Goal: Task Accomplishment & Management: Complete application form

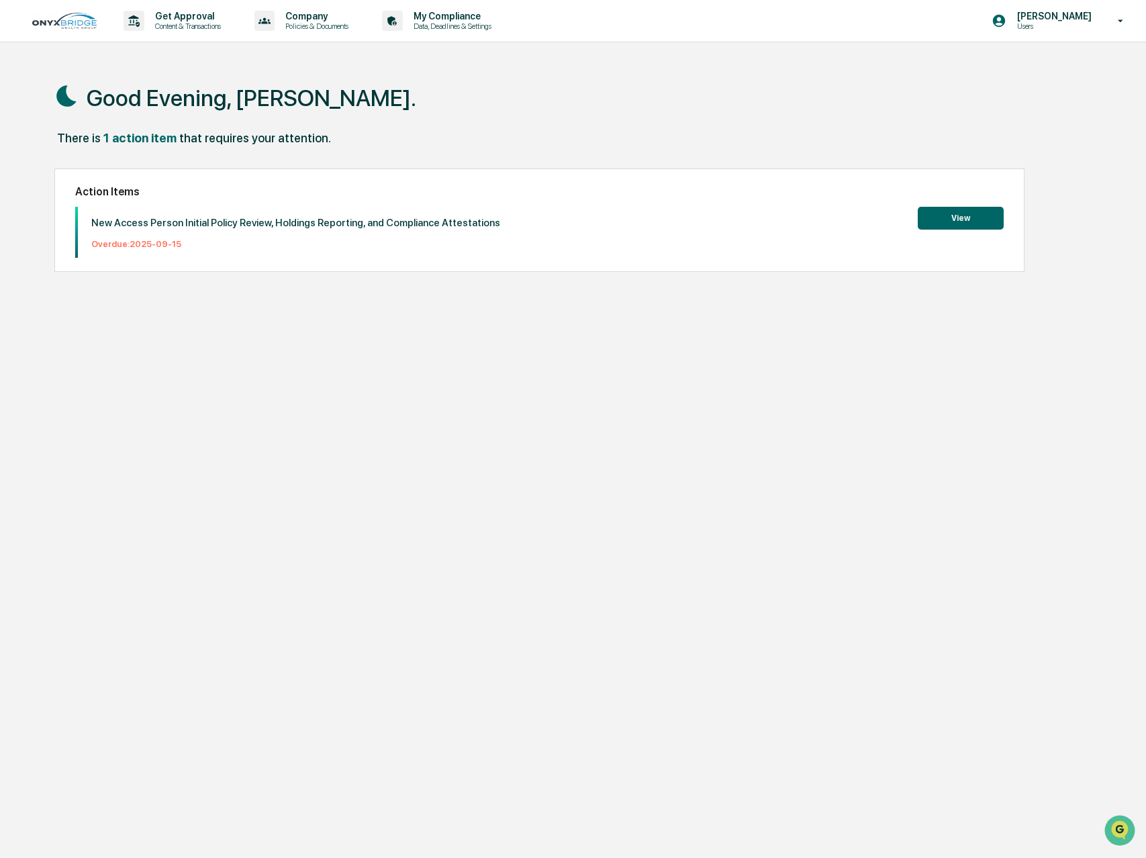
click at [970, 218] on button "View" at bounding box center [960, 218] width 86 height 23
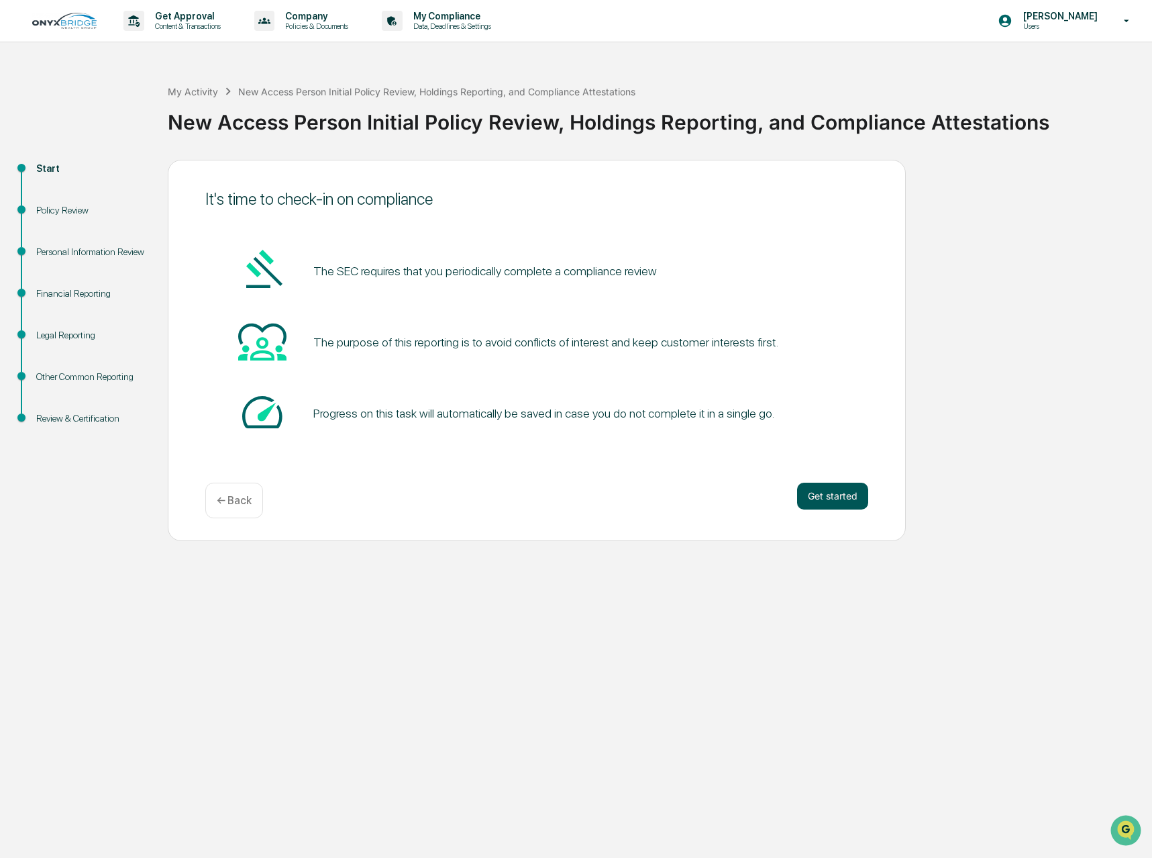
click at [830, 495] on button "Get started" at bounding box center [832, 496] width 71 height 27
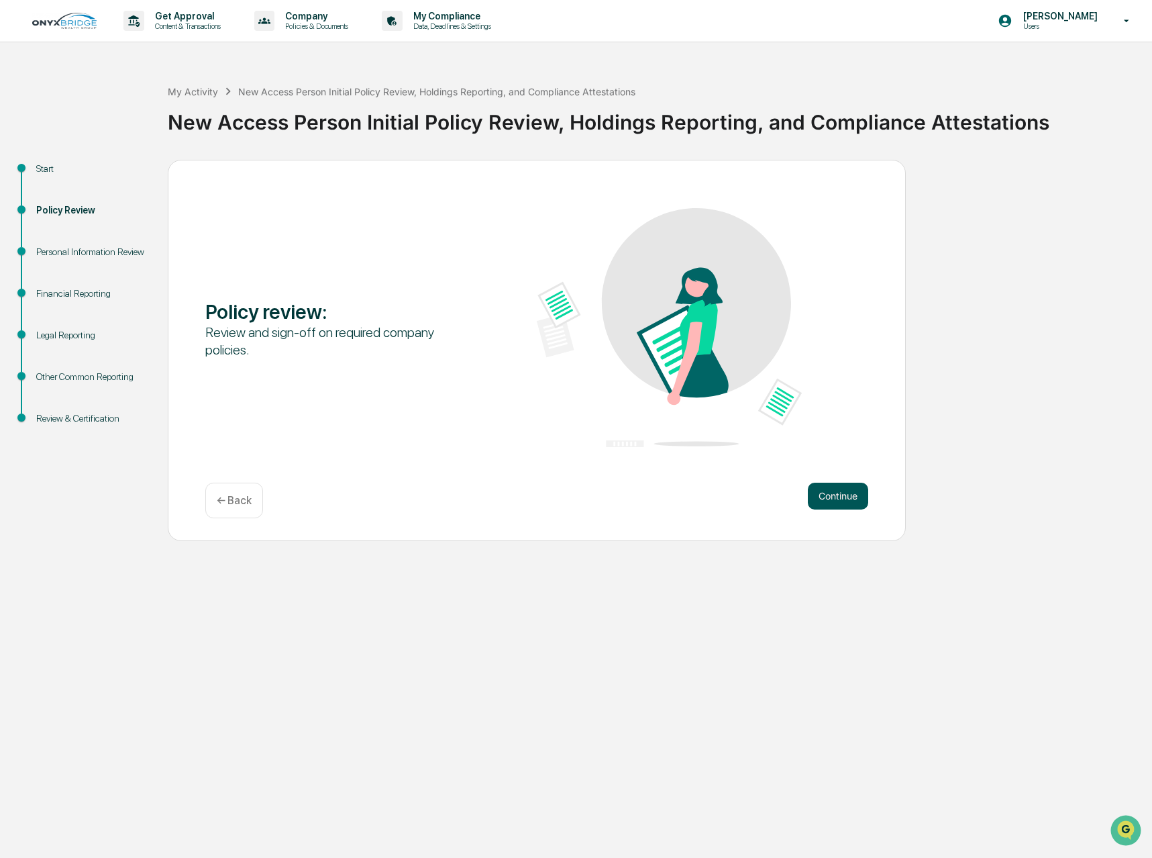
click at [844, 497] on button "Continue" at bounding box center [838, 496] width 60 height 27
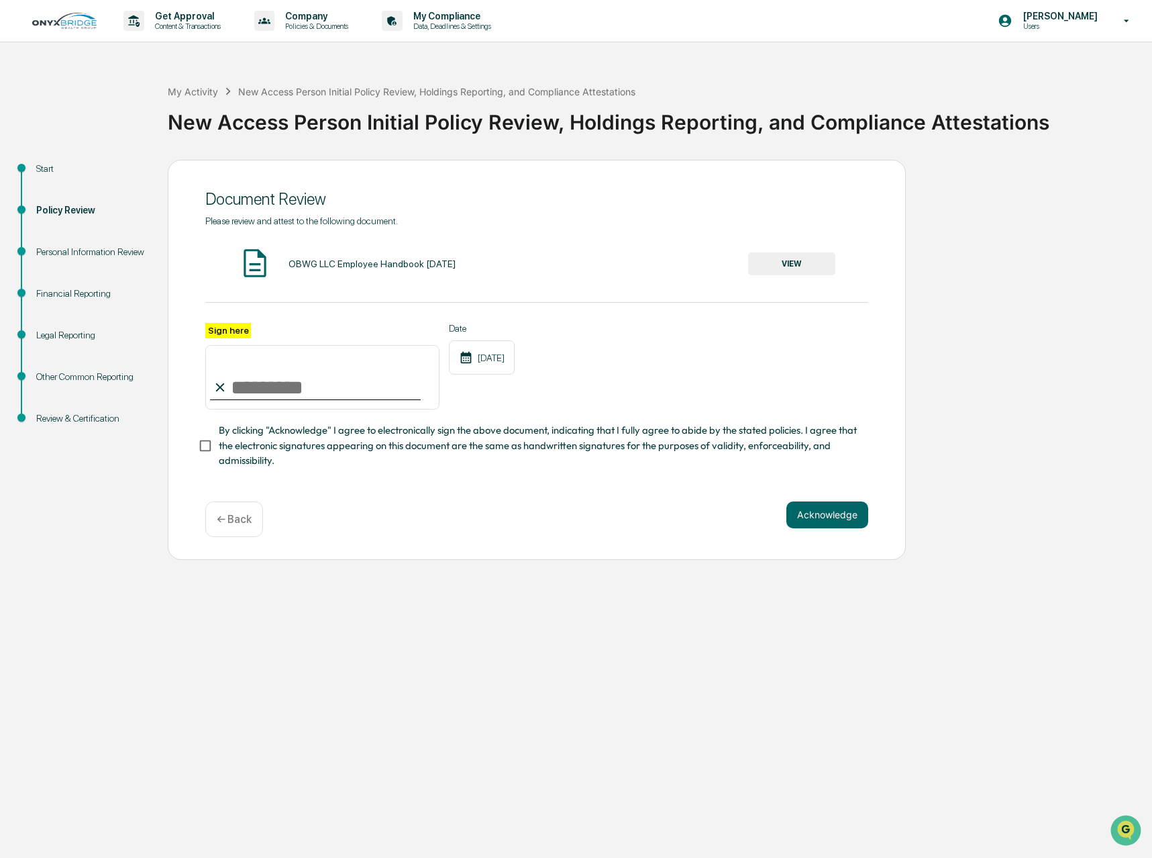
click at [252, 400] on div at bounding box center [315, 399] width 211 height 1
click at [816, 260] on button "VIEW" at bounding box center [791, 263] width 87 height 23
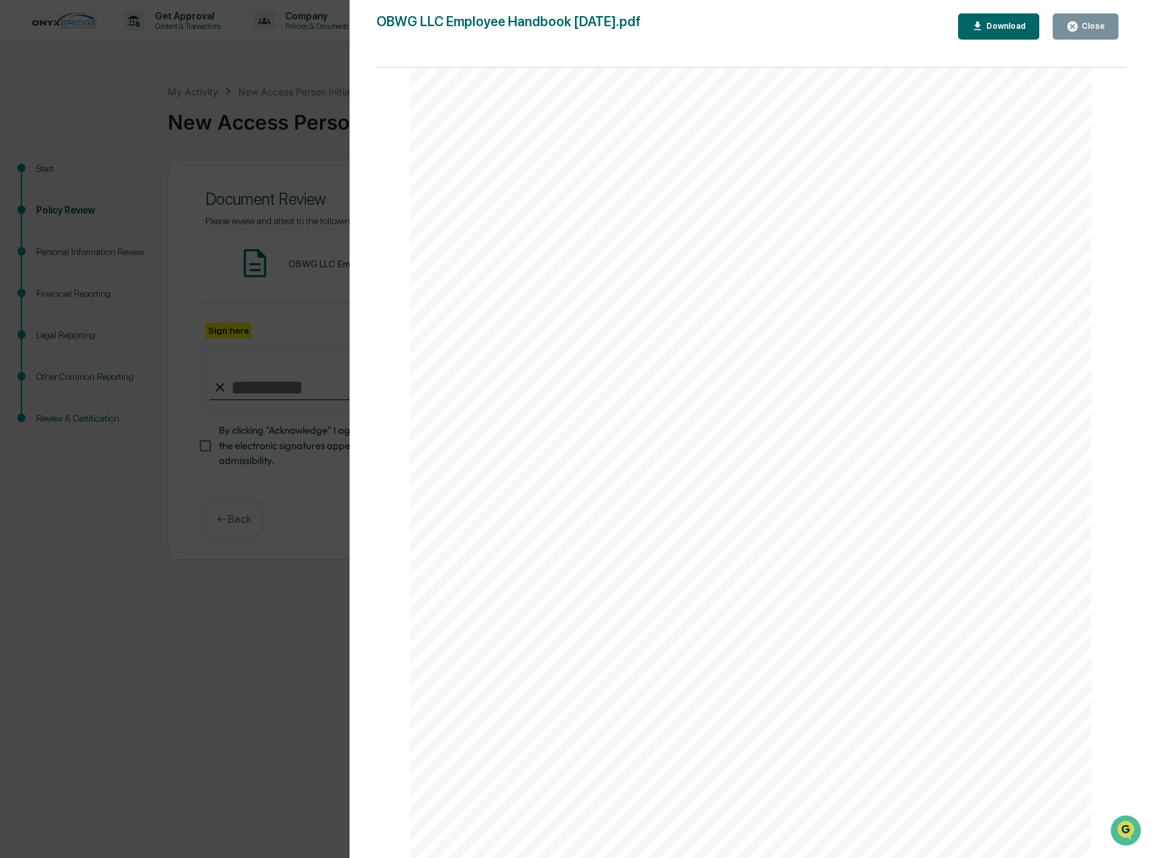
scroll to position [37169, 0]
click at [1093, 23] on div "Close" at bounding box center [1092, 25] width 26 height 9
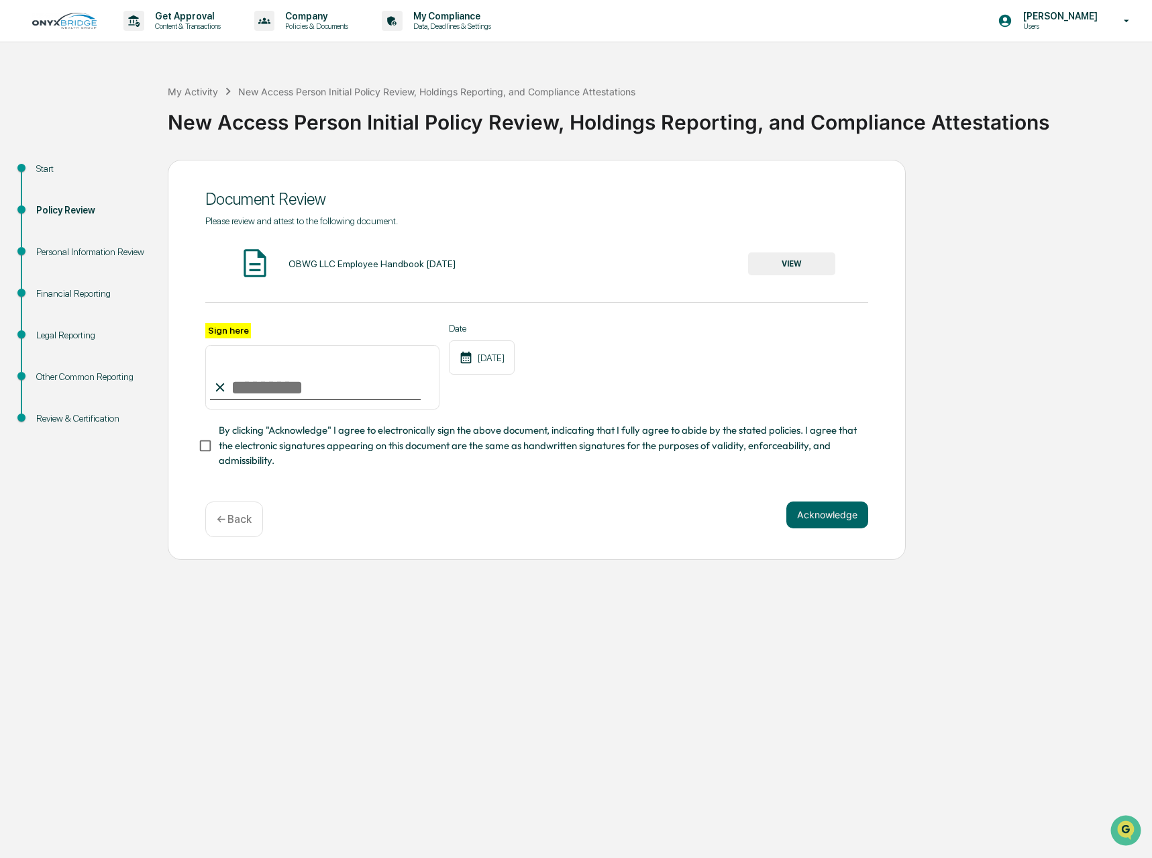
click at [261, 391] on input "Sign here" at bounding box center [322, 377] width 234 height 64
type input "**********"
click at [842, 509] on button "Acknowledge" at bounding box center [828, 514] width 82 height 27
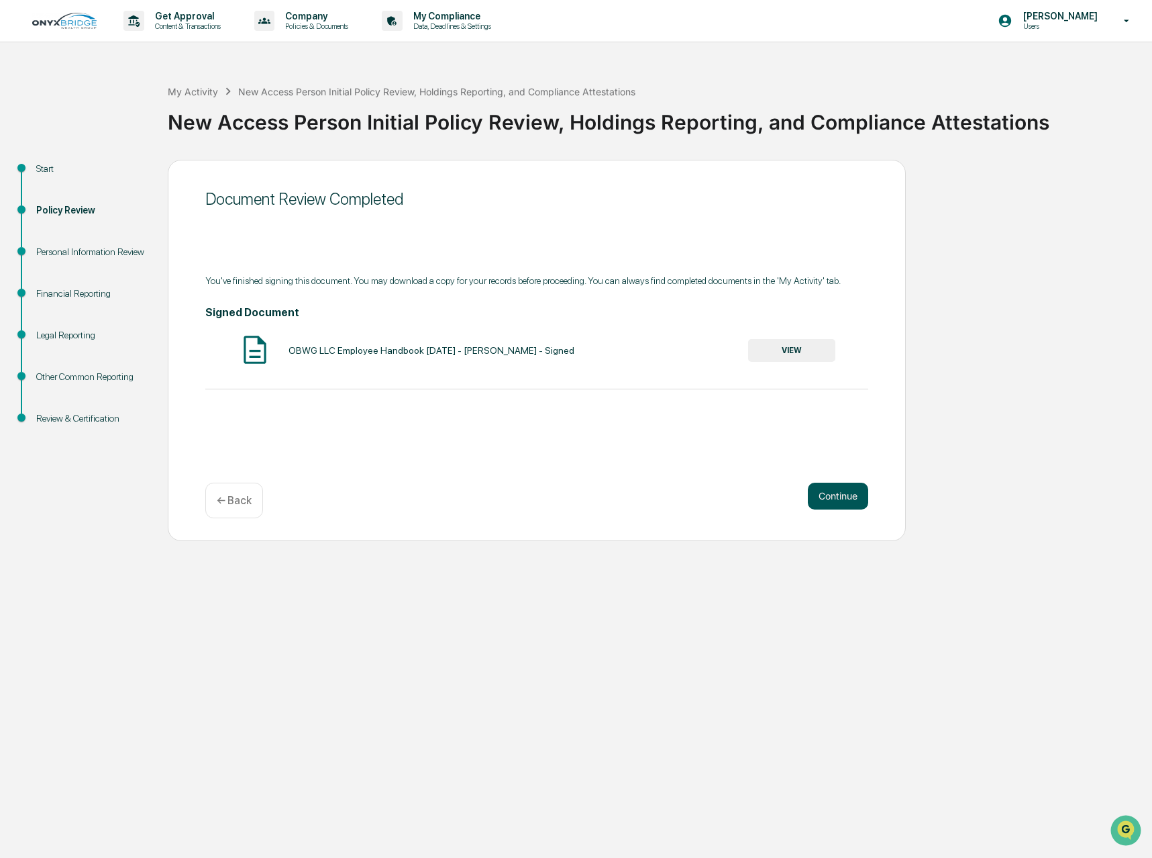
click at [840, 497] on button "Continue" at bounding box center [838, 496] width 60 height 27
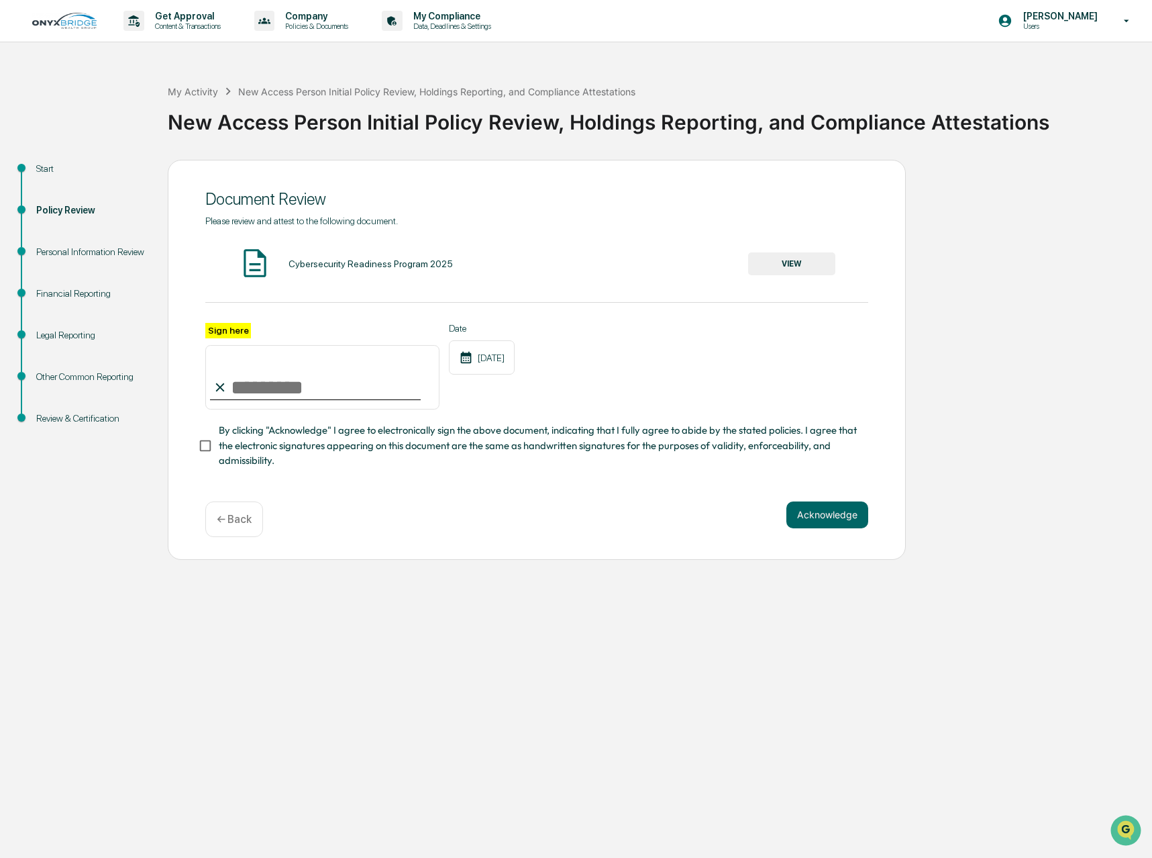
click at [388, 262] on div "Cybersecurity Readiness Program 2025" at bounding box center [371, 263] width 164 height 11
click at [789, 270] on button "VIEW" at bounding box center [791, 263] width 87 height 23
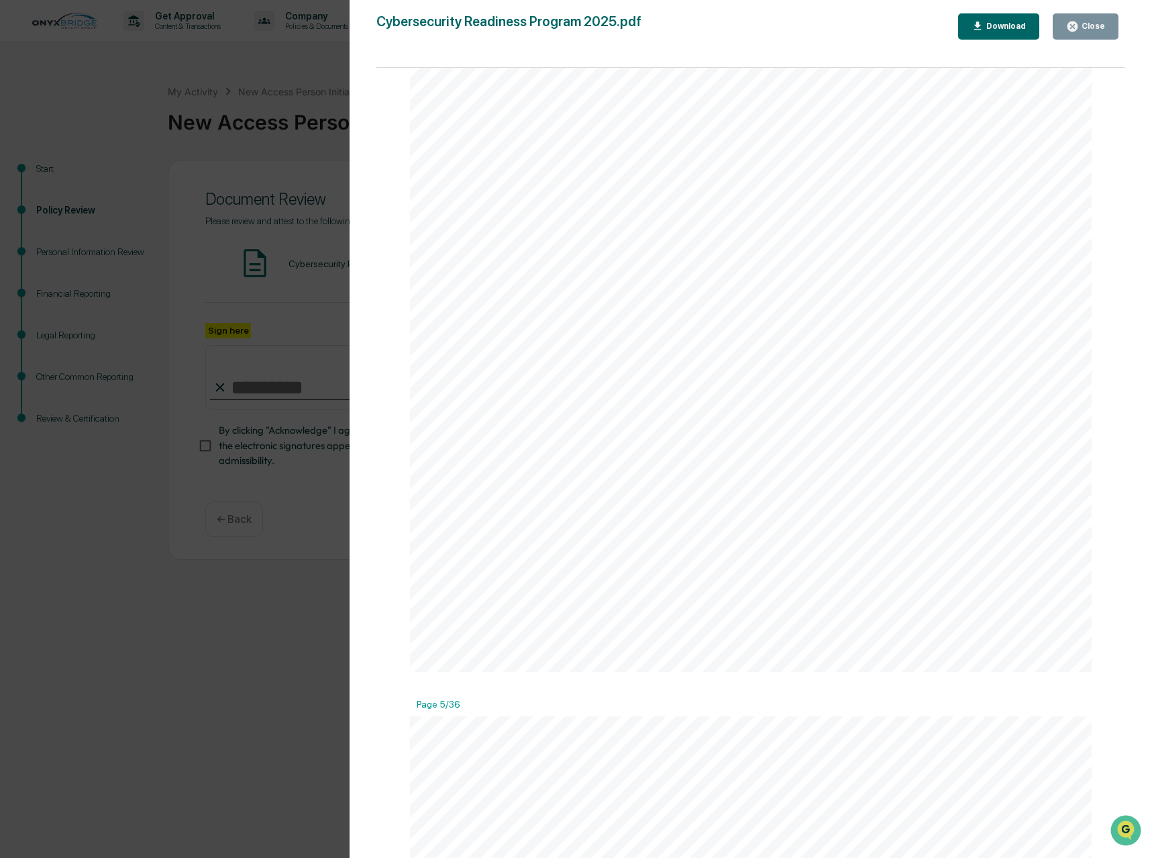
scroll to position [3557, 0]
click at [1091, 21] on div "Close" at bounding box center [1085, 26] width 39 height 13
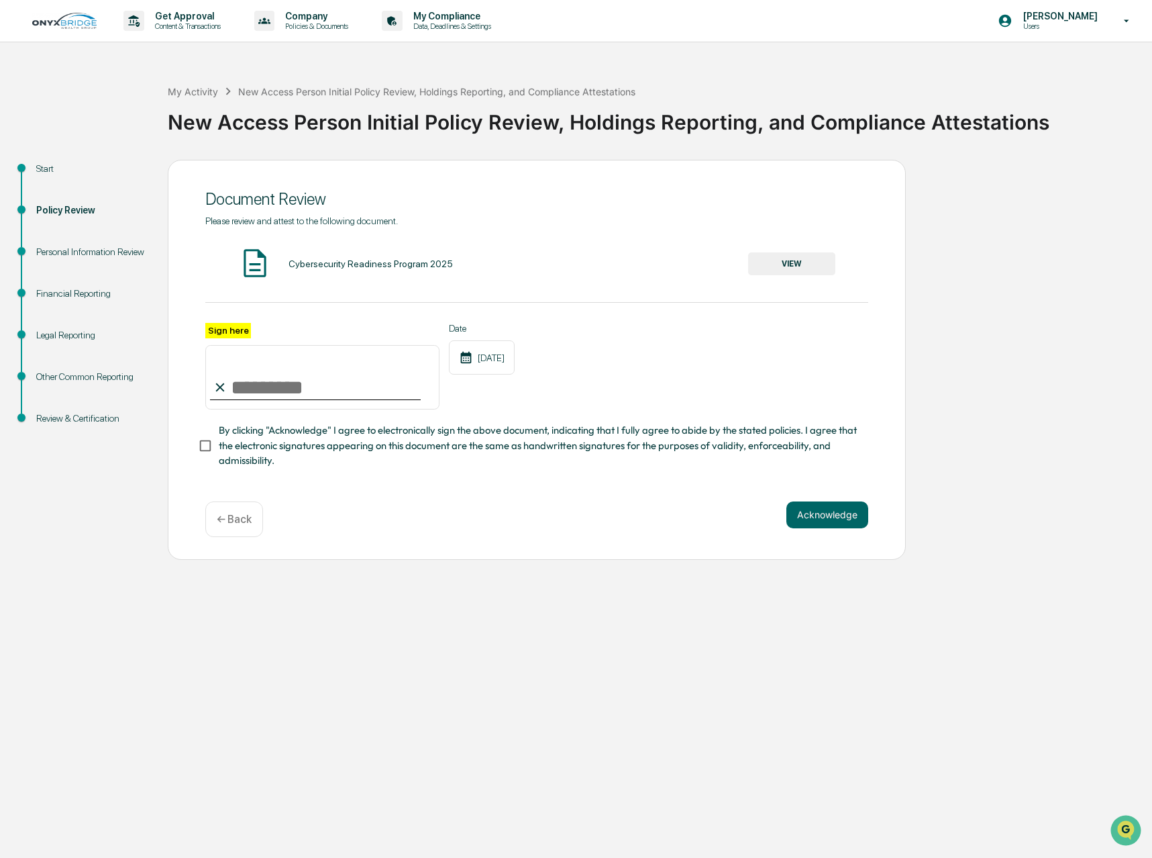
click at [266, 394] on input "Sign here" at bounding box center [322, 377] width 234 height 64
type input "**********"
click at [838, 525] on button "Acknowledge" at bounding box center [828, 514] width 82 height 27
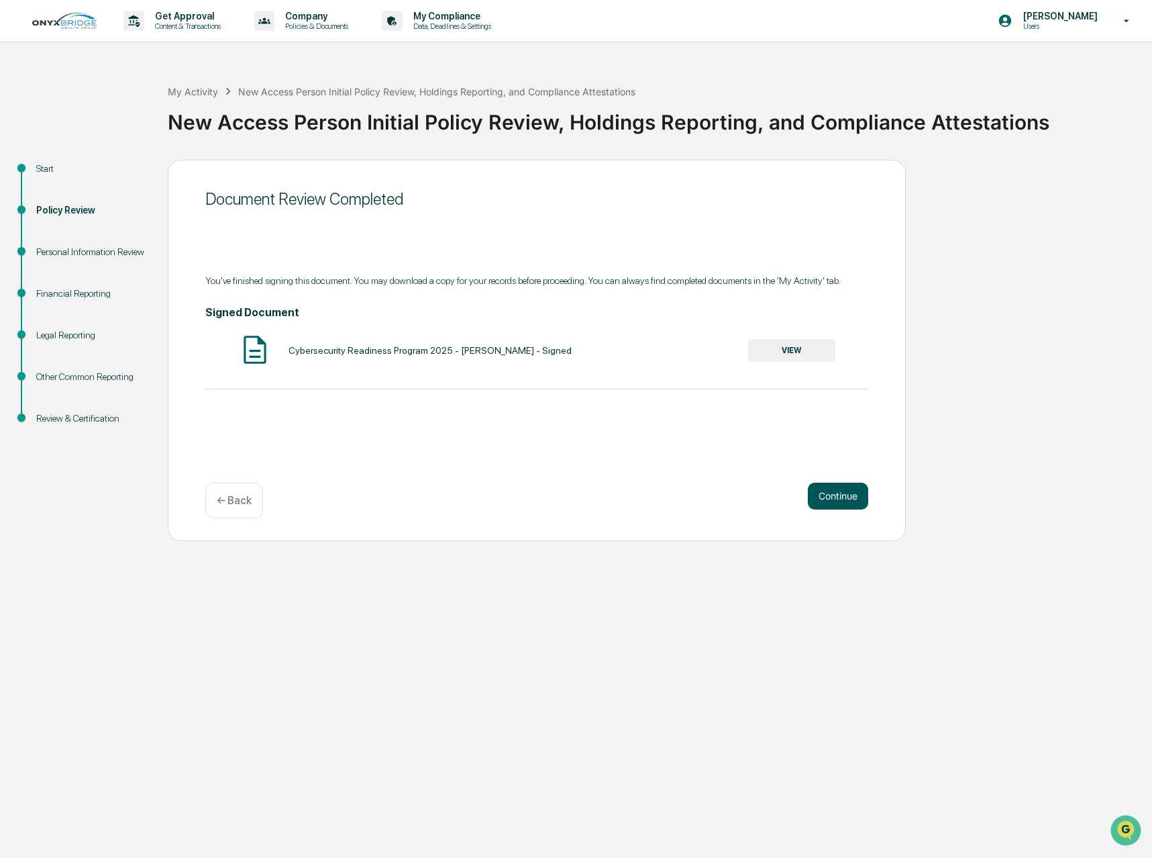
click at [841, 494] on button "Continue" at bounding box center [838, 496] width 60 height 27
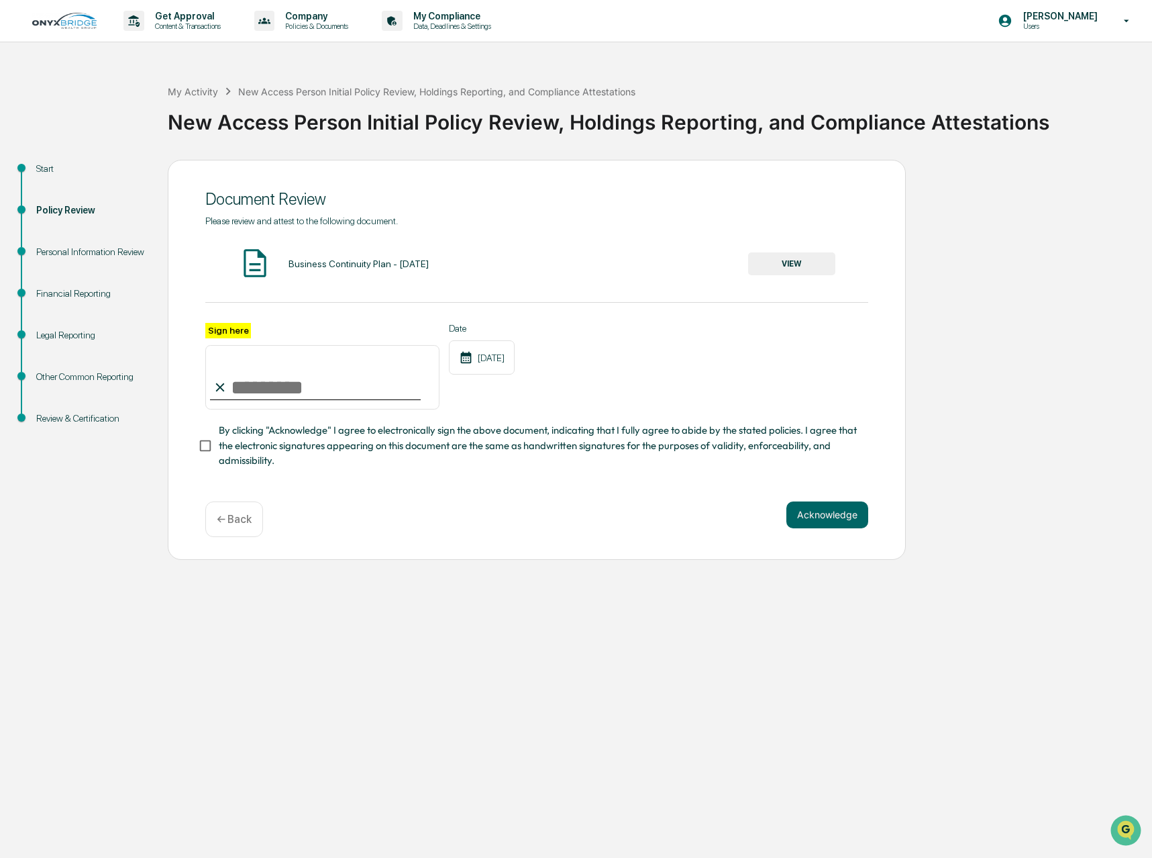
click at [382, 395] on input "Sign here" at bounding box center [322, 377] width 234 height 64
type input "**********"
click at [852, 515] on button "Acknowledge" at bounding box center [828, 514] width 82 height 27
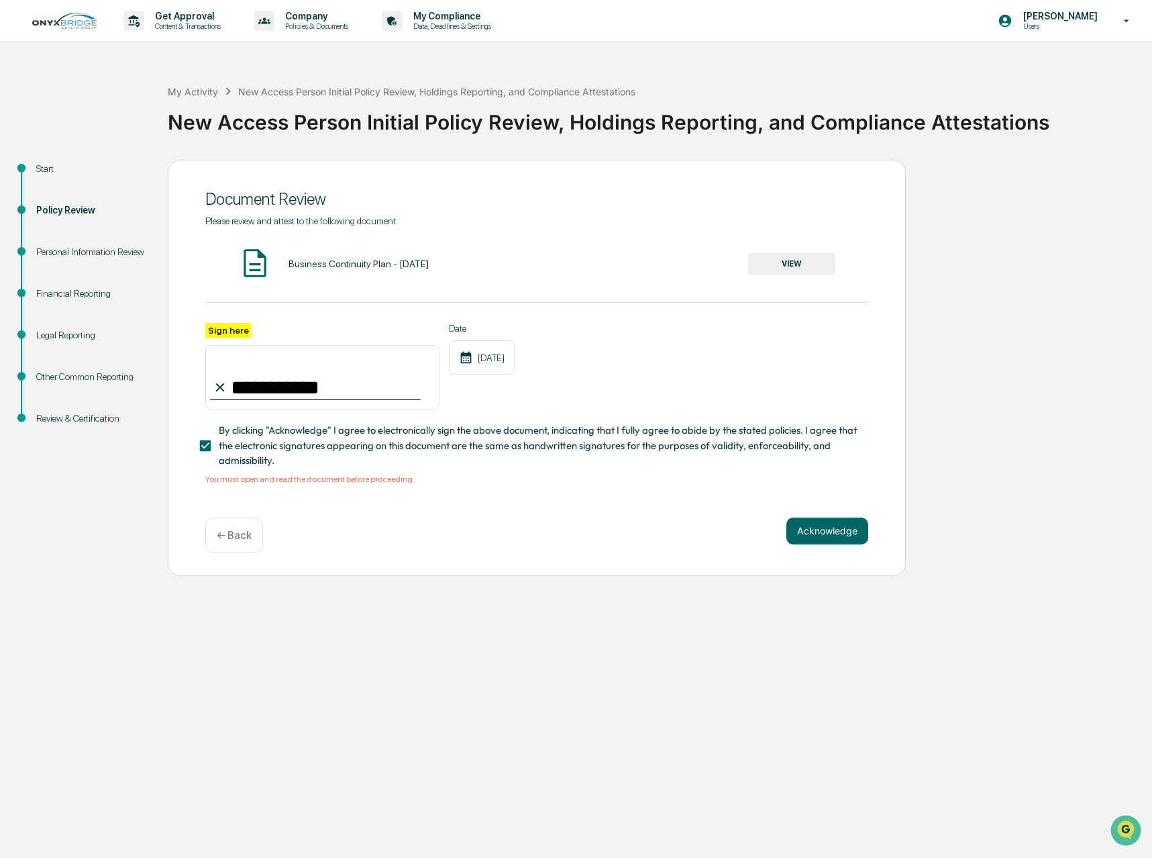
click at [799, 259] on button "VIEW" at bounding box center [791, 263] width 87 height 23
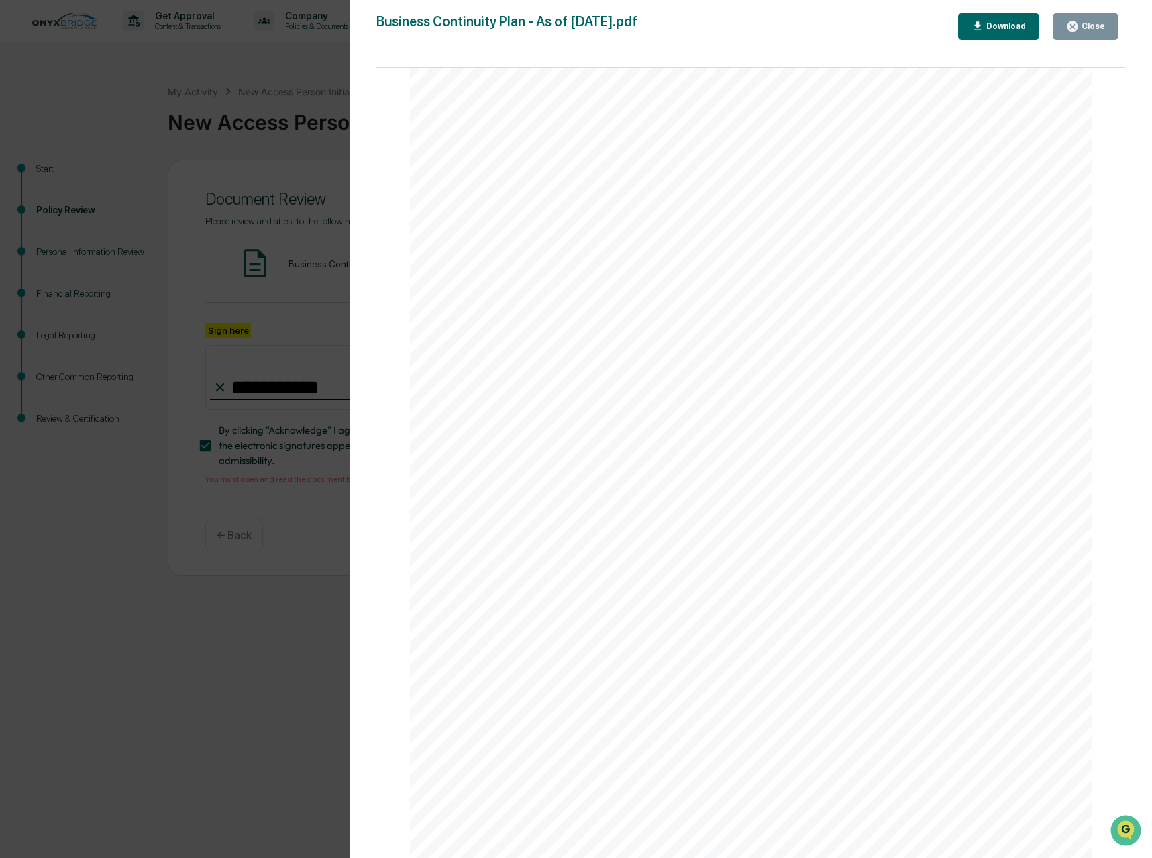
scroll to position [3827, 0]
click at [1084, 26] on div "Close" at bounding box center [1092, 25] width 26 height 9
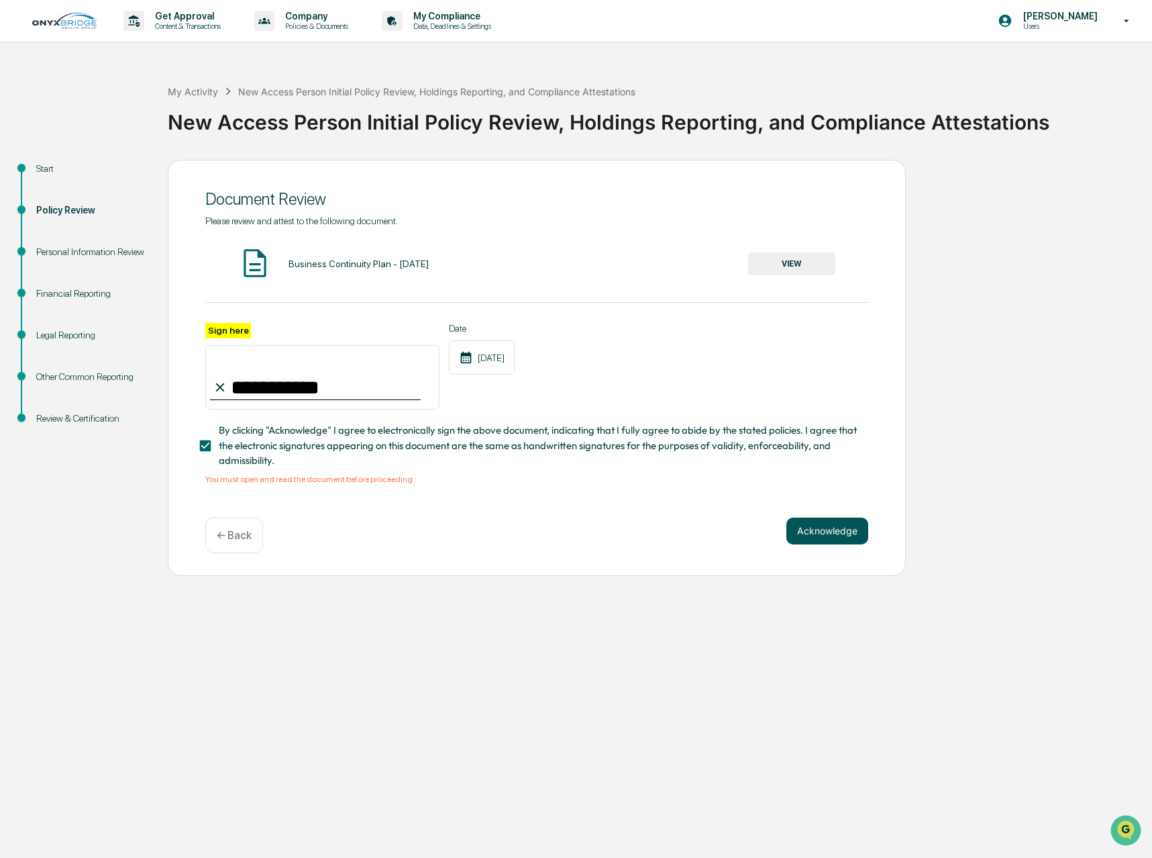
click at [807, 534] on button "Acknowledge" at bounding box center [828, 530] width 82 height 27
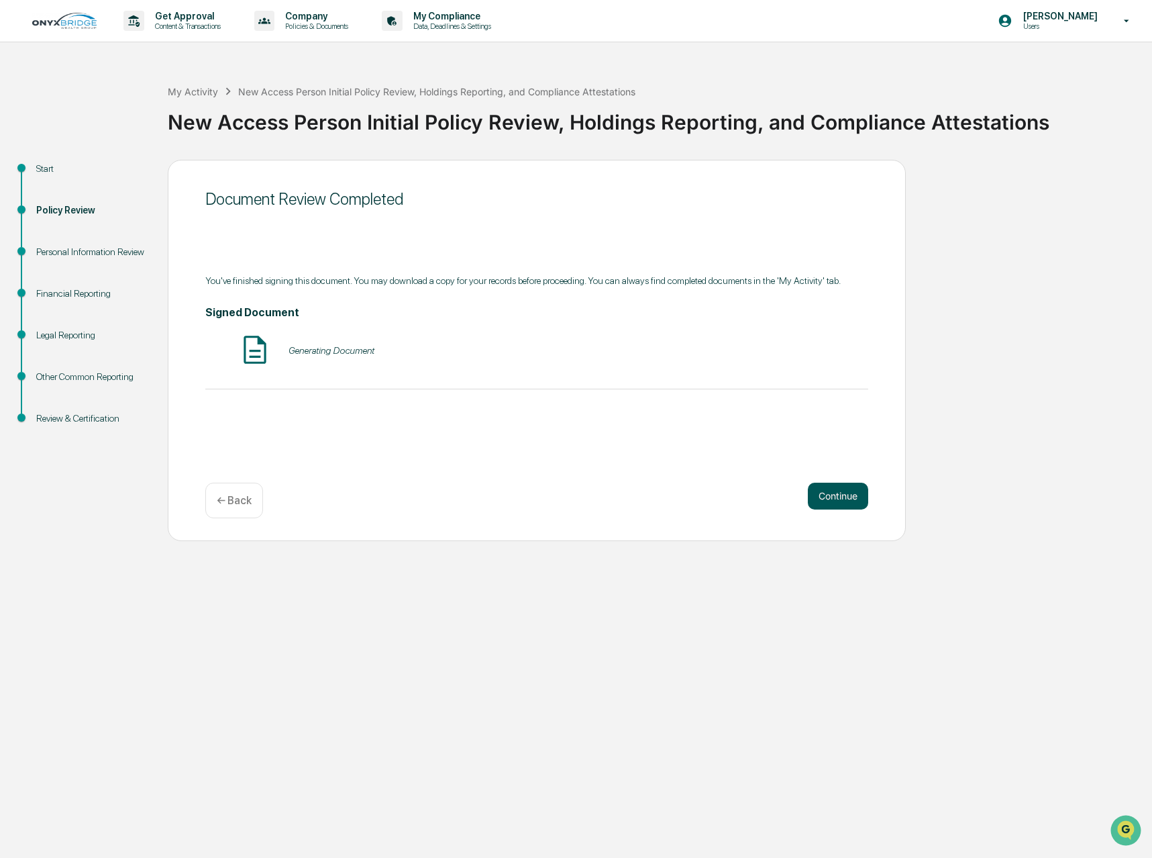
click at [842, 494] on button "Continue" at bounding box center [838, 496] width 60 height 27
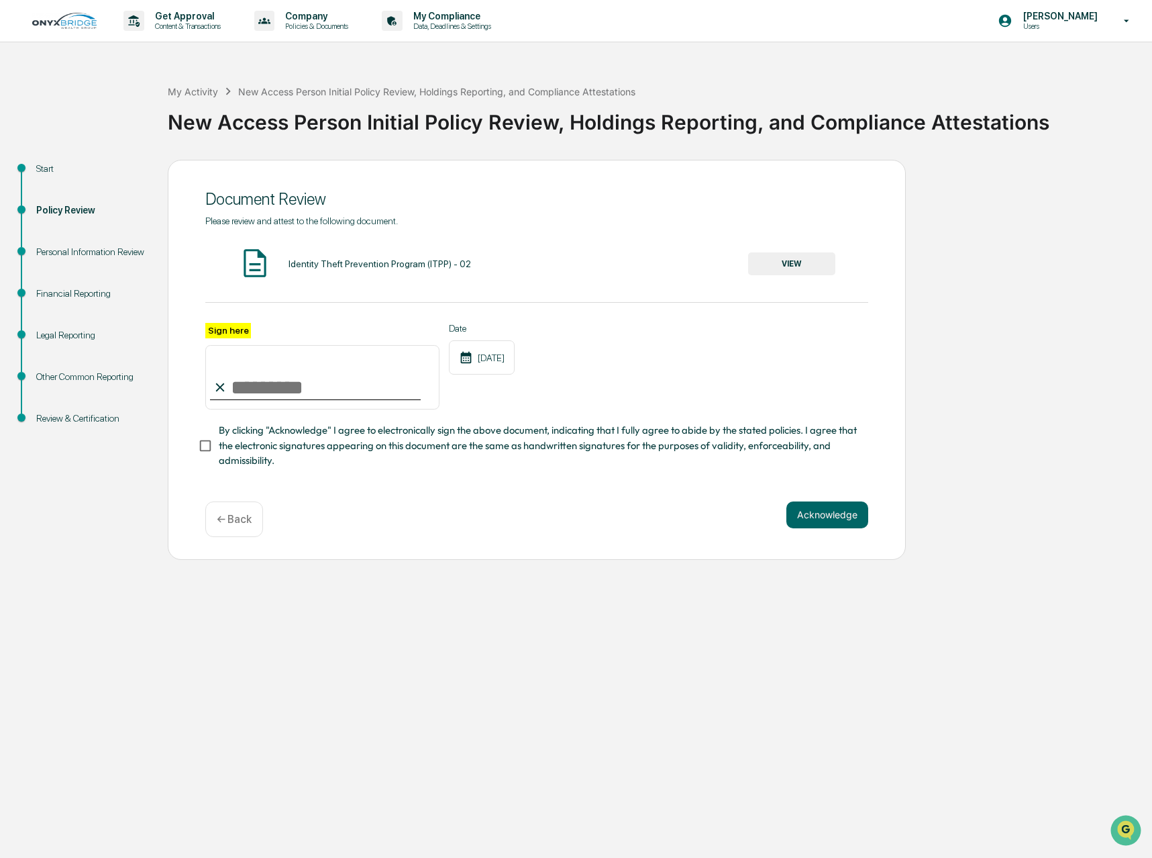
click at [797, 260] on button "VIEW" at bounding box center [791, 263] width 87 height 23
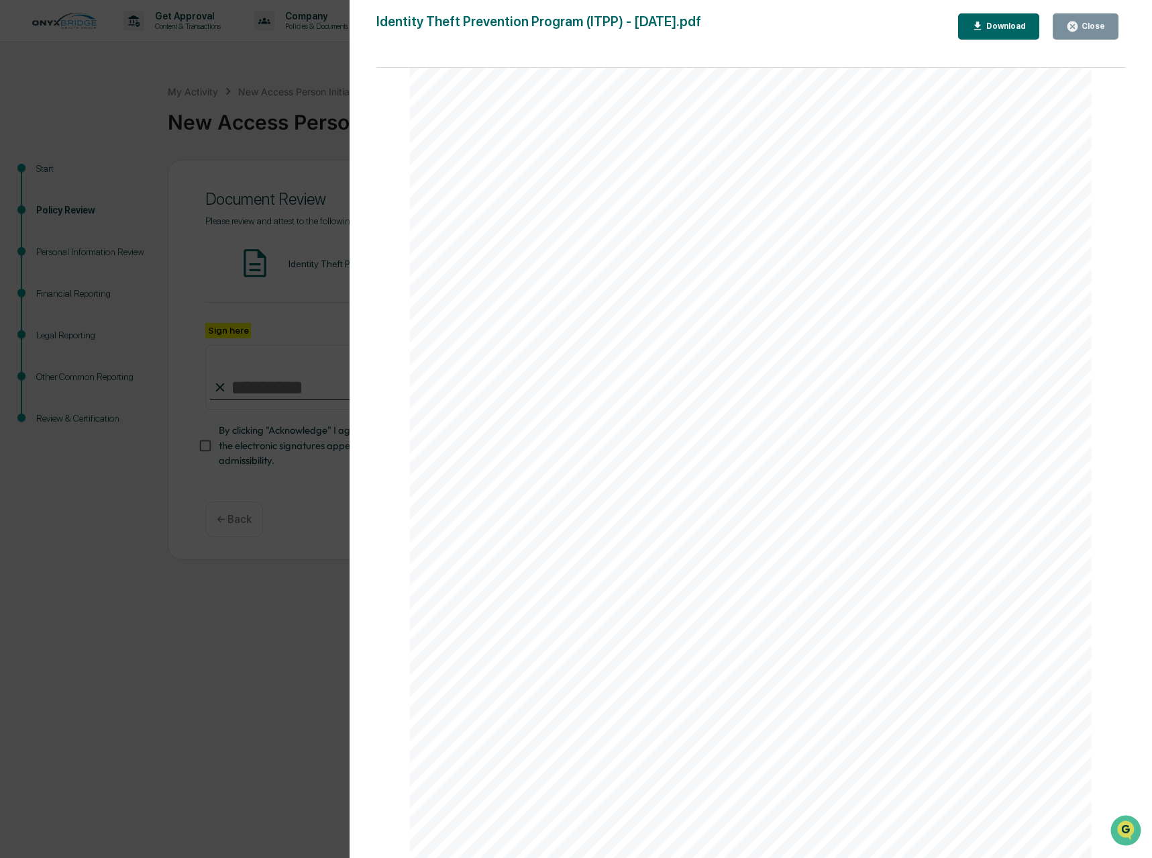
scroll to position [4754, 0]
click at [1094, 27] on div "Close" at bounding box center [1092, 25] width 26 height 9
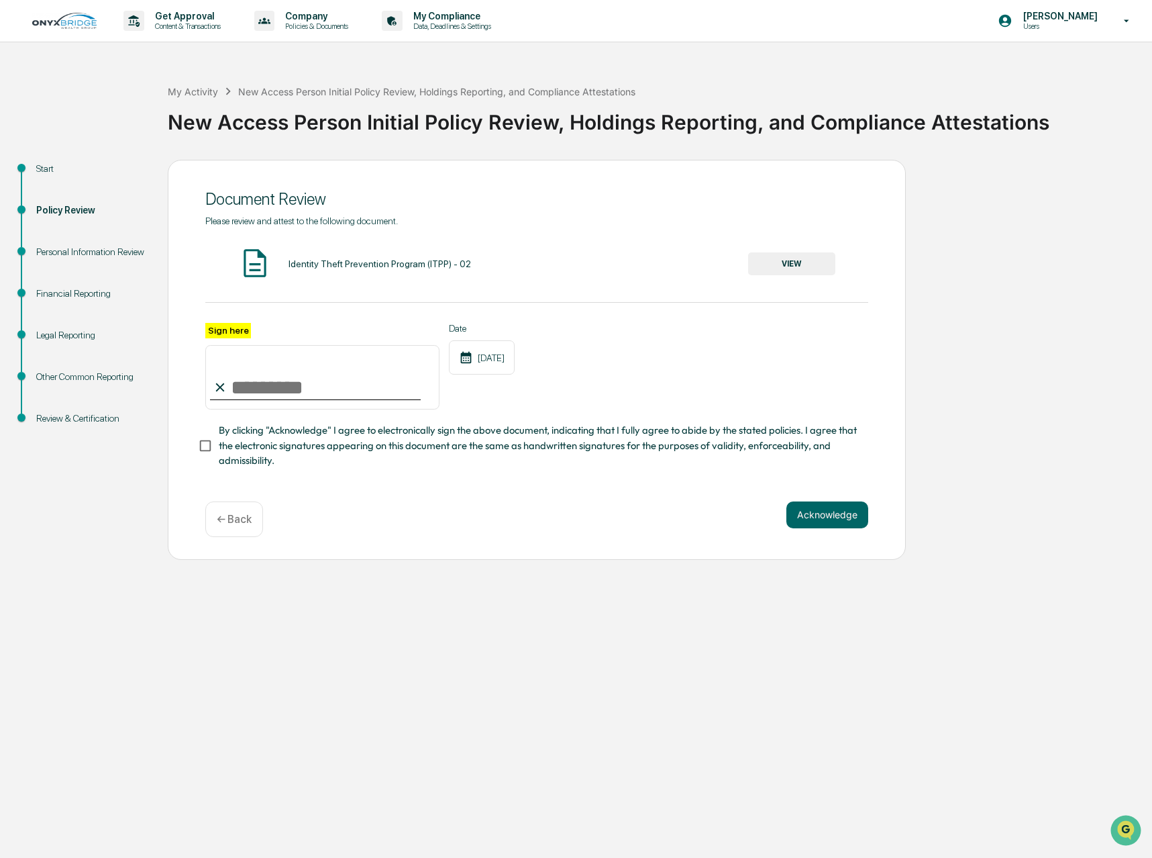
click at [310, 378] on input "Sign here" at bounding box center [322, 377] width 234 height 64
type input "**********"
click at [817, 519] on button "Acknowledge" at bounding box center [828, 514] width 82 height 27
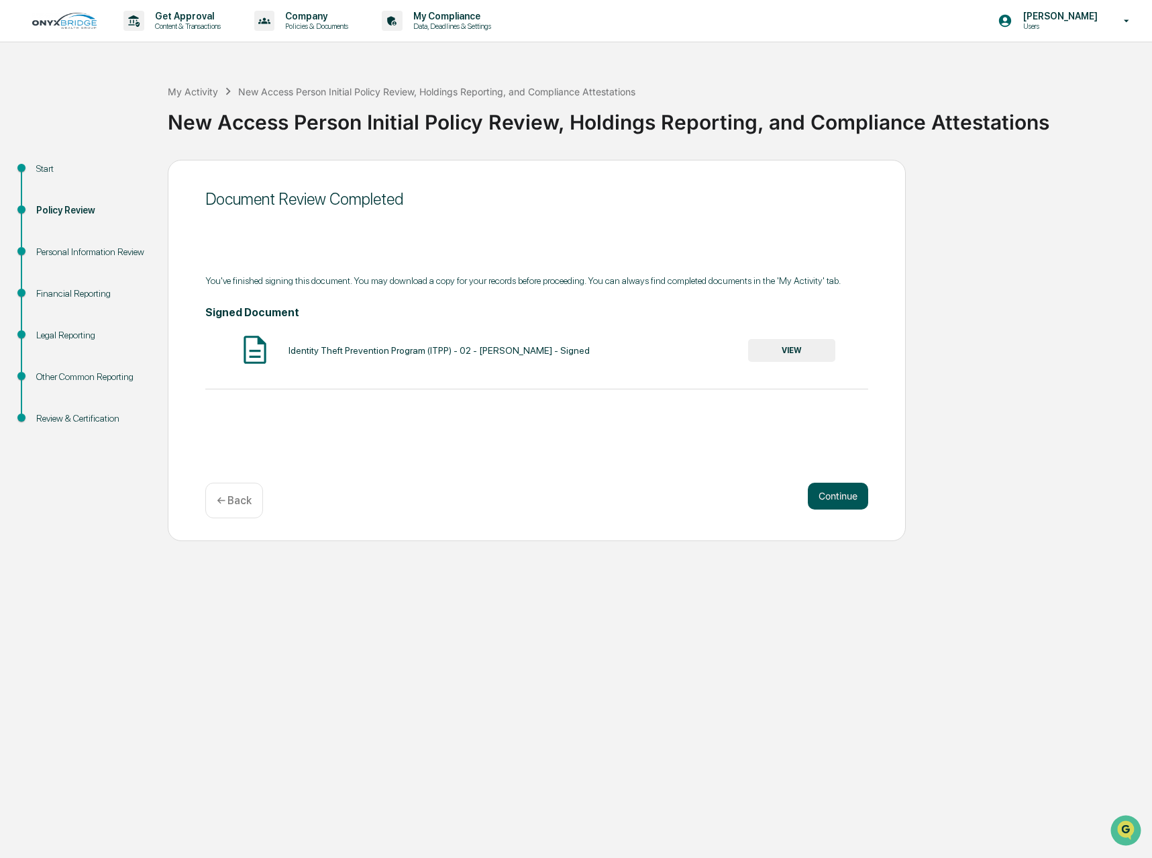
click at [815, 501] on button "Continue" at bounding box center [838, 496] width 60 height 27
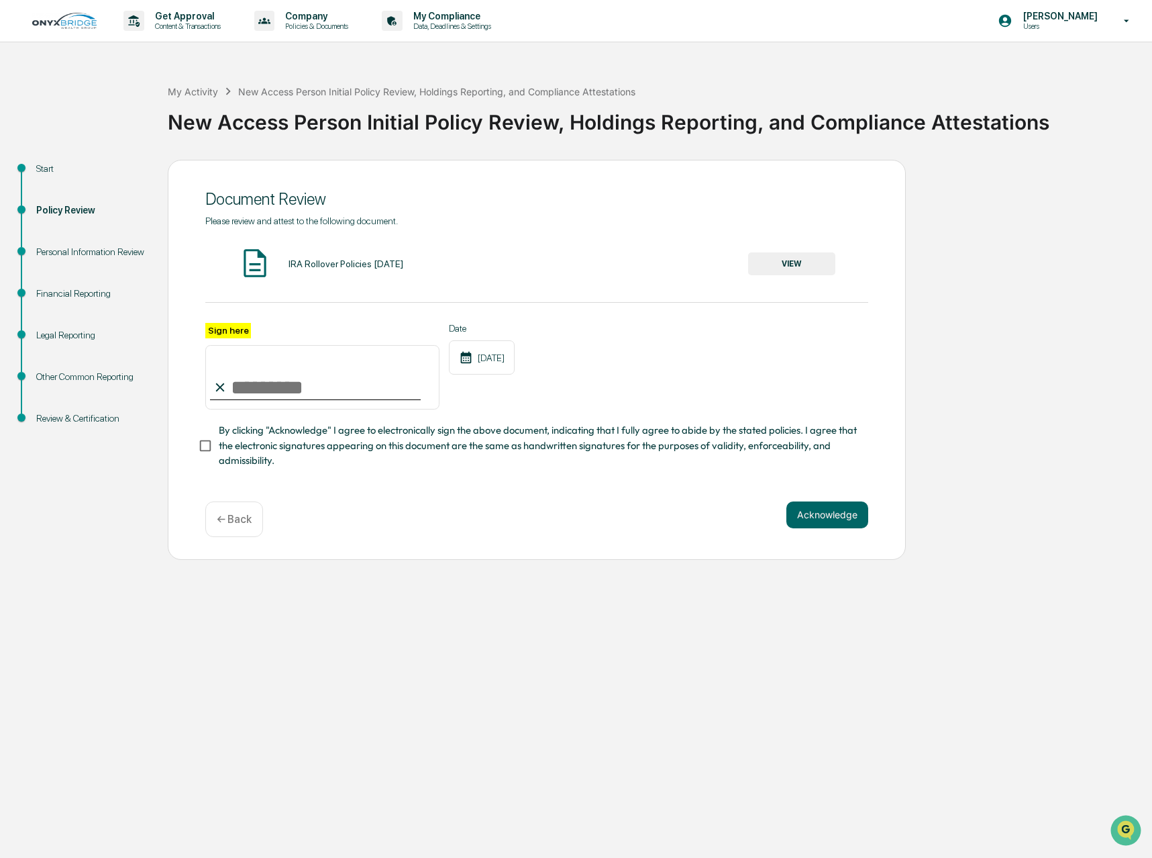
click at [784, 263] on button "VIEW" at bounding box center [791, 263] width 87 height 23
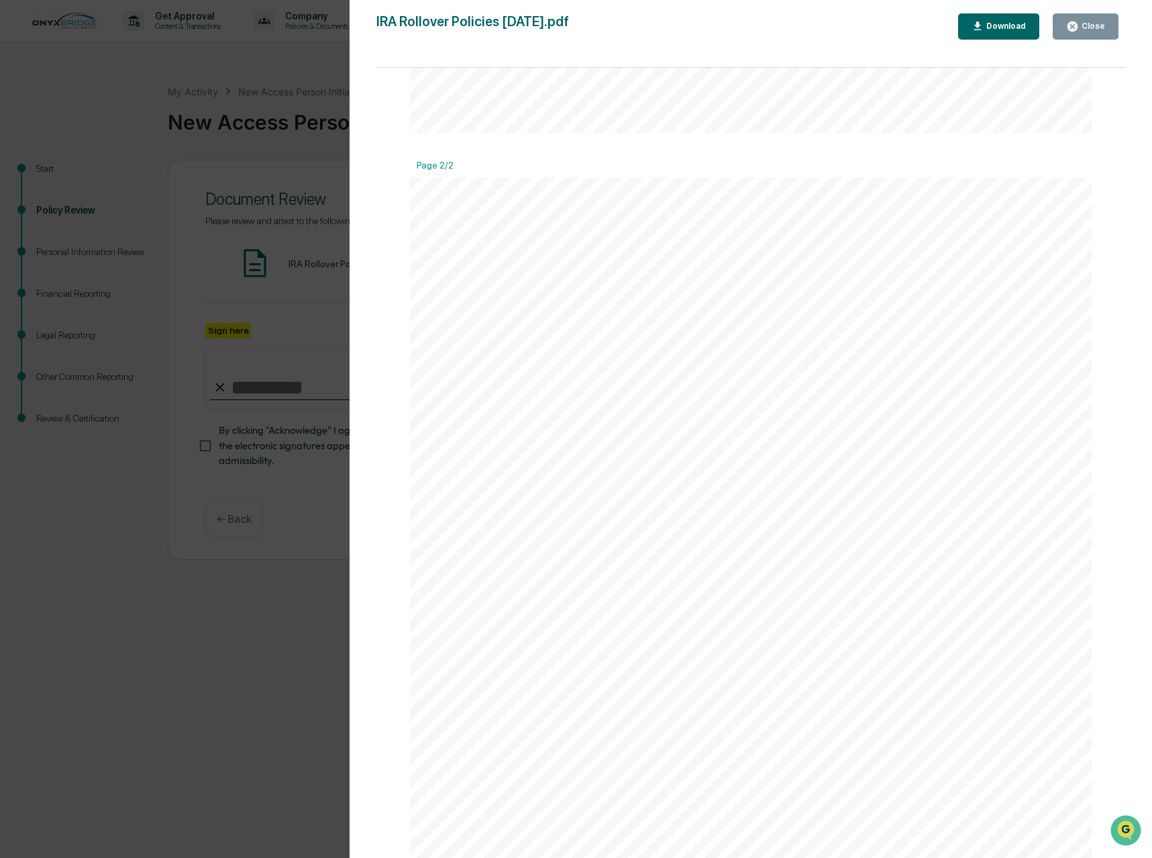
scroll to position [982, 0]
click at [1105, 30] on button "Close" at bounding box center [1086, 26] width 66 height 26
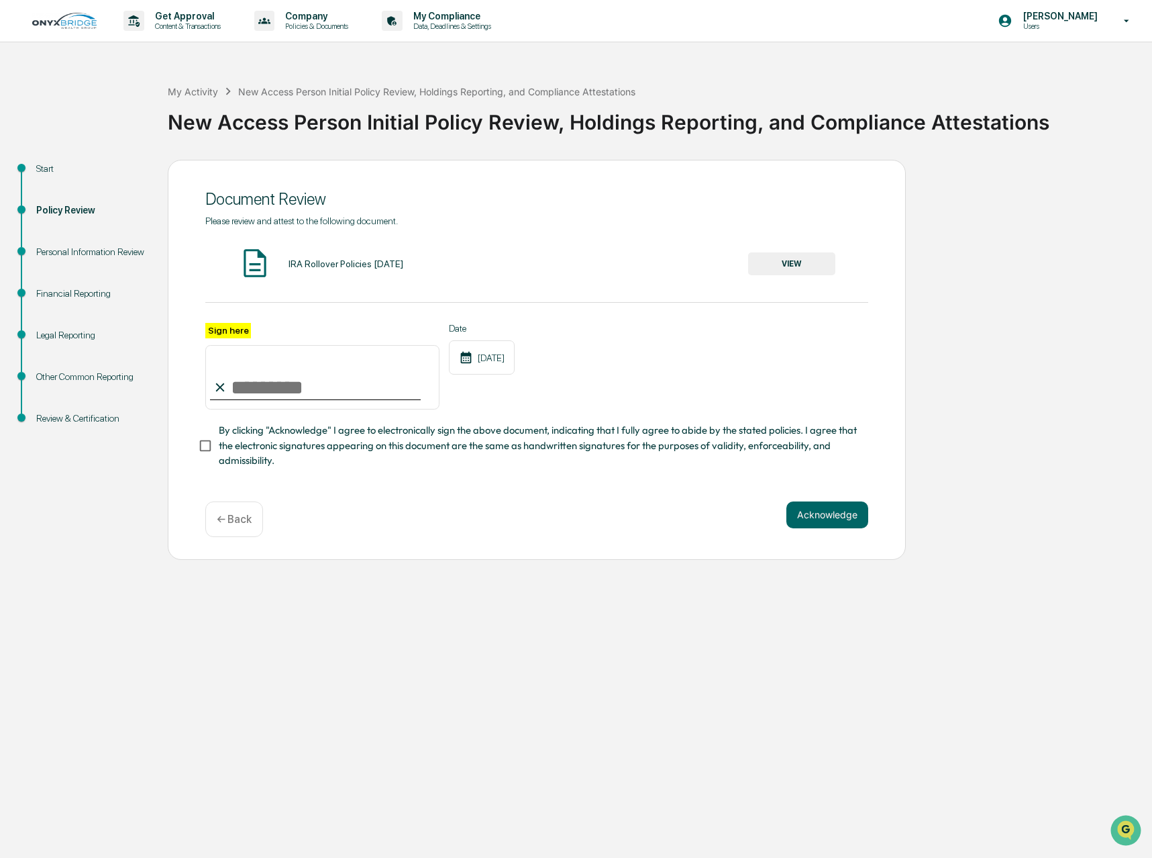
click at [241, 390] on input "Sign here" at bounding box center [322, 377] width 234 height 64
type input "**********"
click at [193, 451] on div "**********" at bounding box center [537, 360] width 738 height 400
click at [828, 521] on button "Acknowledge" at bounding box center [828, 514] width 82 height 27
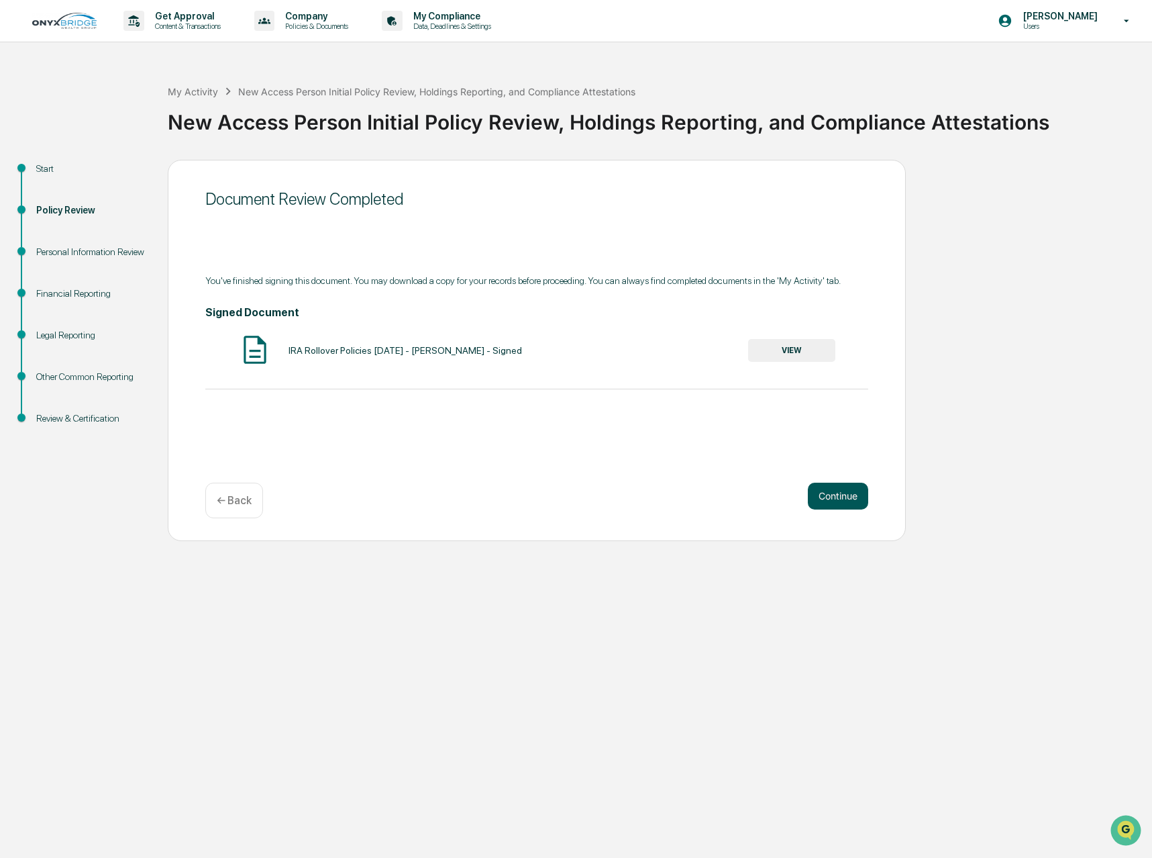
click at [851, 497] on button "Continue" at bounding box center [838, 496] width 60 height 27
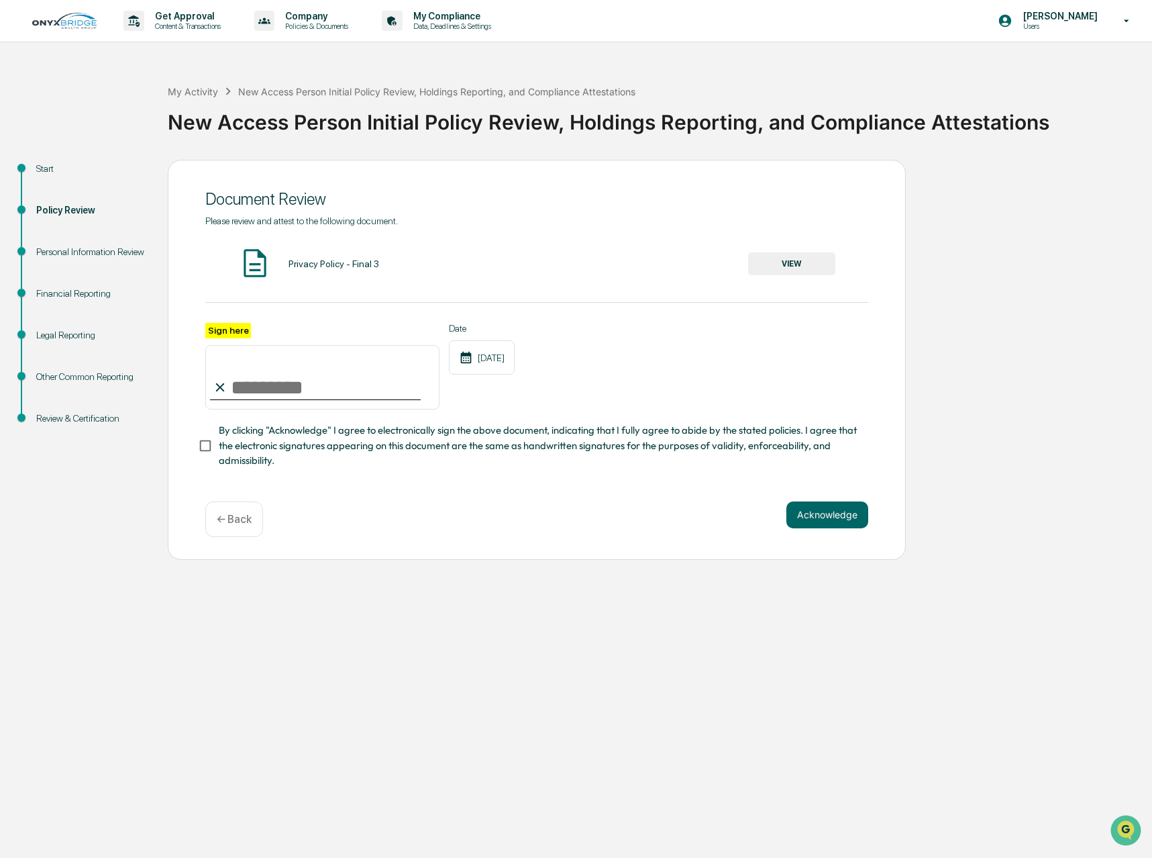
click at [797, 263] on button "VIEW" at bounding box center [791, 263] width 87 height 23
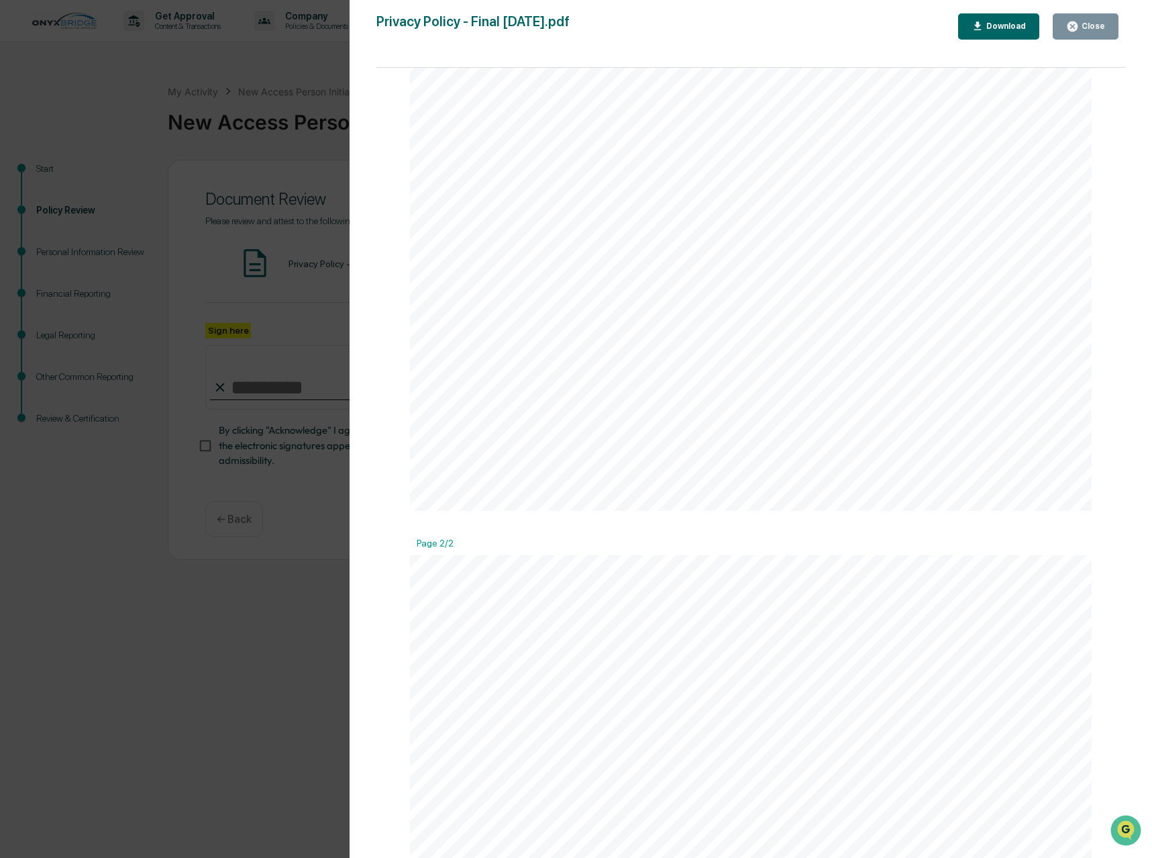
scroll to position [1049, 0]
click at [1086, 19] on button "Close" at bounding box center [1086, 26] width 66 height 26
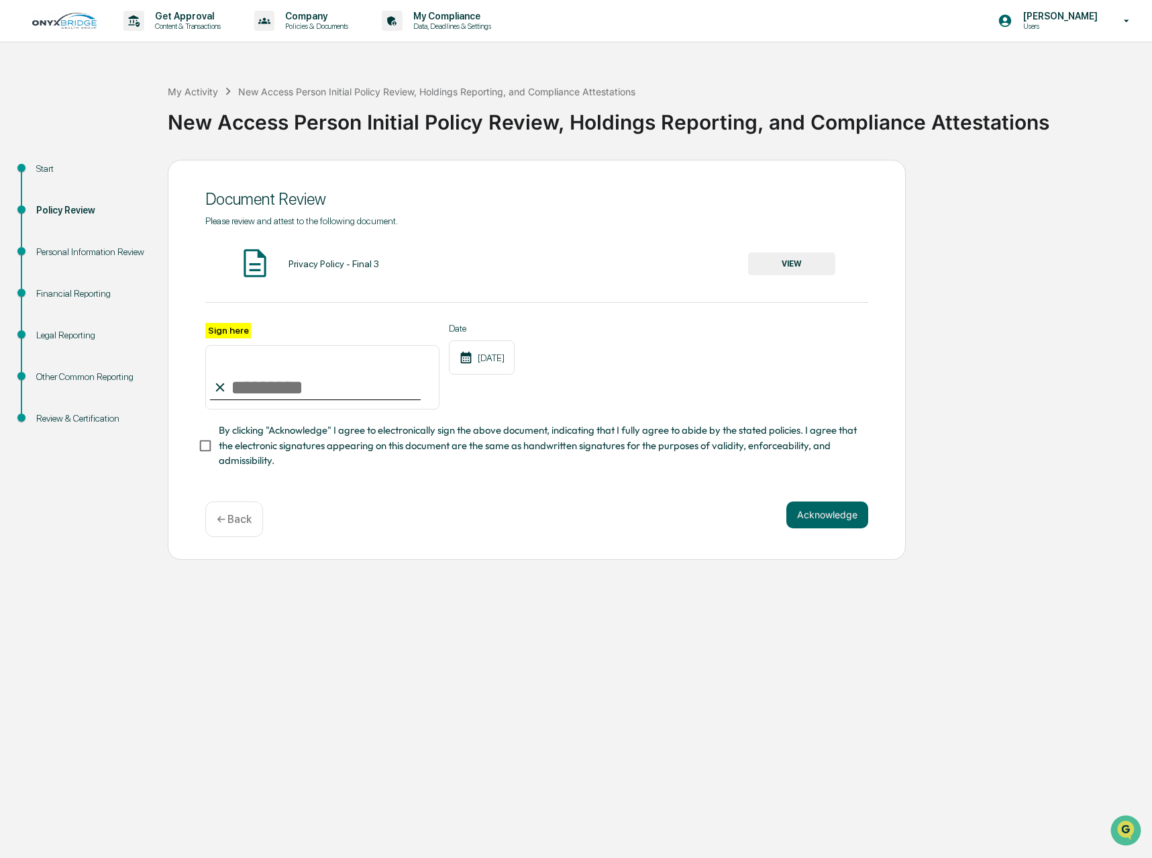
click at [340, 383] on input "Sign here" at bounding box center [322, 377] width 234 height 64
type input "**********"
click at [834, 515] on button "Acknowledge" at bounding box center [828, 514] width 82 height 27
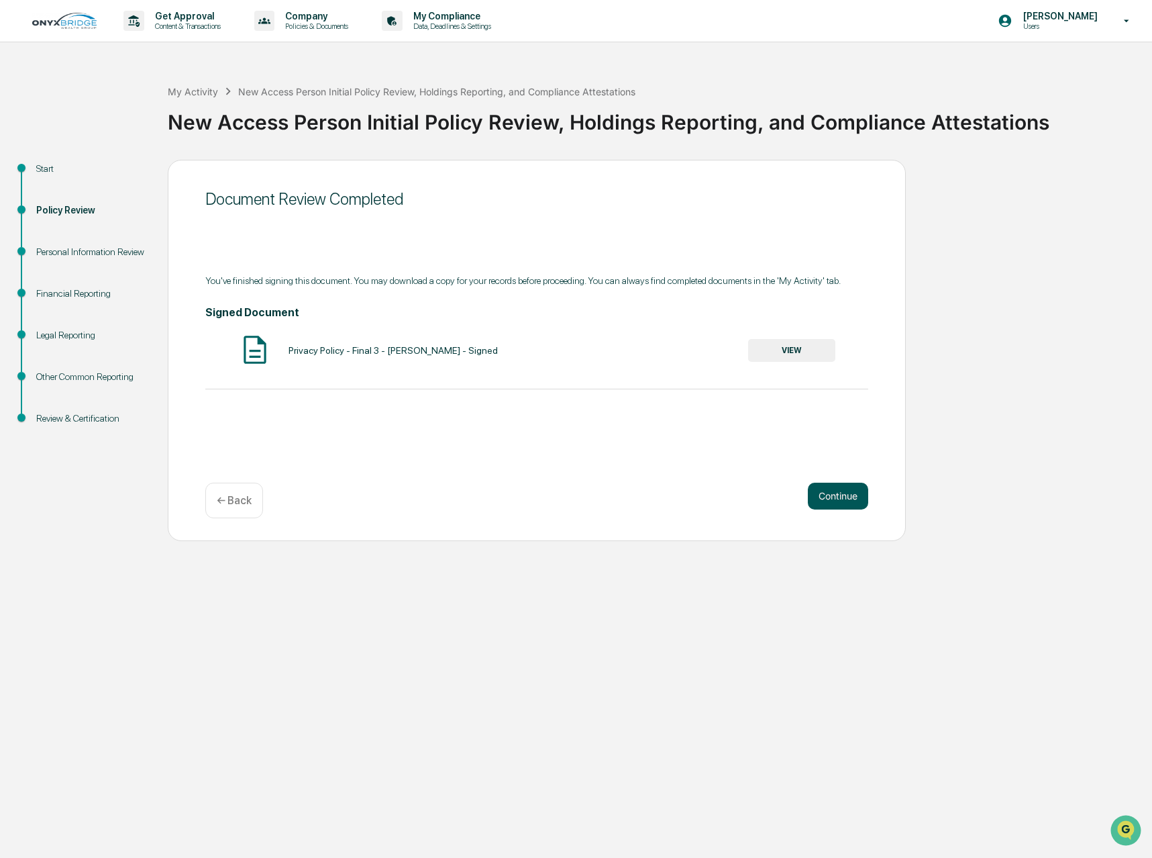
click at [841, 501] on button "Continue" at bounding box center [838, 496] width 60 height 27
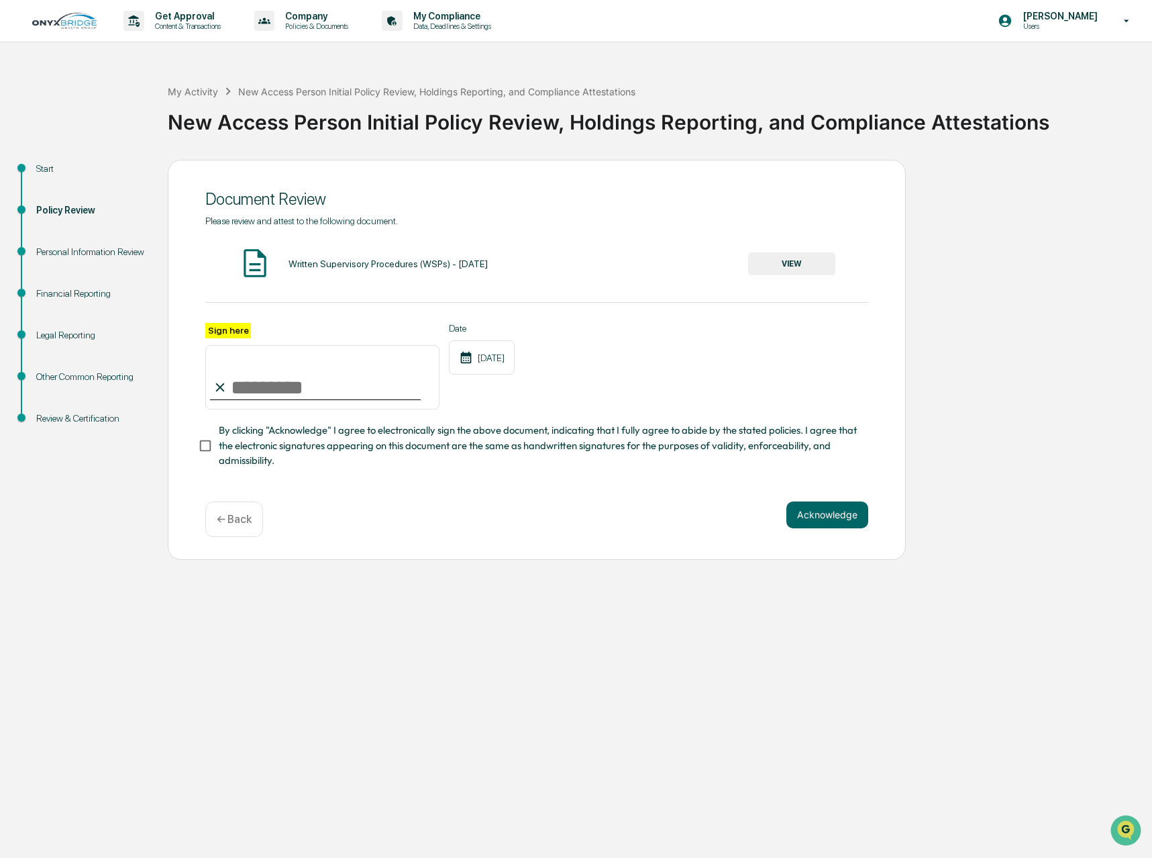
click at [807, 269] on button "VIEW" at bounding box center [791, 263] width 87 height 23
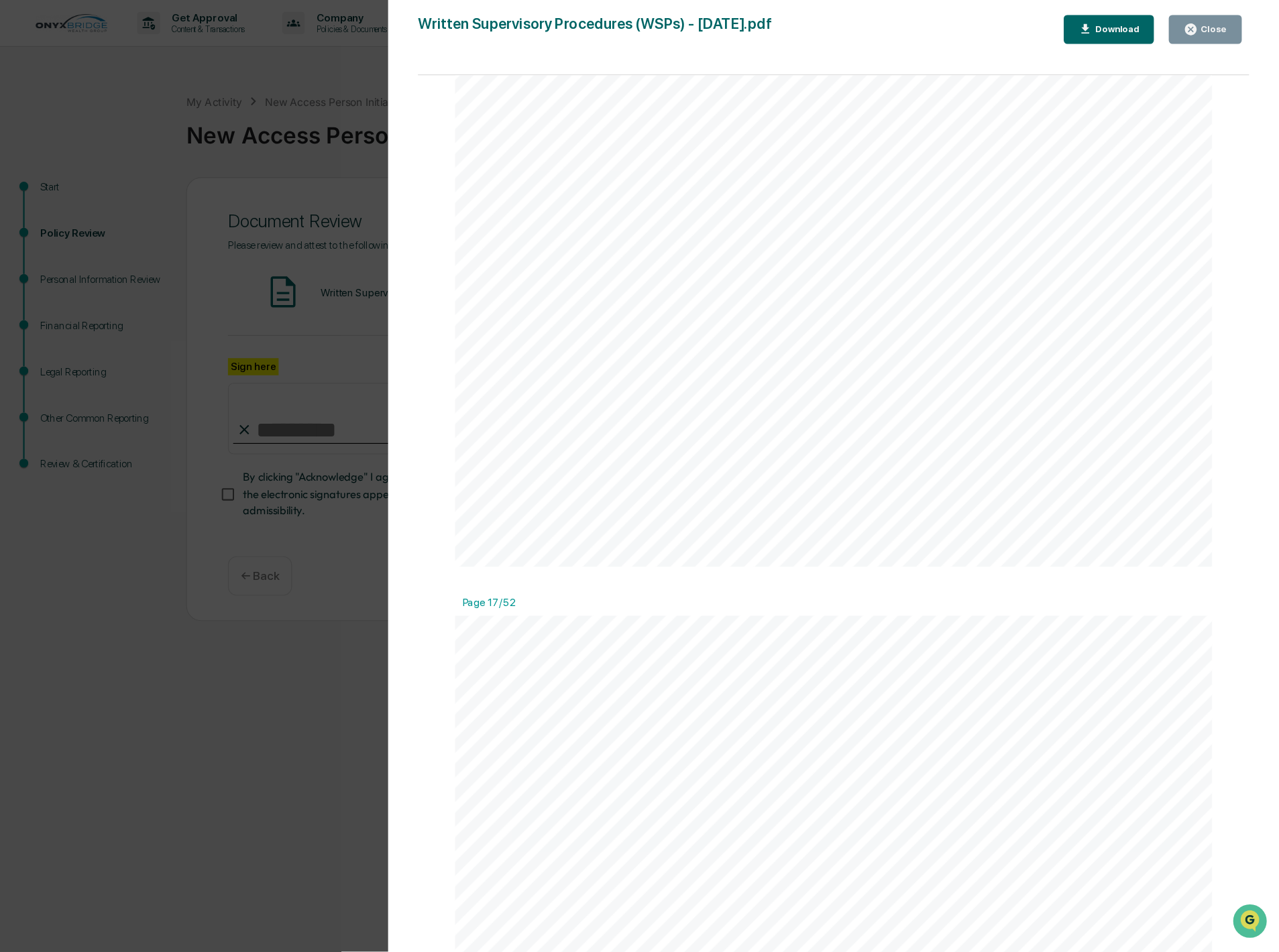
scroll to position [14548, 0]
click at [1064, 40] on div "Written Supervisory Procedures (WSPs) - [DATE].pdf Close Download Page 1/52 Inv…" at bounding box center [750, 442] width 748 height 857
click at [1067, 33] on button "Close" at bounding box center [1085, 26] width 66 height 26
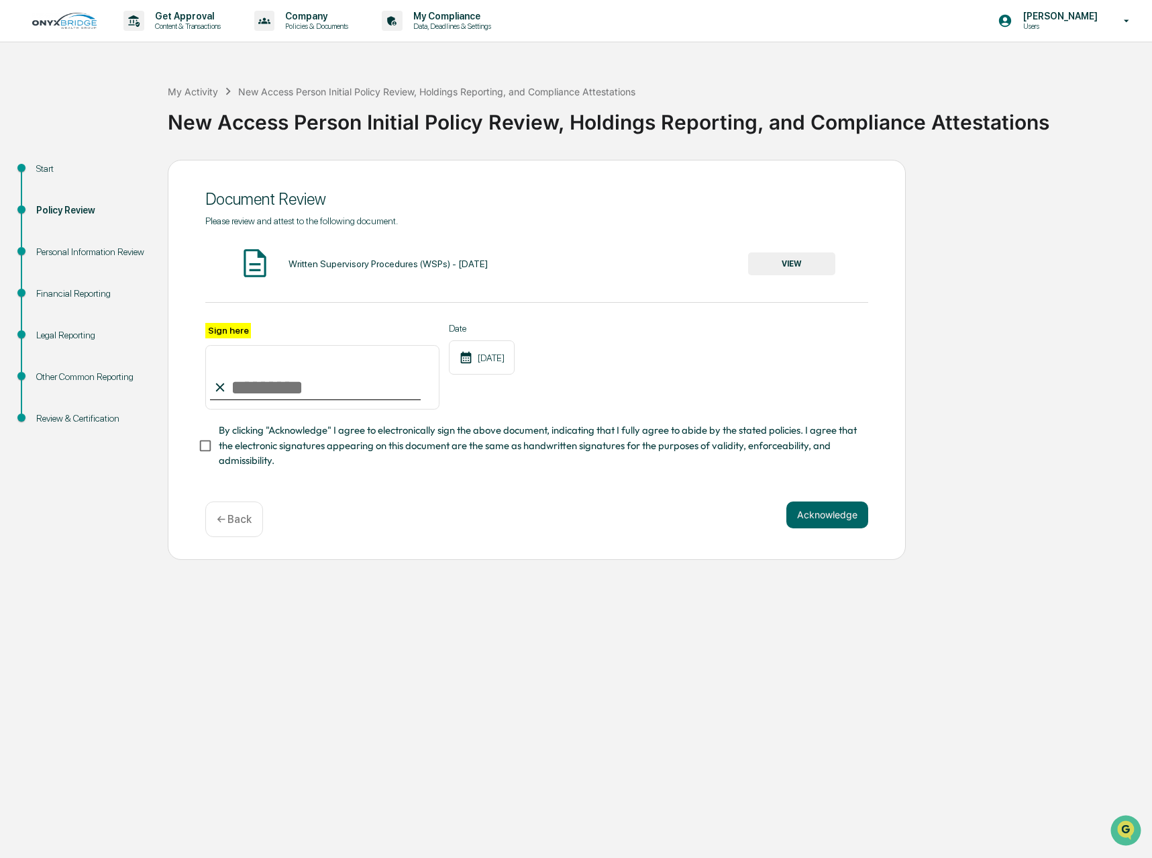
click at [278, 388] on input "Sign here" at bounding box center [322, 377] width 234 height 64
type input "**********"
click at [193, 452] on div "**********" at bounding box center [537, 360] width 738 height 400
click at [828, 513] on button "Acknowledge" at bounding box center [828, 514] width 82 height 27
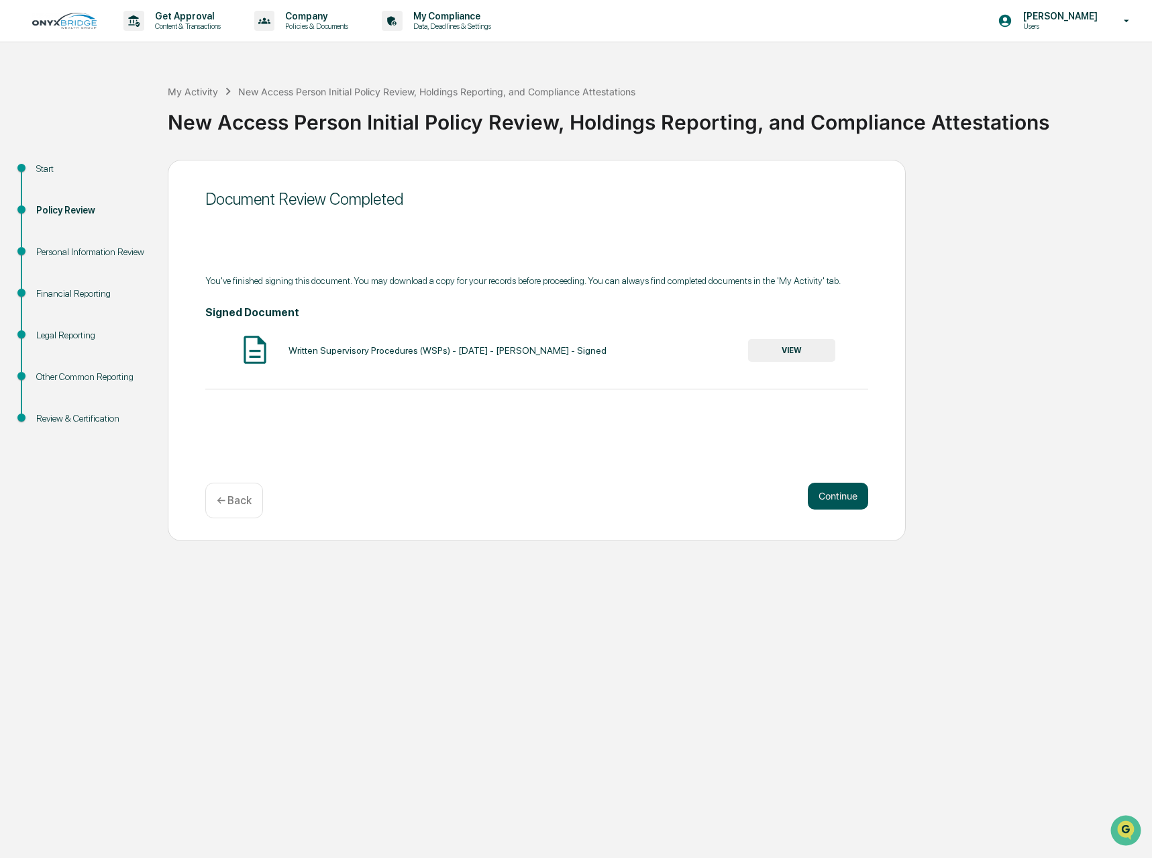
click at [840, 501] on button "Continue" at bounding box center [838, 496] width 60 height 27
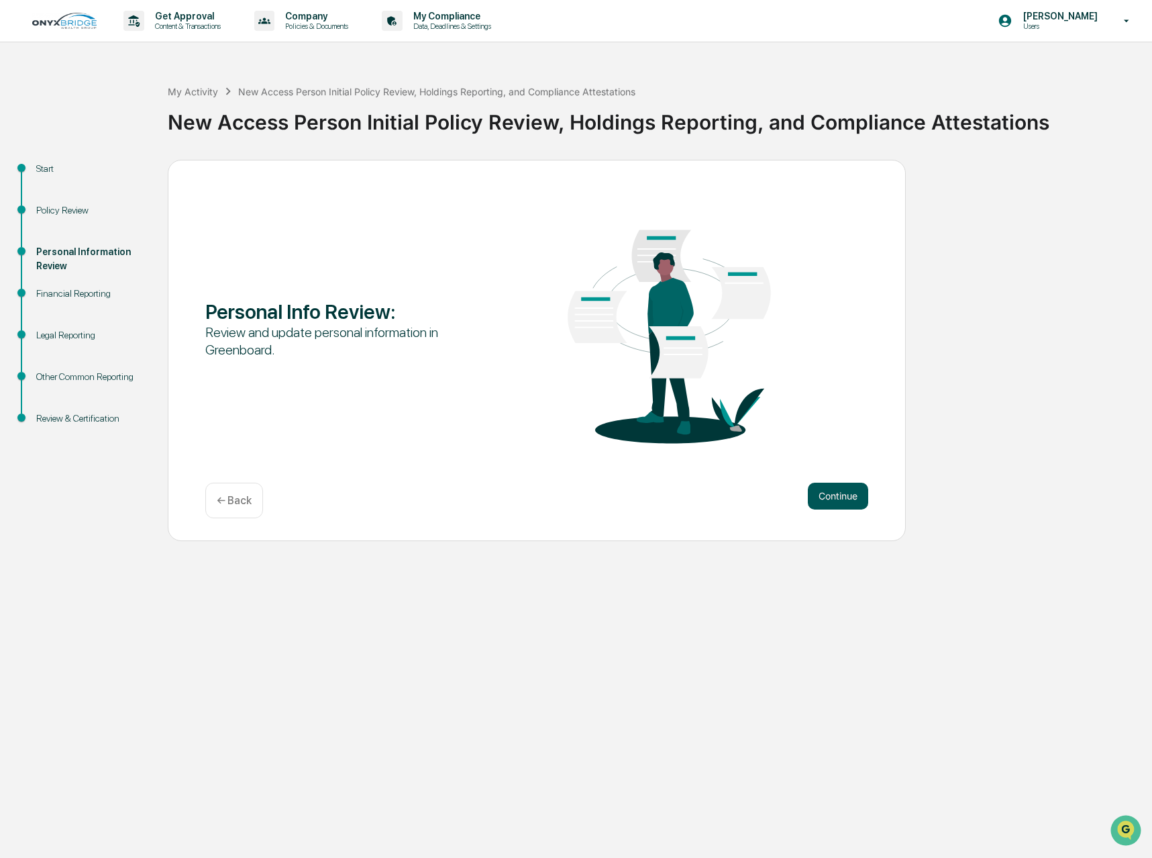
click at [840, 497] on button "Continue" at bounding box center [838, 496] width 60 height 27
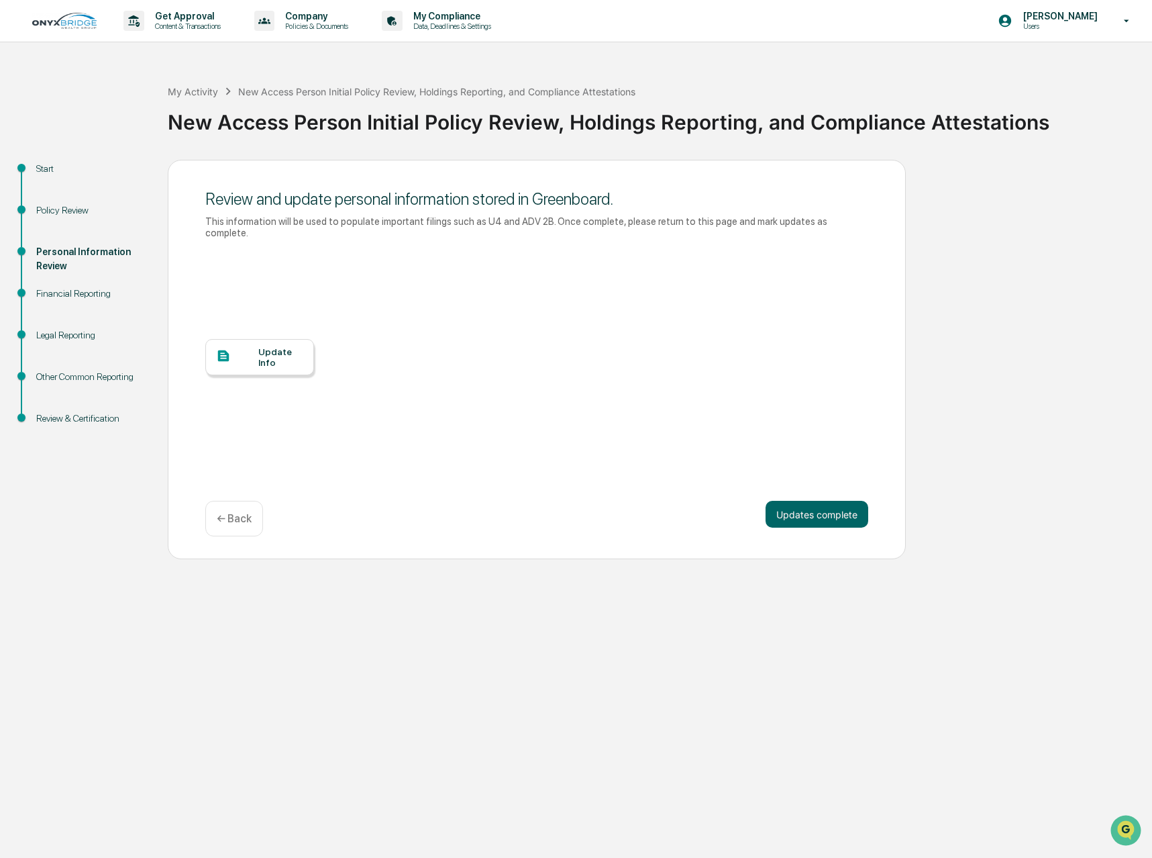
click at [257, 354] on div at bounding box center [237, 356] width 42 height 17
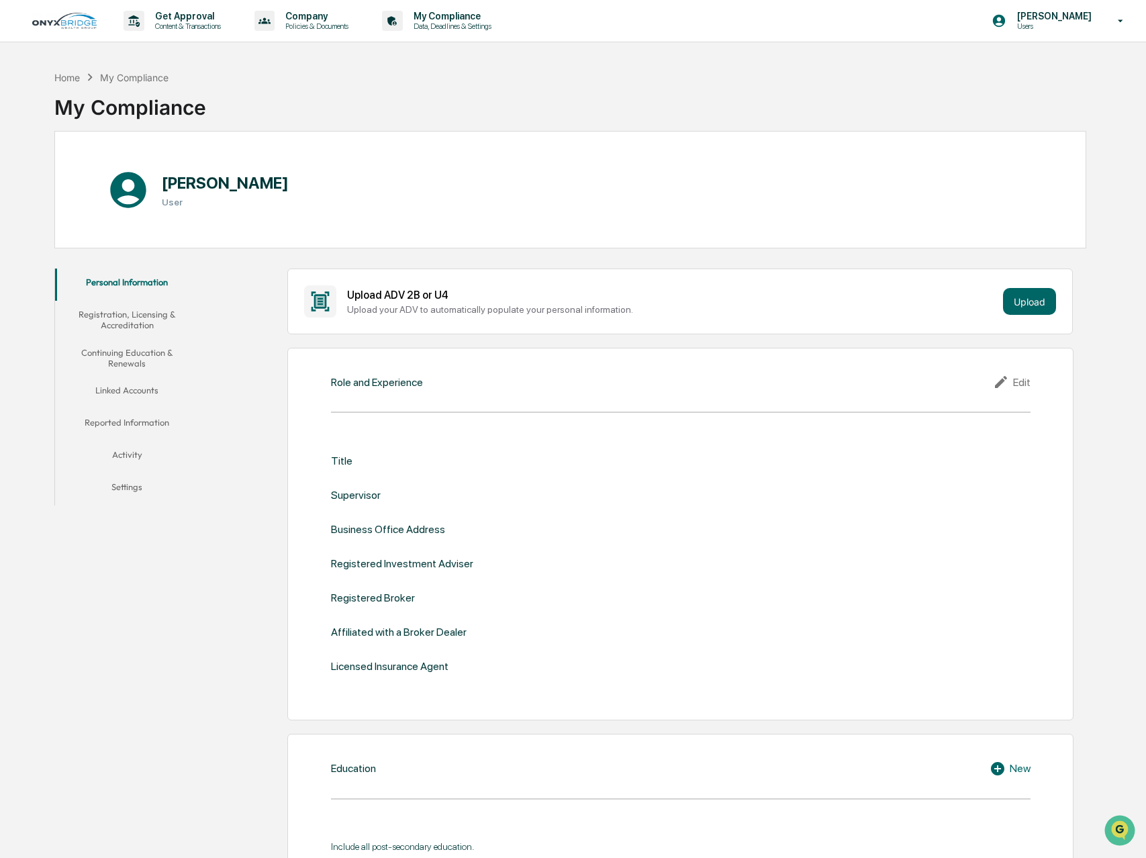
click at [380, 383] on div "Role and Experience" at bounding box center [377, 382] width 92 height 13
click at [1027, 302] on button "Upload" at bounding box center [1029, 301] width 53 height 27
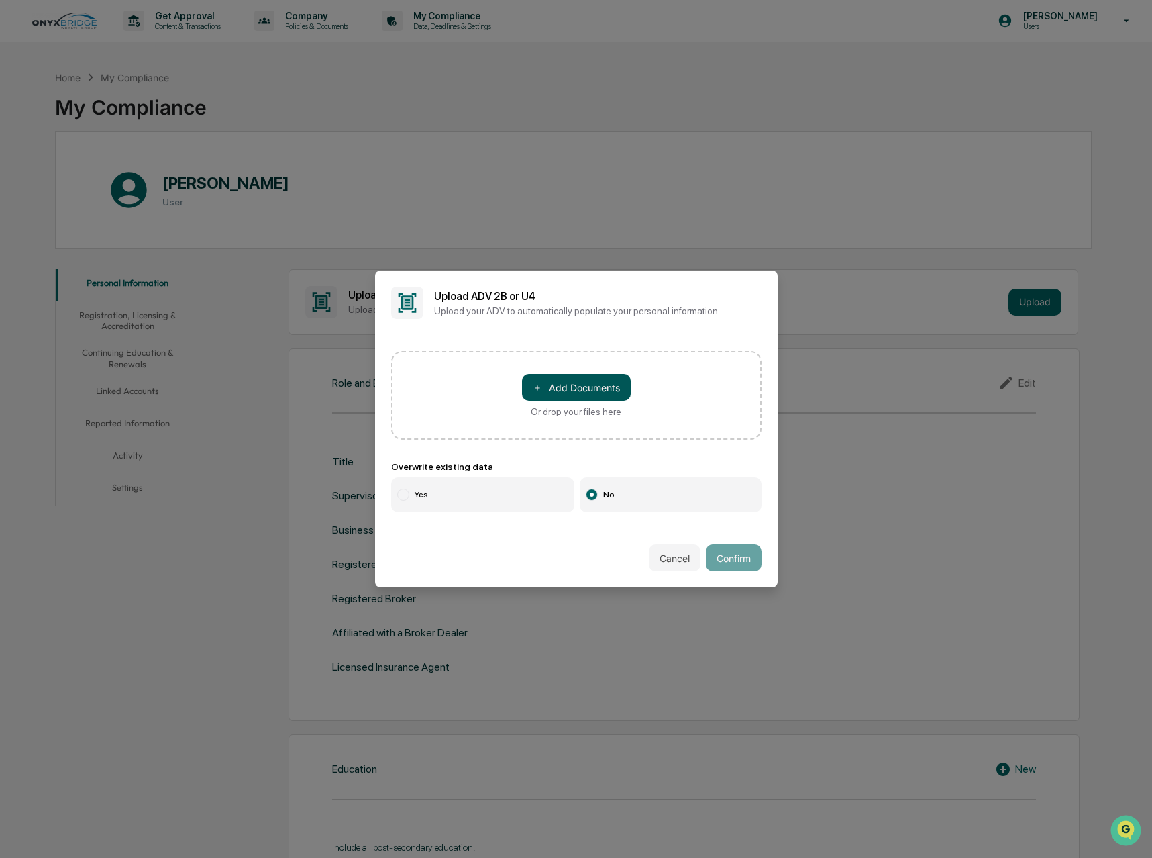
click at [574, 390] on button "＋ Add Documents" at bounding box center [576, 387] width 109 height 27
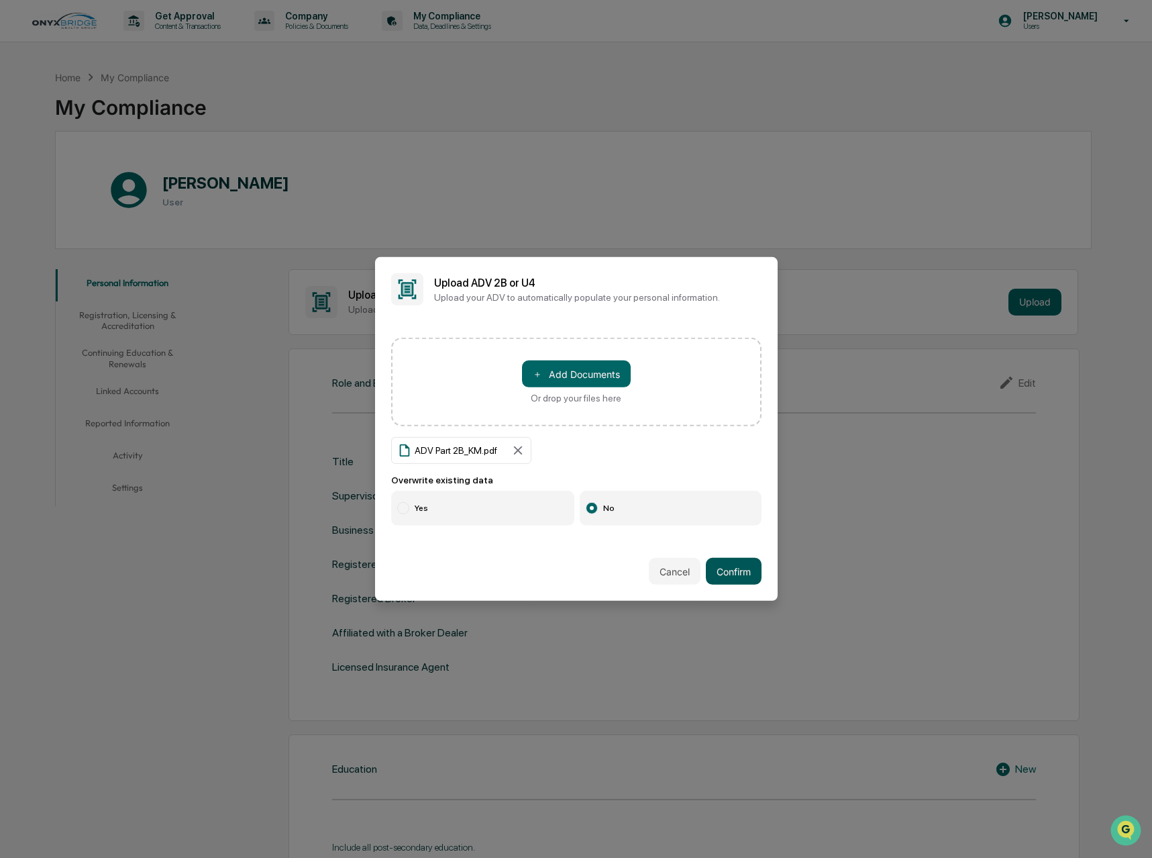
click at [739, 572] on button "Confirm" at bounding box center [734, 571] width 56 height 27
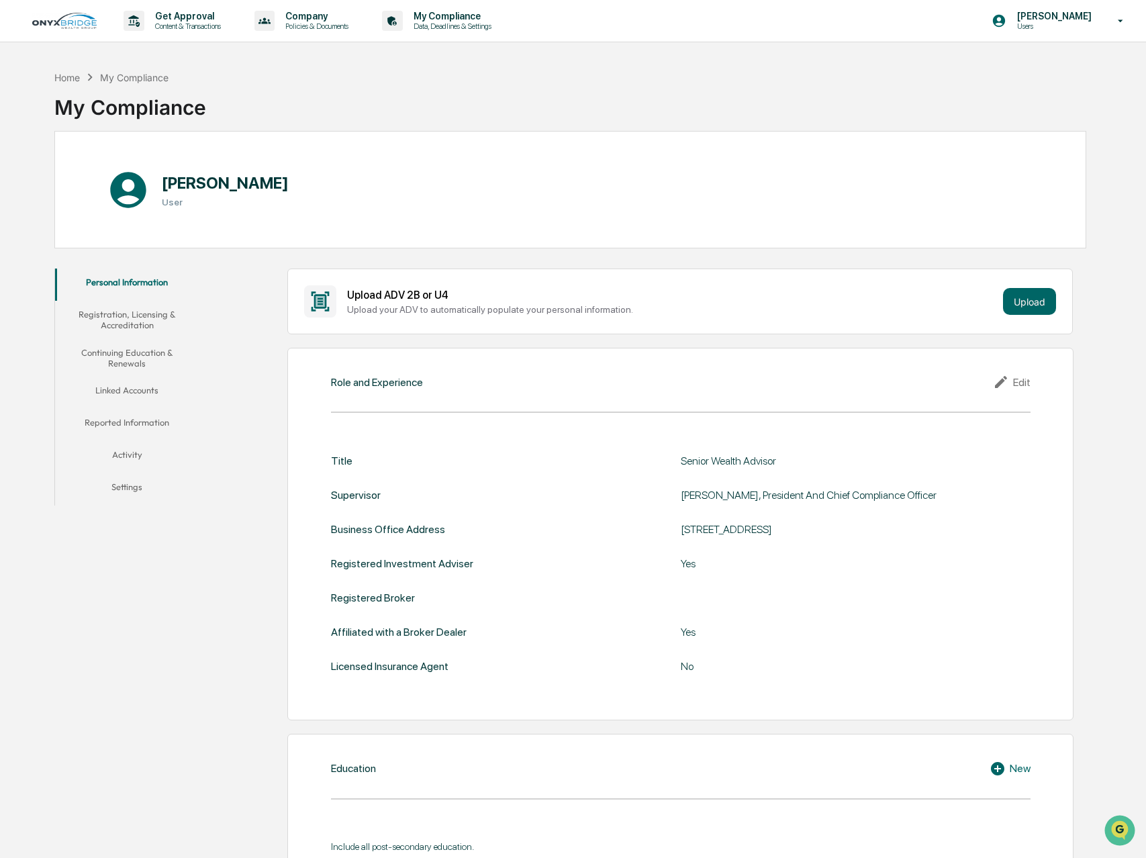
click at [1024, 377] on div "Edit" at bounding box center [1012, 382] width 38 height 16
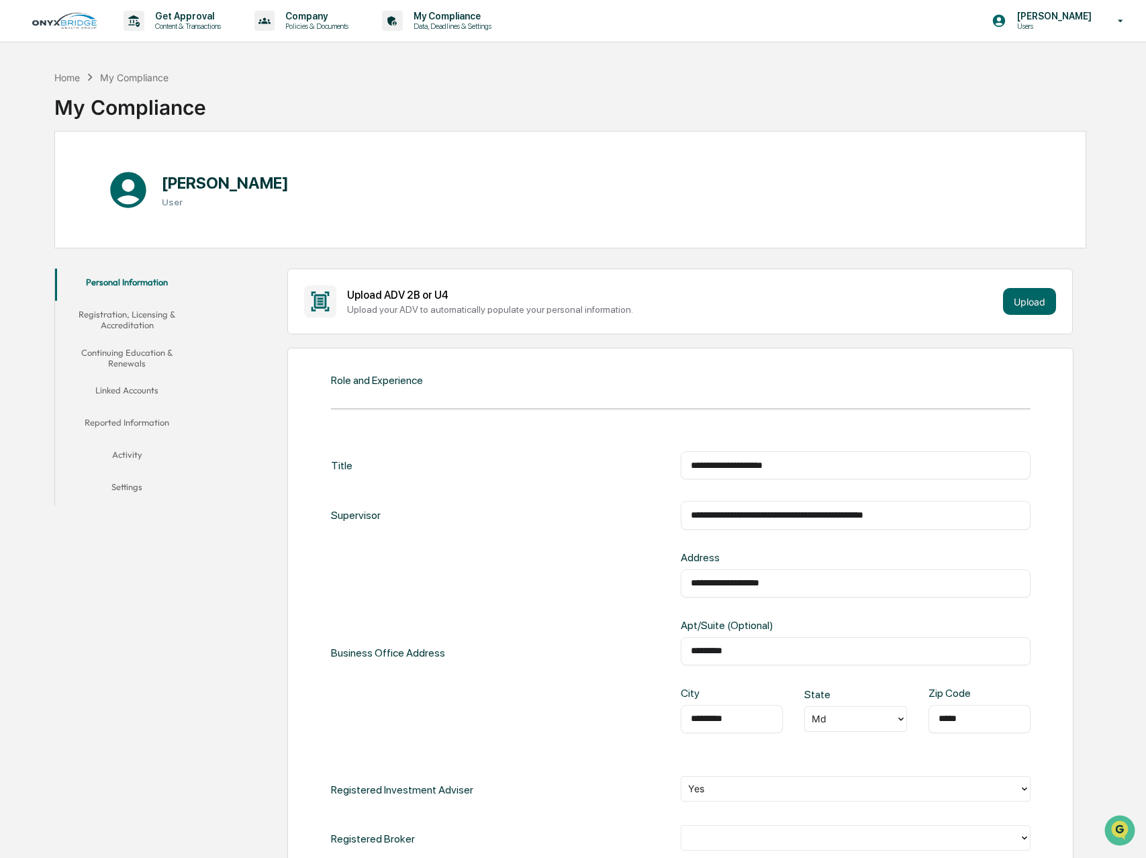
scroll to position [403, 0]
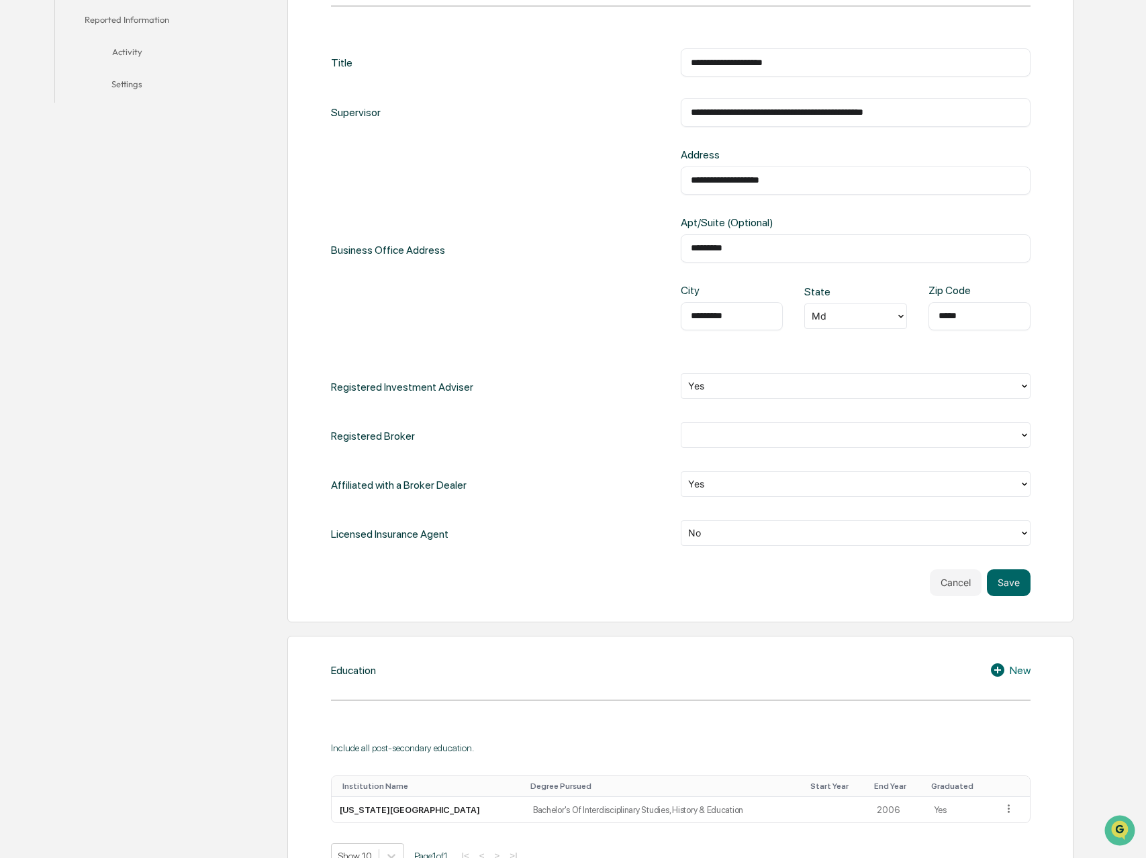
click at [755, 430] on div at bounding box center [850, 434] width 324 height 15
click at [736, 468] on div "Yes" at bounding box center [856, 465] width 350 height 27
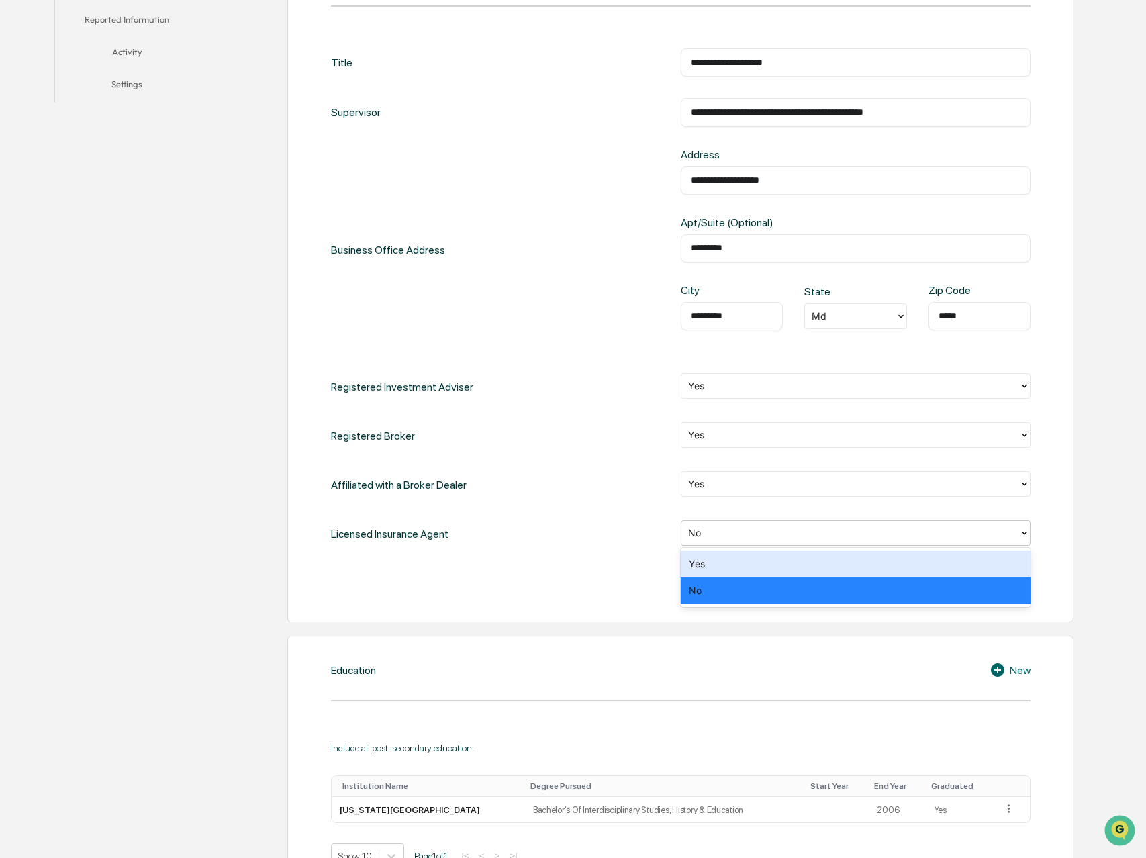
click at [734, 534] on div at bounding box center [850, 532] width 324 height 15
click at [725, 570] on div "Yes" at bounding box center [856, 563] width 350 height 27
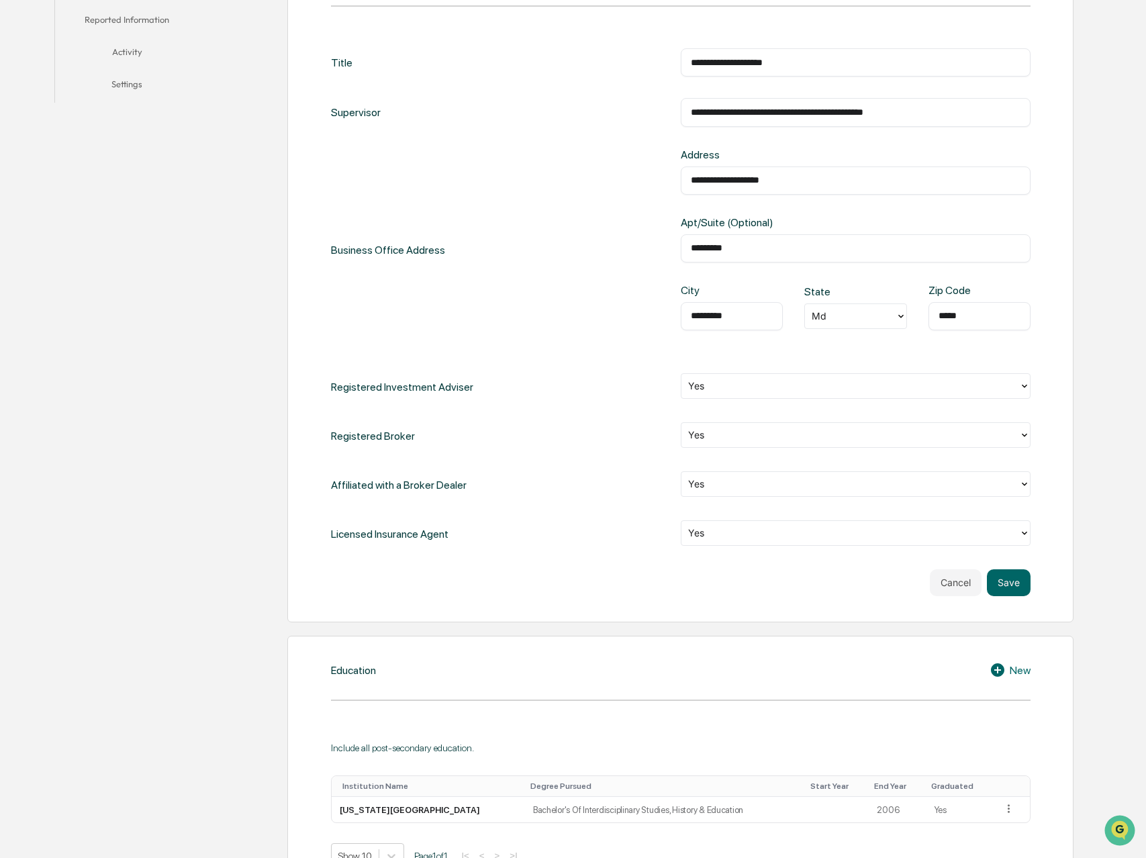
click at [621, 587] on div "Cancel Save" at bounding box center [680, 582] width 699 height 27
click at [1004, 583] on button "Save" at bounding box center [1009, 582] width 44 height 27
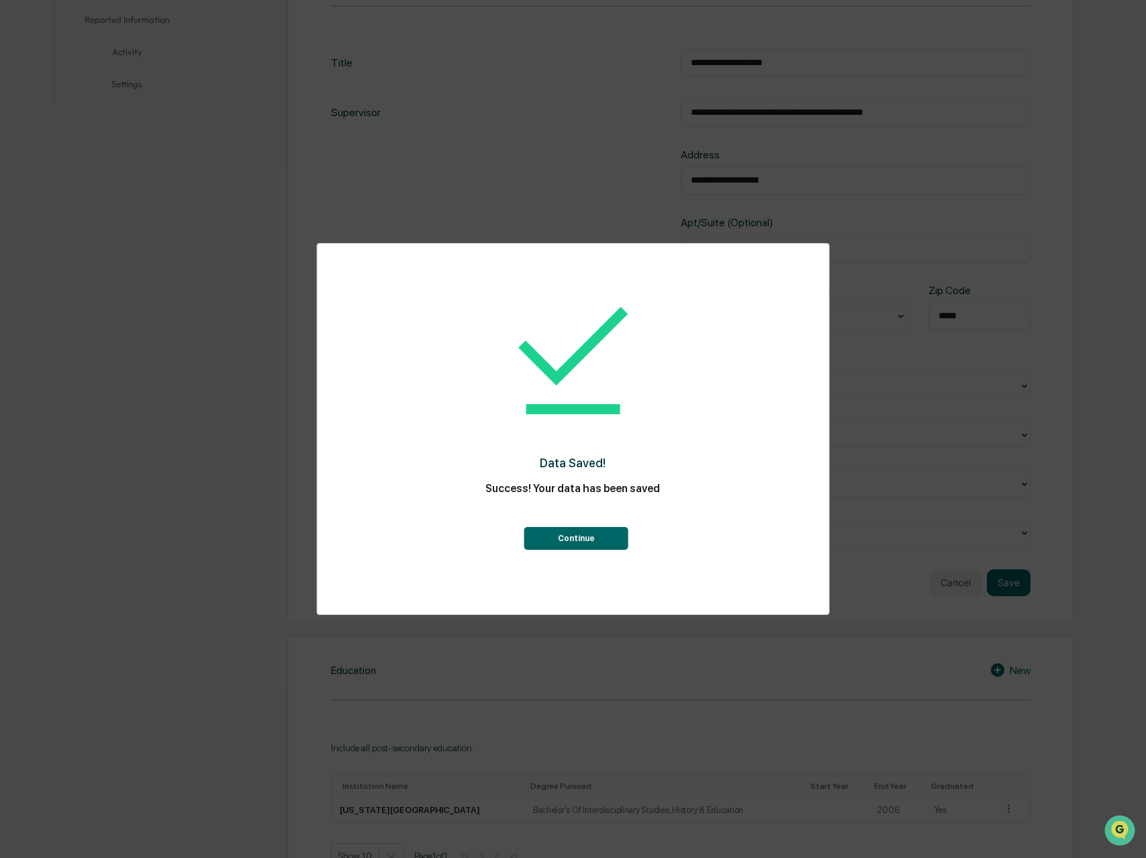
click at [577, 534] on button "Continue" at bounding box center [576, 538] width 104 height 23
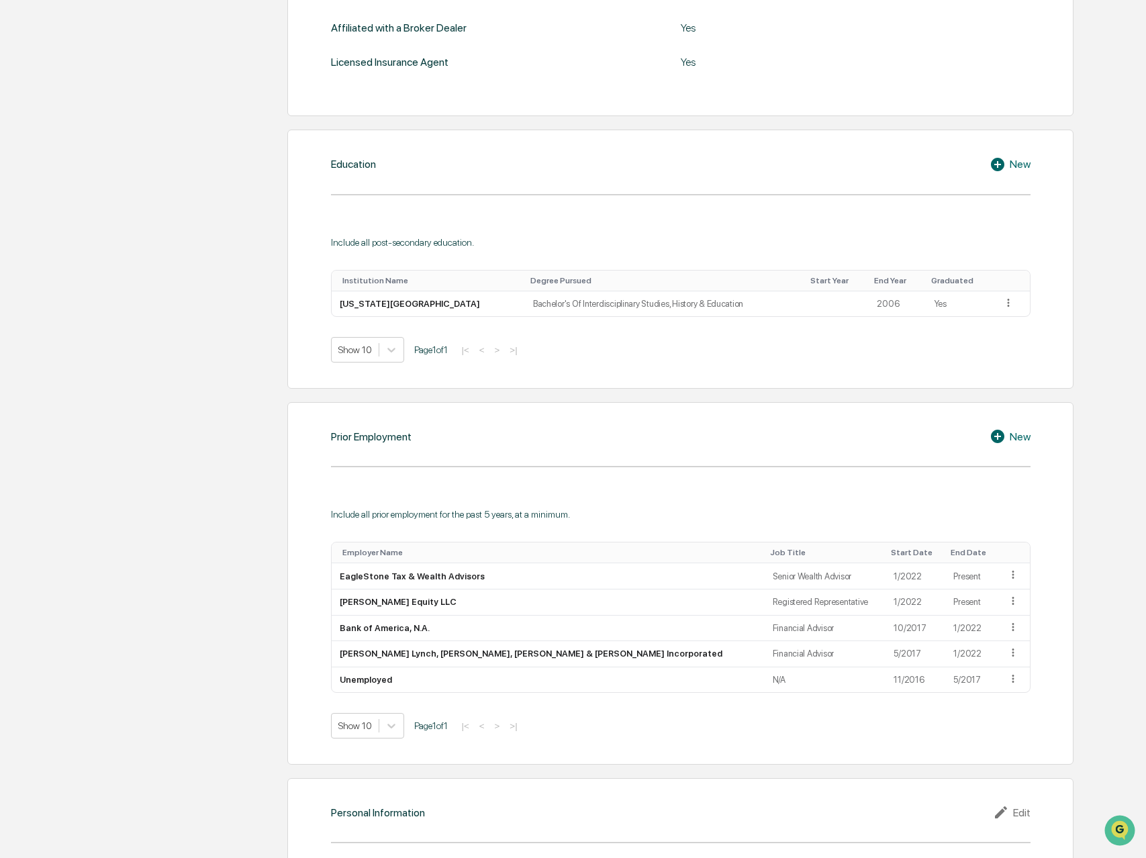
scroll to position [671, 0]
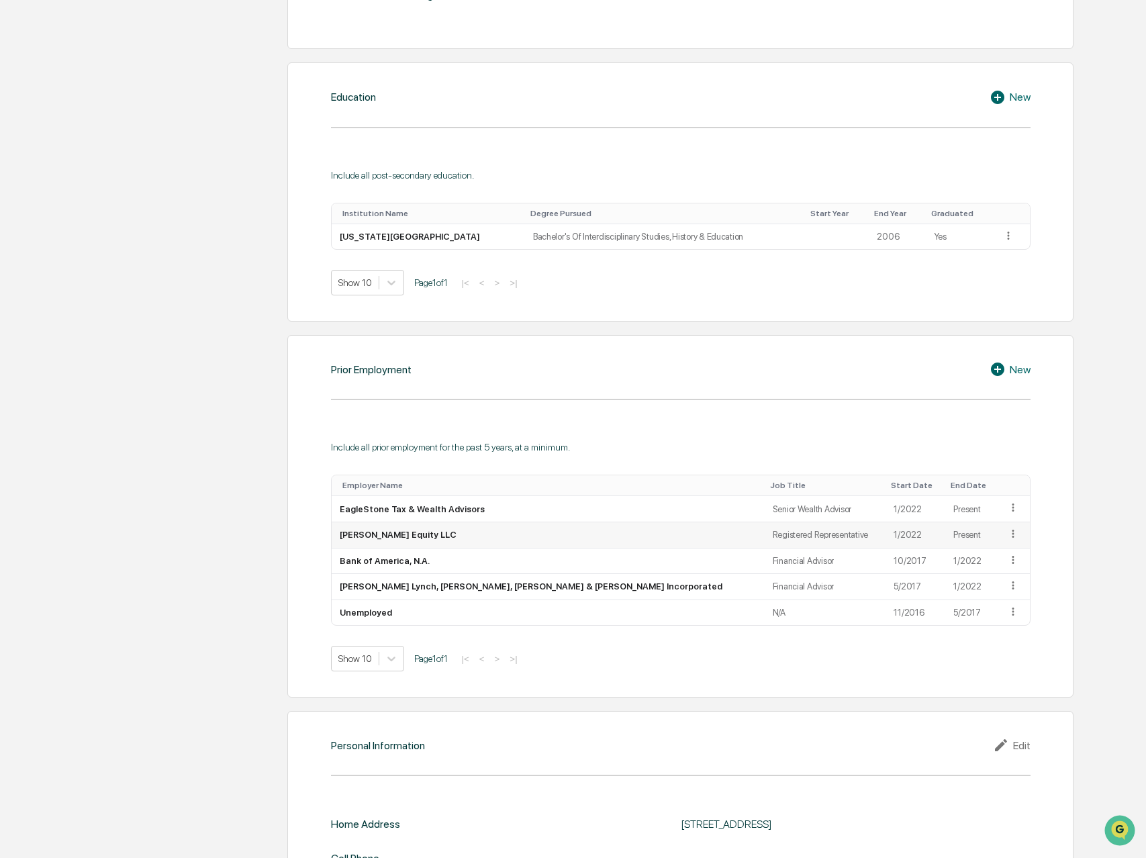
click at [1007, 536] on icon at bounding box center [1013, 534] width 13 height 13
click at [977, 552] on div "Edit" at bounding box center [997, 552] width 43 height 21
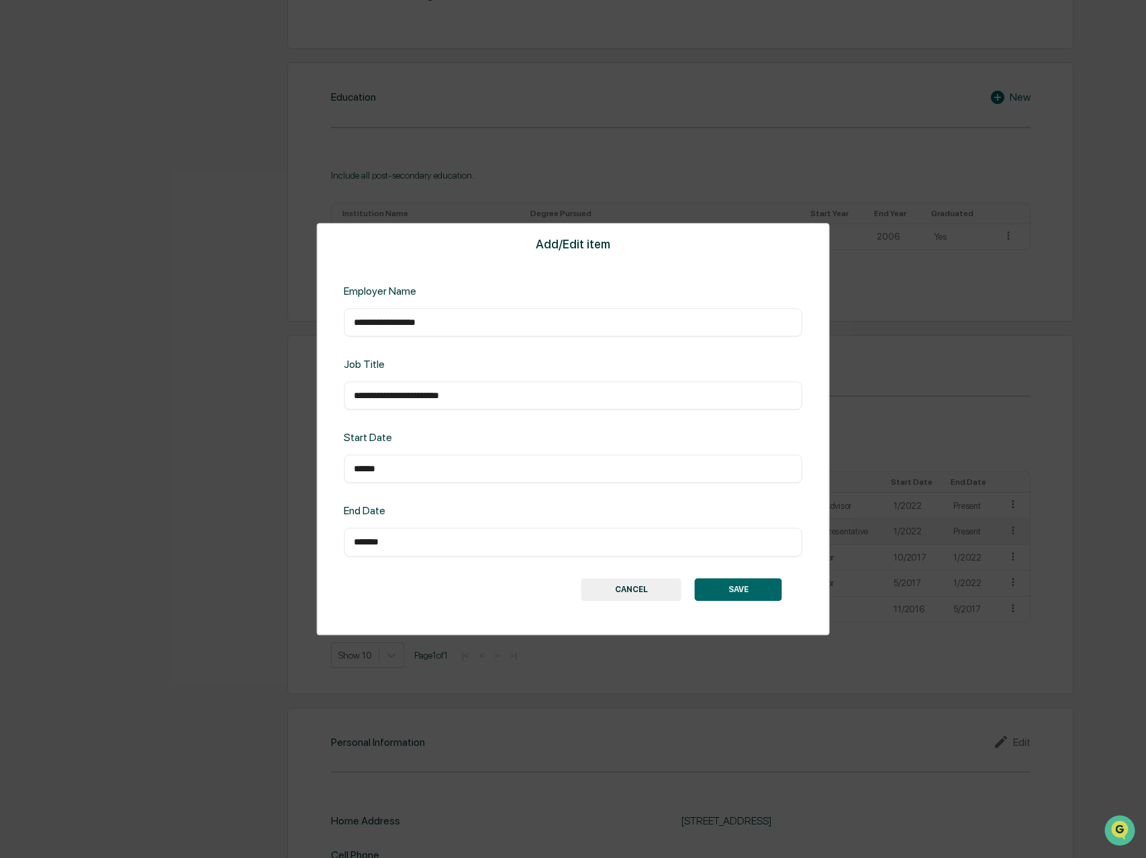
click at [445, 464] on input "******" at bounding box center [573, 468] width 438 height 13
click at [358, 470] on input "******" at bounding box center [573, 468] width 438 height 13
type input "******"
click at [760, 591] on button "SAVE" at bounding box center [738, 589] width 87 height 23
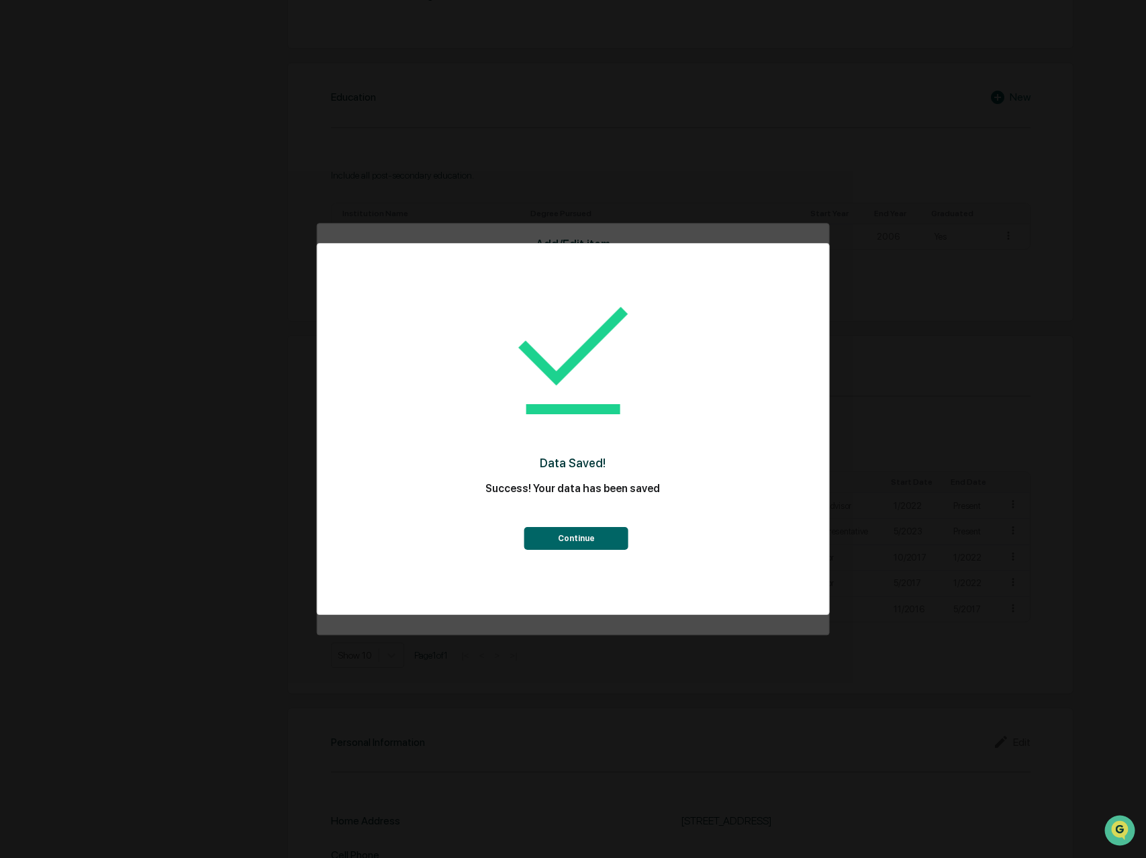
click at [579, 527] on button "Continue" at bounding box center [576, 538] width 104 height 23
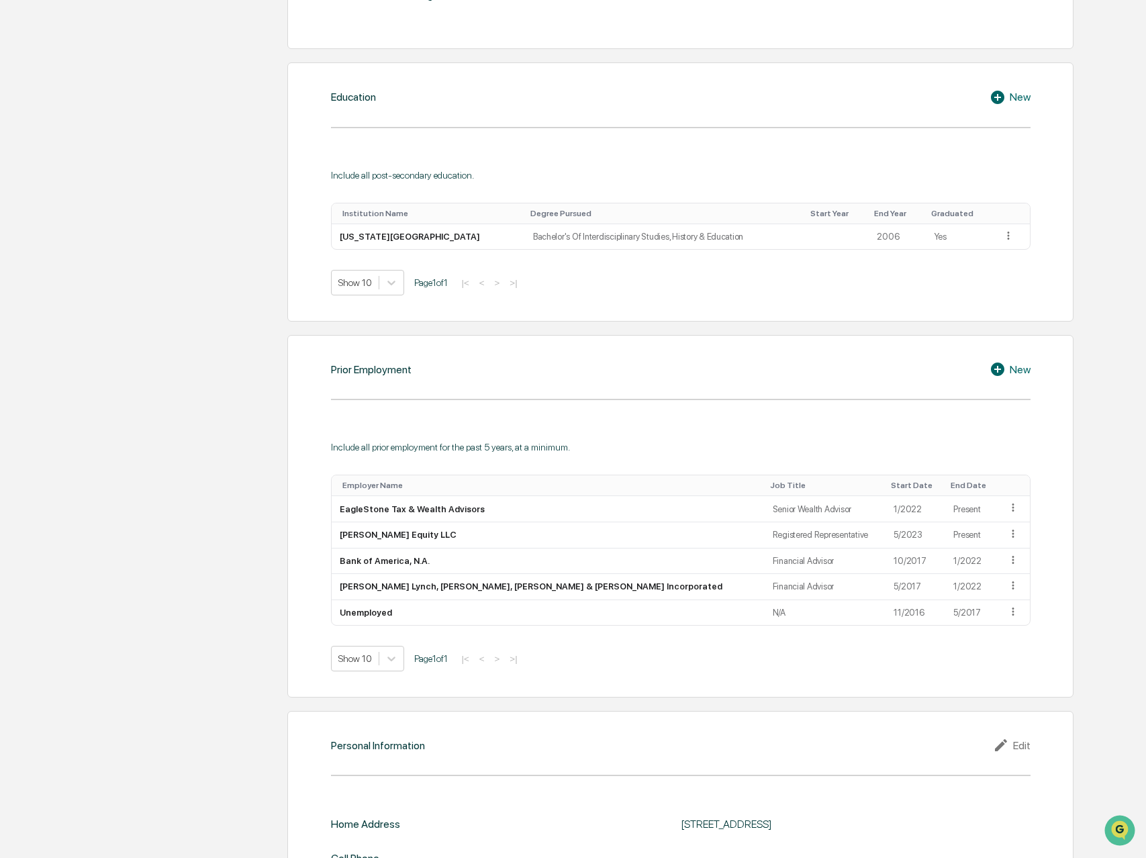
click at [305, 503] on div "Prior Employment New Include all prior employment for the past 5 years, at a mi…" at bounding box center [680, 516] width 786 height 362
click at [1009, 366] on div "New" at bounding box center [1009, 369] width 41 height 16
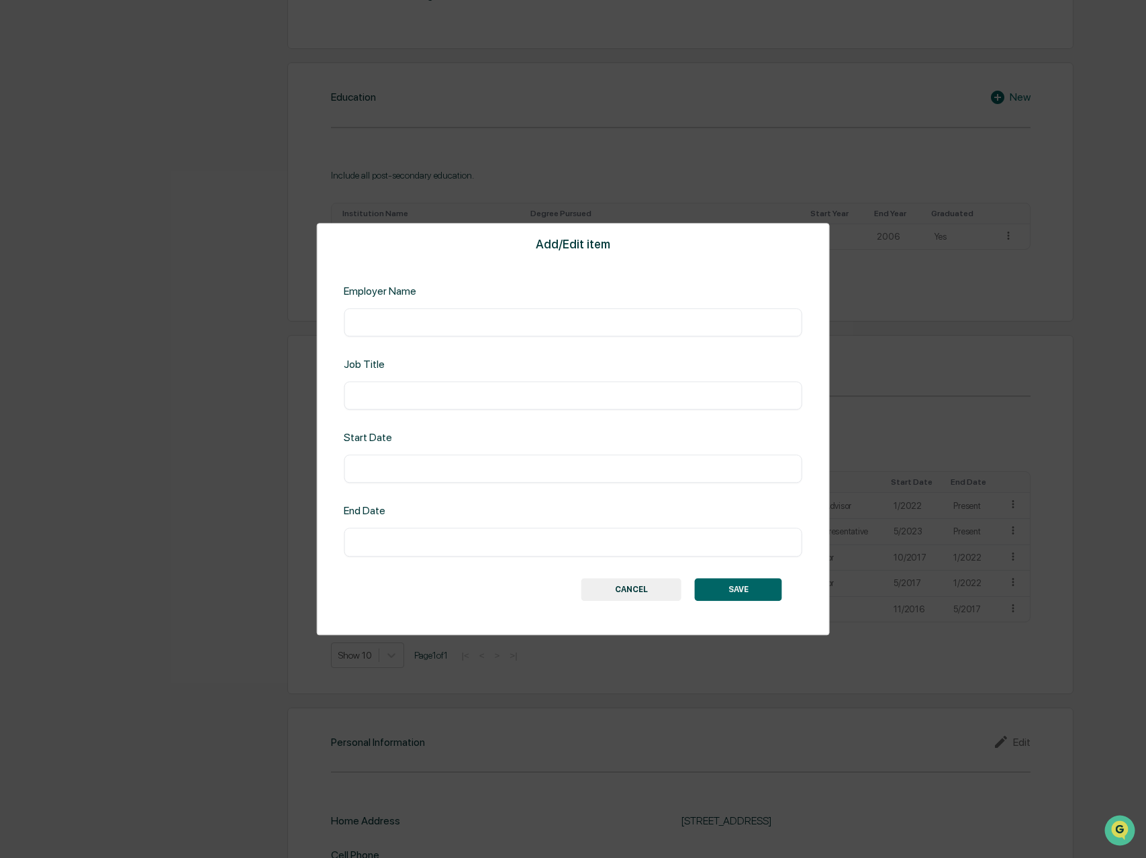
click at [472, 324] on input "text" at bounding box center [573, 321] width 438 height 13
type input "**********"
click at [383, 399] on input "text" at bounding box center [573, 395] width 438 height 13
type input "**********"
type input "******"
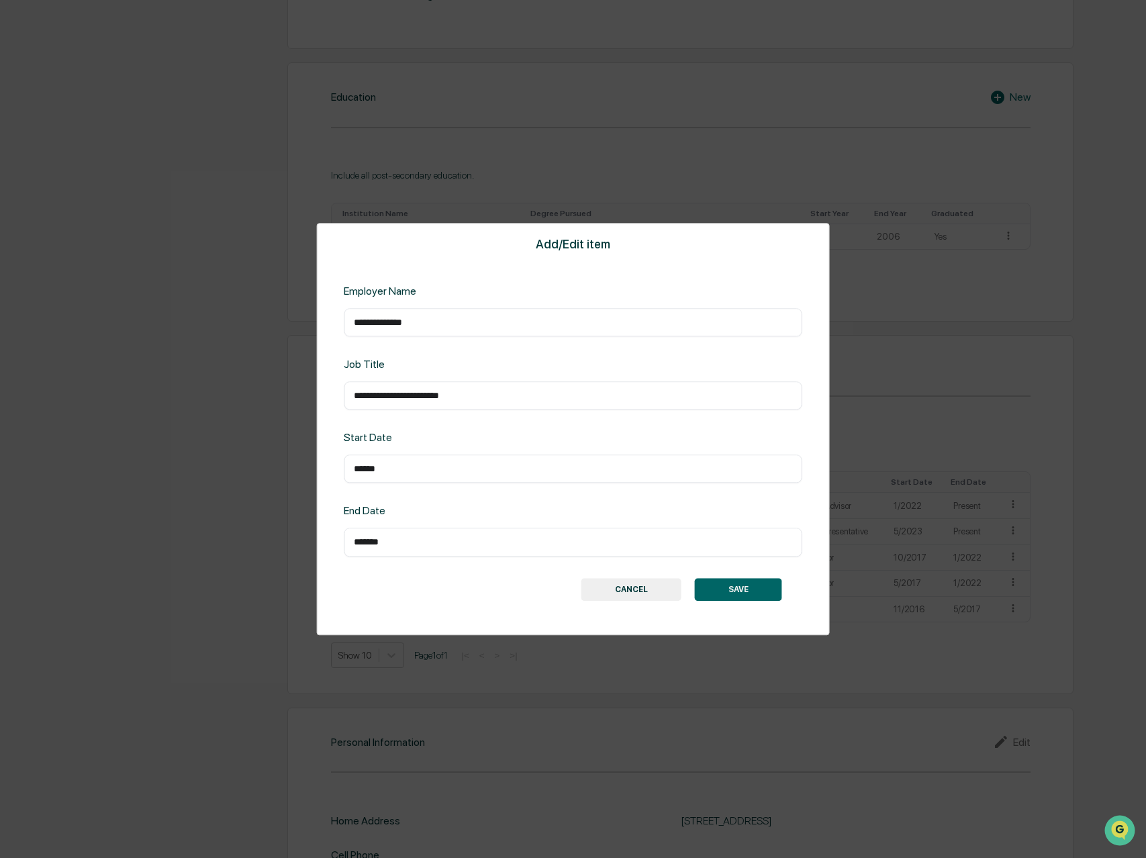
type input "*******"
click at [741, 593] on button "SAVE" at bounding box center [738, 589] width 87 height 23
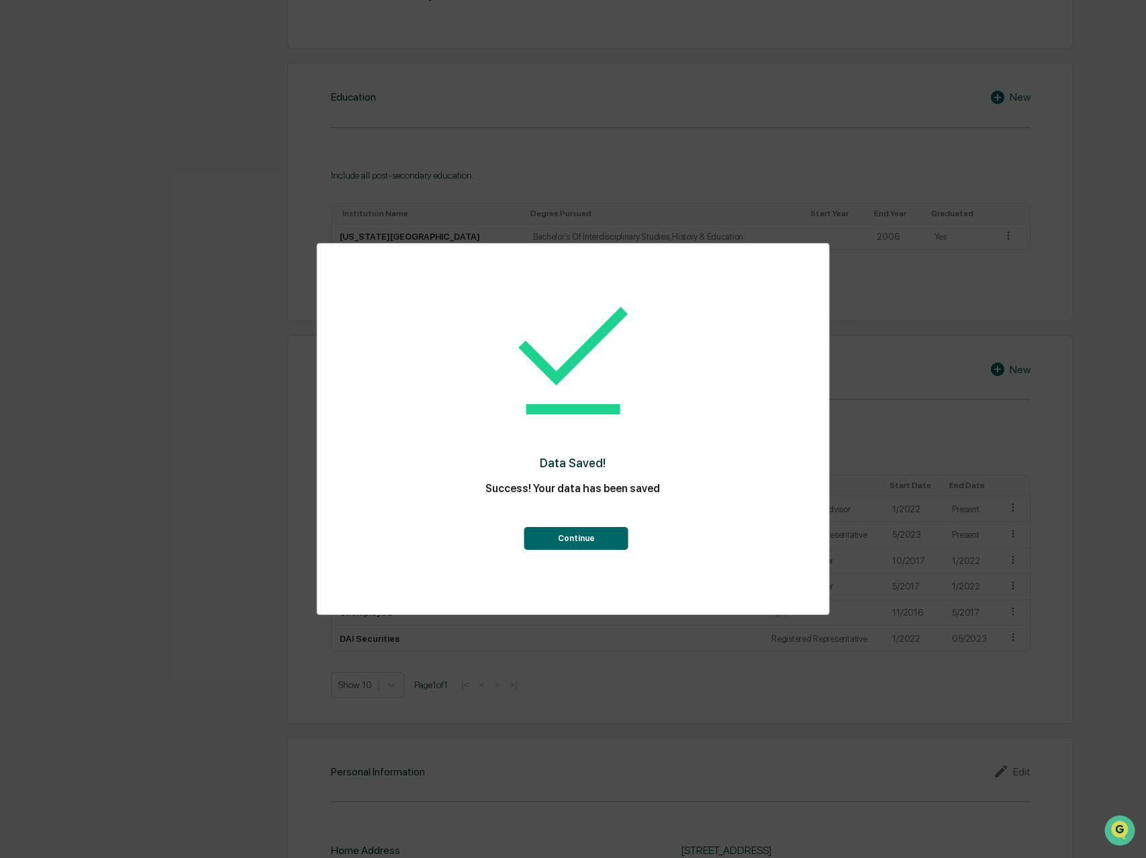
click at [560, 539] on button "Continue" at bounding box center [576, 538] width 104 height 23
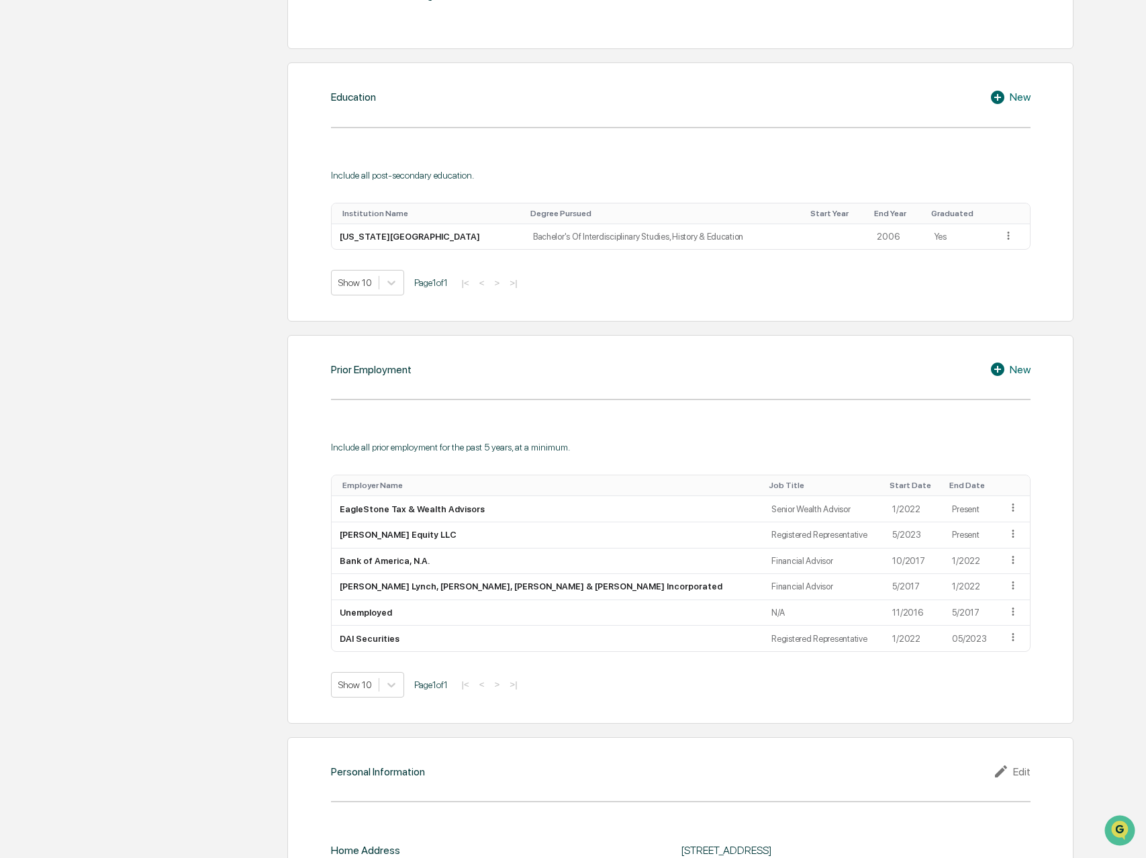
scroll to position [793, 0]
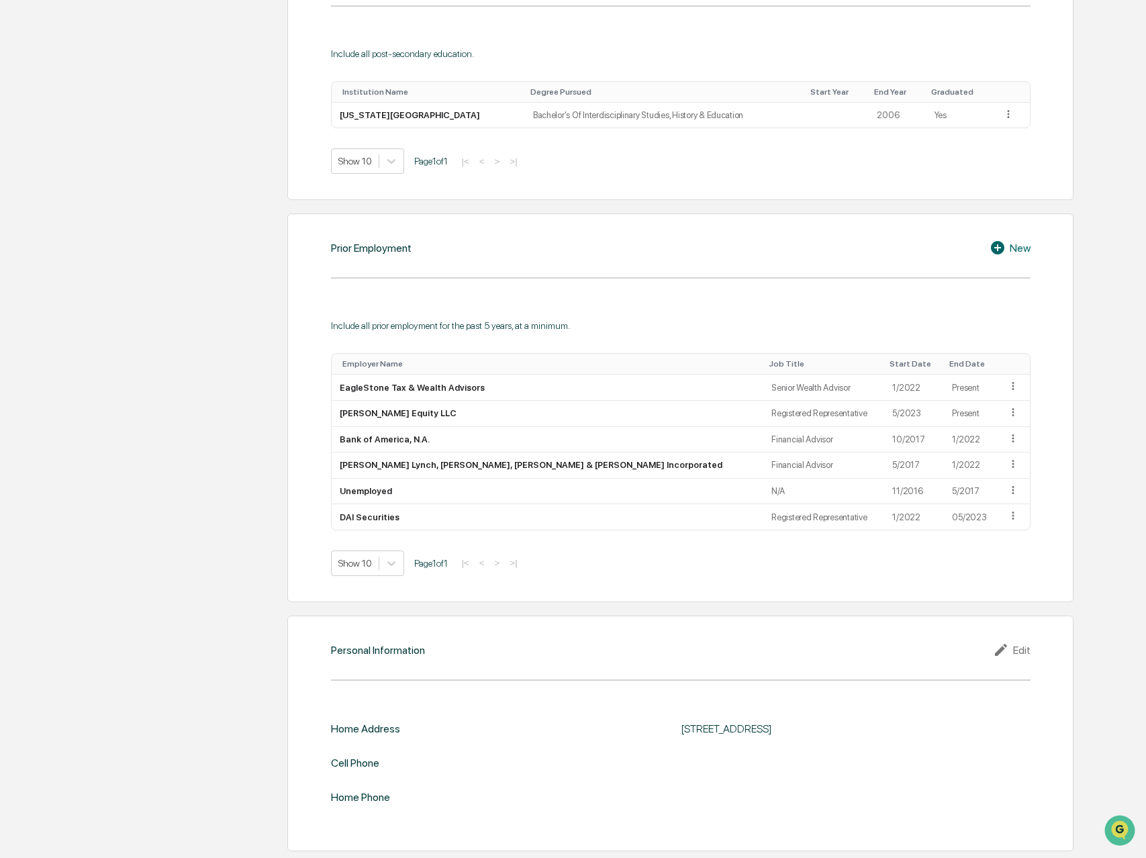
click at [1015, 648] on div "Edit" at bounding box center [1012, 650] width 38 height 16
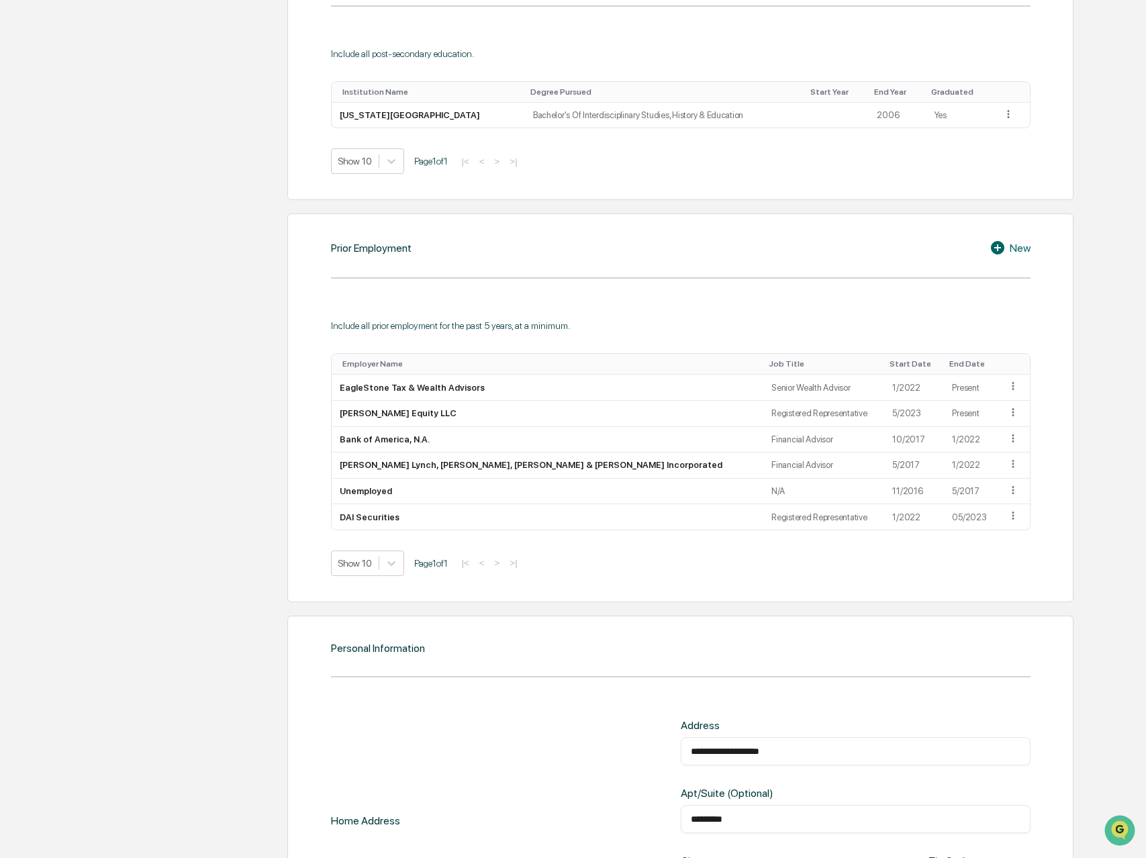
scroll to position [1038, 0]
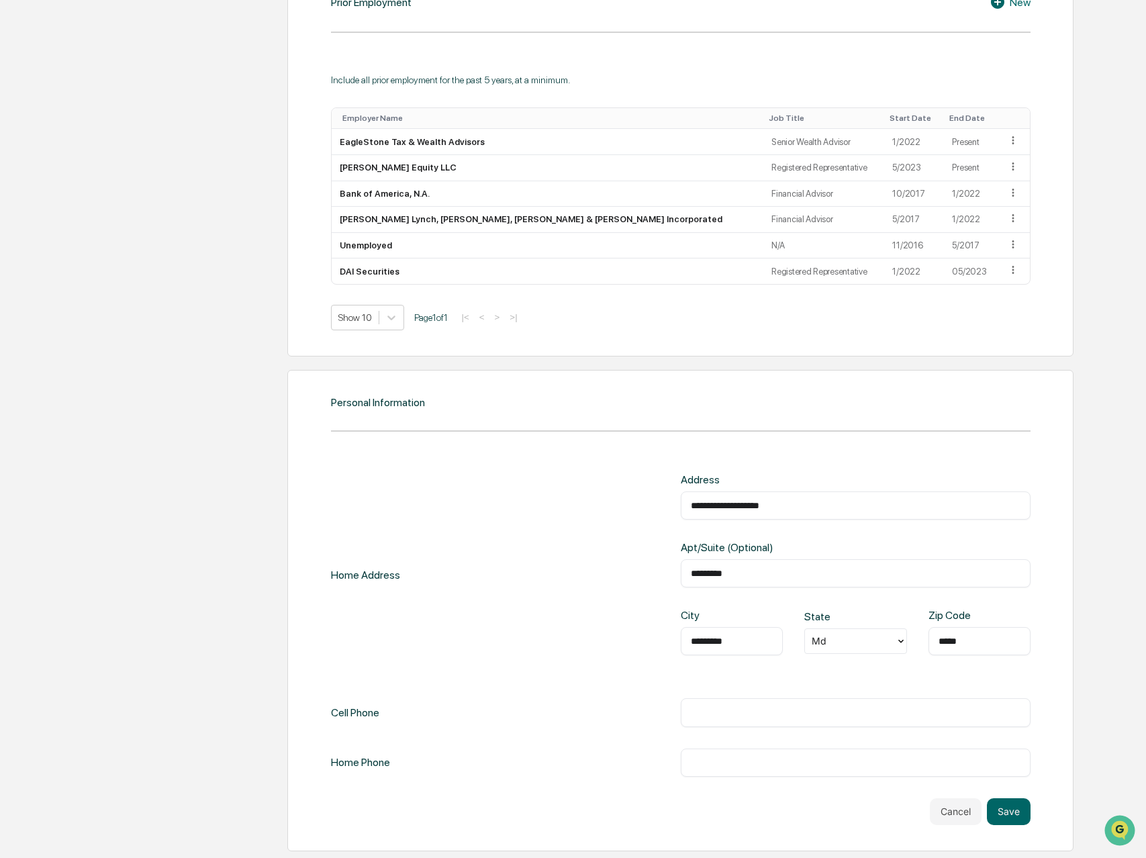
click at [828, 503] on input "**********" at bounding box center [856, 505] width 330 height 13
click at [828, 502] on input "**********" at bounding box center [856, 505] width 330 height 13
type input "**********"
type input "******"
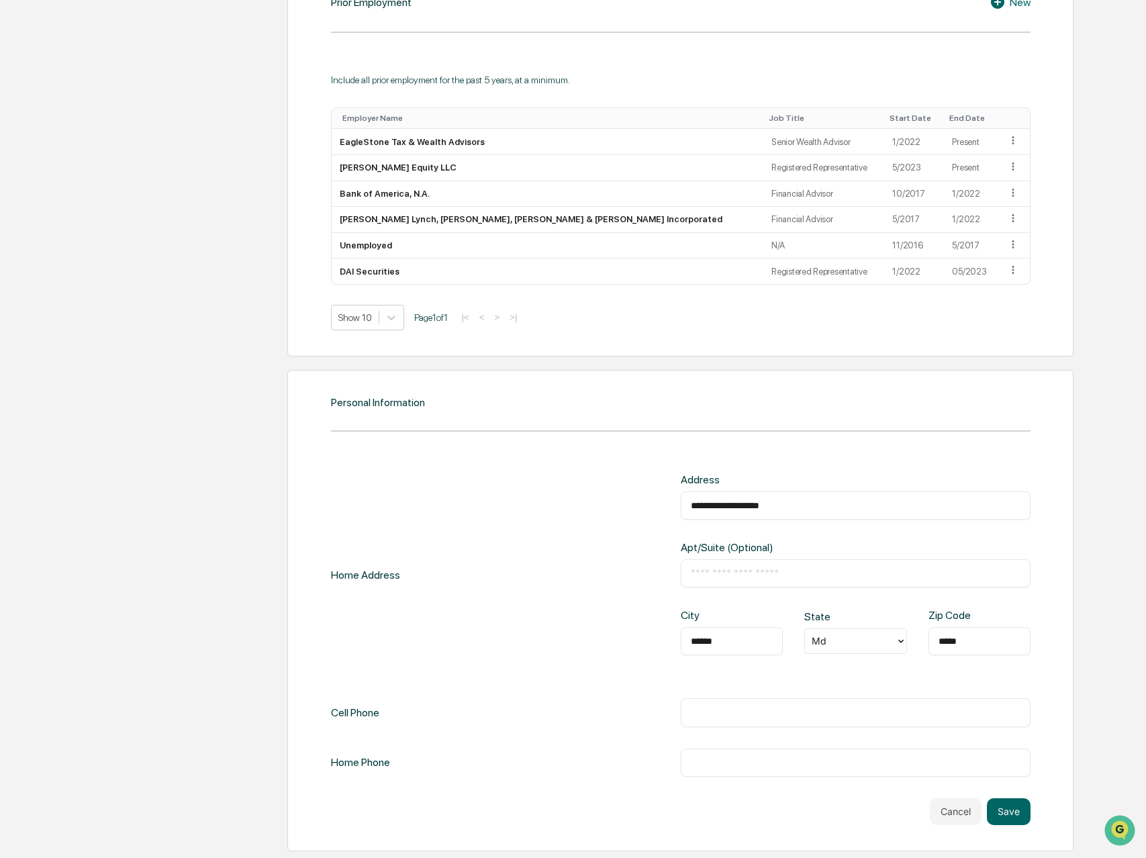
type input "*****"
type input "**********"
click at [1005, 811] on button "Save" at bounding box center [1009, 811] width 44 height 27
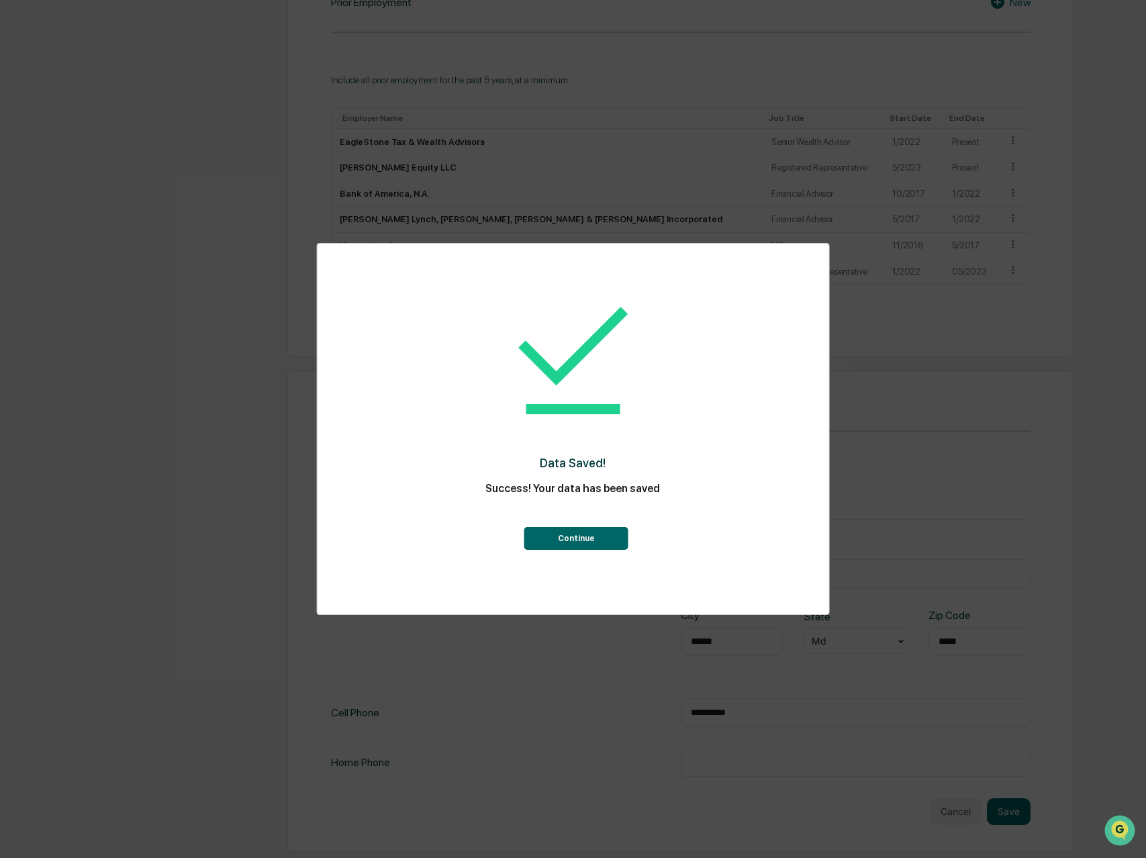
click at [591, 531] on button "Continue" at bounding box center [576, 538] width 104 height 23
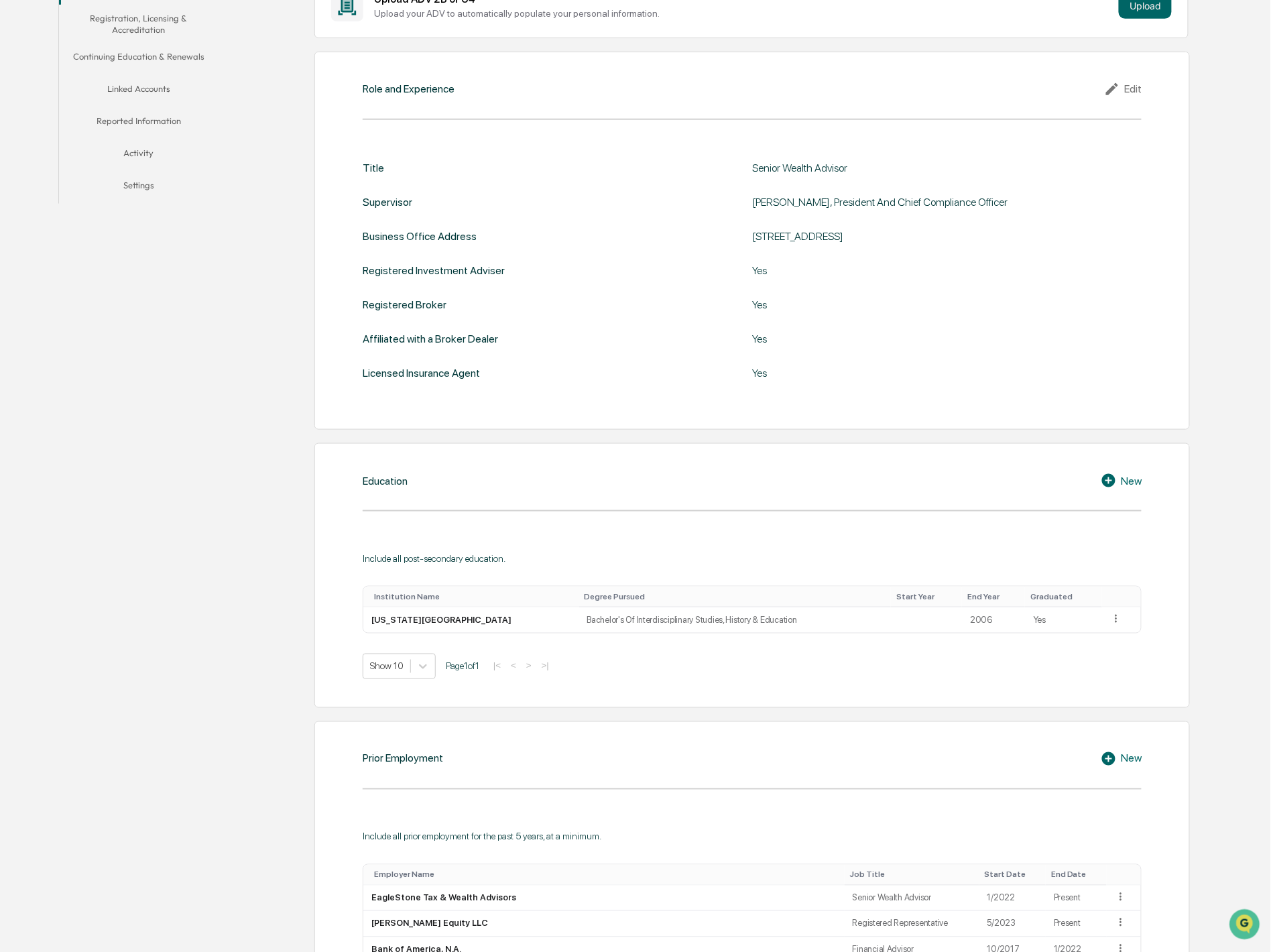
scroll to position [0, 0]
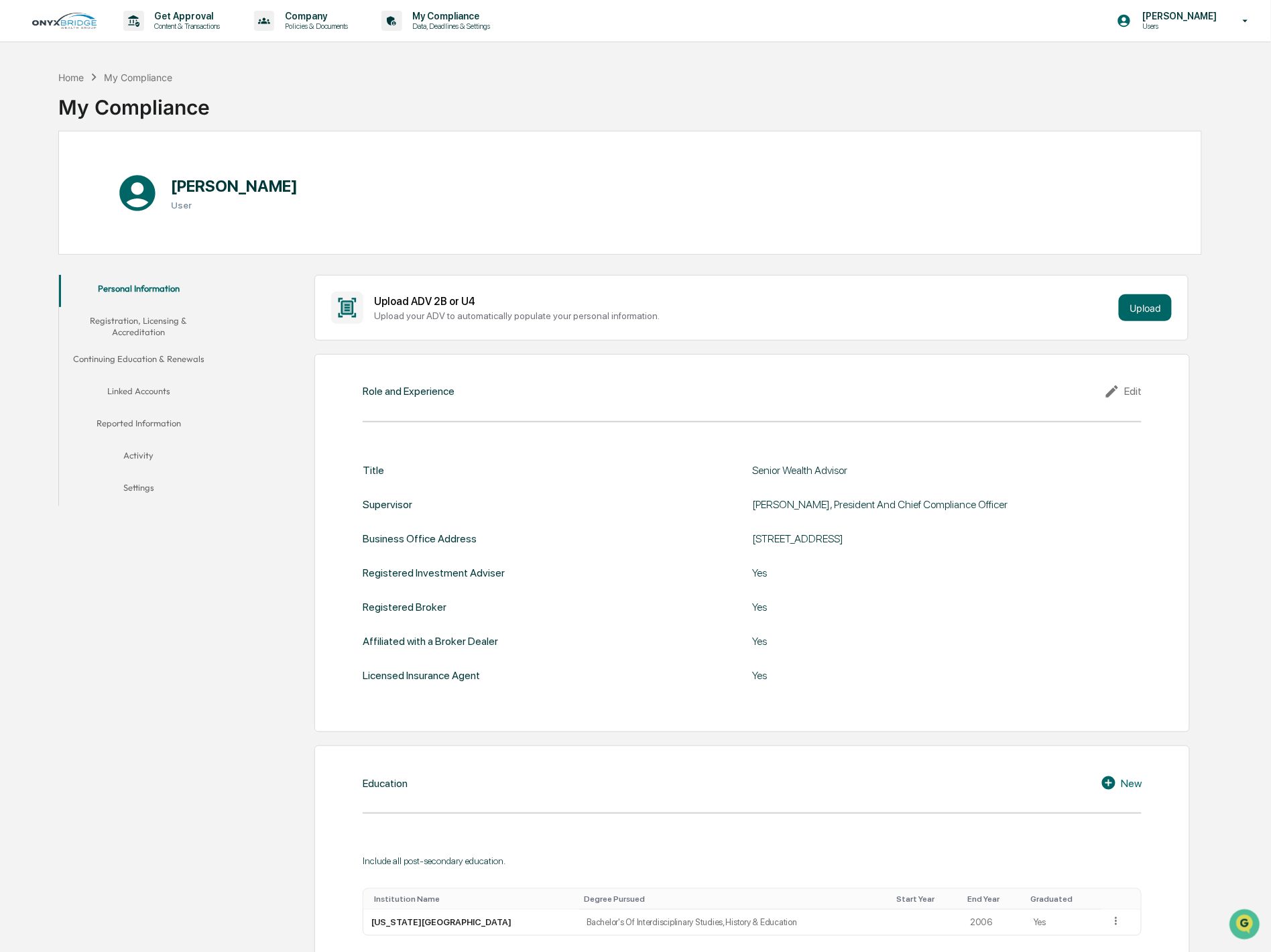
click at [149, 321] on button "Registration, Licensing & Accreditation" at bounding box center [139, 326] width 160 height 38
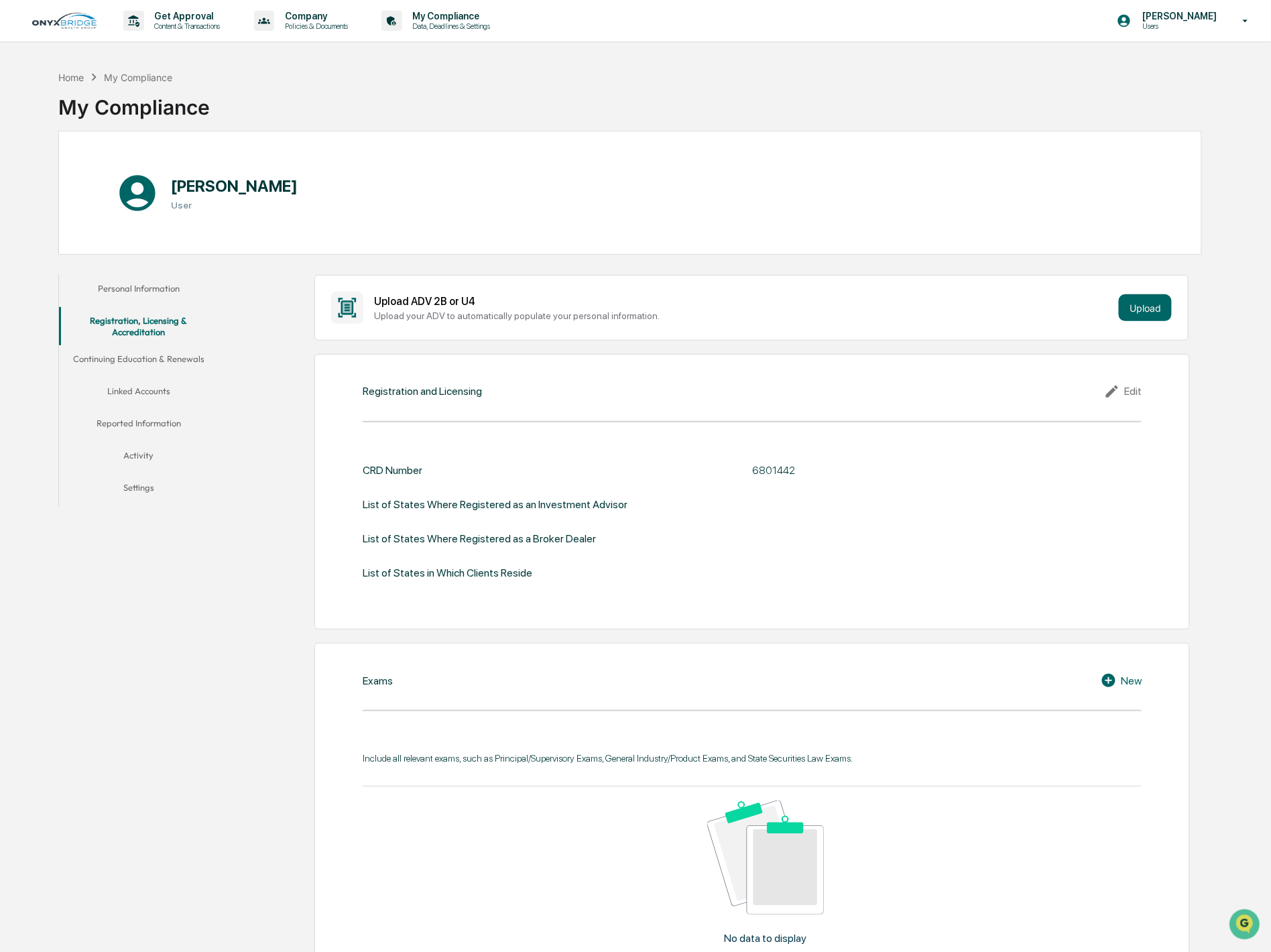
click at [1129, 392] on div "Edit" at bounding box center [1123, 392] width 38 height 16
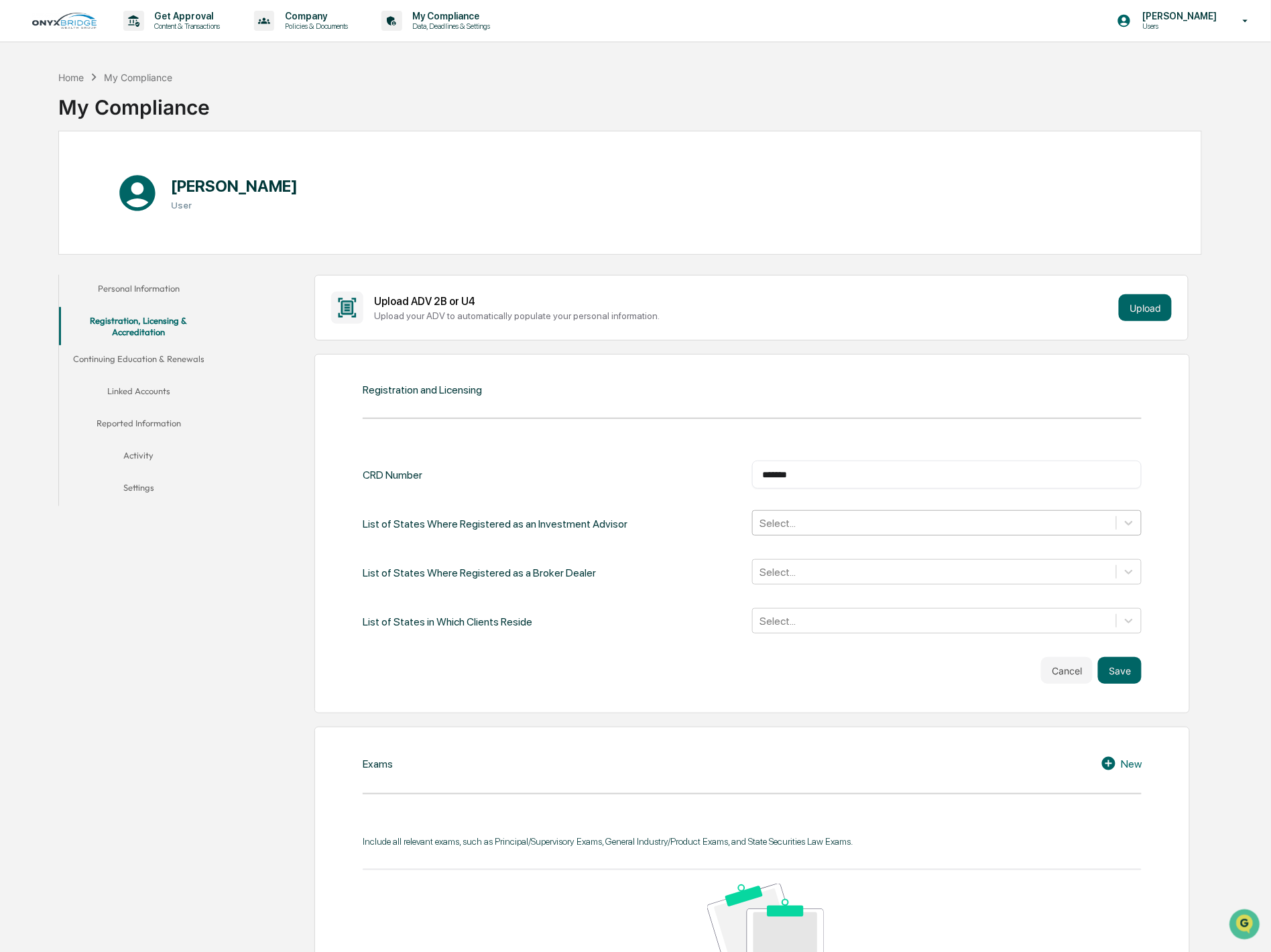
click at [909, 521] on div at bounding box center [934, 522] width 350 height 15
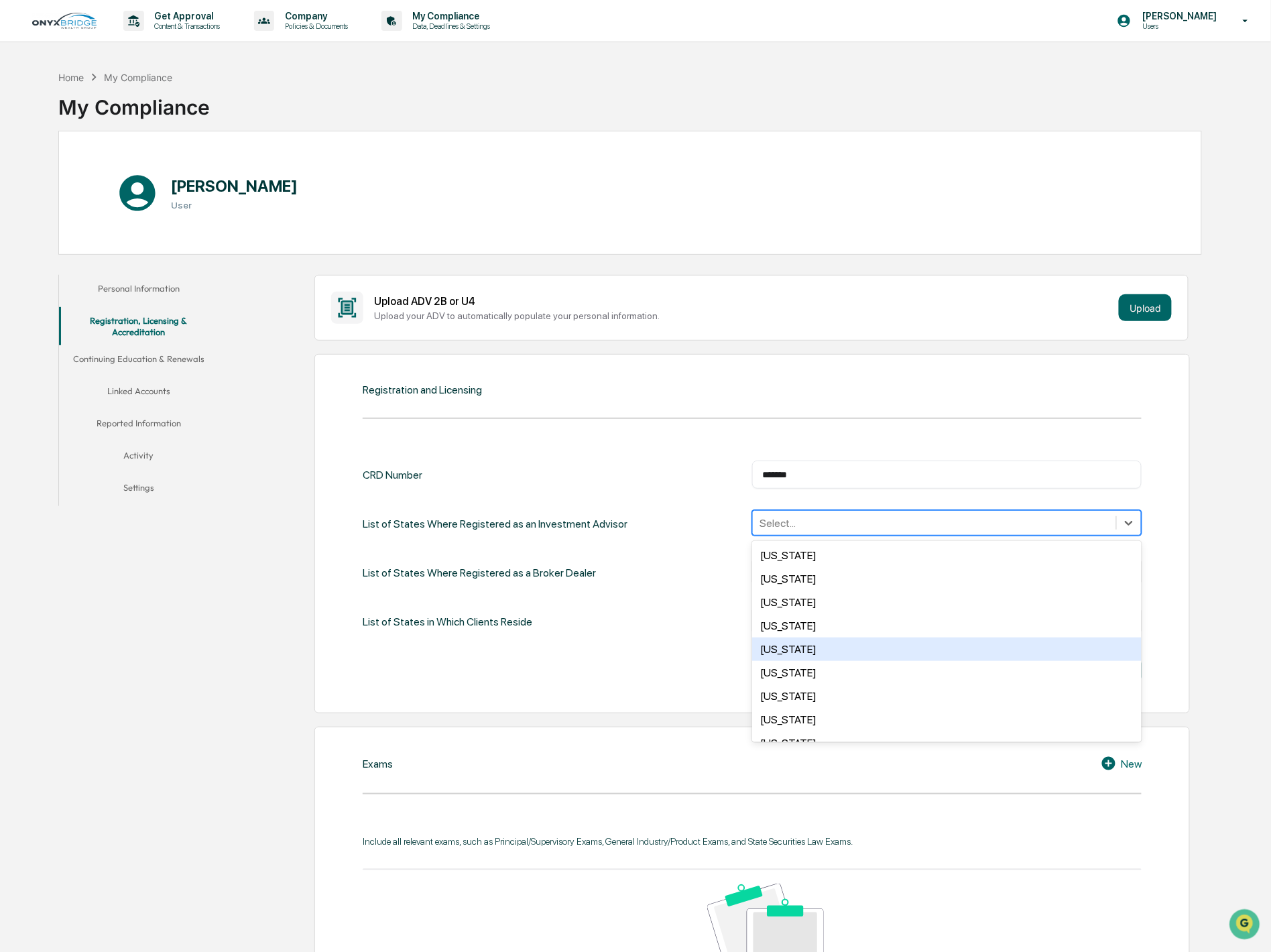
scroll to position [372, 0]
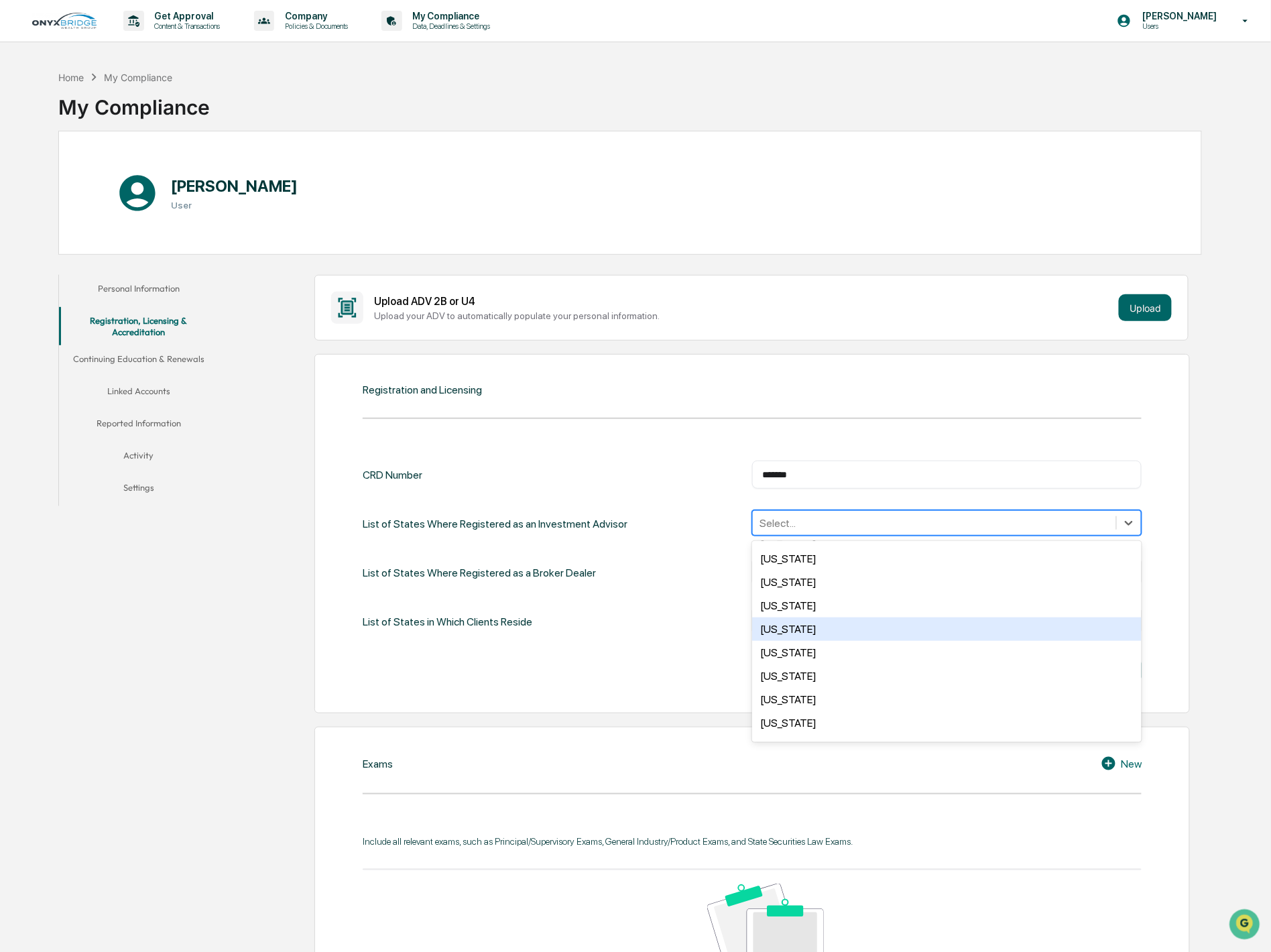
click at [828, 637] on div "Maryland" at bounding box center [947, 628] width 390 height 23
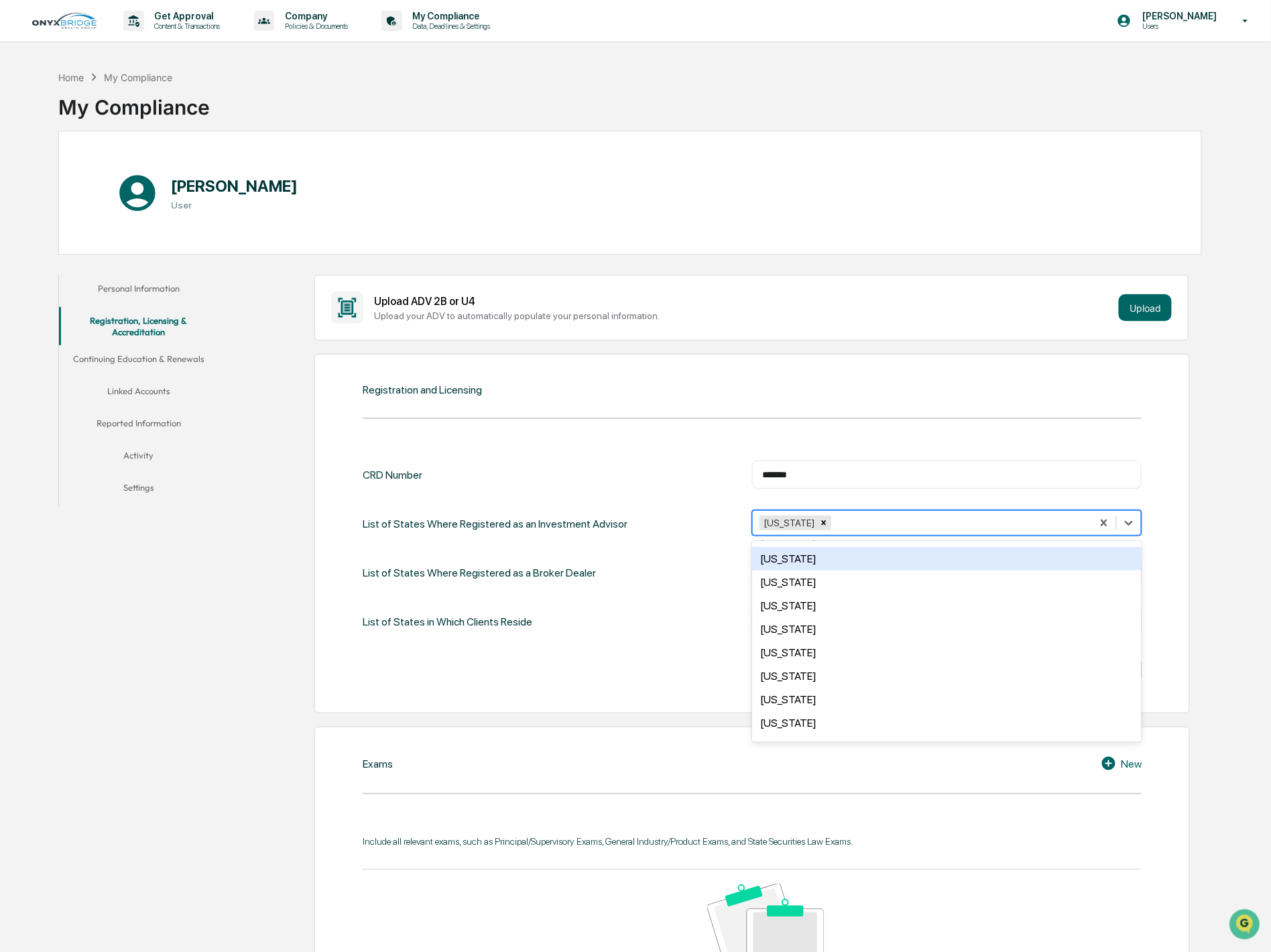
click at [1144, 484] on div "Registration and Licensing CRD Number ******* ​ List of States Where Registered…" at bounding box center [752, 532] width 875 height 359
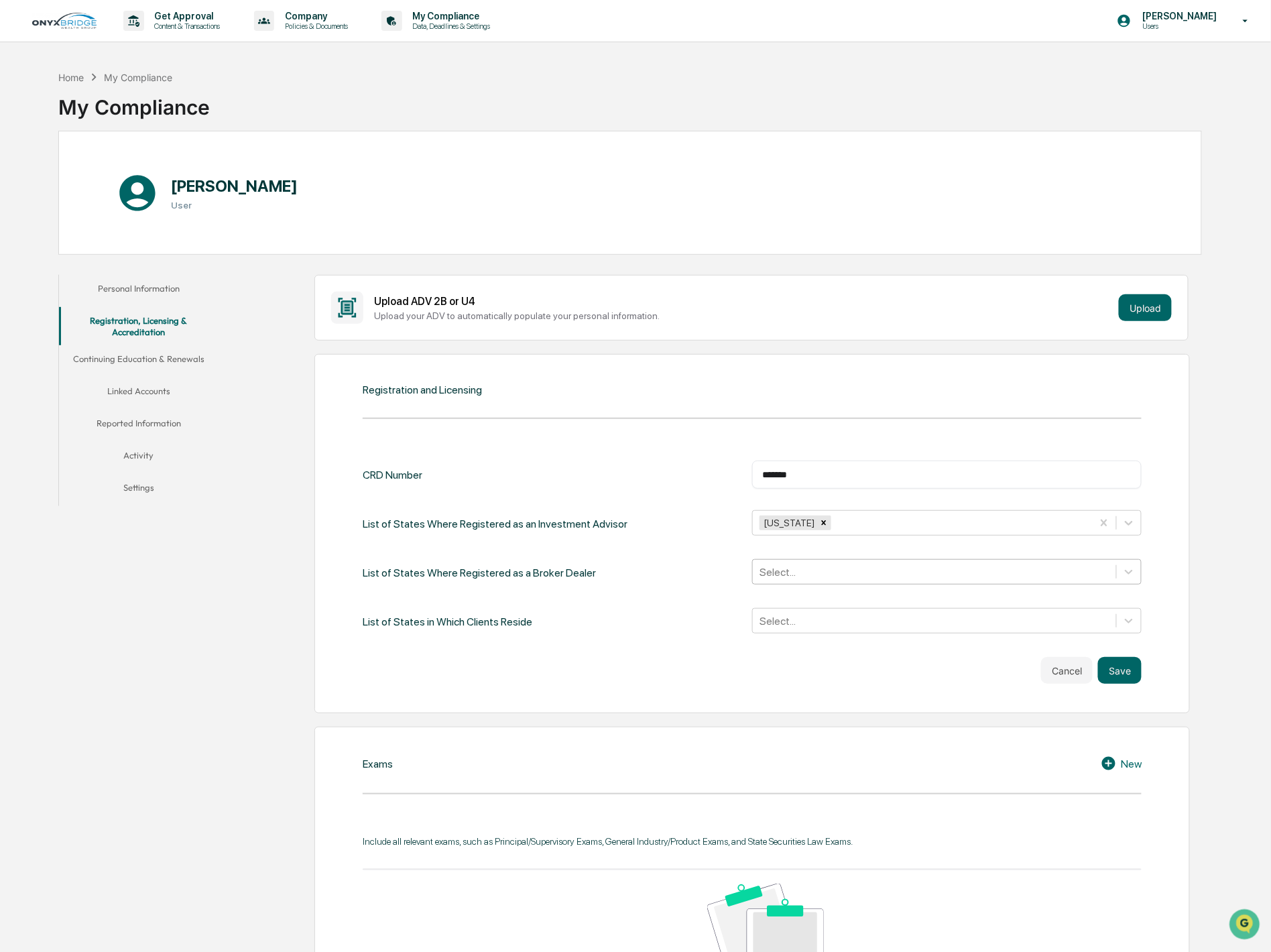
click at [1013, 574] on div at bounding box center [934, 571] width 350 height 15
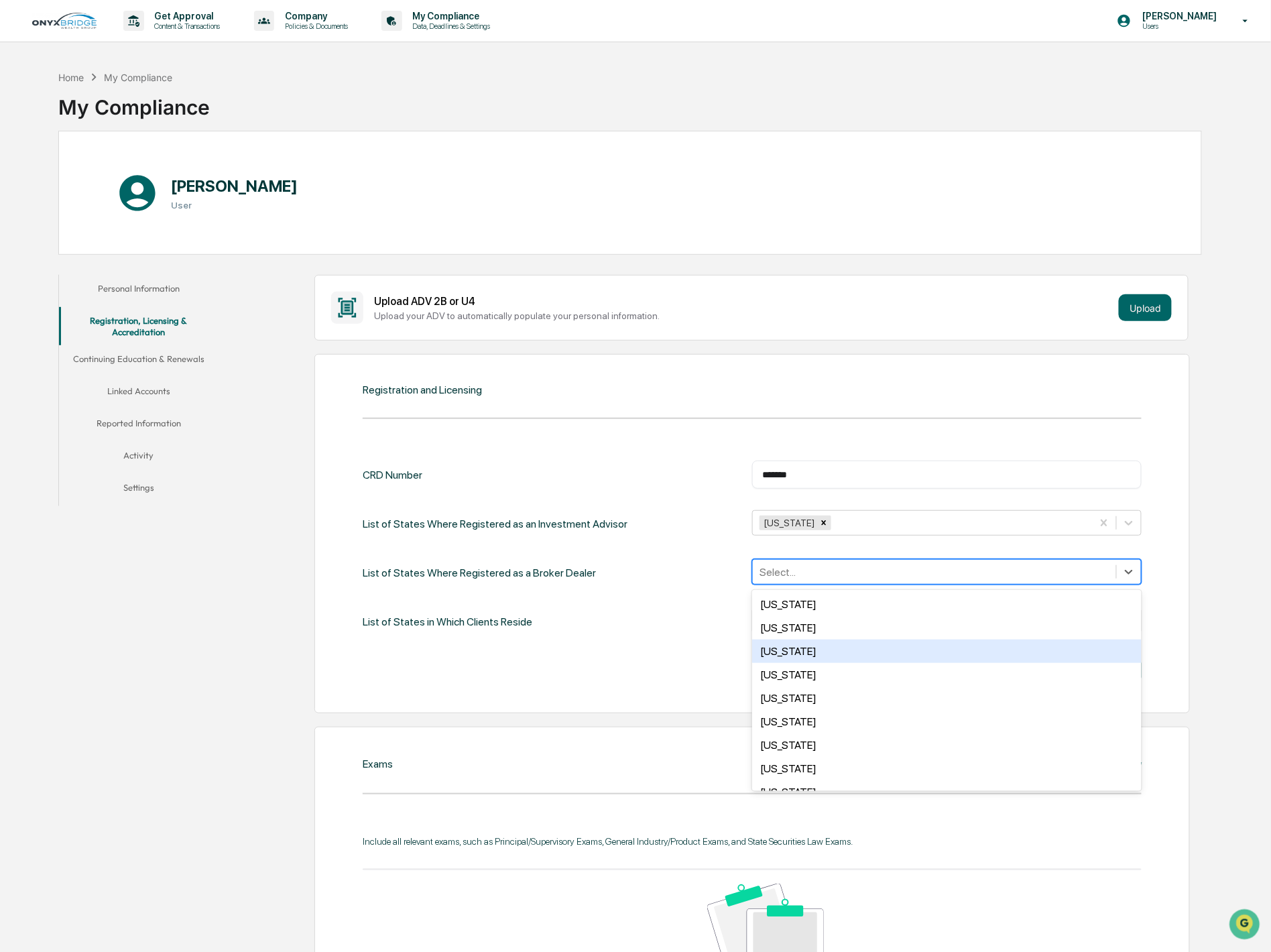
click at [945, 642] on div "Arizona" at bounding box center [947, 650] width 390 height 23
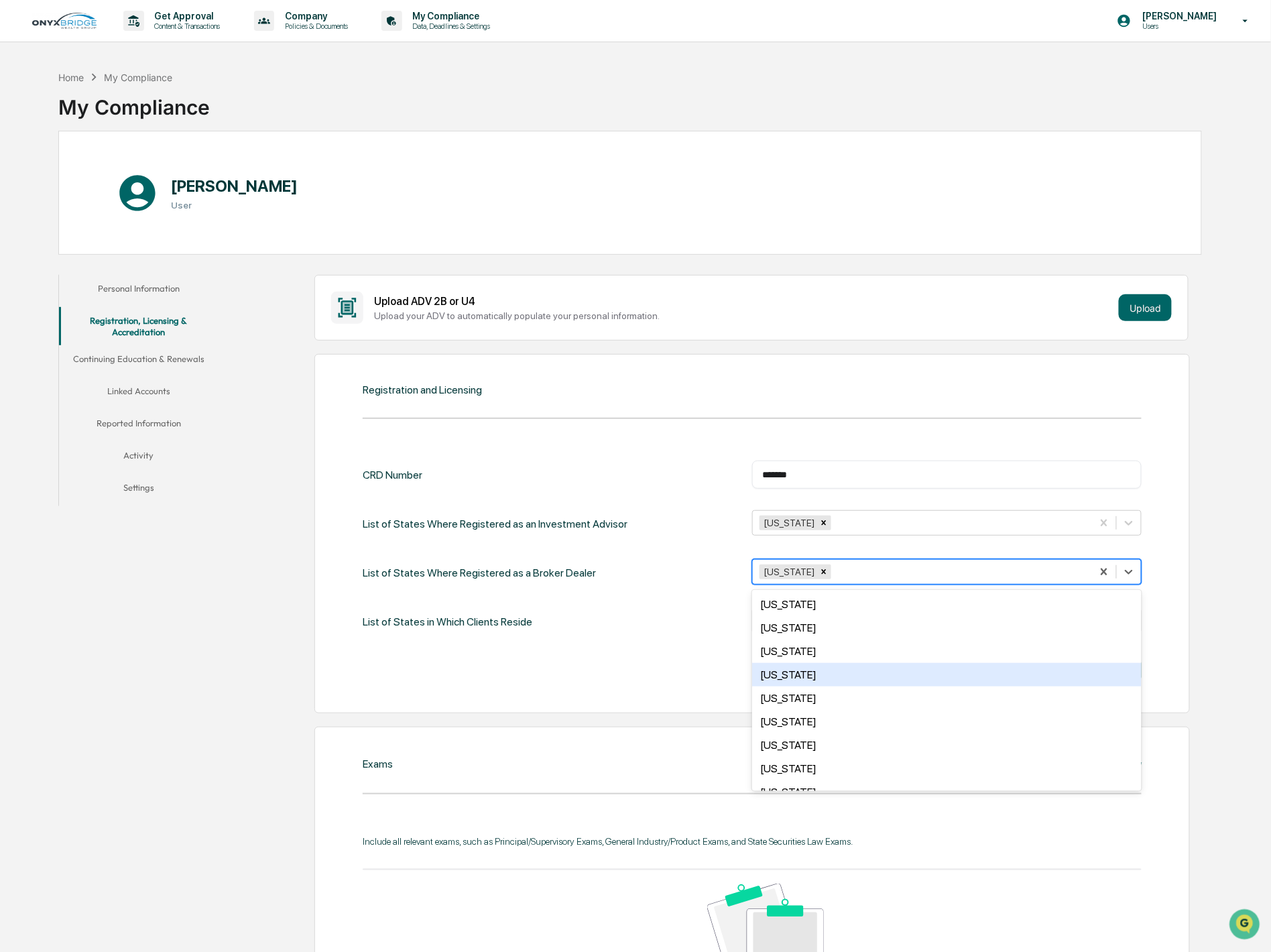
scroll to position [149, 0]
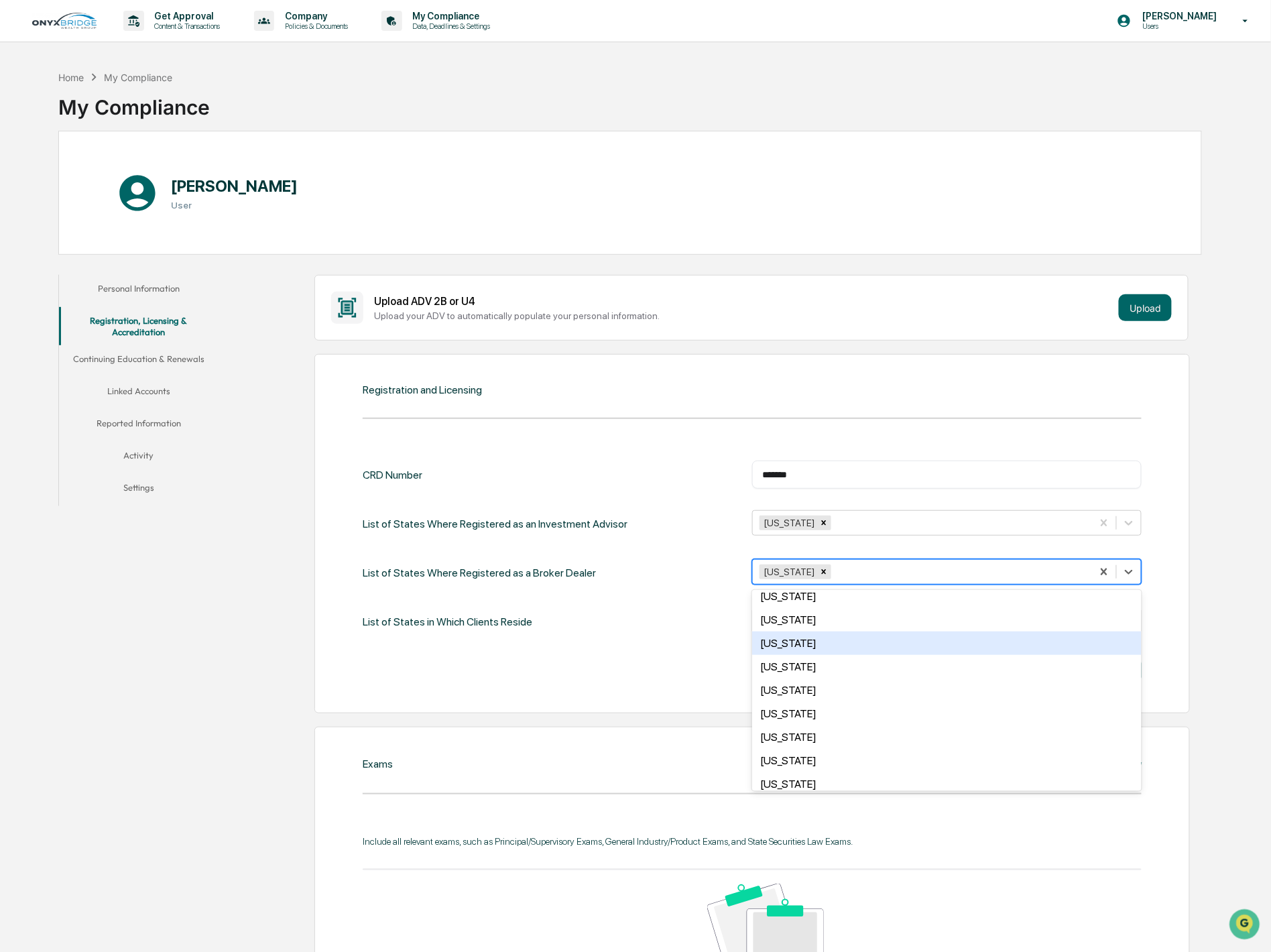
click at [867, 634] on div "Georgia" at bounding box center [947, 642] width 390 height 23
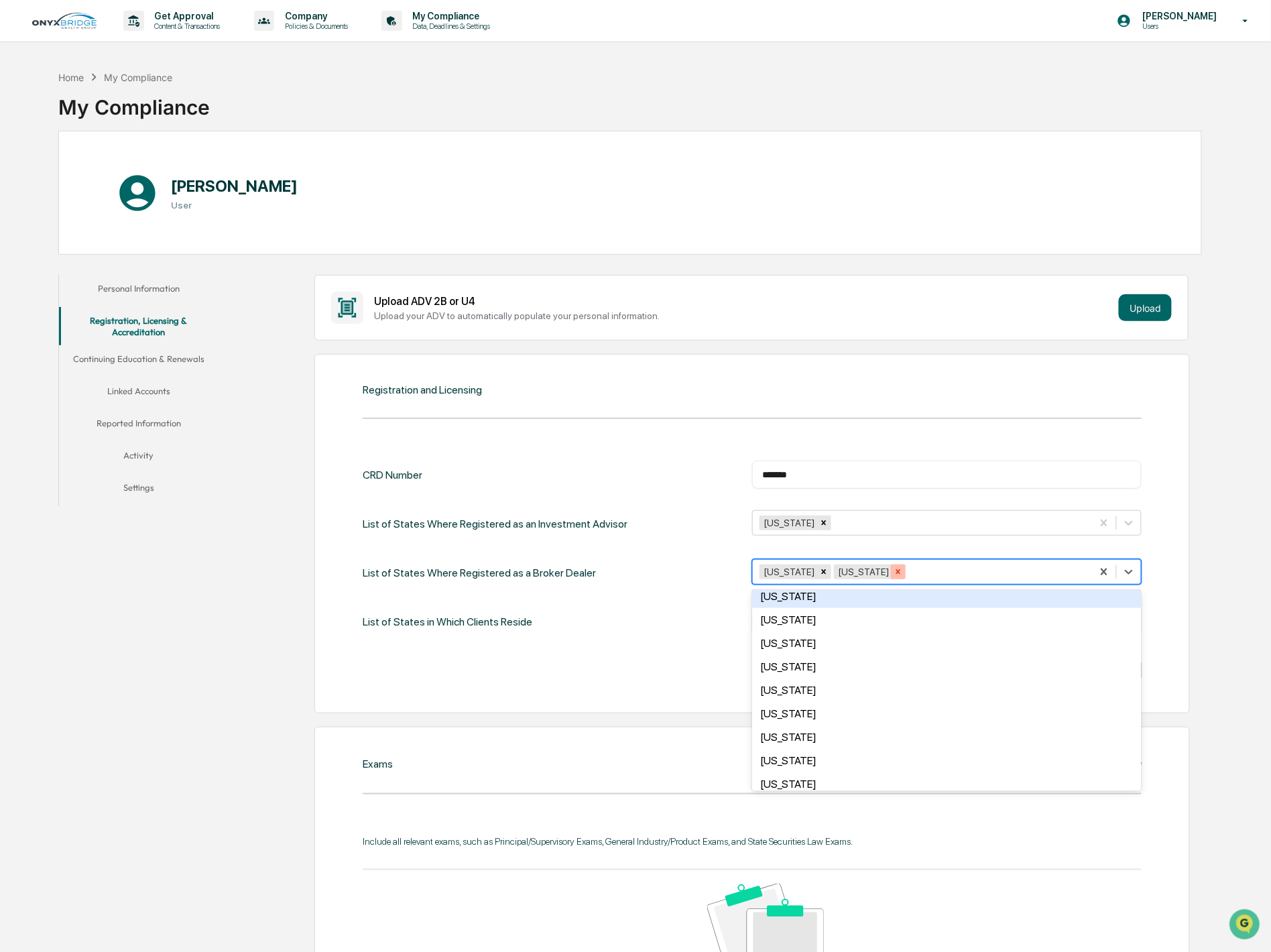
click at [896, 573] on icon "Remove Georgia" at bounding box center [898, 571] width 5 height 5
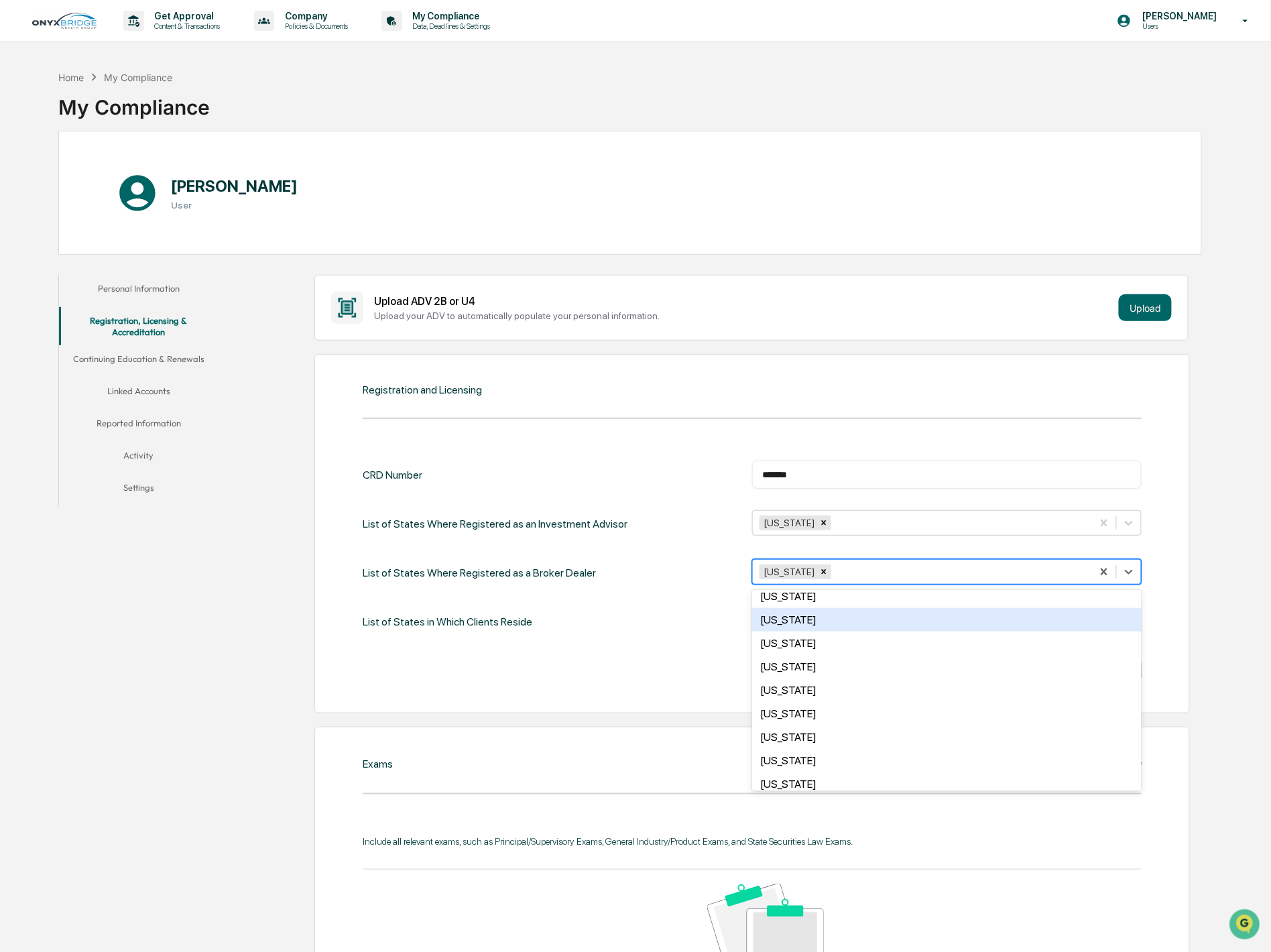
click at [778, 616] on div "Florida" at bounding box center [947, 619] width 390 height 23
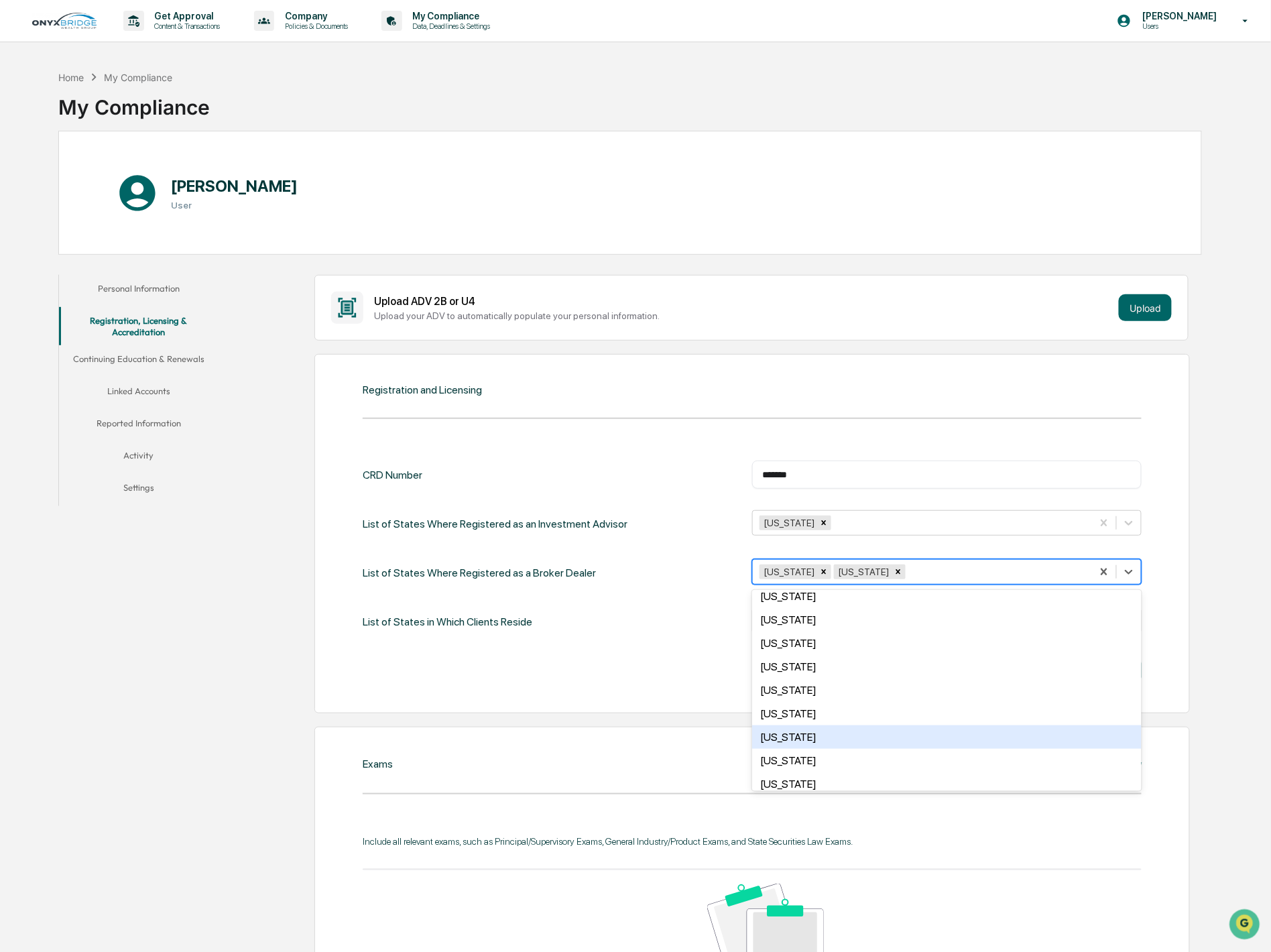
scroll to position [298, 0]
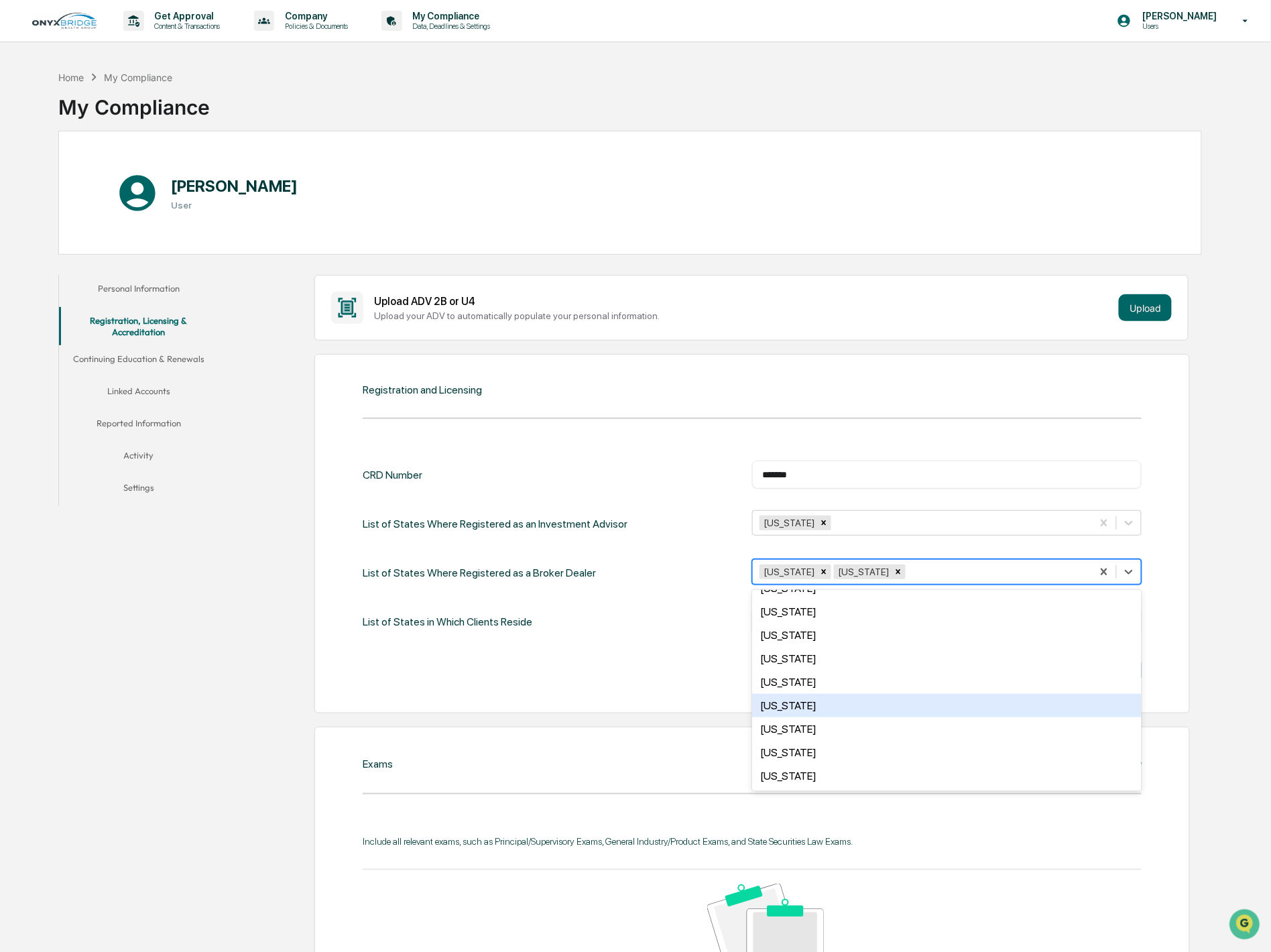
click at [806, 706] on div "Maryland" at bounding box center [947, 705] width 390 height 23
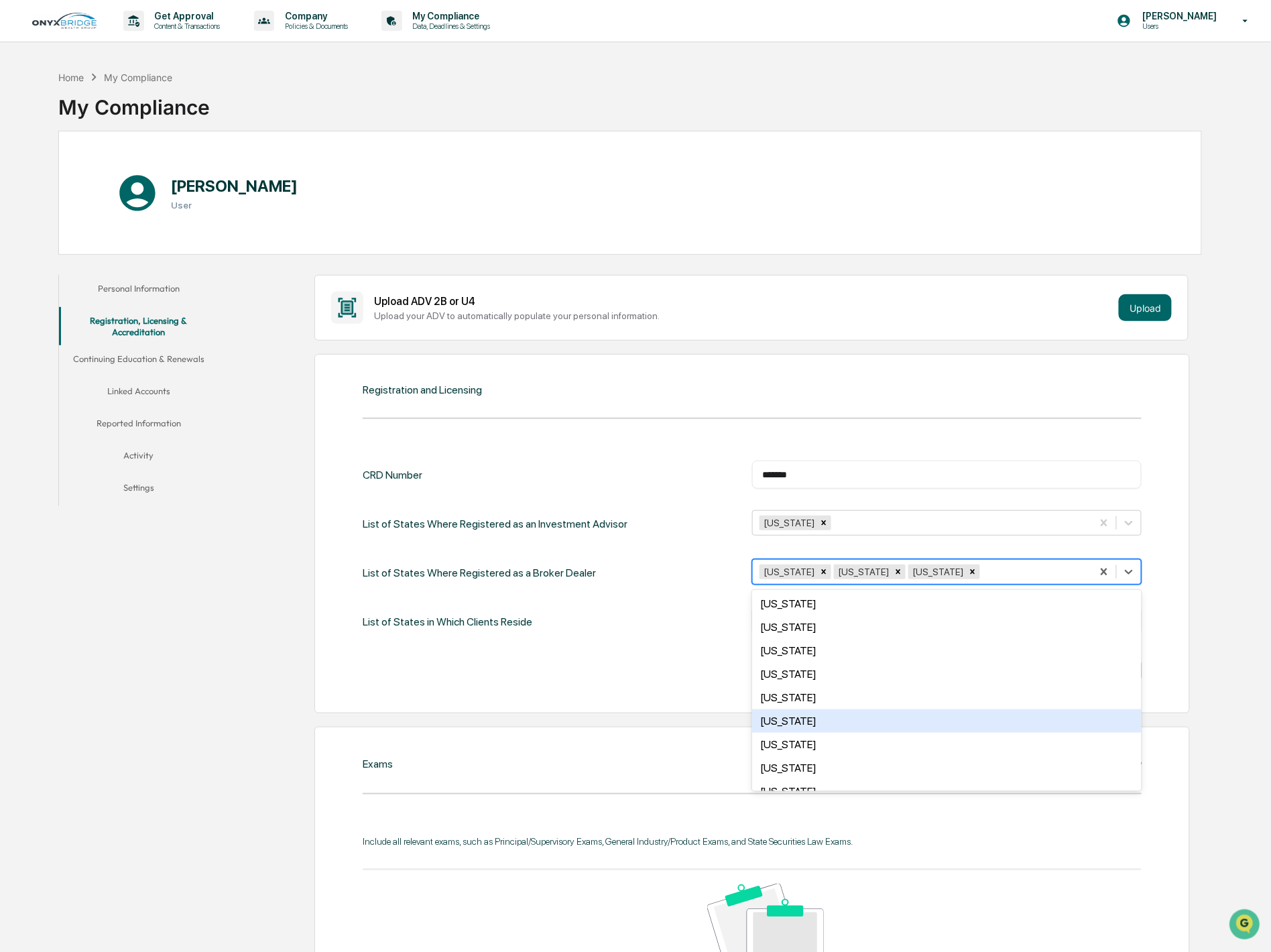
scroll to position [520, 0]
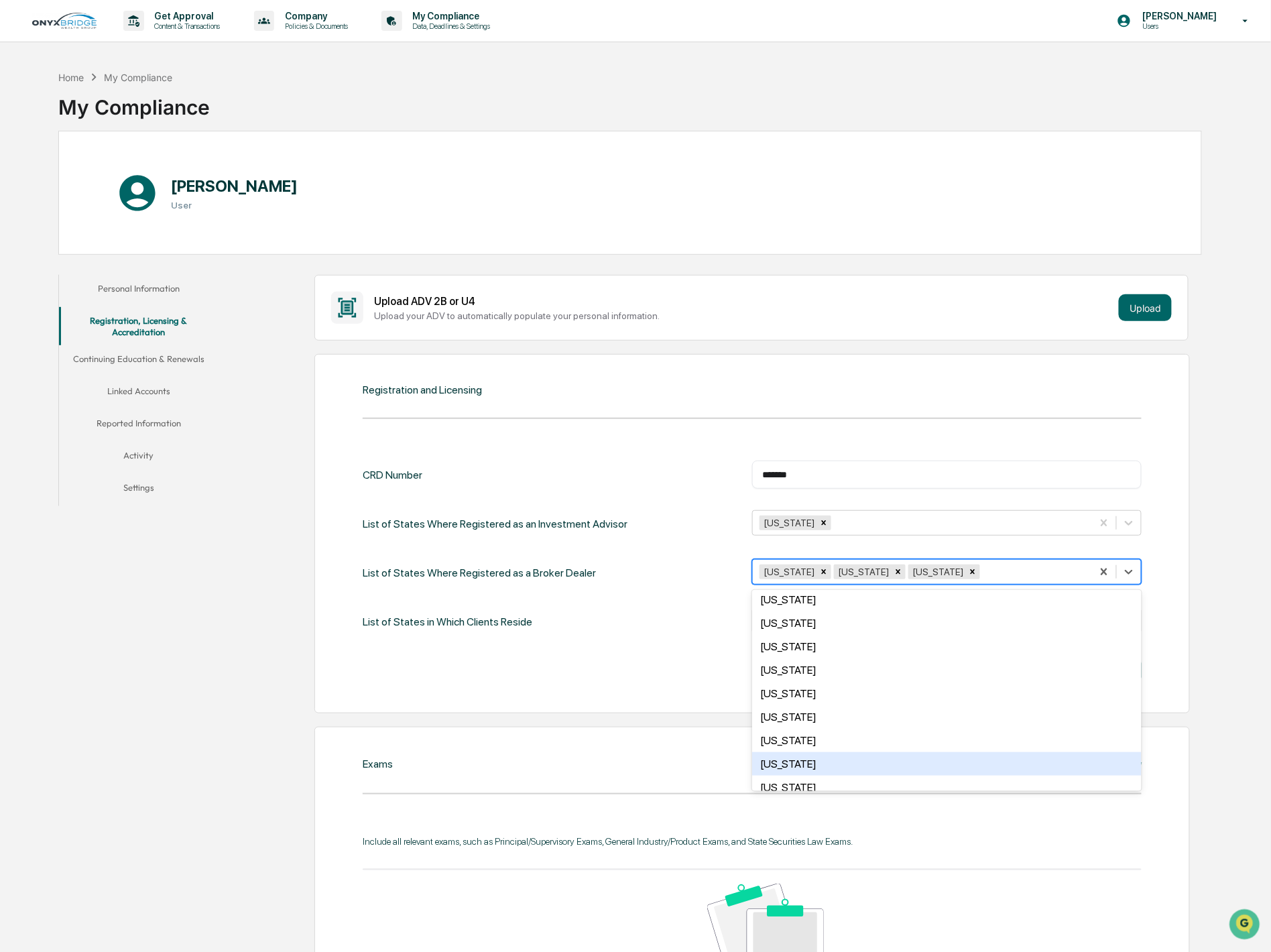
click at [822, 761] on div "North Carolina" at bounding box center [947, 763] width 390 height 23
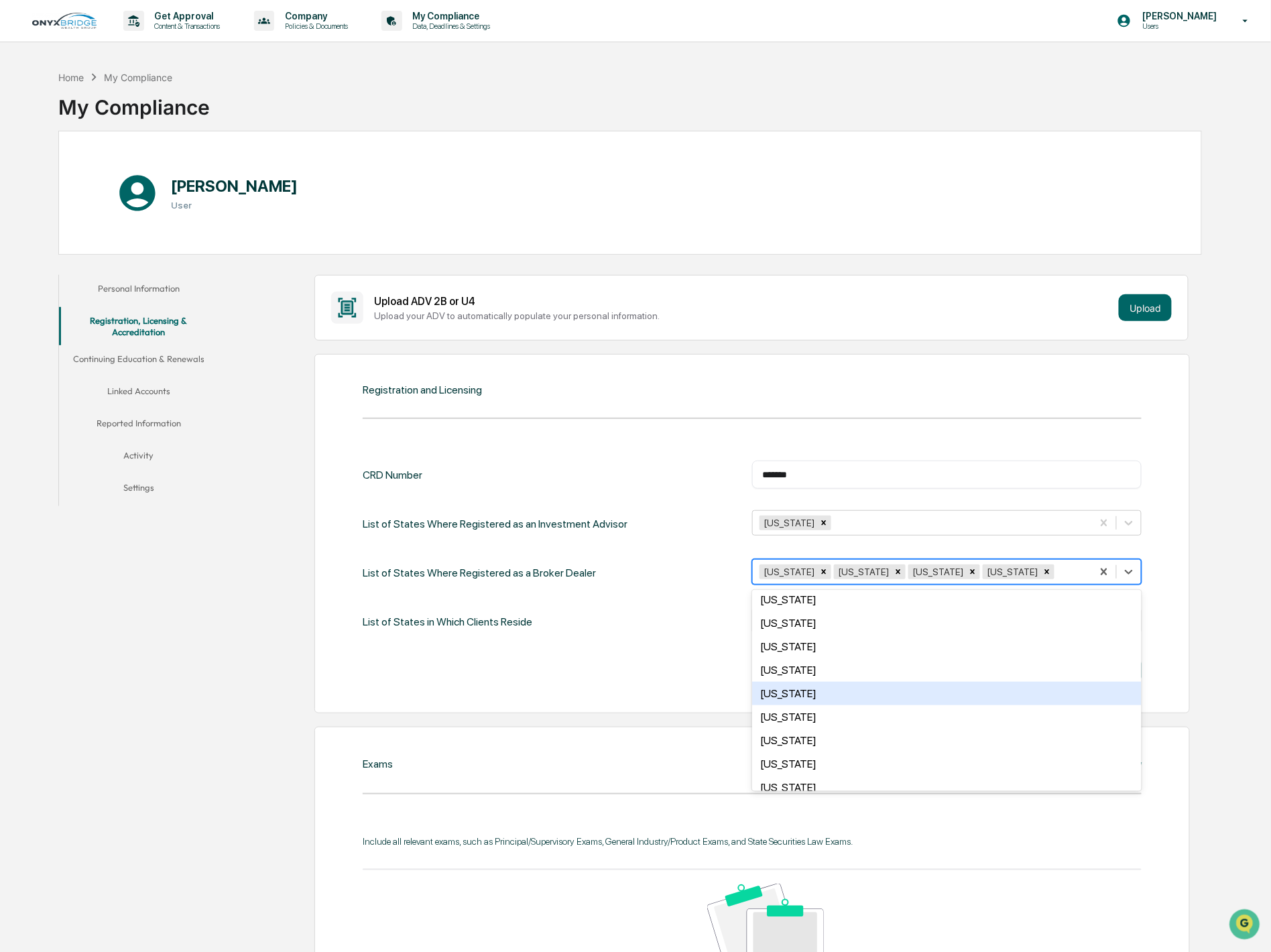
scroll to position [595, 0]
click at [838, 688] on div "North Dakota" at bounding box center [947, 689] width 390 height 23
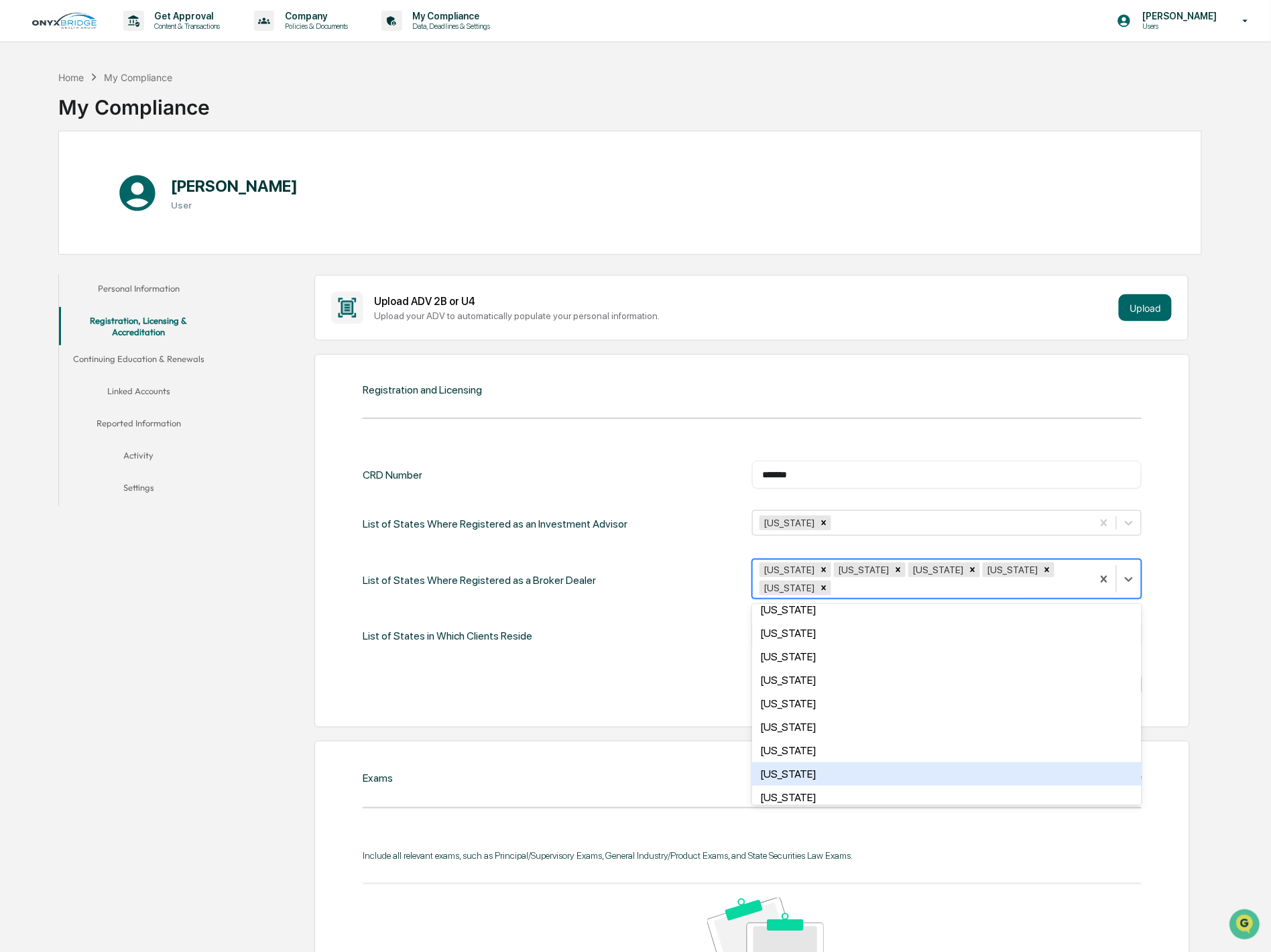
click at [805, 762] on div "[US_STATE]" at bounding box center [947, 773] width 390 height 23
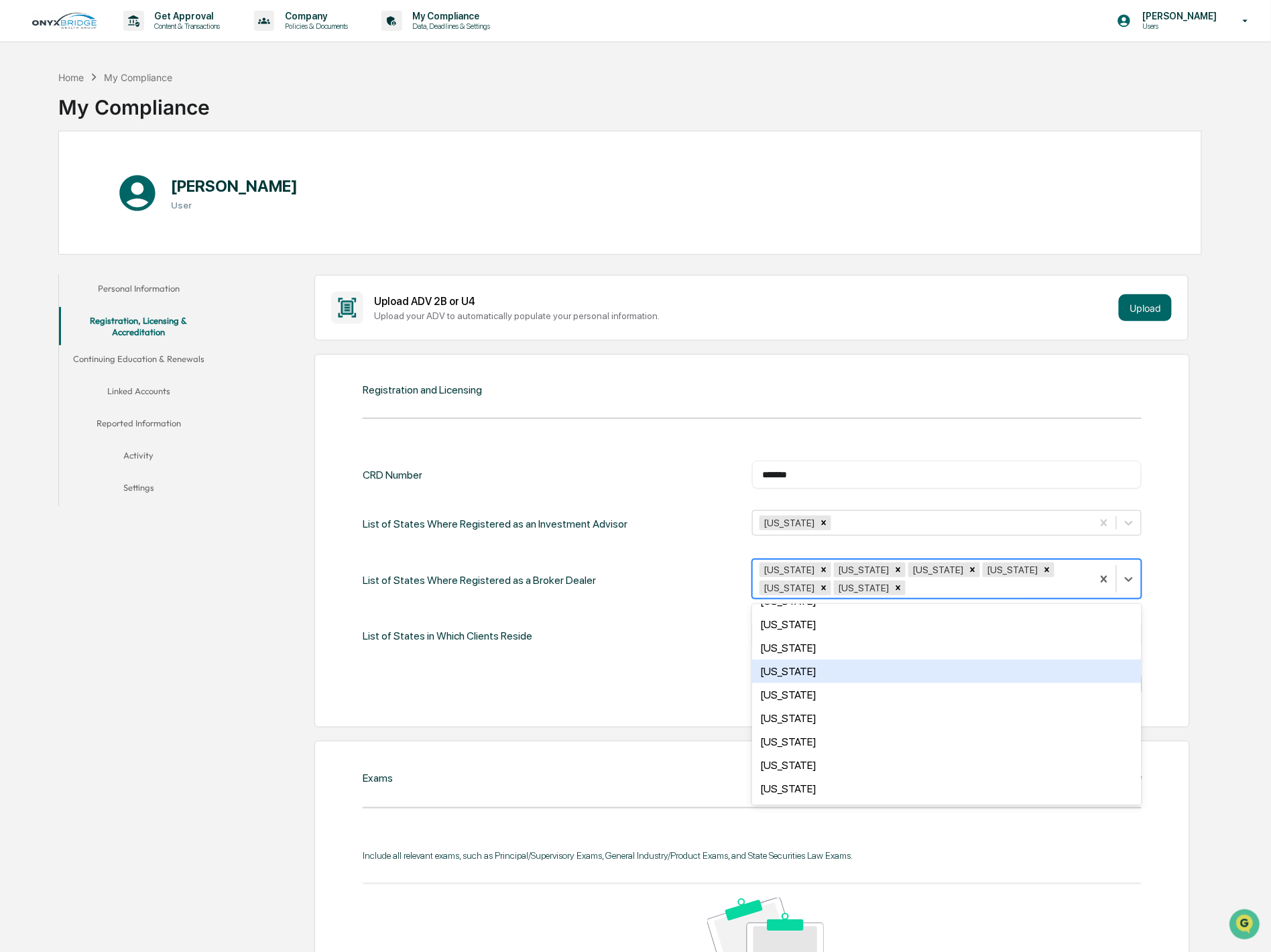
scroll to position [819, 0]
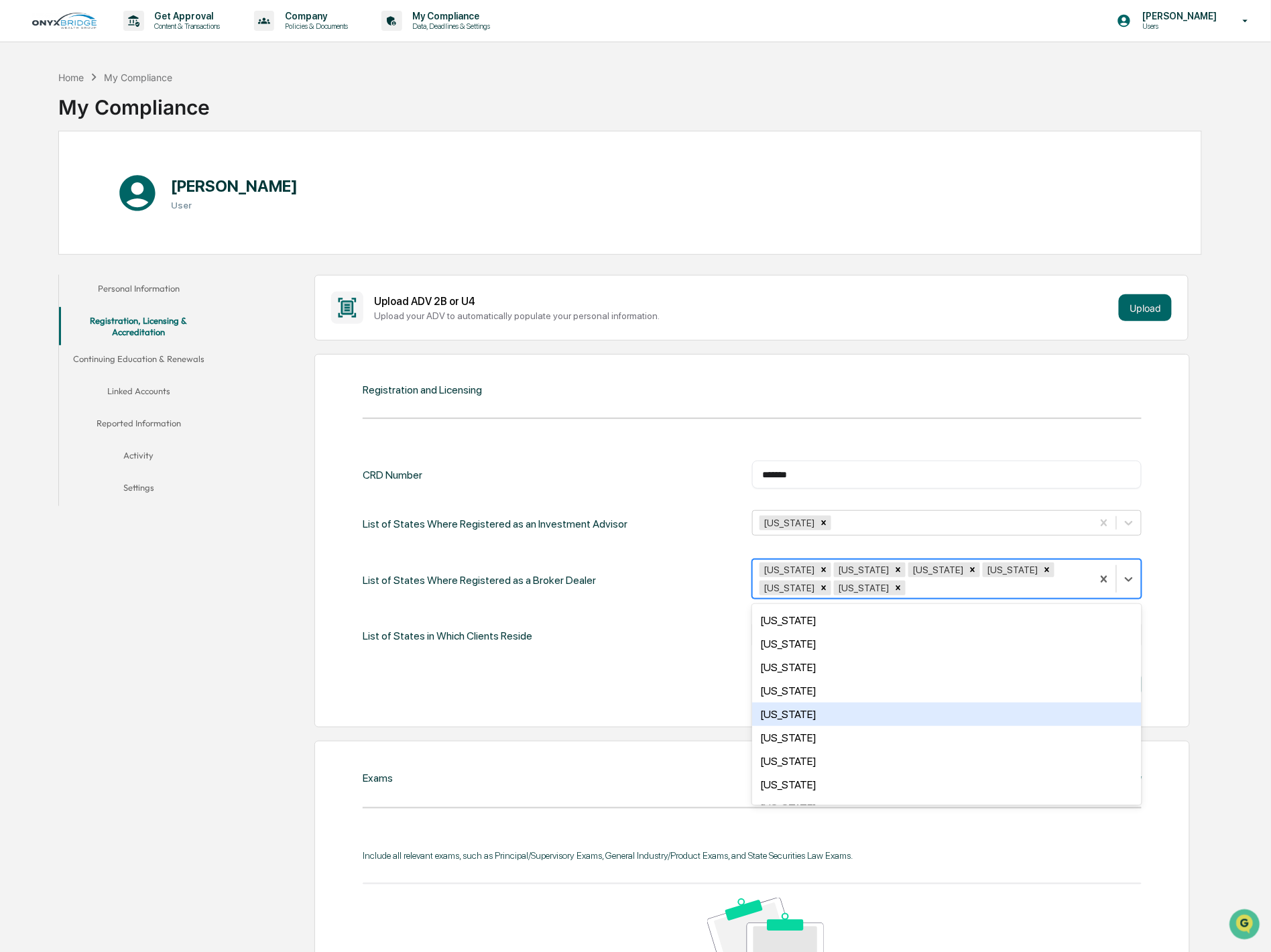
click at [798, 709] on div "Virginia" at bounding box center [947, 713] width 390 height 23
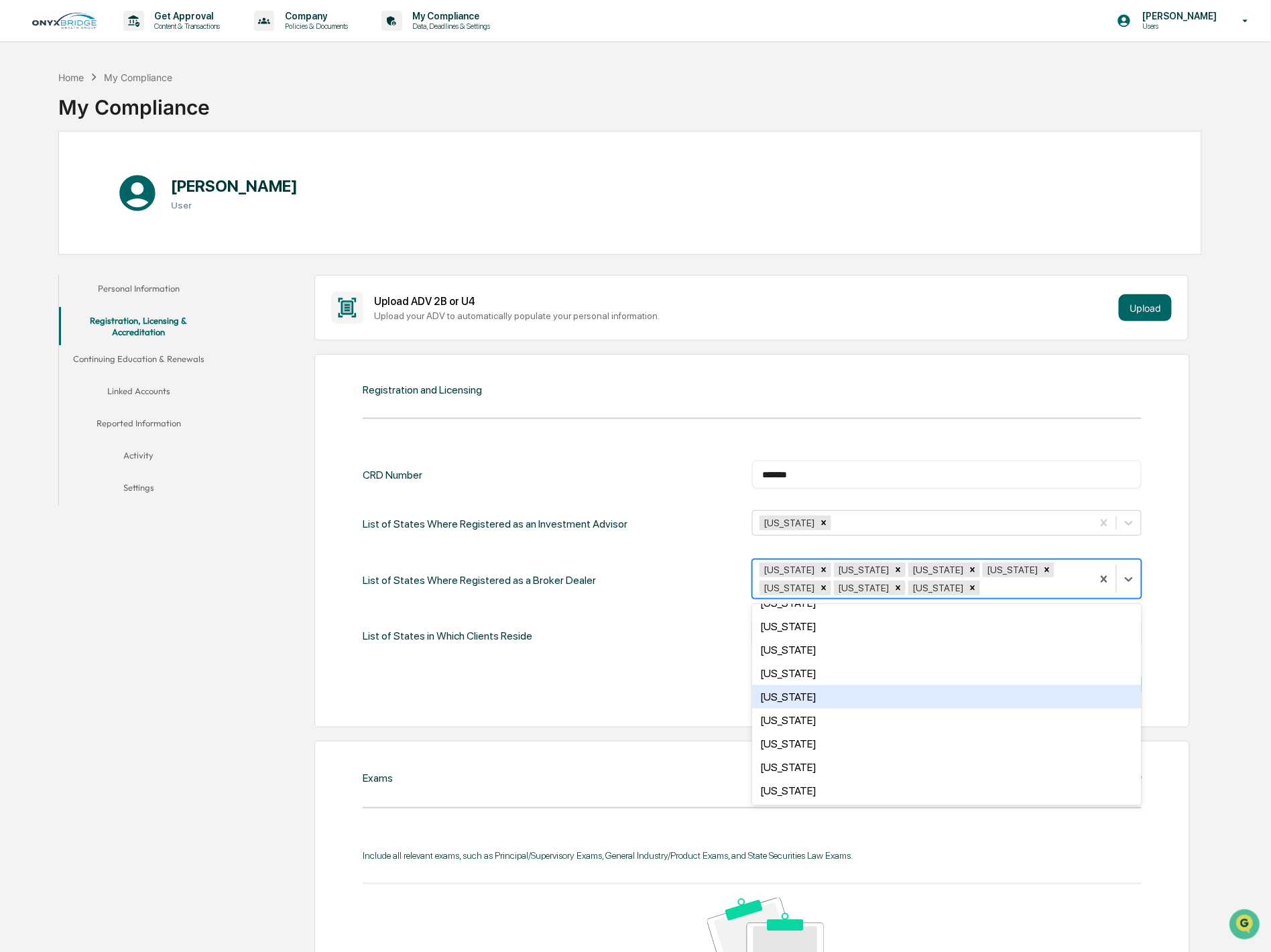
scroll to position [808, 0]
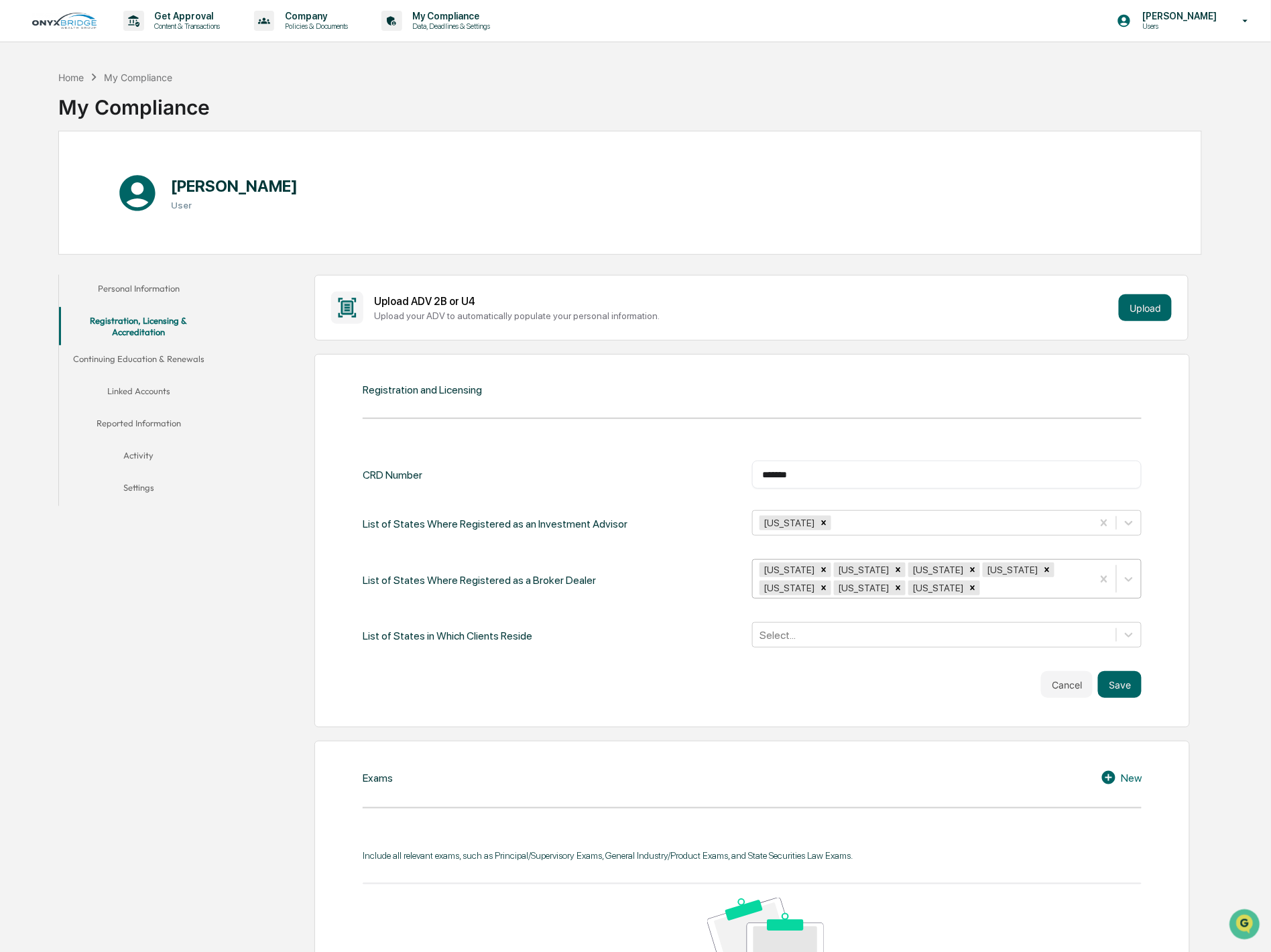
click at [692, 665] on div "CRD Number ******* ​ List of States Where Registered as an Investment Advisor M…" at bounding box center [752, 579] width 779 height 238
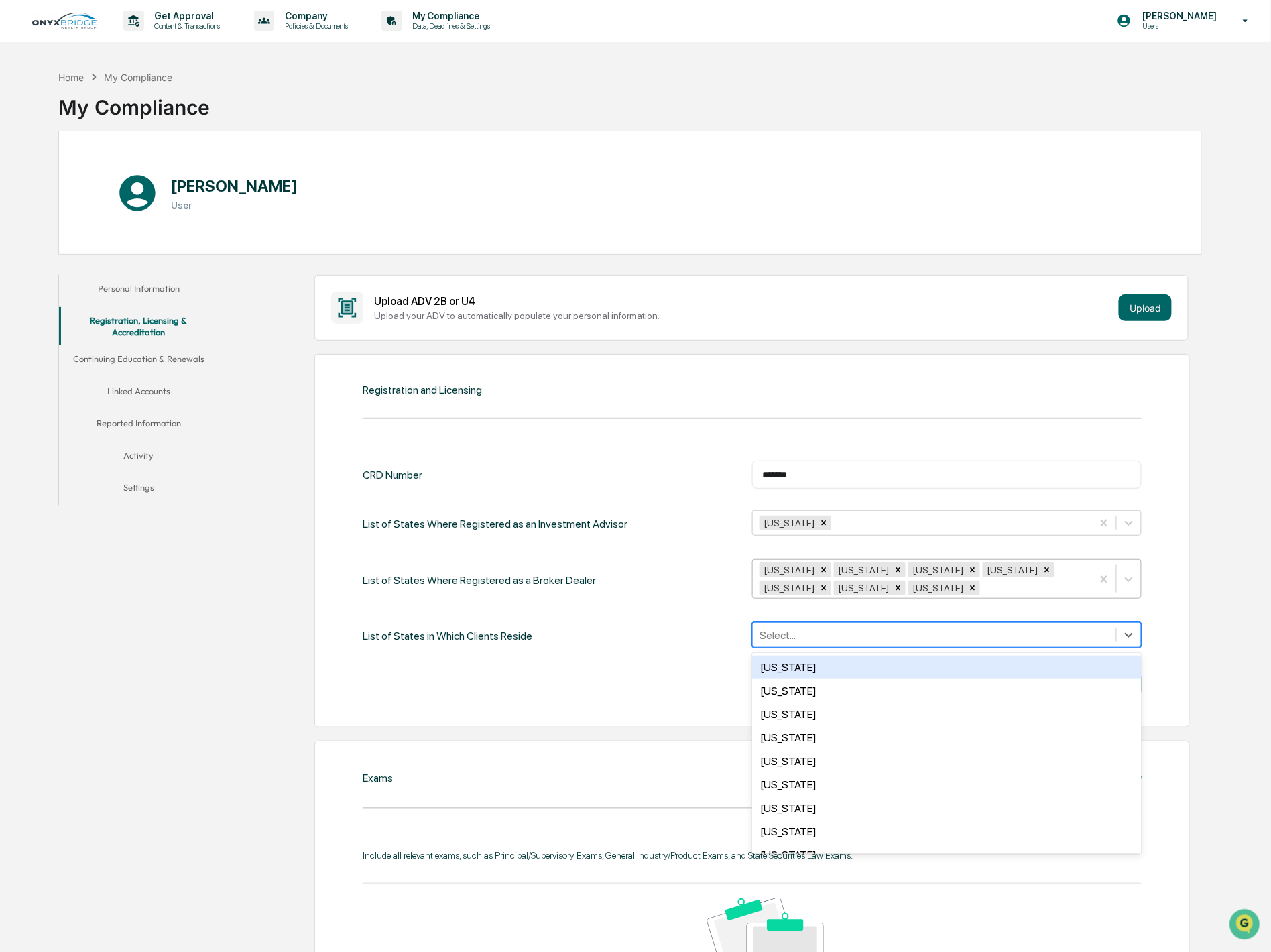
click at [796, 637] on div at bounding box center [934, 634] width 350 height 15
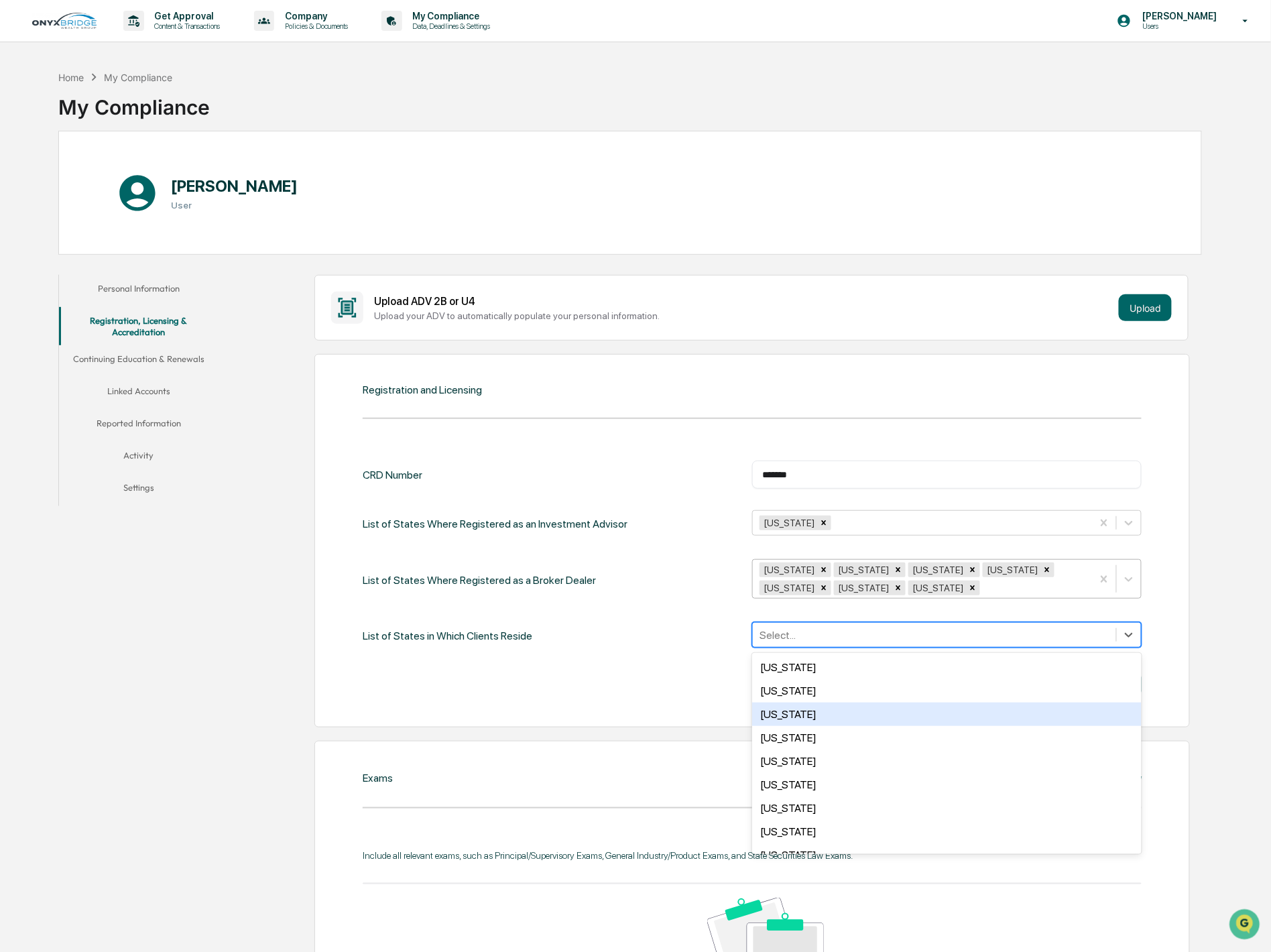
click at [794, 712] on div "Arizona" at bounding box center [947, 713] width 390 height 23
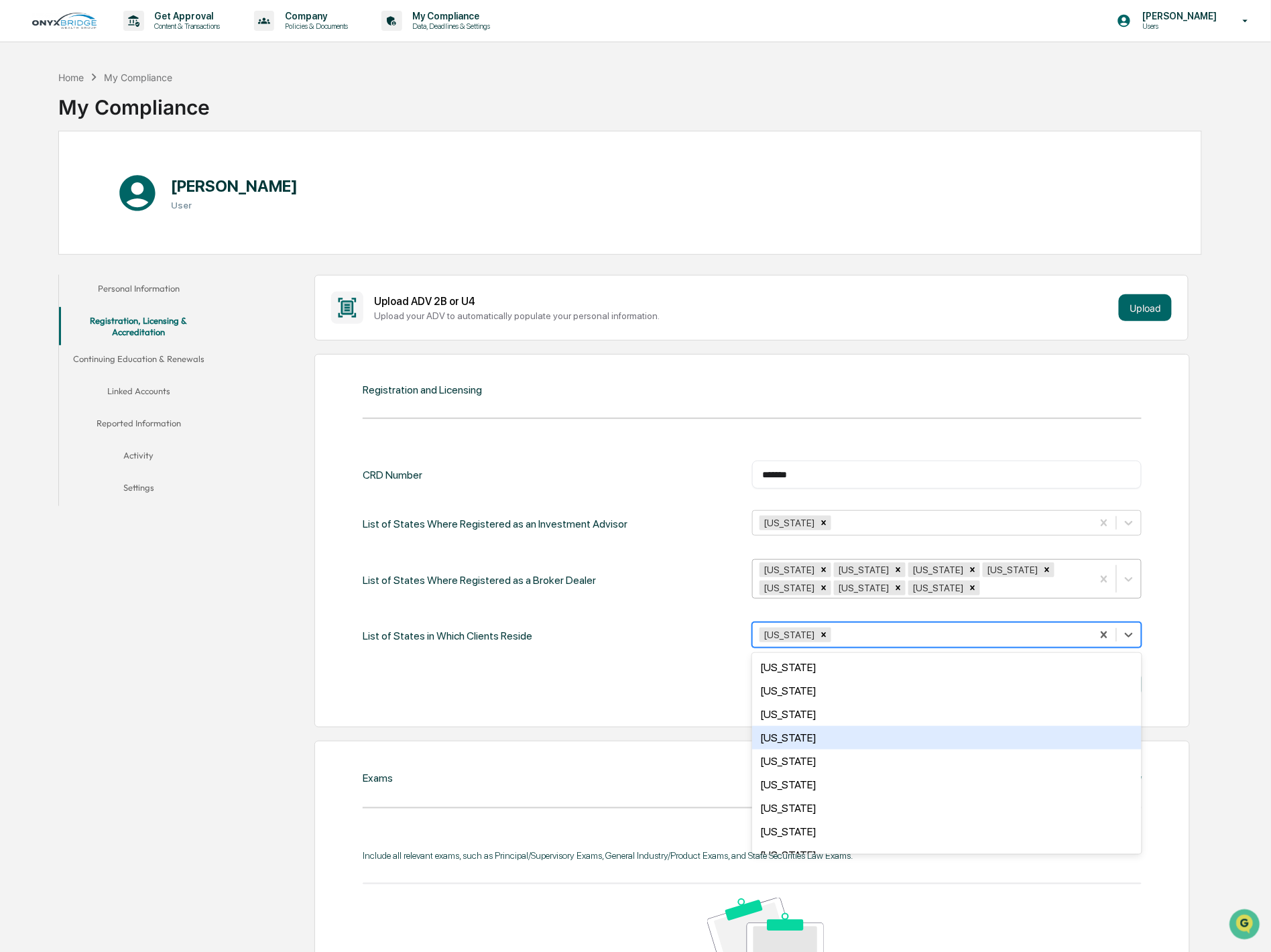
click at [801, 739] on div "California" at bounding box center [947, 737] width 390 height 23
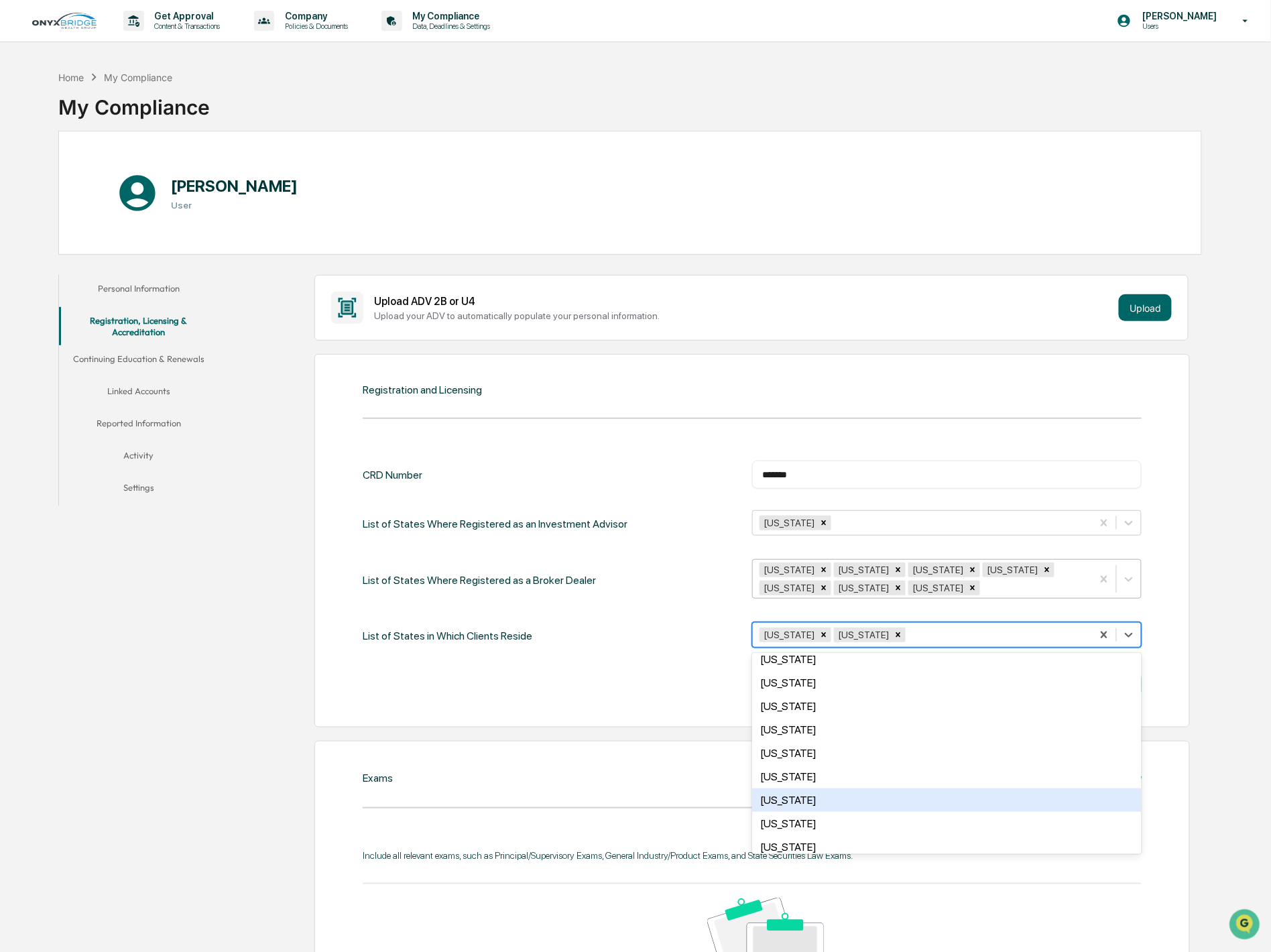
scroll to position [74, 0]
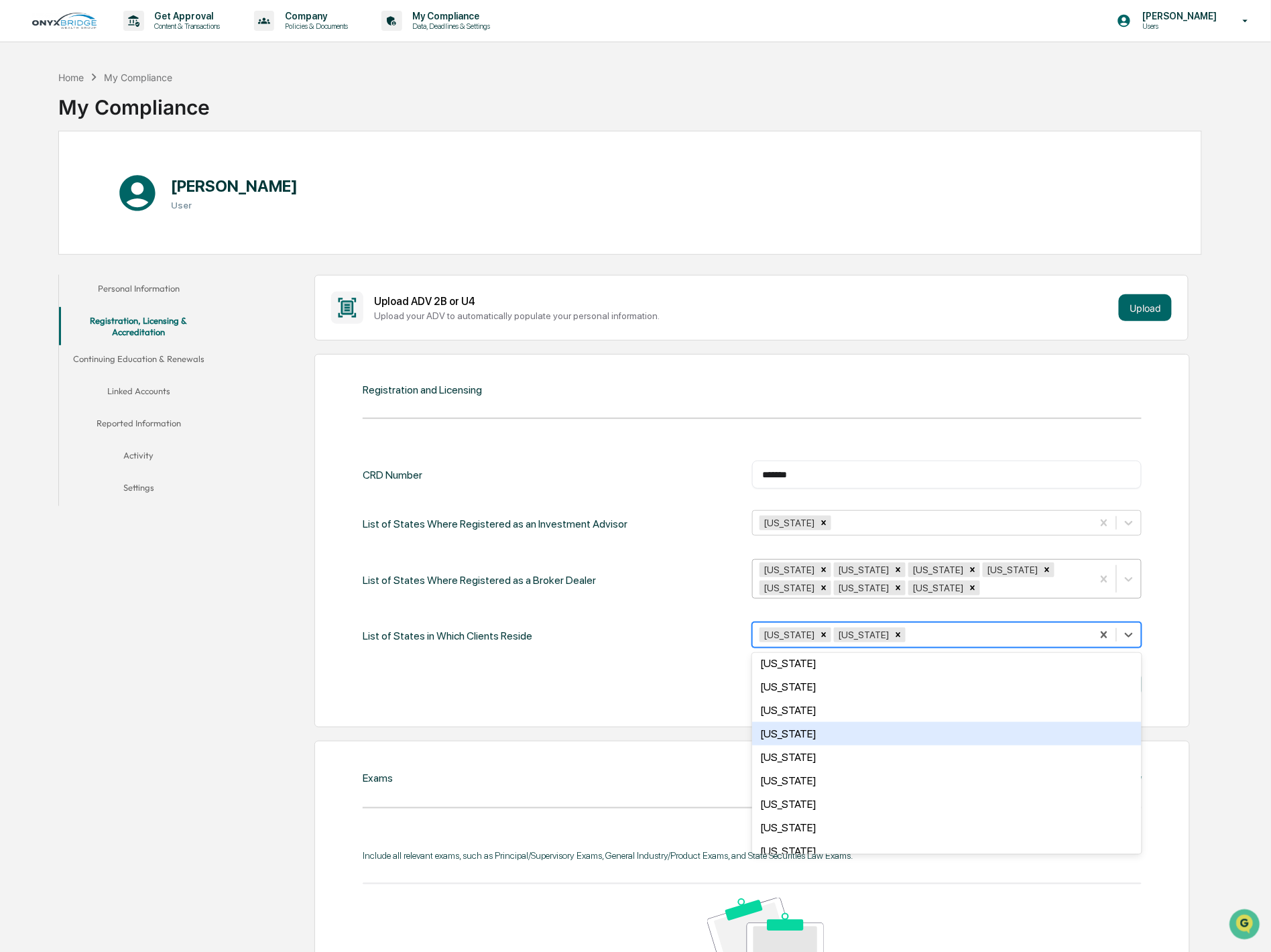
click at [814, 732] on div "Florida" at bounding box center [947, 733] width 390 height 23
click at [699, 665] on div "CRD Number ******* ​ List of States Where Registered as an Investment Advisor M…" at bounding box center [752, 579] width 779 height 238
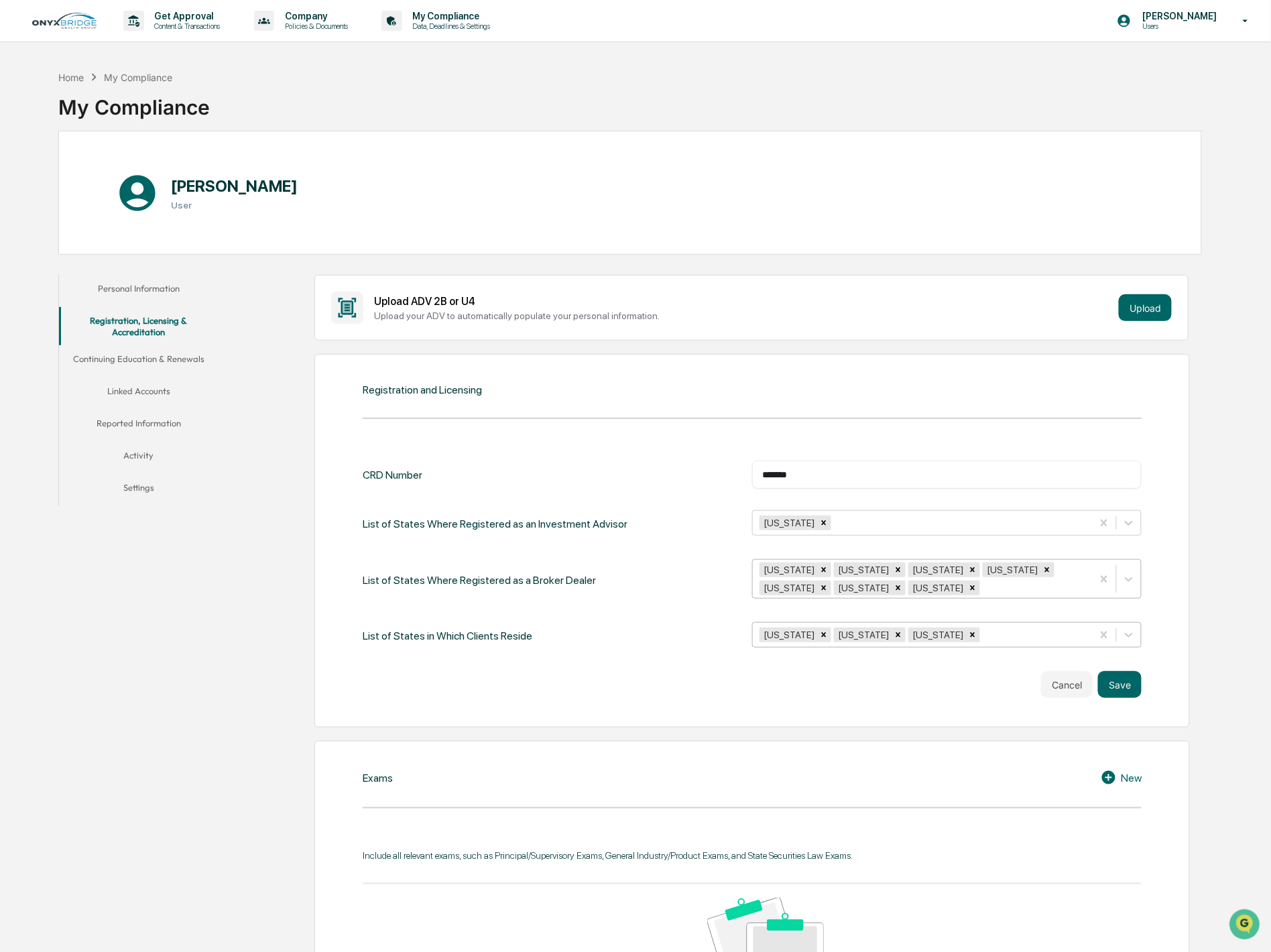
click at [983, 634] on div at bounding box center [1034, 634] width 103 height 15
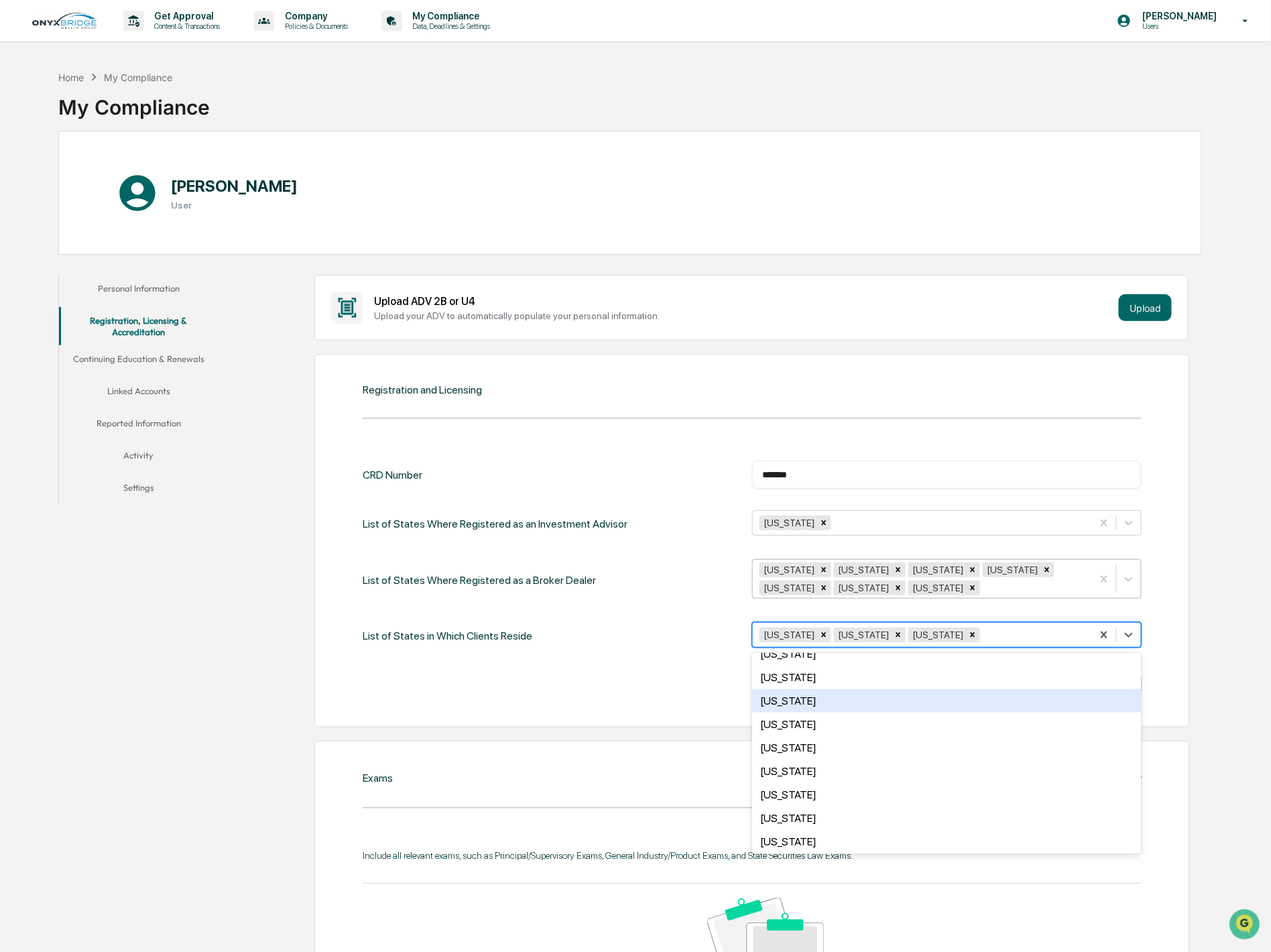
scroll to position [745, 0]
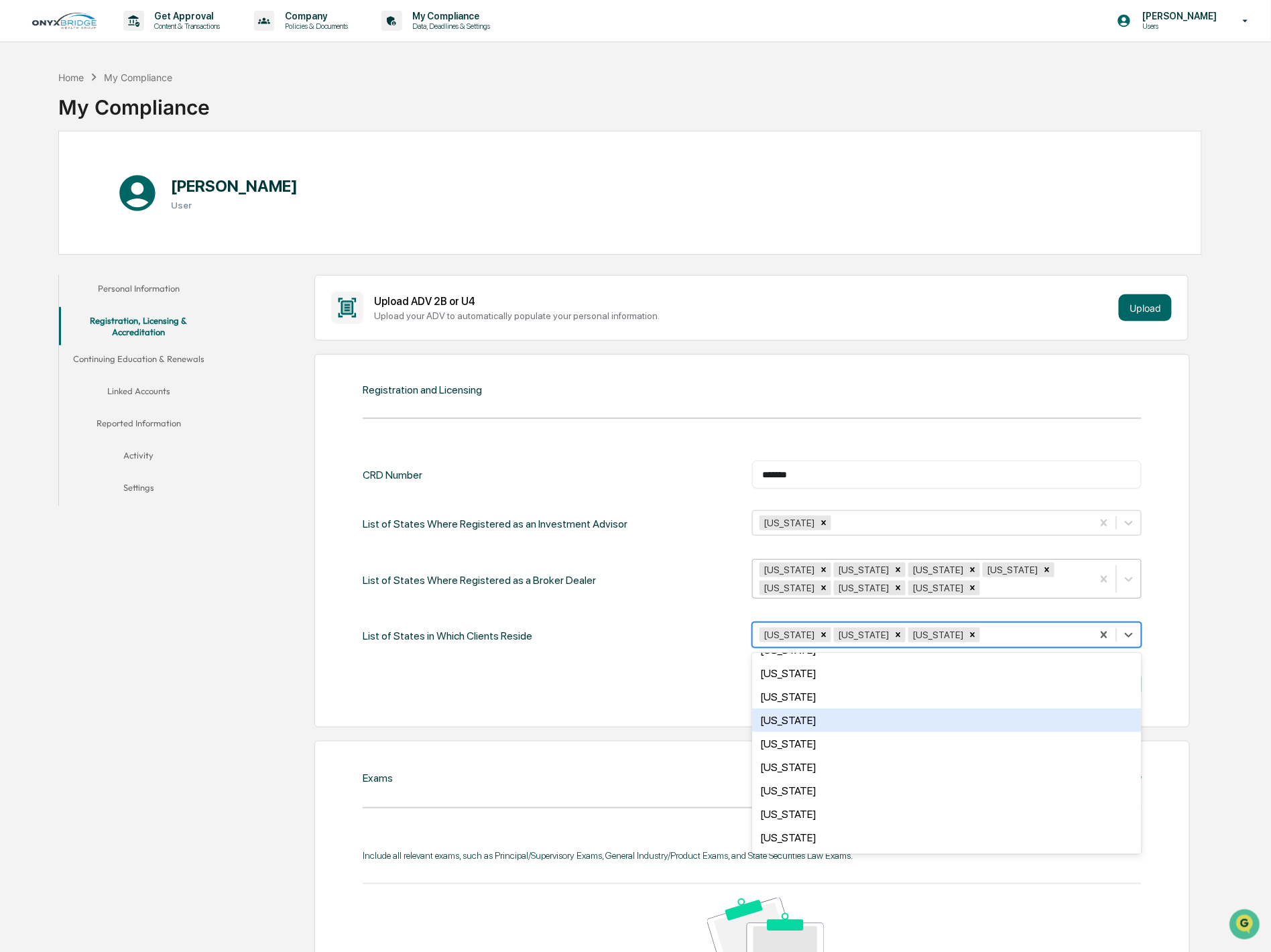
click at [841, 720] on div "[US_STATE]" at bounding box center [947, 719] width 390 height 23
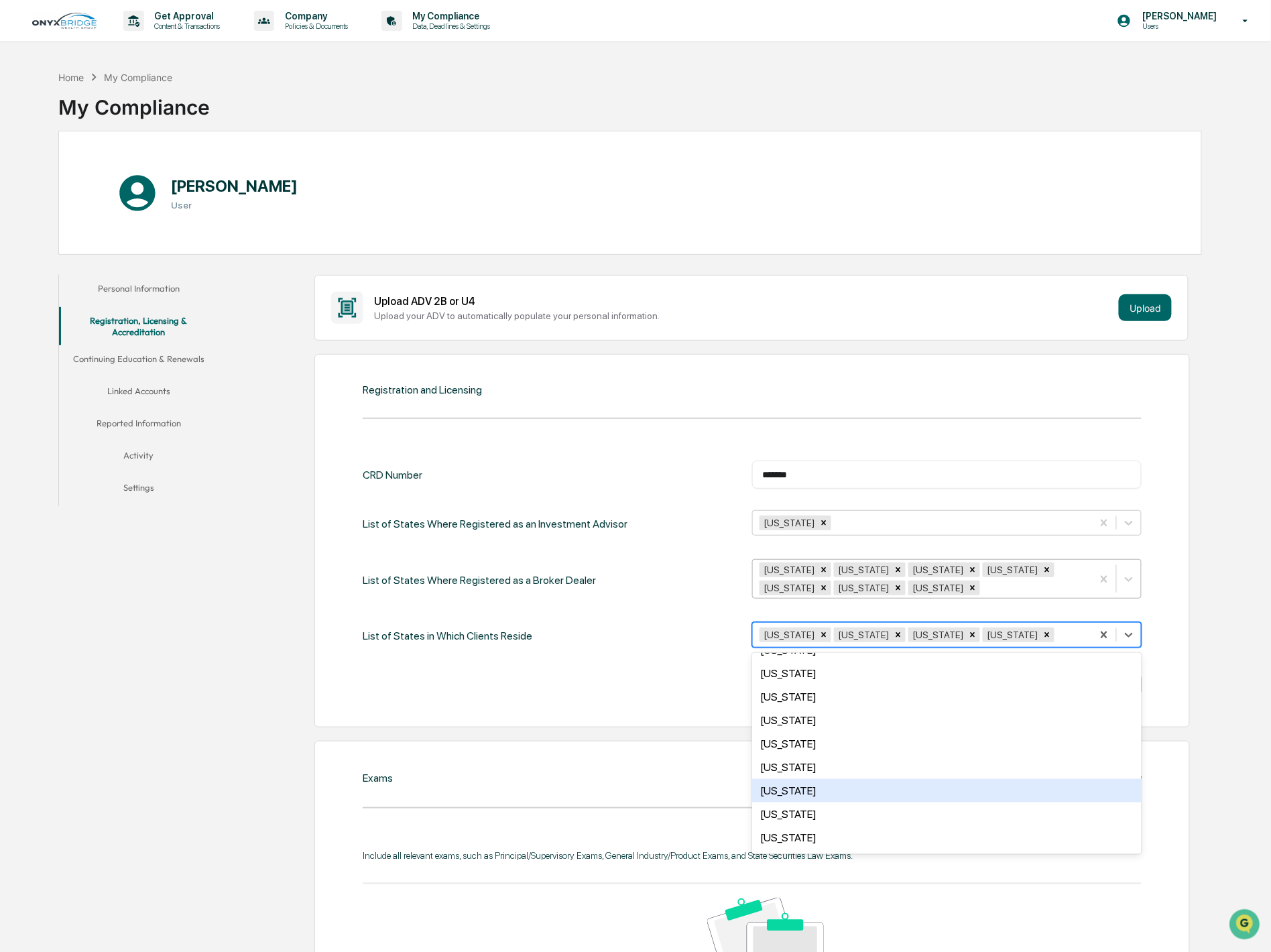
scroll to position [819, 0]
click at [821, 809] on div "Virginia" at bounding box center [947, 809] width 390 height 23
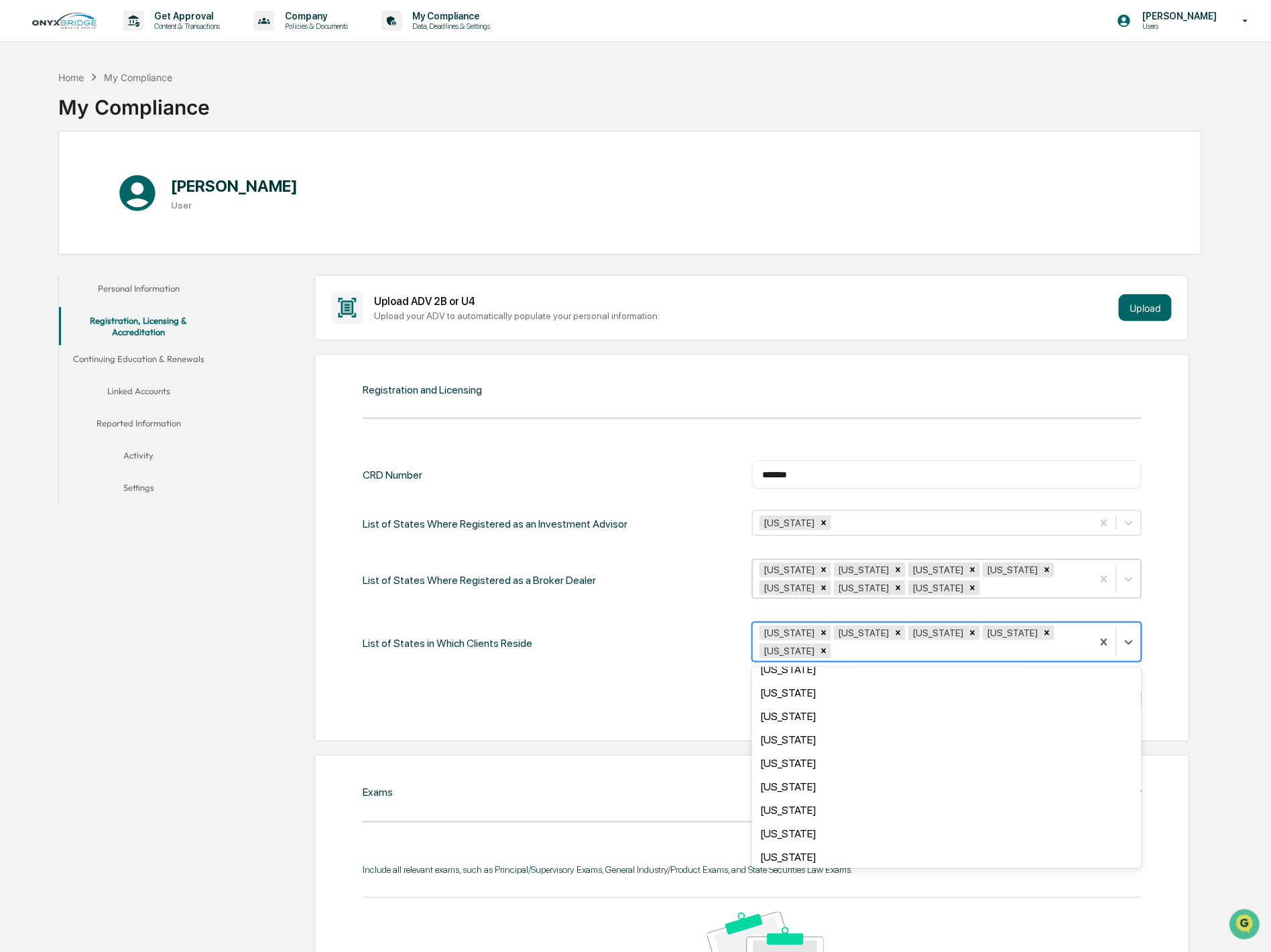
scroll to position [298, 0]
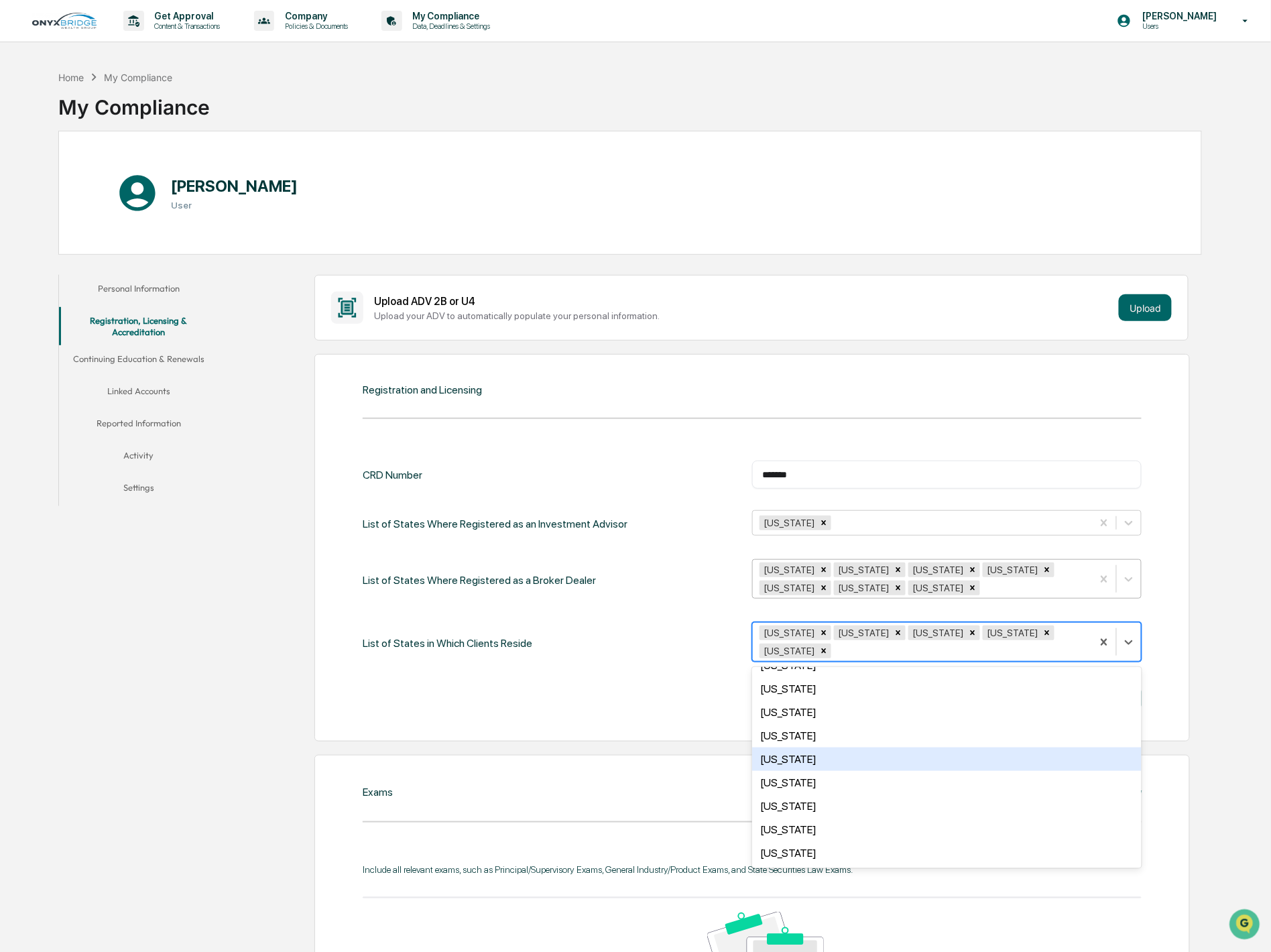
click at [809, 753] on div "Maryland" at bounding box center [947, 758] width 390 height 23
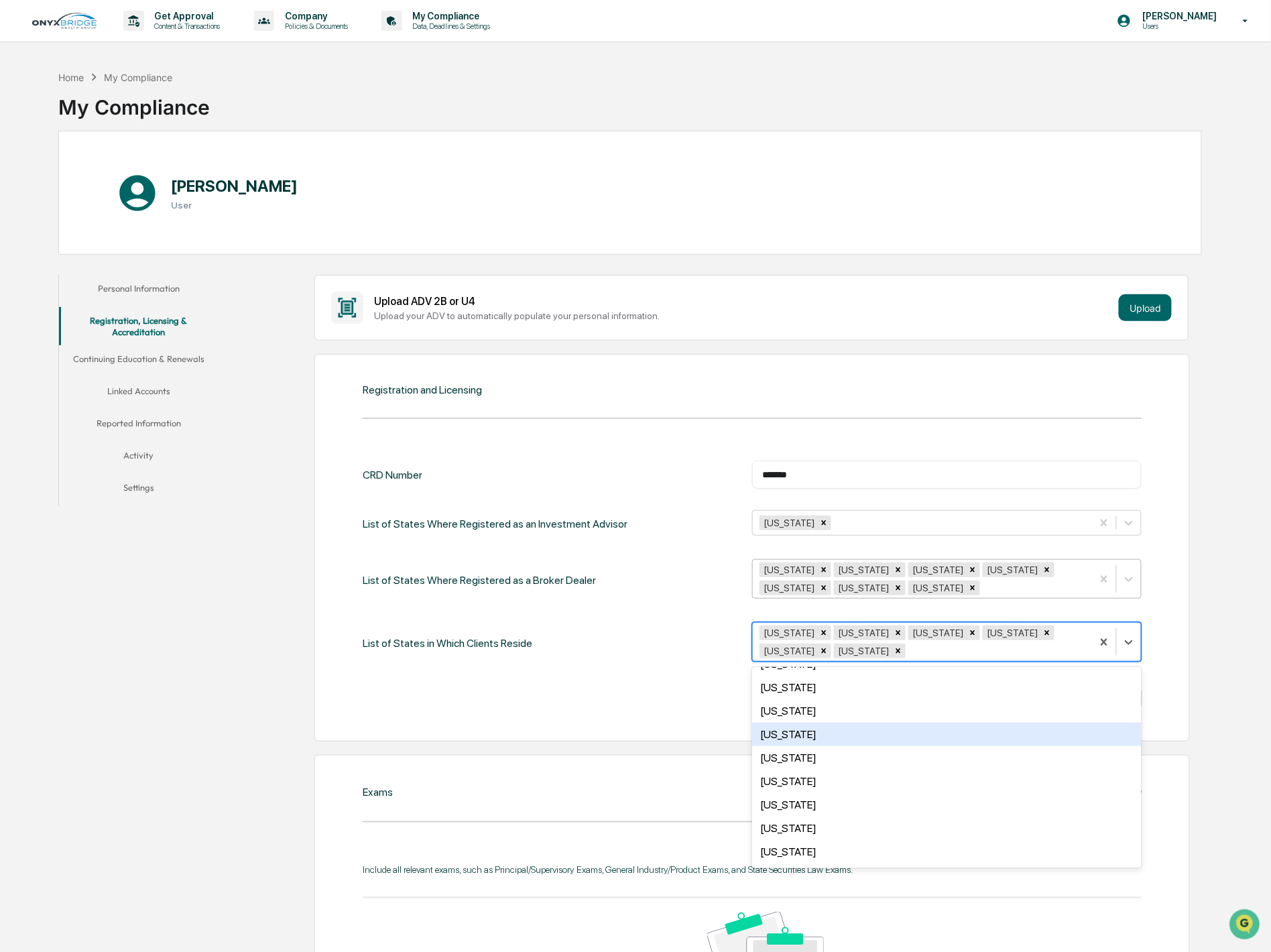
scroll to position [0, 0]
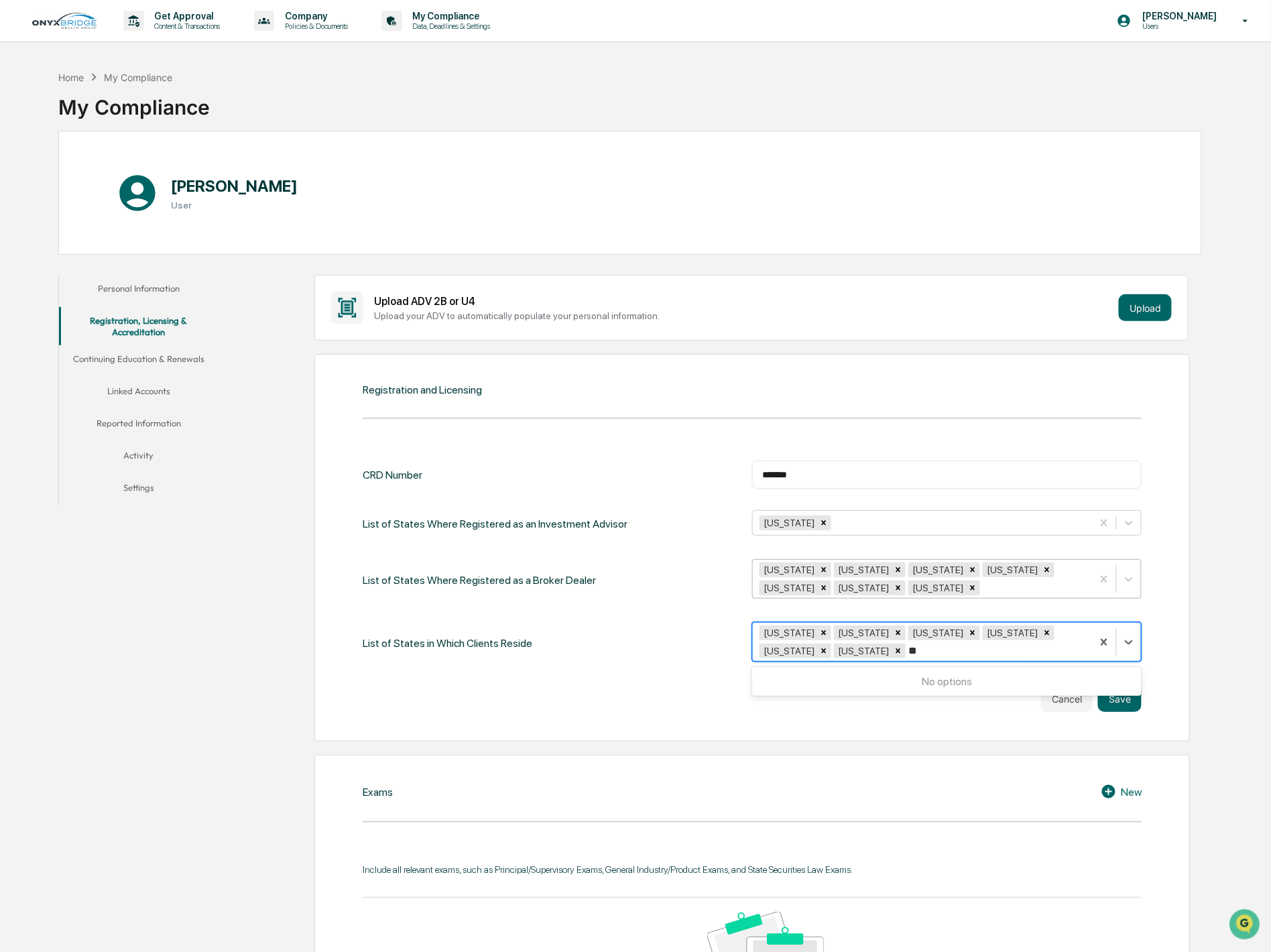
type input "*"
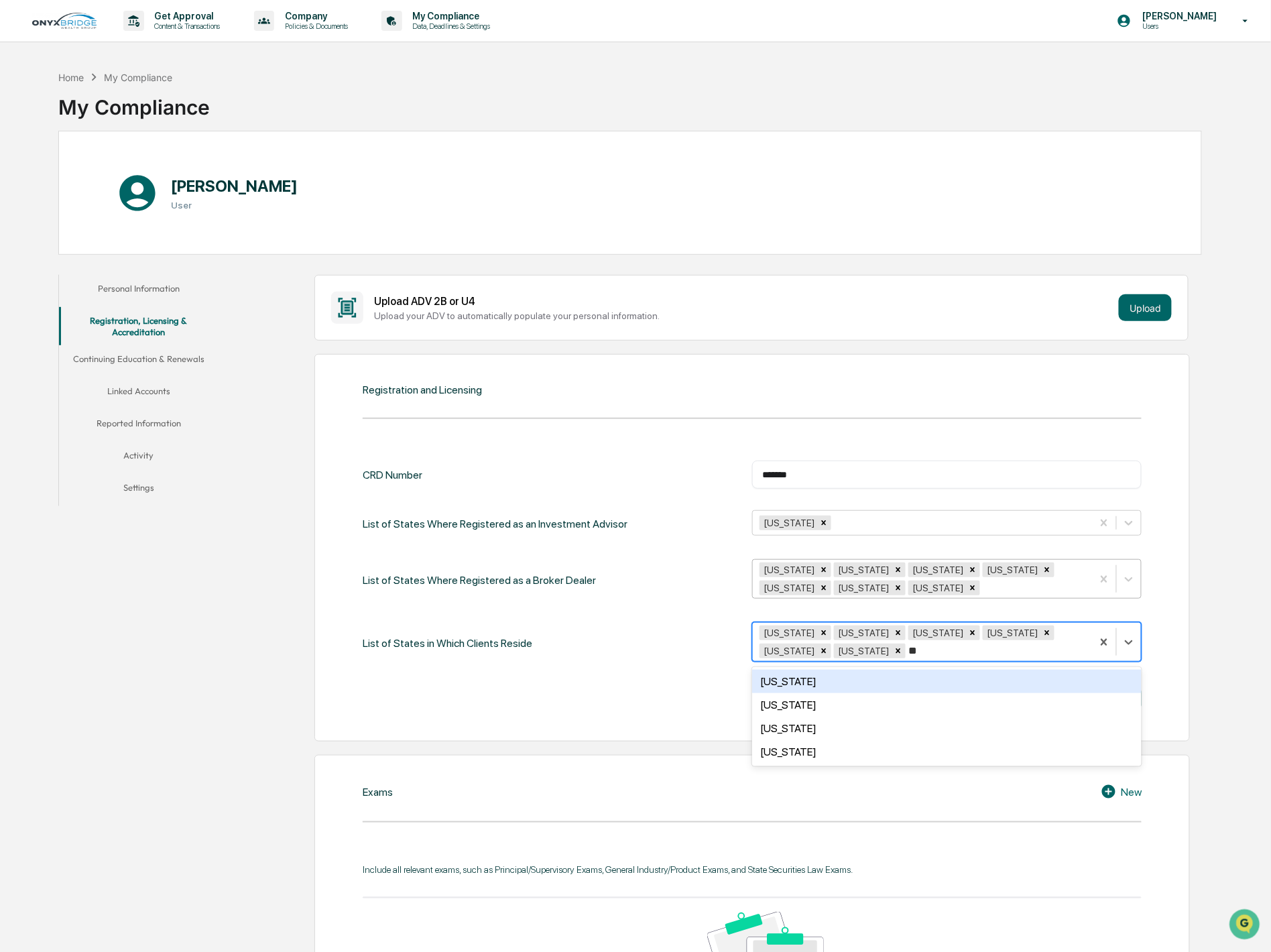
type input "*"
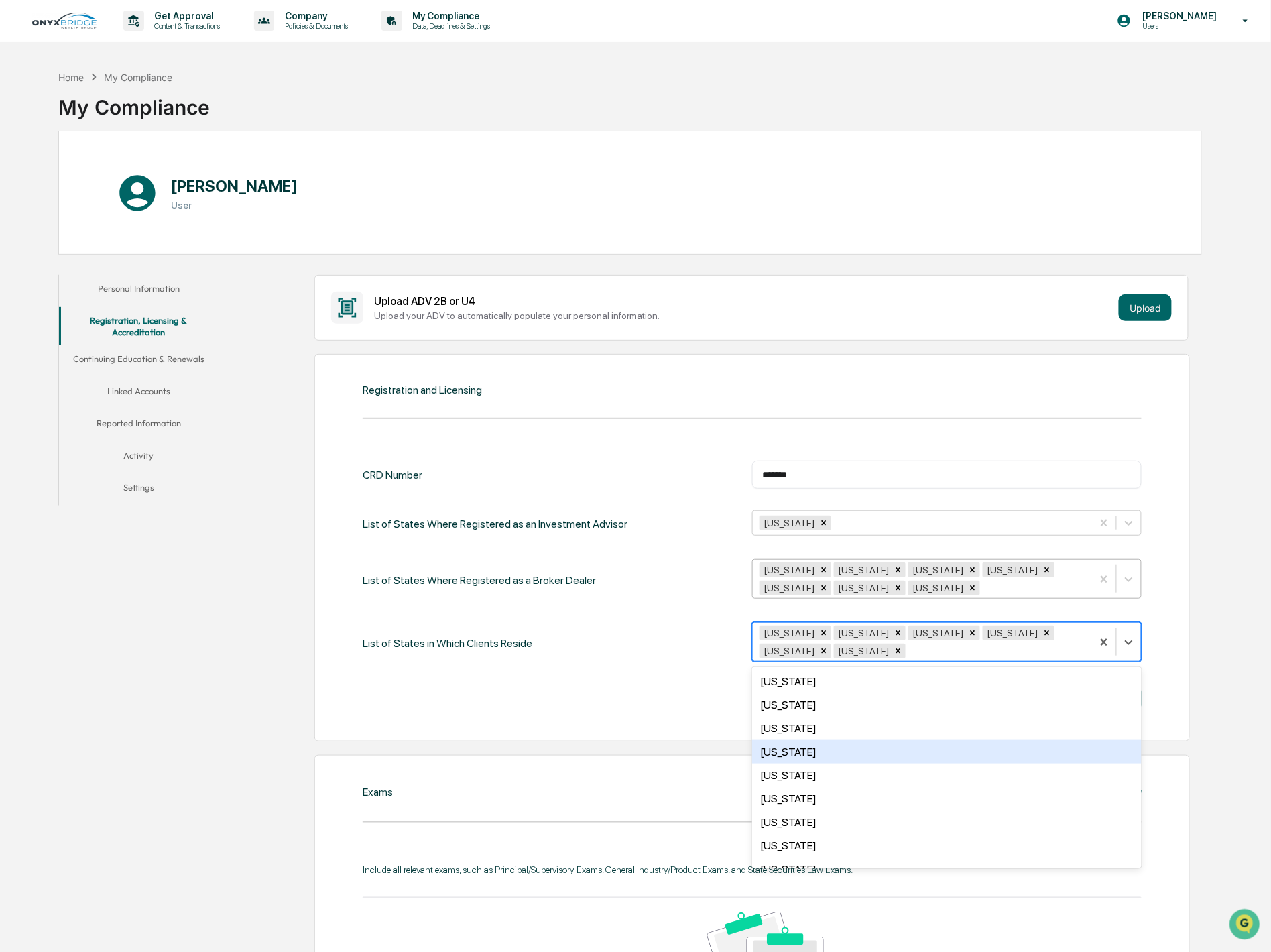
type input "*"
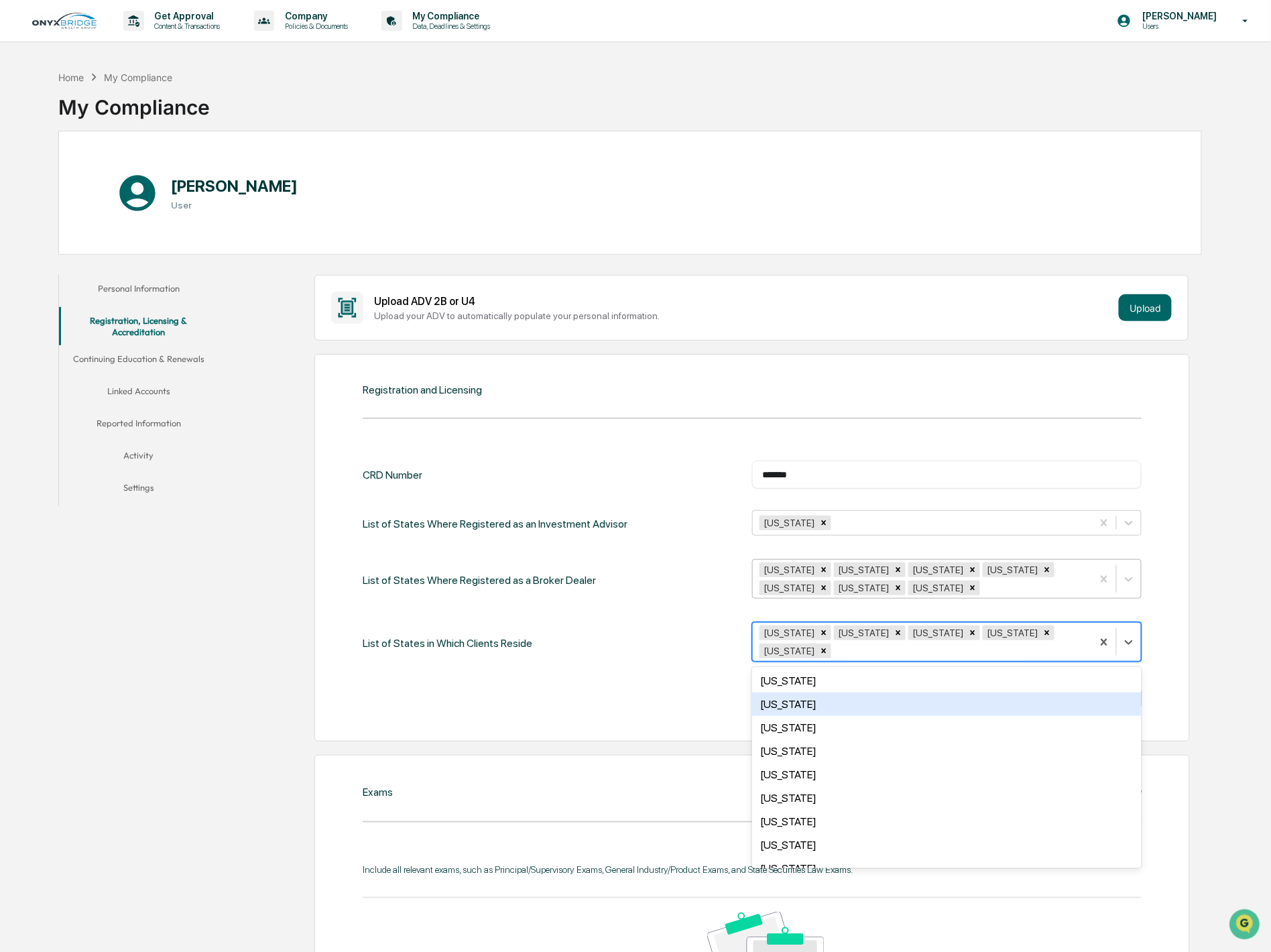
scroll to position [372, 0]
click at [819, 673] on div "Maryland" at bounding box center [947, 684] width 390 height 23
click at [671, 680] on div "CRD Number ******* ​ List of States Where Registered as an Investment Advisor M…" at bounding box center [752, 586] width 779 height 252
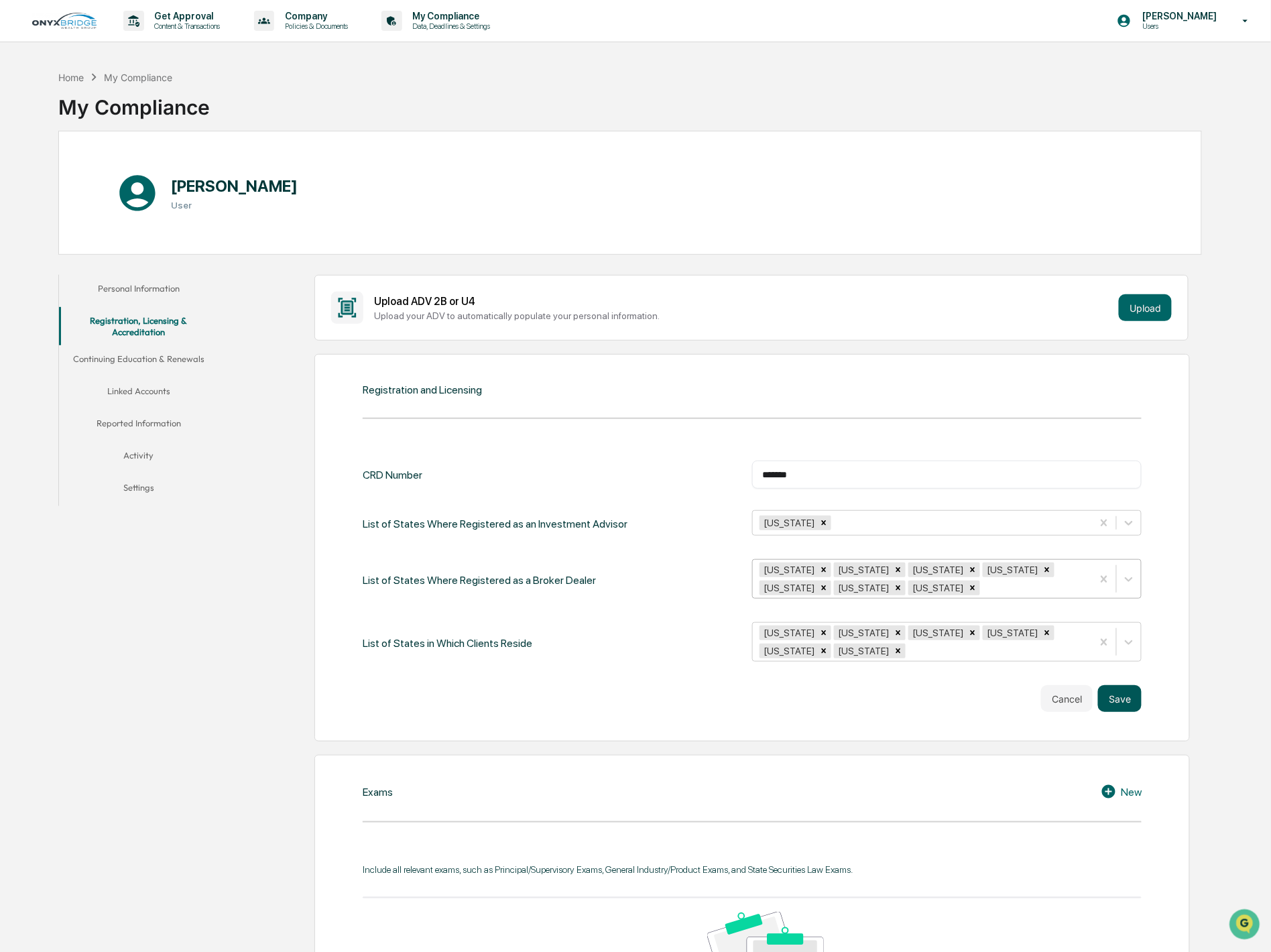
click at [1118, 701] on button "Save" at bounding box center [1120, 698] width 44 height 27
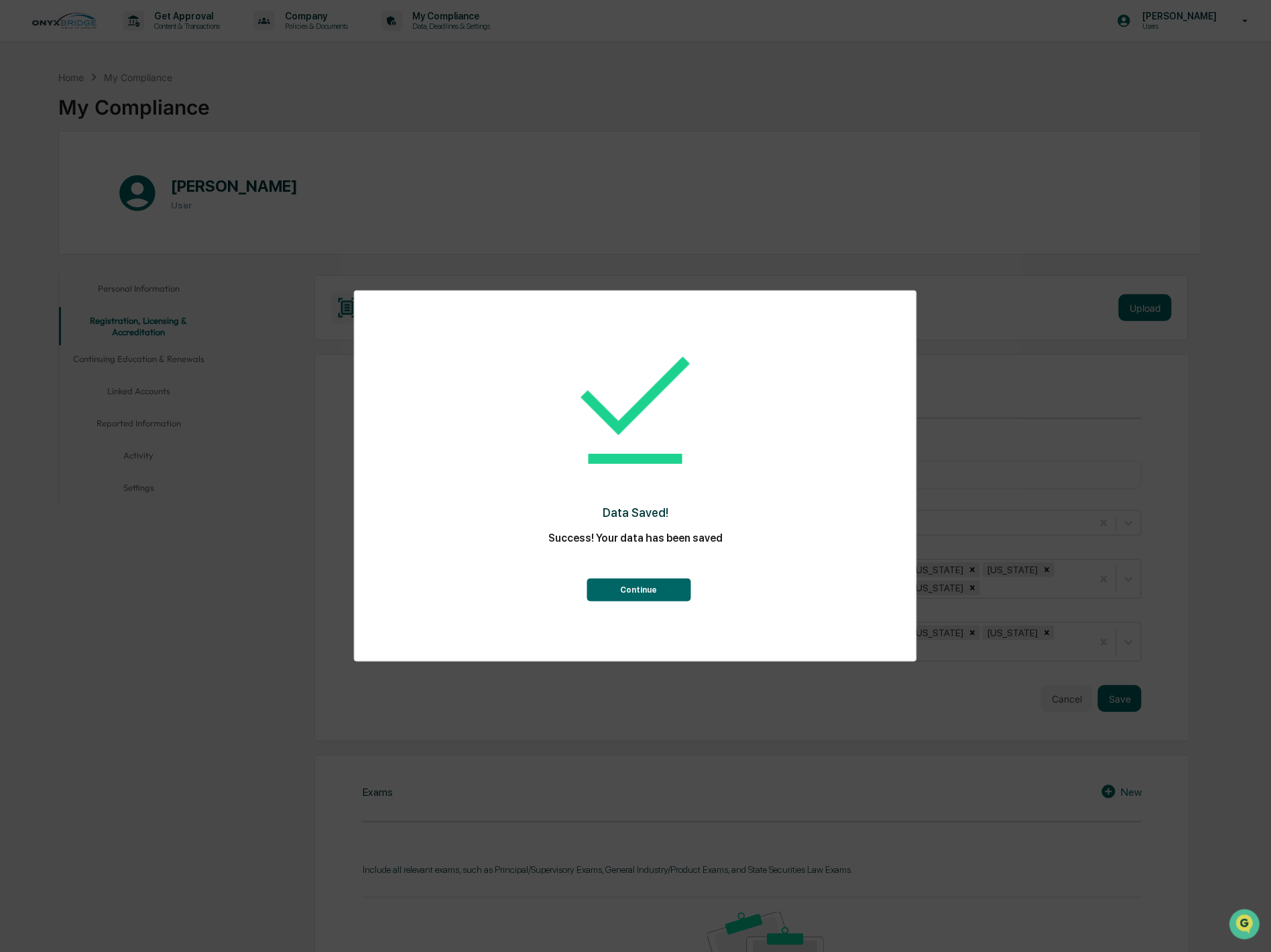
click at [642, 581] on button "Continue" at bounding box center [638, 589] width 104 height 23
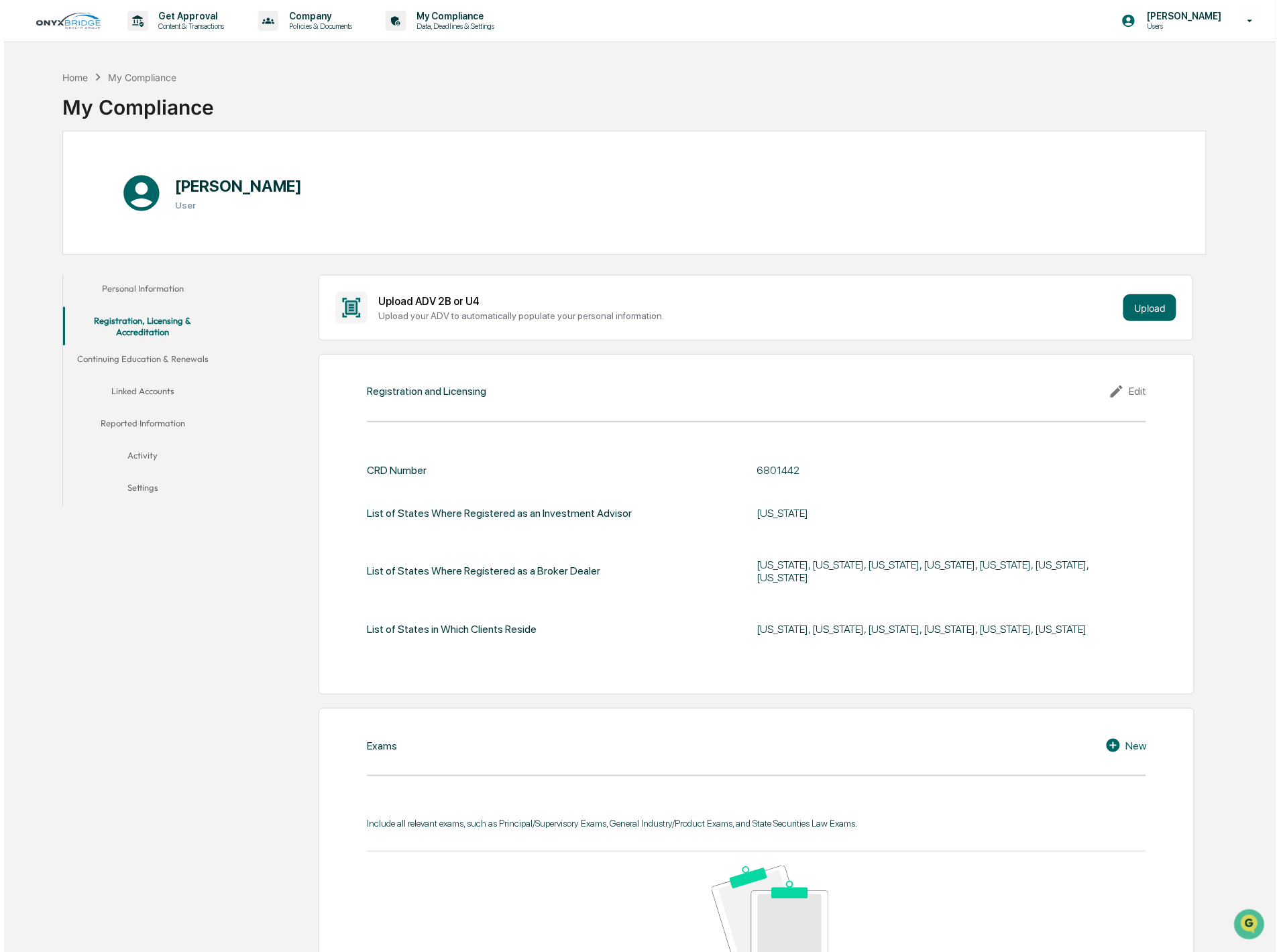
scroll to position [223, 0]
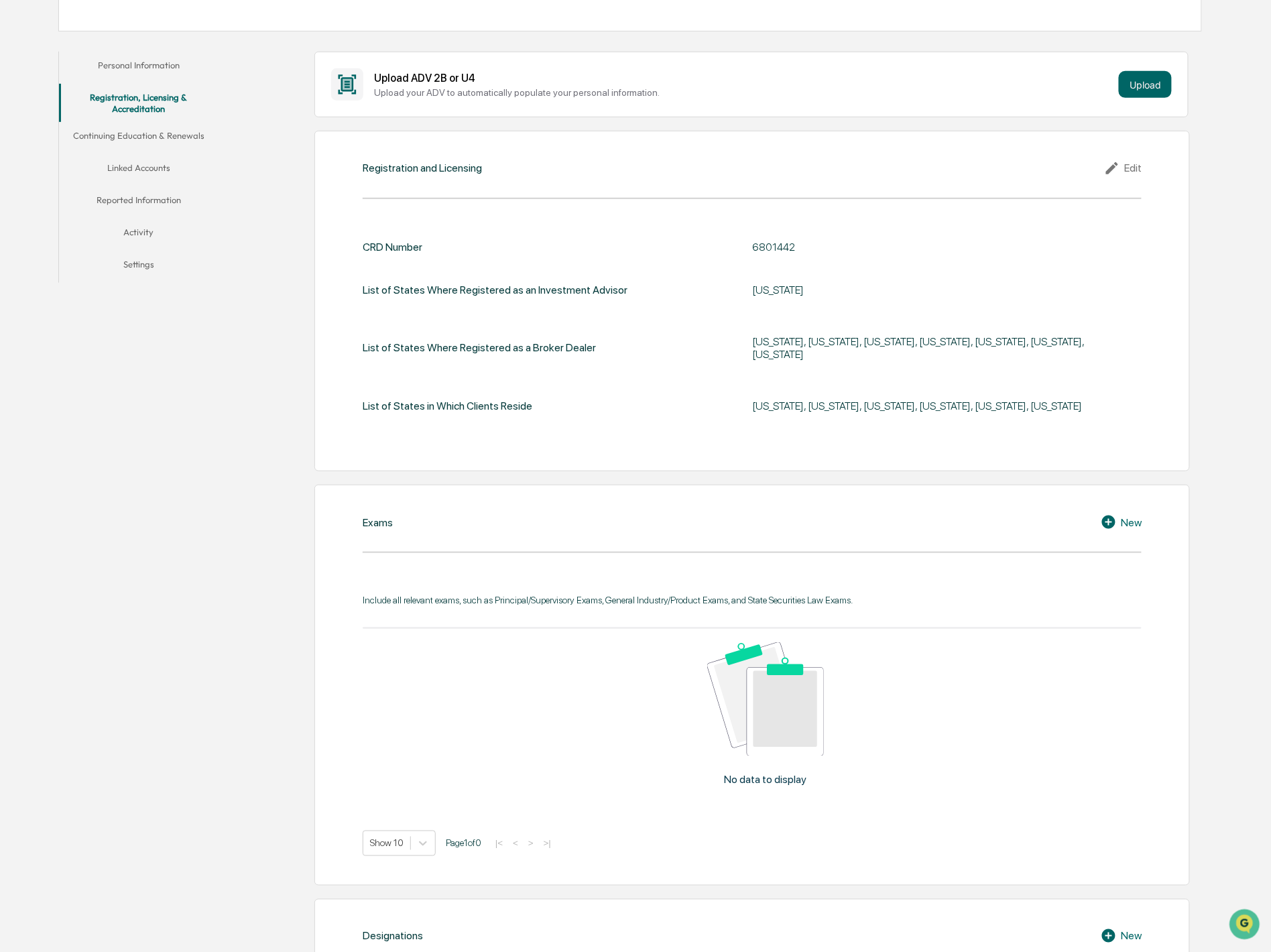
click at [1122, 525] on div "New" at bounding box center [1121, 522] width 41 height 16
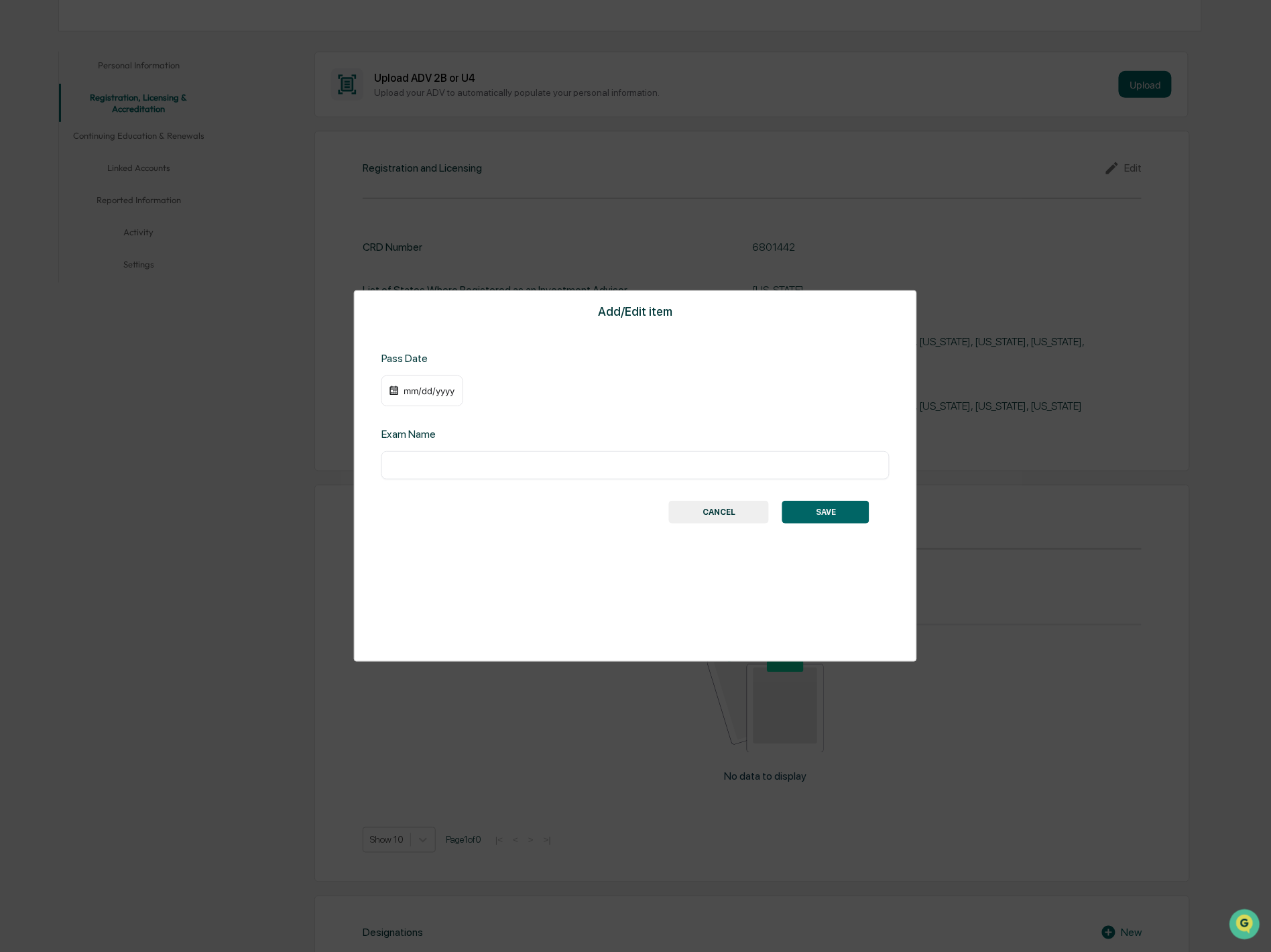
click at [554, 480] on div "Add/Edit item Pass Date mm/dd/yyyy Exam Name ​ SAVE CANCEL" at bounding box center [636, 476] width 564 height 372
click at [562, 472] on div "​" at bounding box center [636, 466] width 509 height 28
click at [566, 466] on input "text" at bounding box center [636, 465] width 489 height 13
type input "********"
click at [709, 519] on button "CANCEL" at bounding box center [719, 511] width 100 height 23
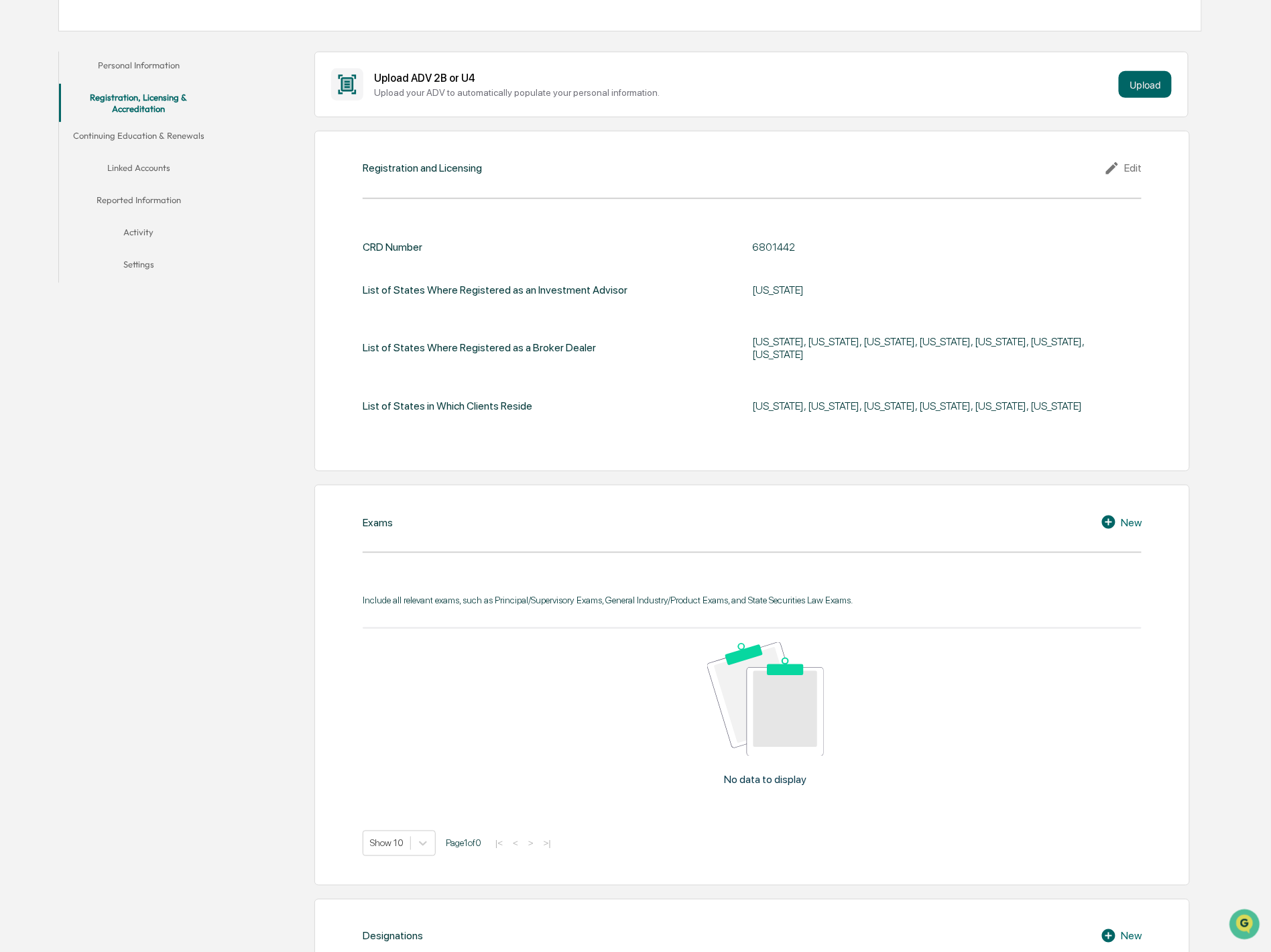
click at [1144, 511] on div "Exams New Include all relevant exams, such as Principal/Supervisory Exams, Gene…" at bounding box center [752, 684] width 875 height 401
click at [1133, 522] on div "New" at bounding box center [1121, 522] width 41 height 16
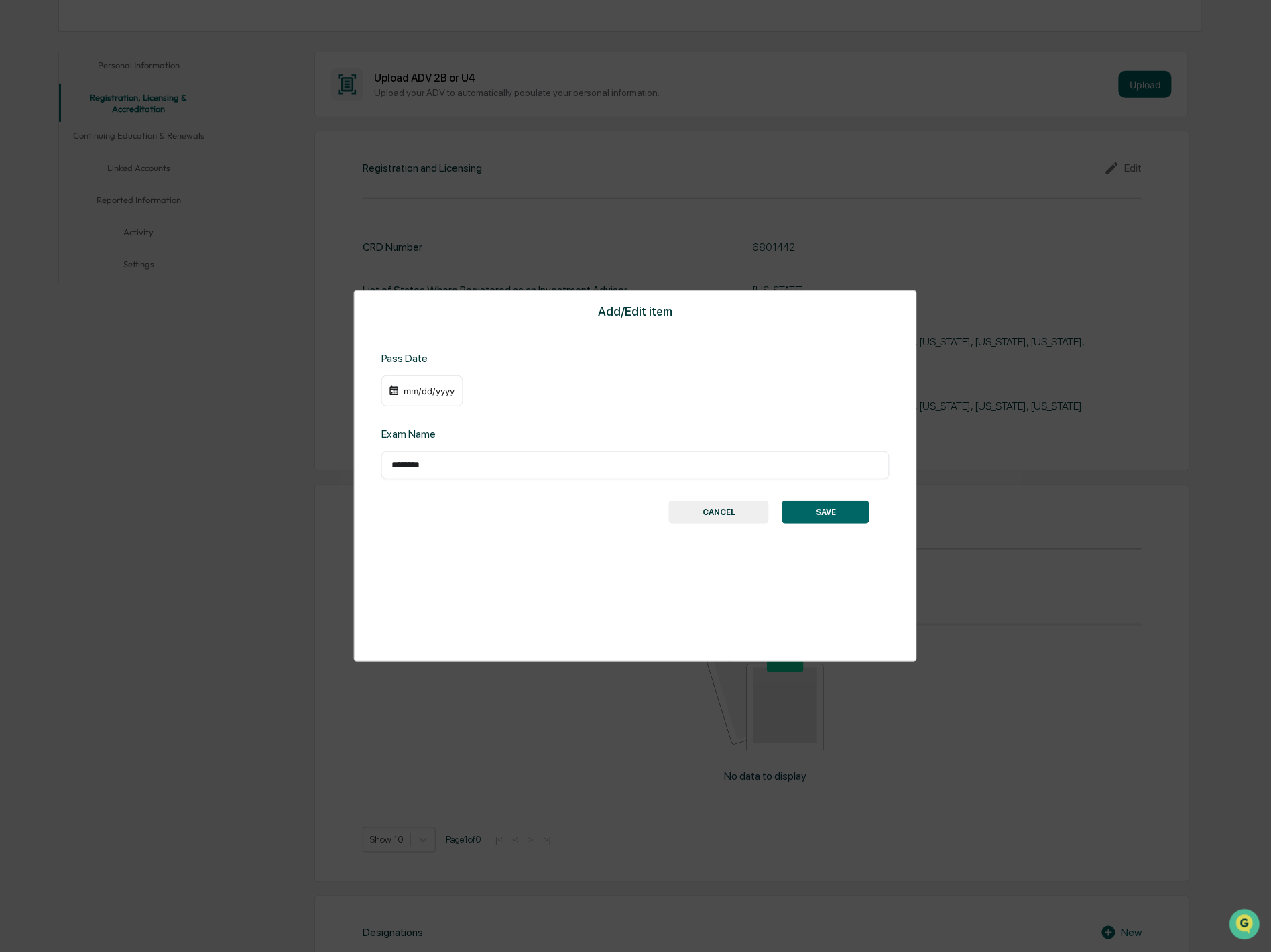
click at [443, 388] on div "mm/dd/yyyy" at bounding box center [430, 391] width 54 height 11
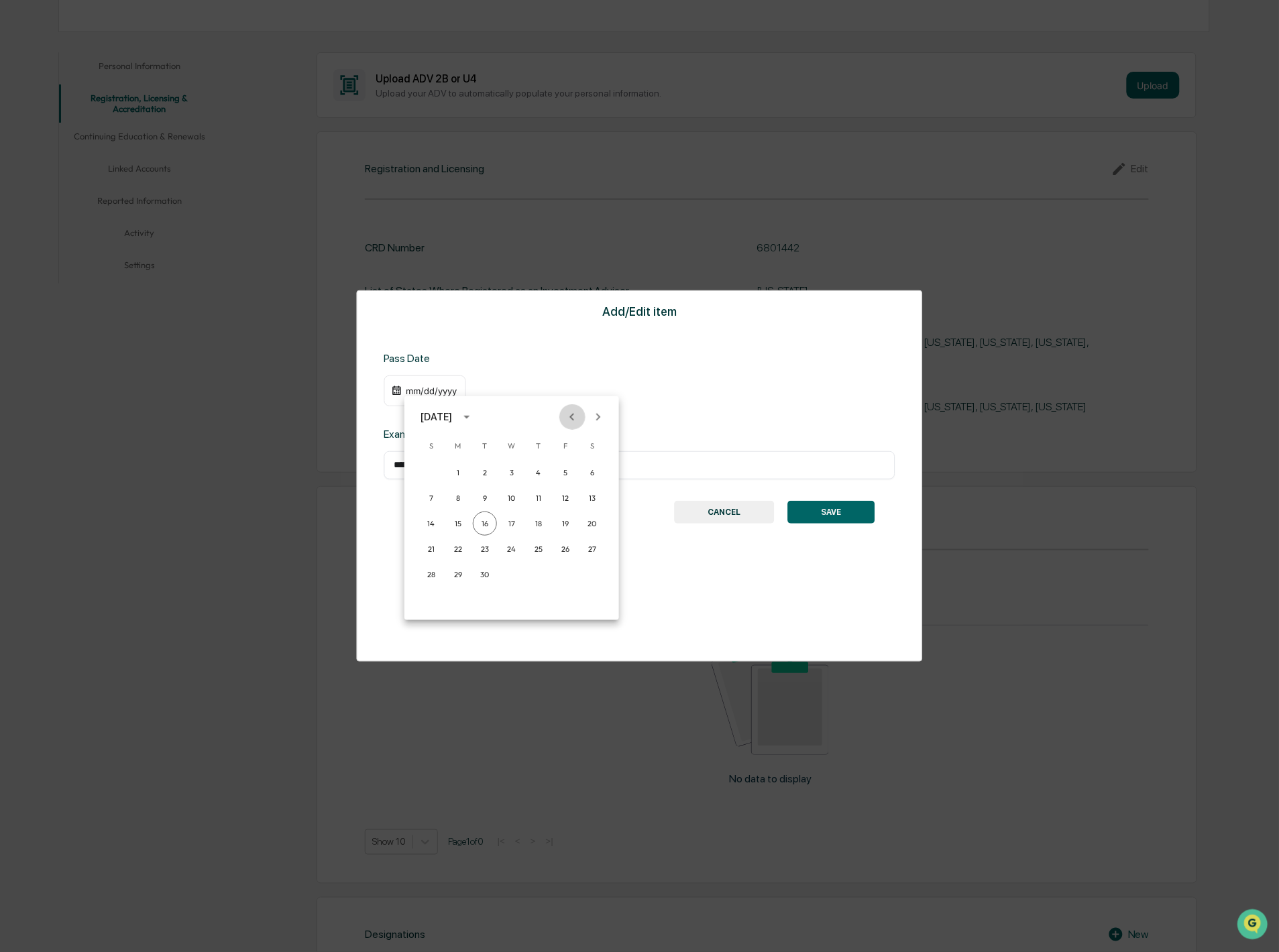
click at [570, 413] on icon "Previous month" at bounding box center [572, 417] width 15 height 15
click at [573, 417] on icon "Previous month" at bounding box center [572, 417] width 15 height 15
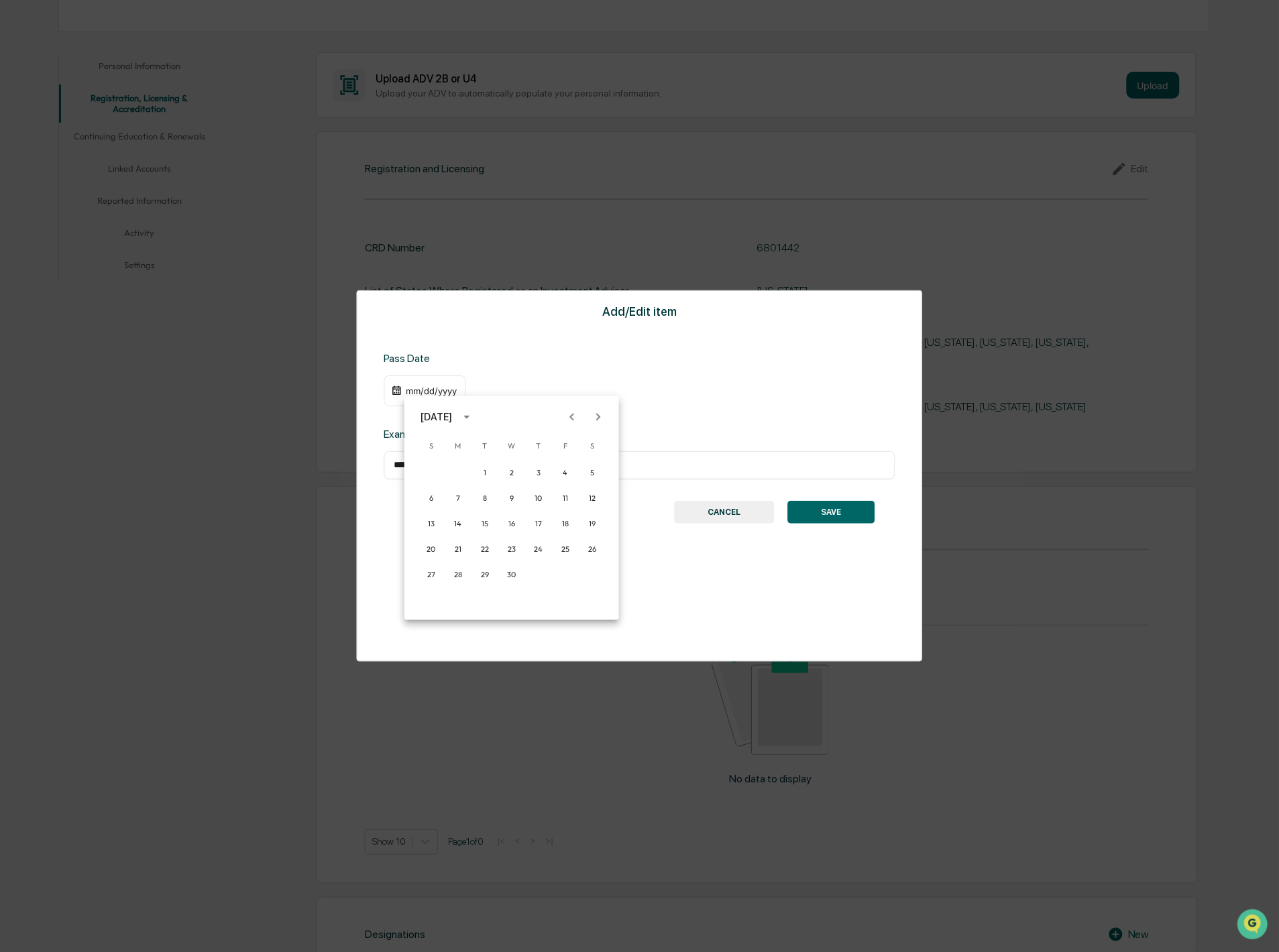
click at [573, 417] on icon "Previous month" at bounding box center [572, 417] width 15 height 15
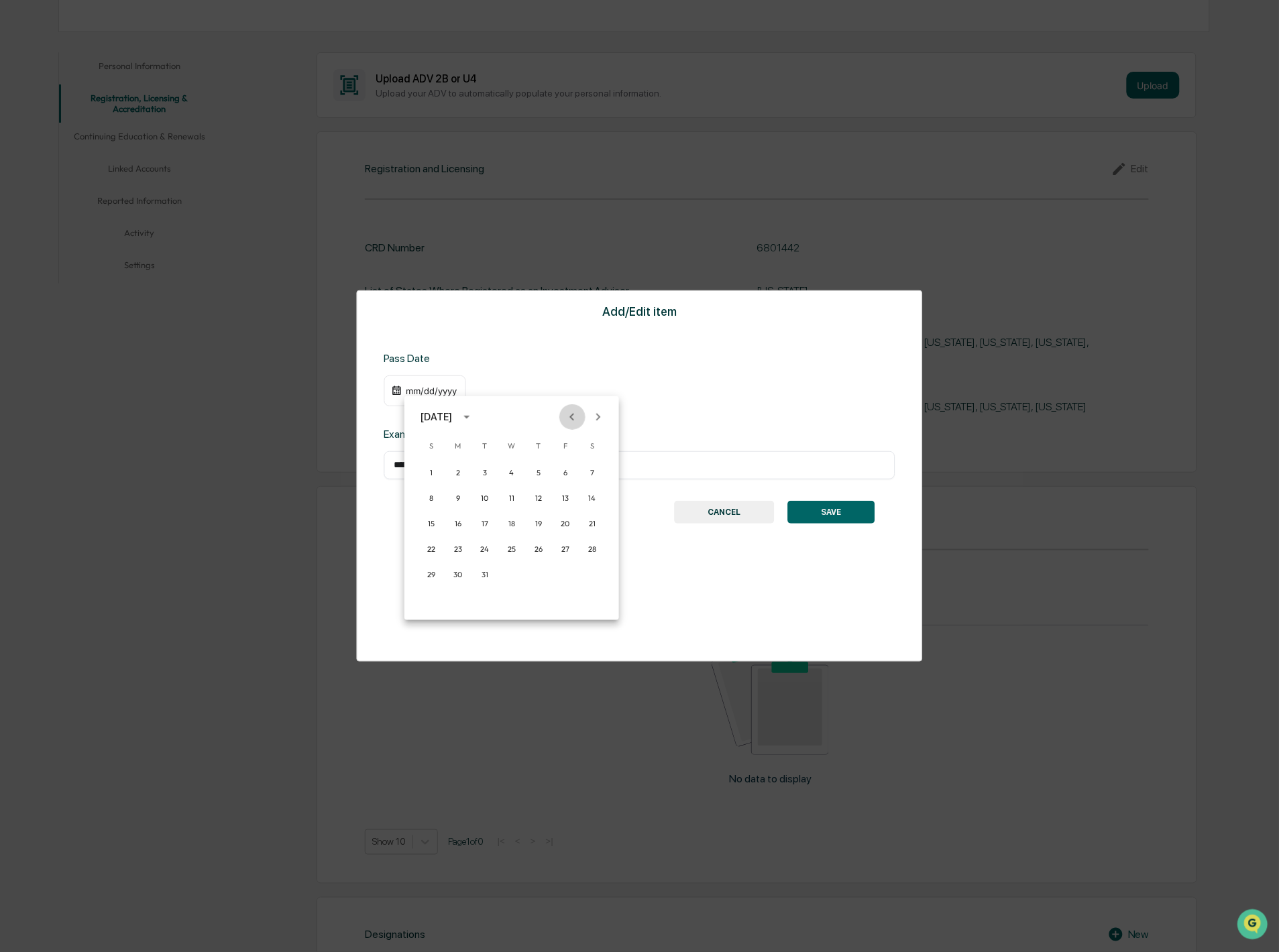
click at [573, 417] on icon "Previous month" at bounding box center [572, 417] width 15 height 15
click at [452, 420] on div "October 2024" at bounding box center [437, 417] width 32 height 15
click at [444, 458] on button "2017" at bounding box center [442, 463] width 48 height 24
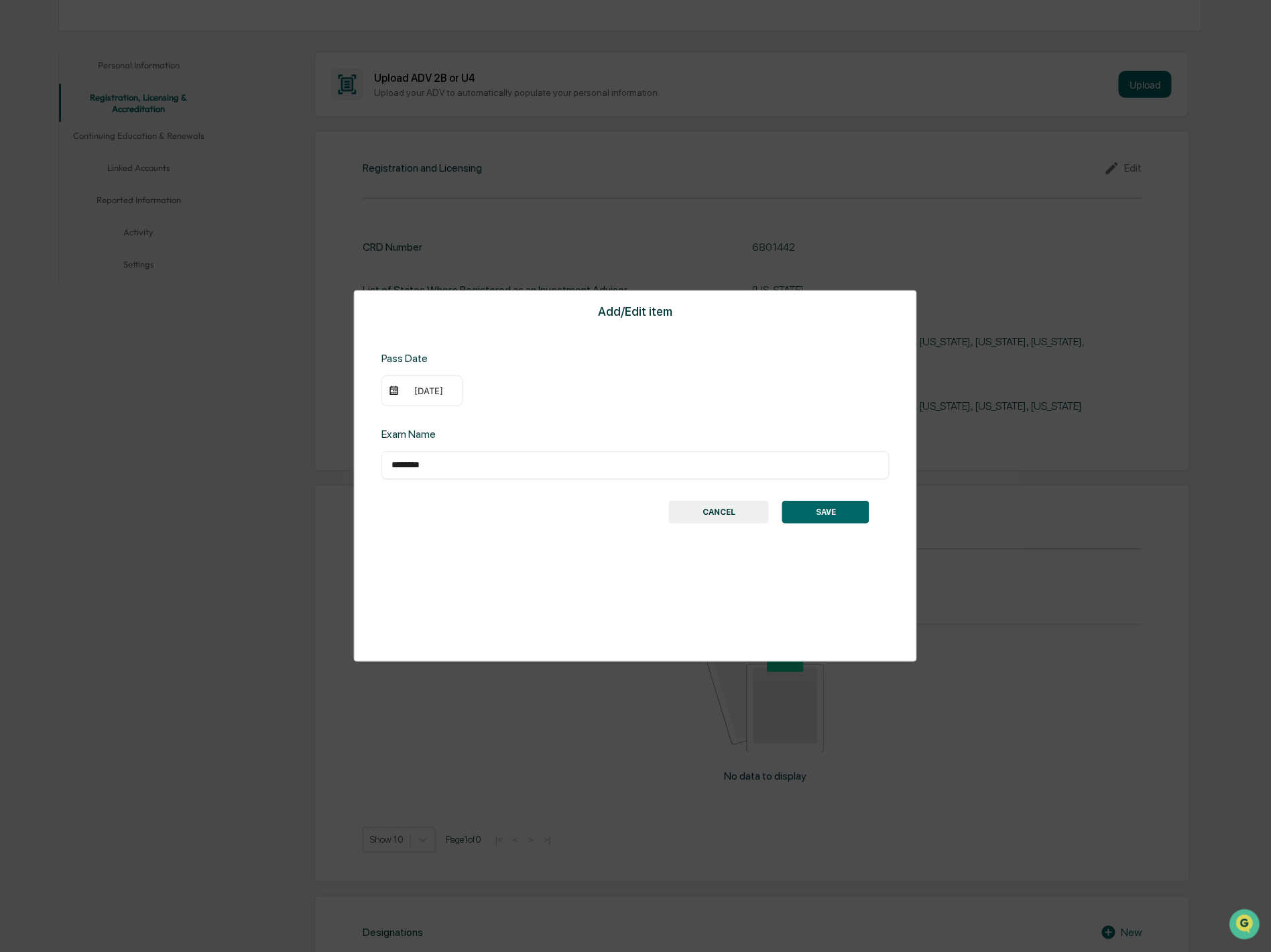
click at [425, 391] on div "09/16/2017" at bounding box center [430, 391] width 54 height 11
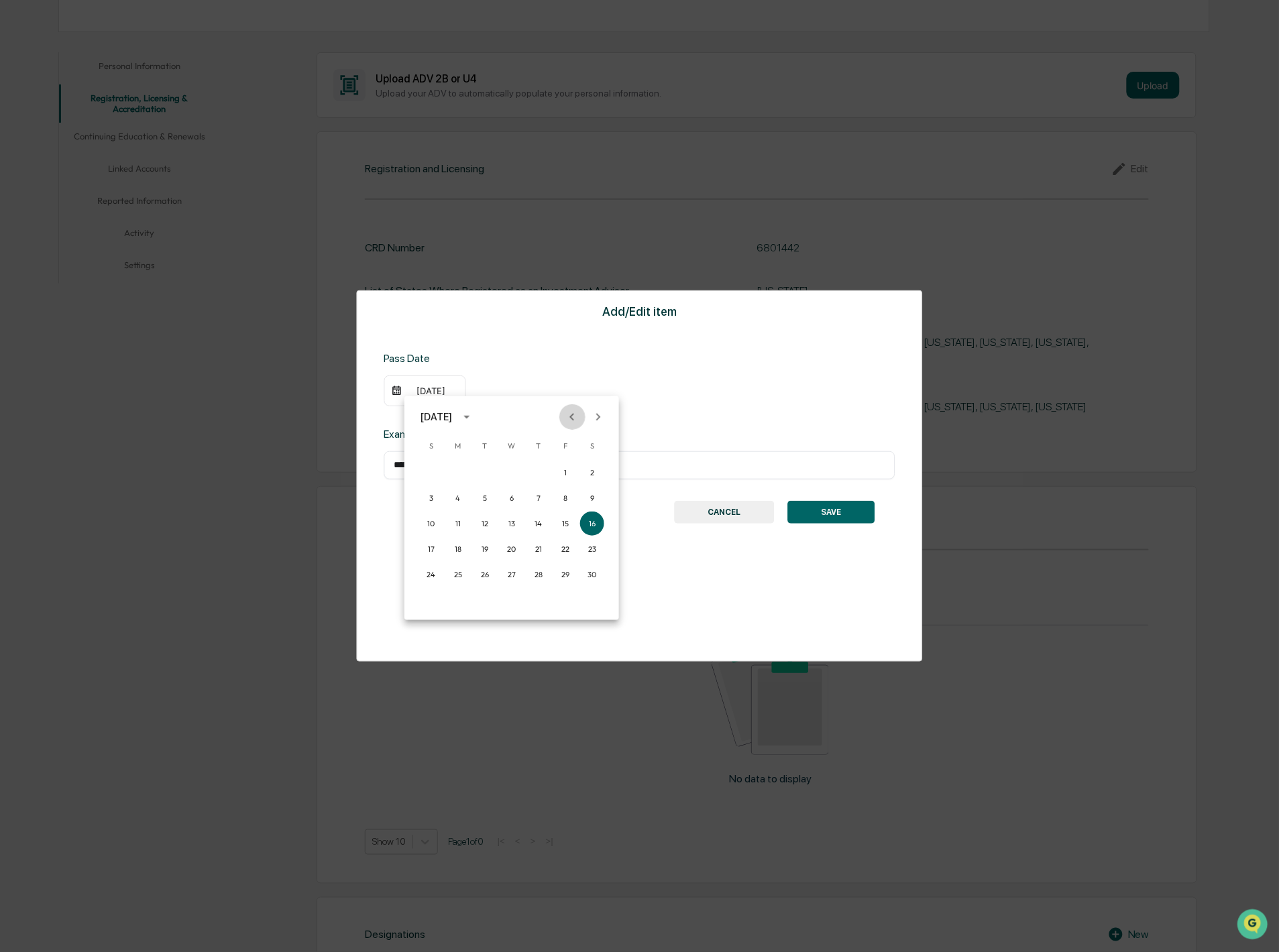
click at [574, 414] on icon "Previous month" at bounding box center [572, 416] width 5 height 7
click at [593, 415] on icon "Next month" at bounding box center [598, 417] width 15 height 15
click at [487, 547] on button "18" at bounding box center [485, 549] width 24 height 24
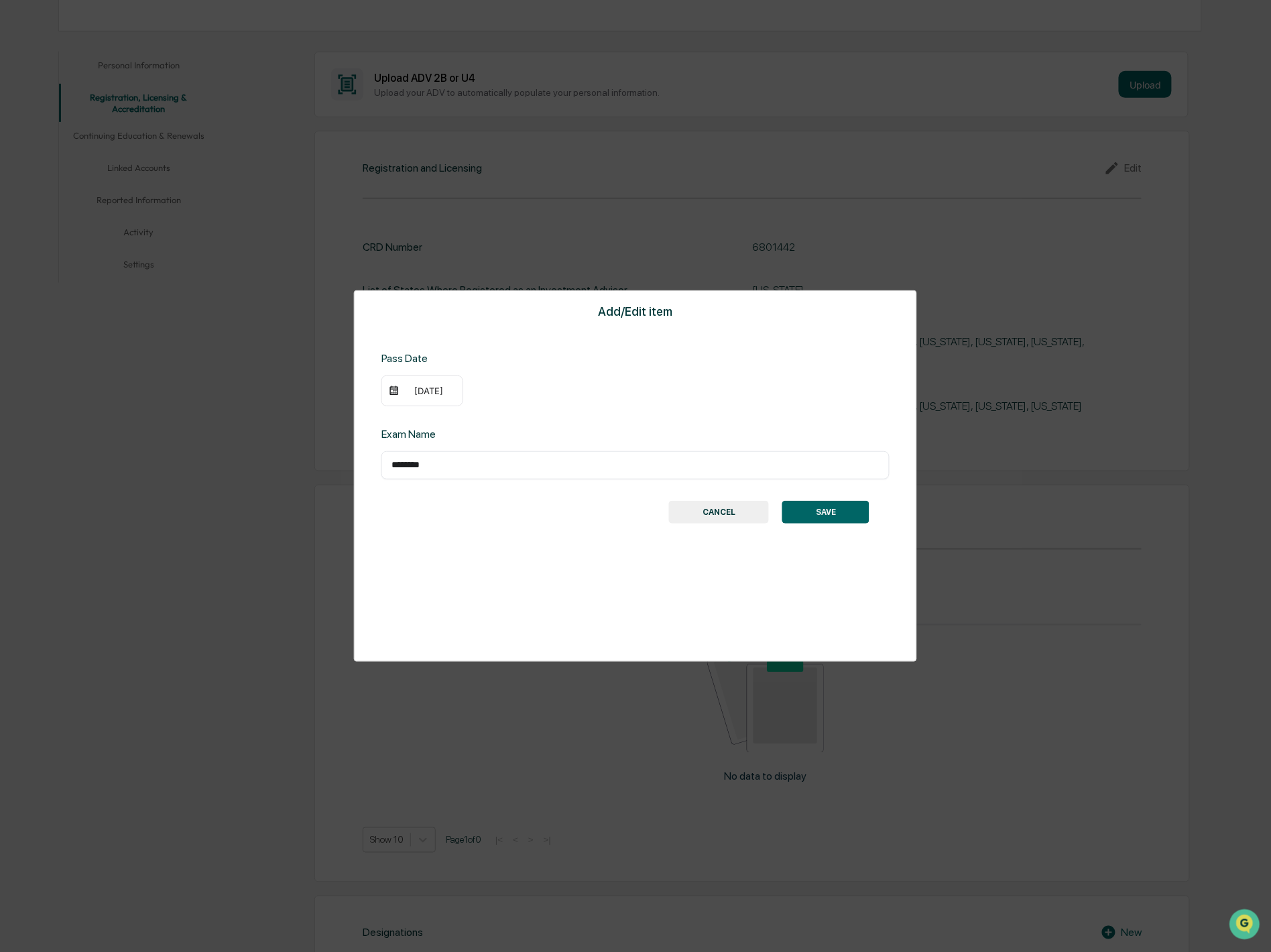
click at [397, 462] on input "********" at bounding box center [636, 465] width 489 height 13
type input "********"
click at [835, 512] on button "SAVE" at bounding box center [825, 511] width 87 height 23
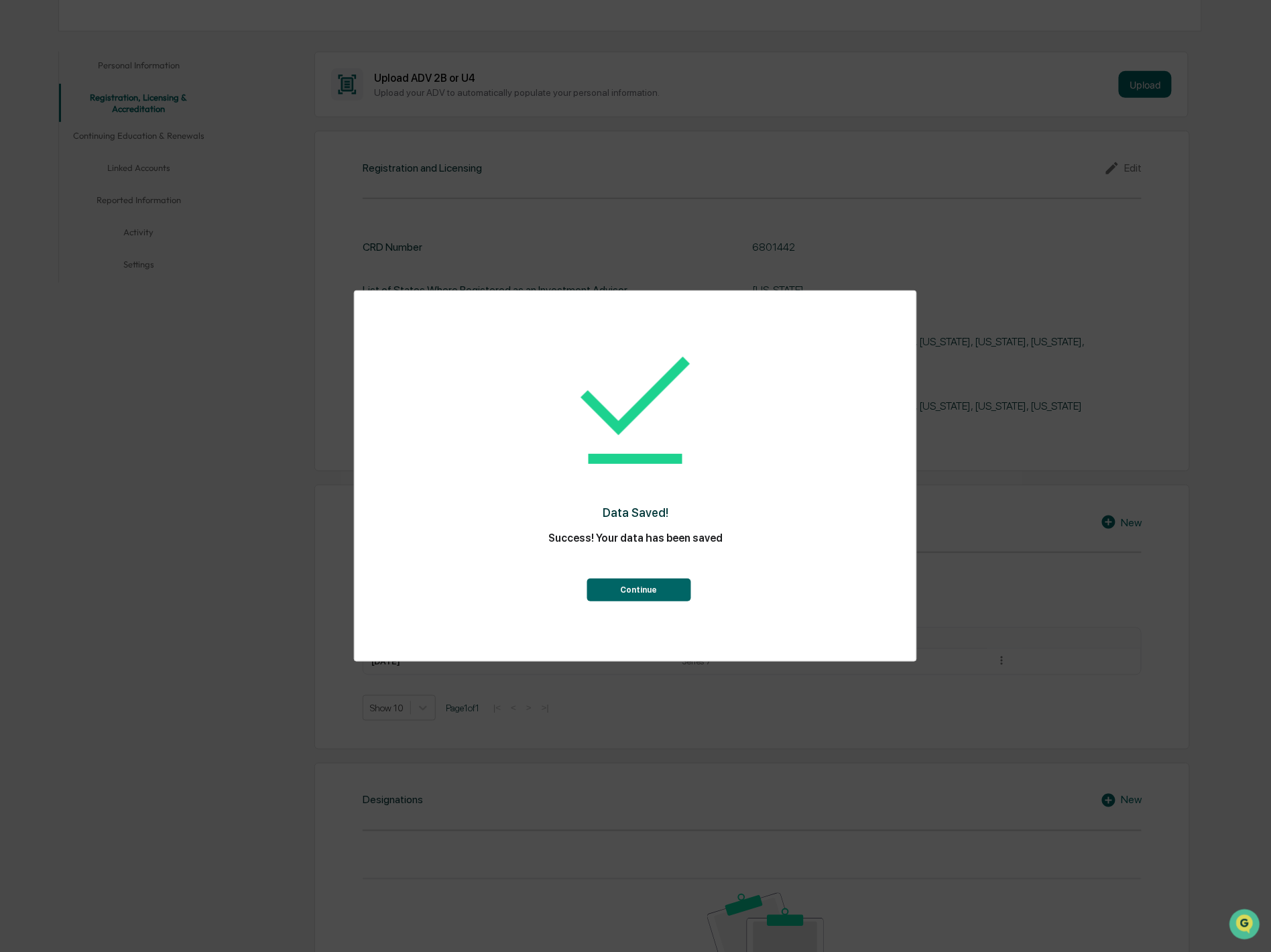
click at [659, 593] on button "Continue" at bounding box center [638, 589] width 104 height 23
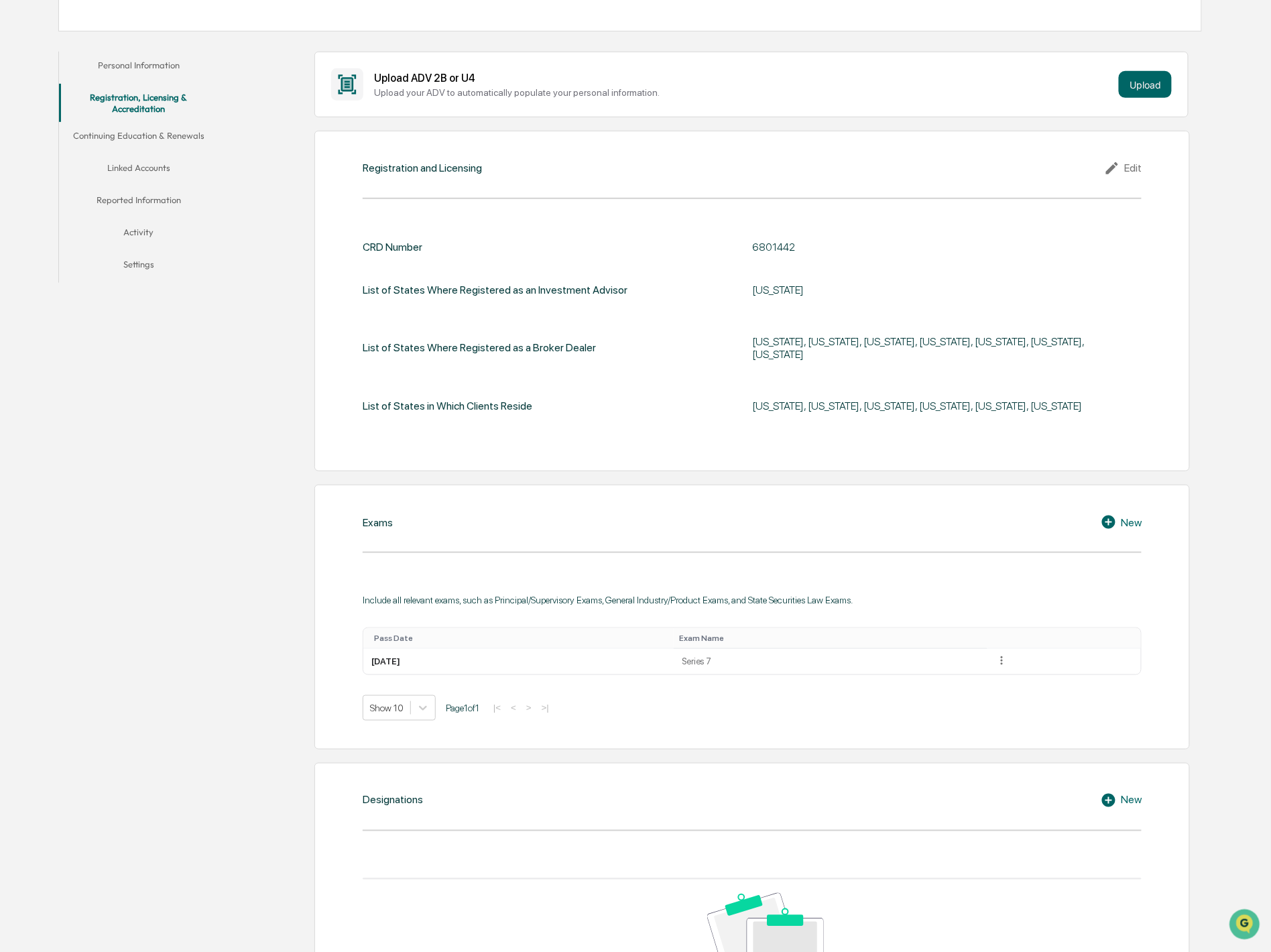
click at [1141, 518] on div "New" at bounding box center [1121, 522] width 41 height 16
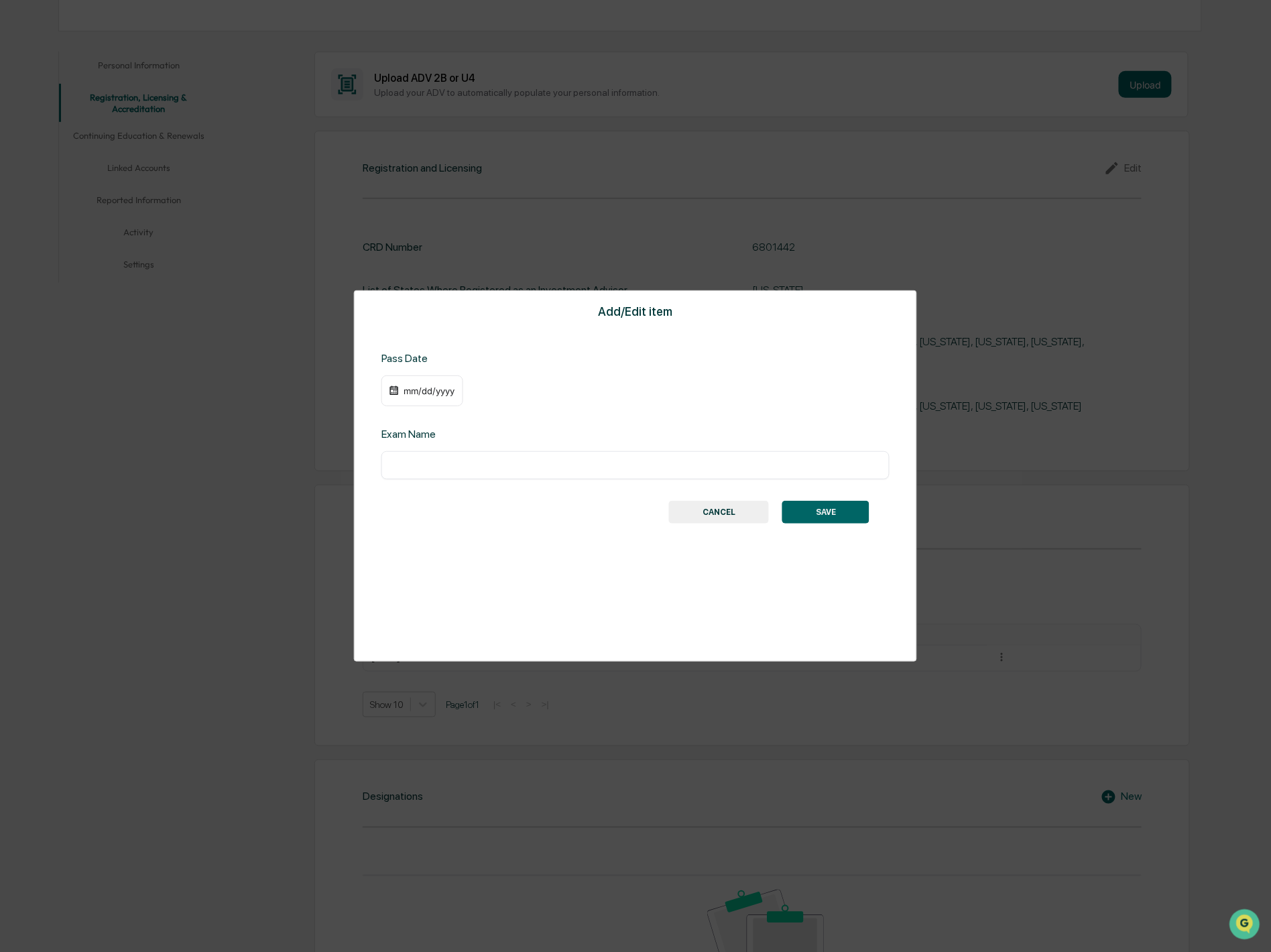
click at [437, 391] on div "mm/dd/yyyy" at bounding box center [430, 391] width 54 height 11
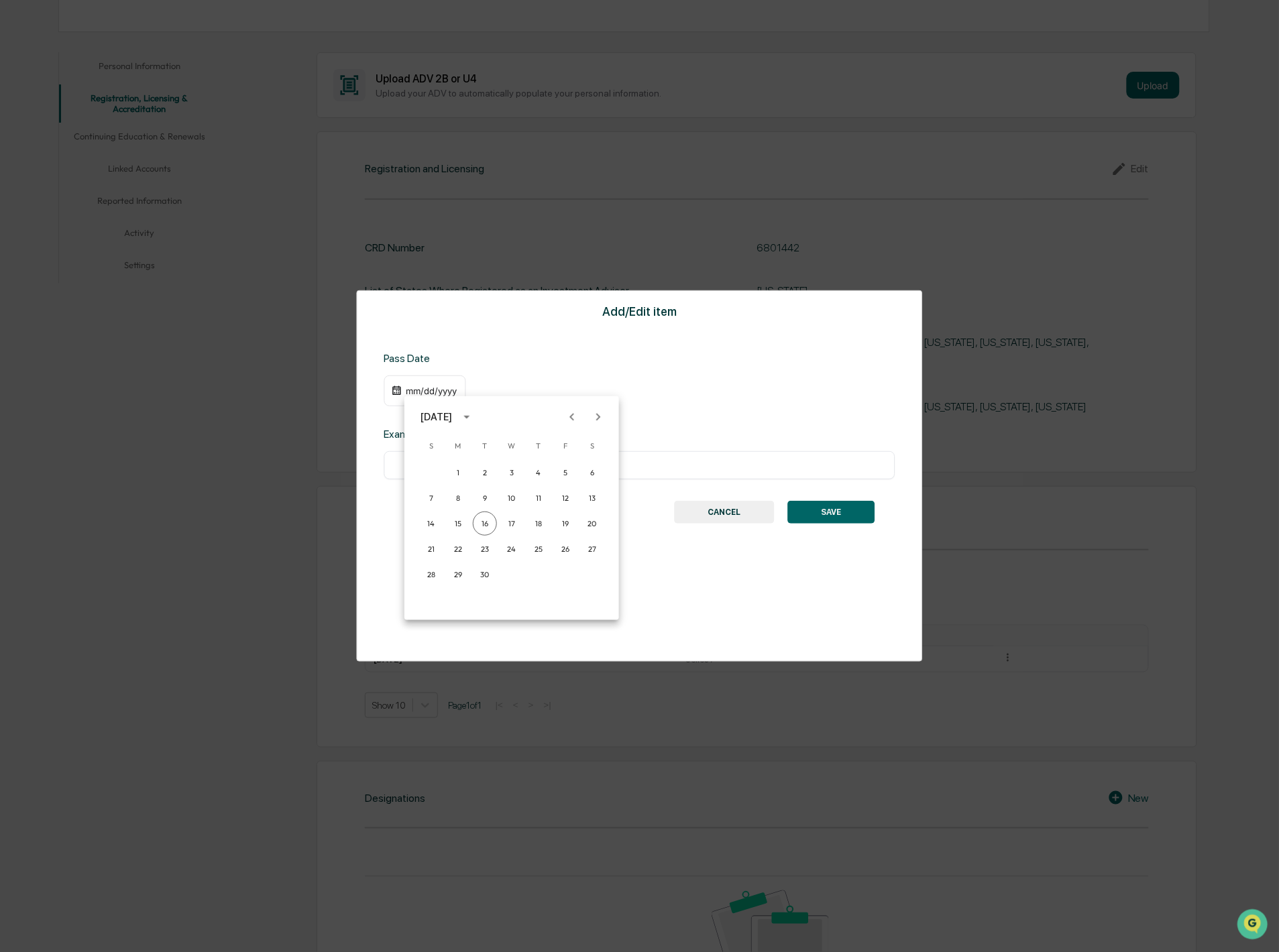
click at [452, 416] on div "September 2025" at bounding box center [437, 417] width 32 height 15
click at [501, 460] on button "2018" at bounding box center [512, 463] width 48 height 24
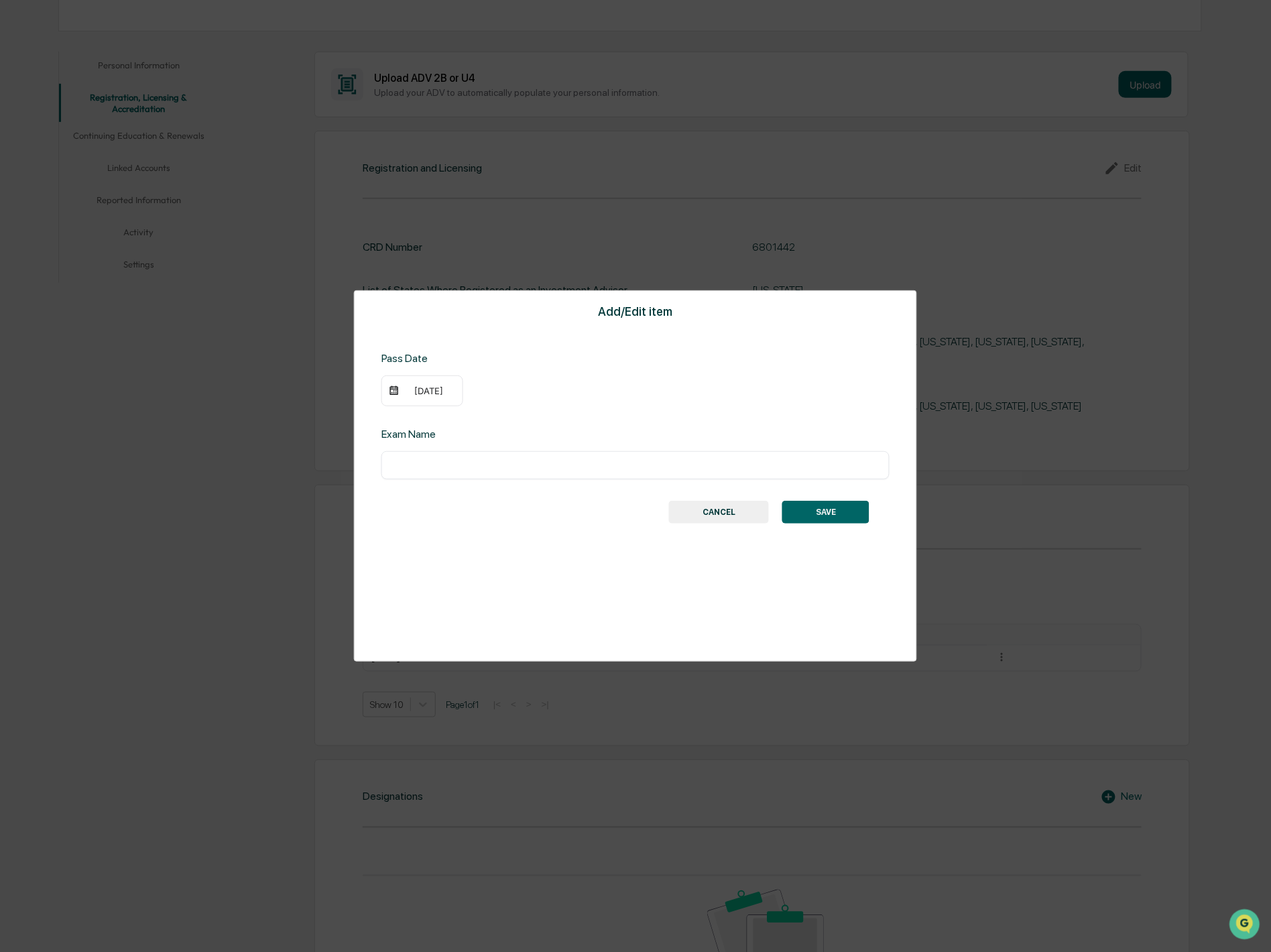
click at [435, 380] on div "09/16/2018" at bounding box center [423, 391] width 82 height 31
click at [445, 394] on div "09/16/2018" at bounding box center [430, 391] width 54 height 11
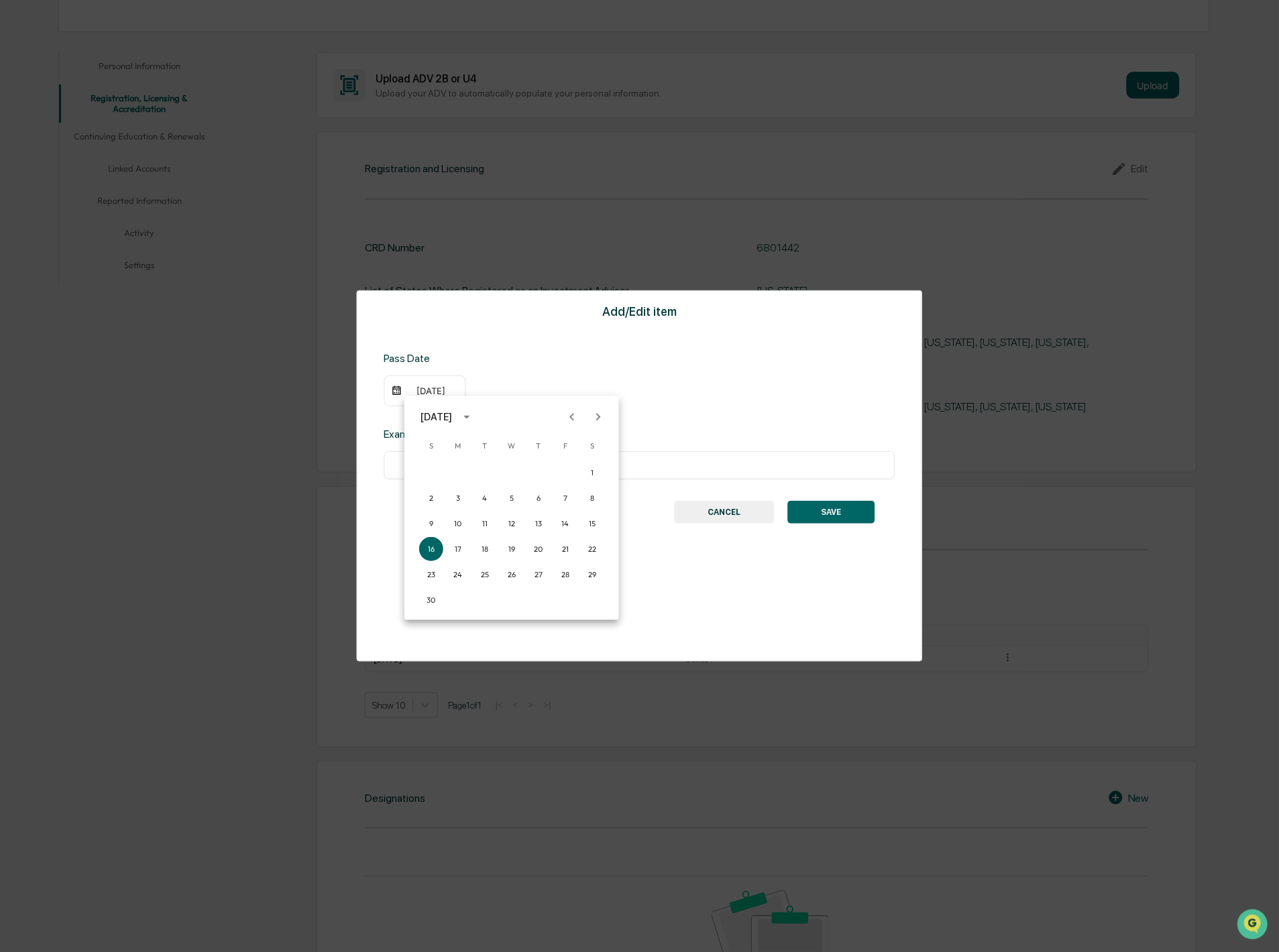
click at [452, 418] on div "September 2018" at bounding box center [437, 417] width 32 height 15
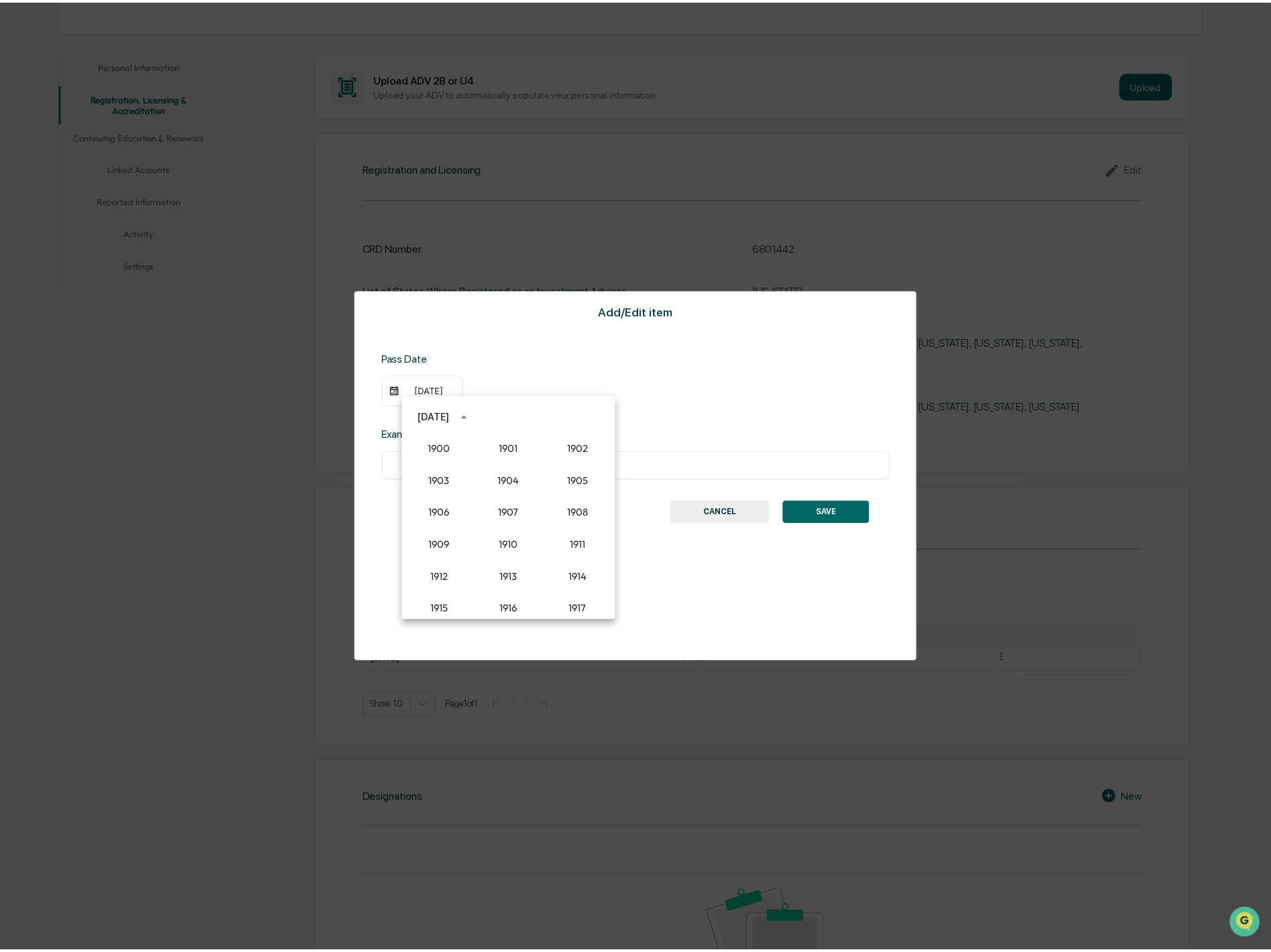
scroll to position [1177, 0]
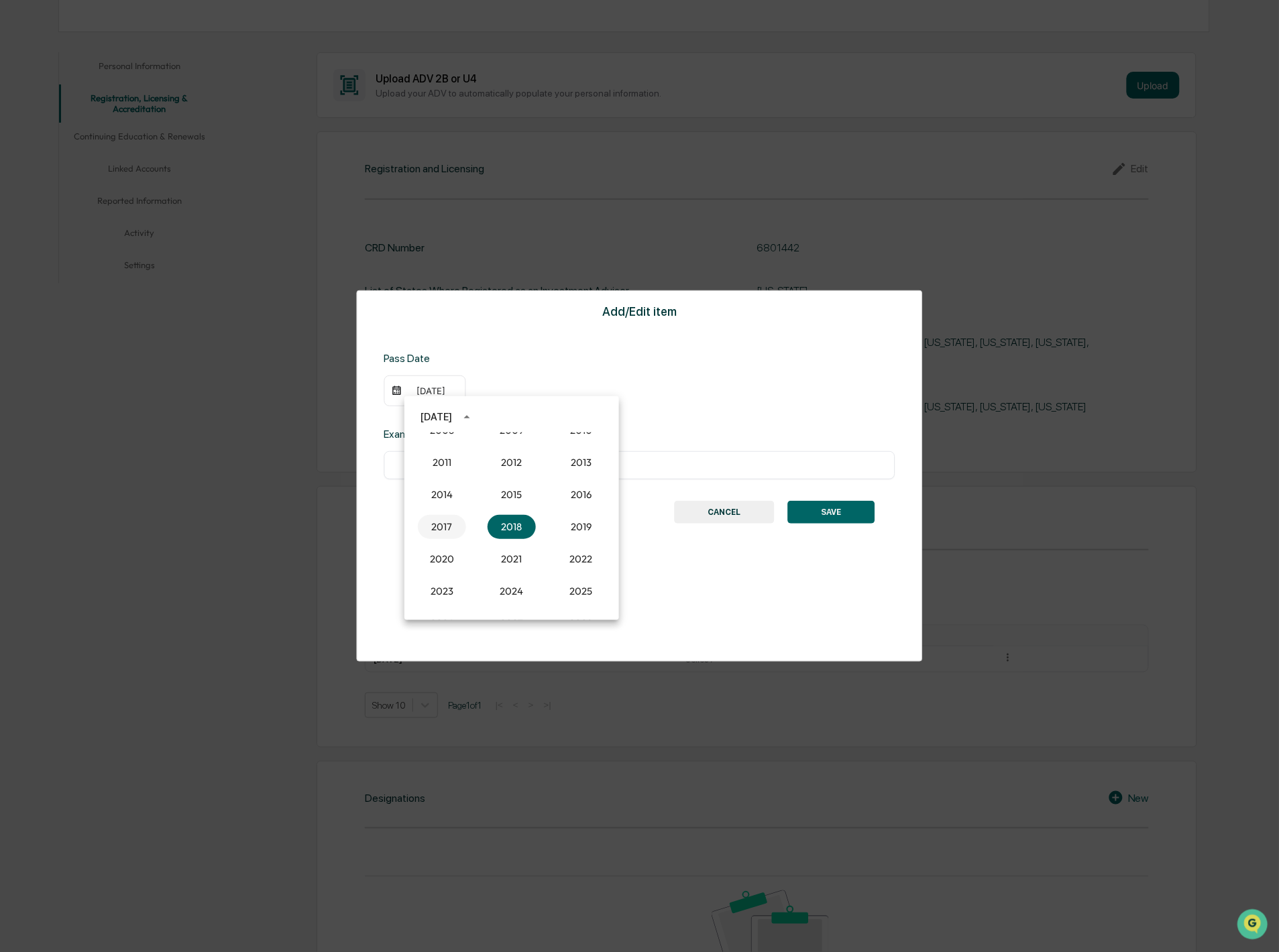
click at [442, 525] on button "2017" at bounding box center [442, 526] width 48 height 24
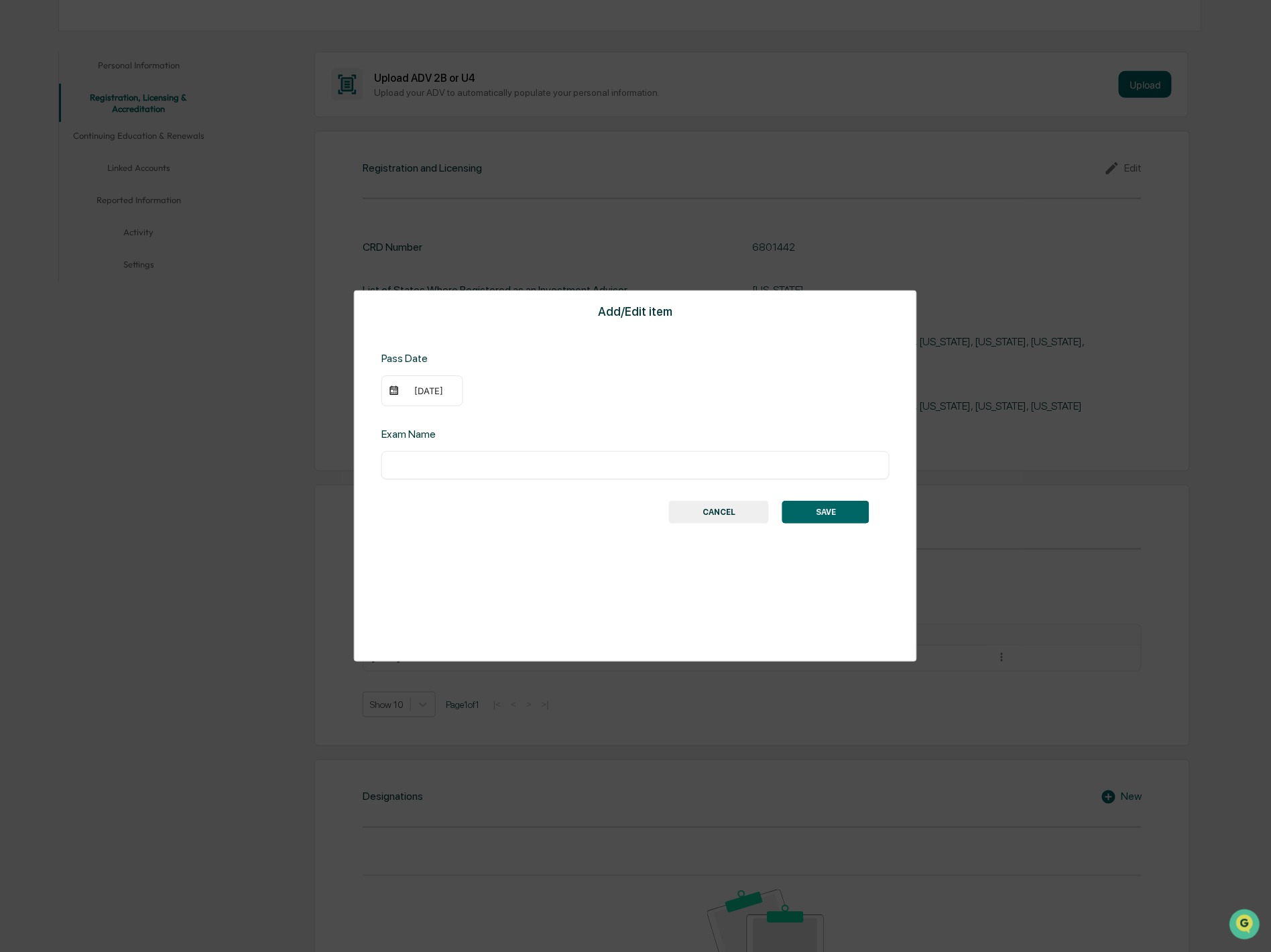
click at [439, 389] on div "09/16/2017" at bounding box center [430, 391] width 54 height 11
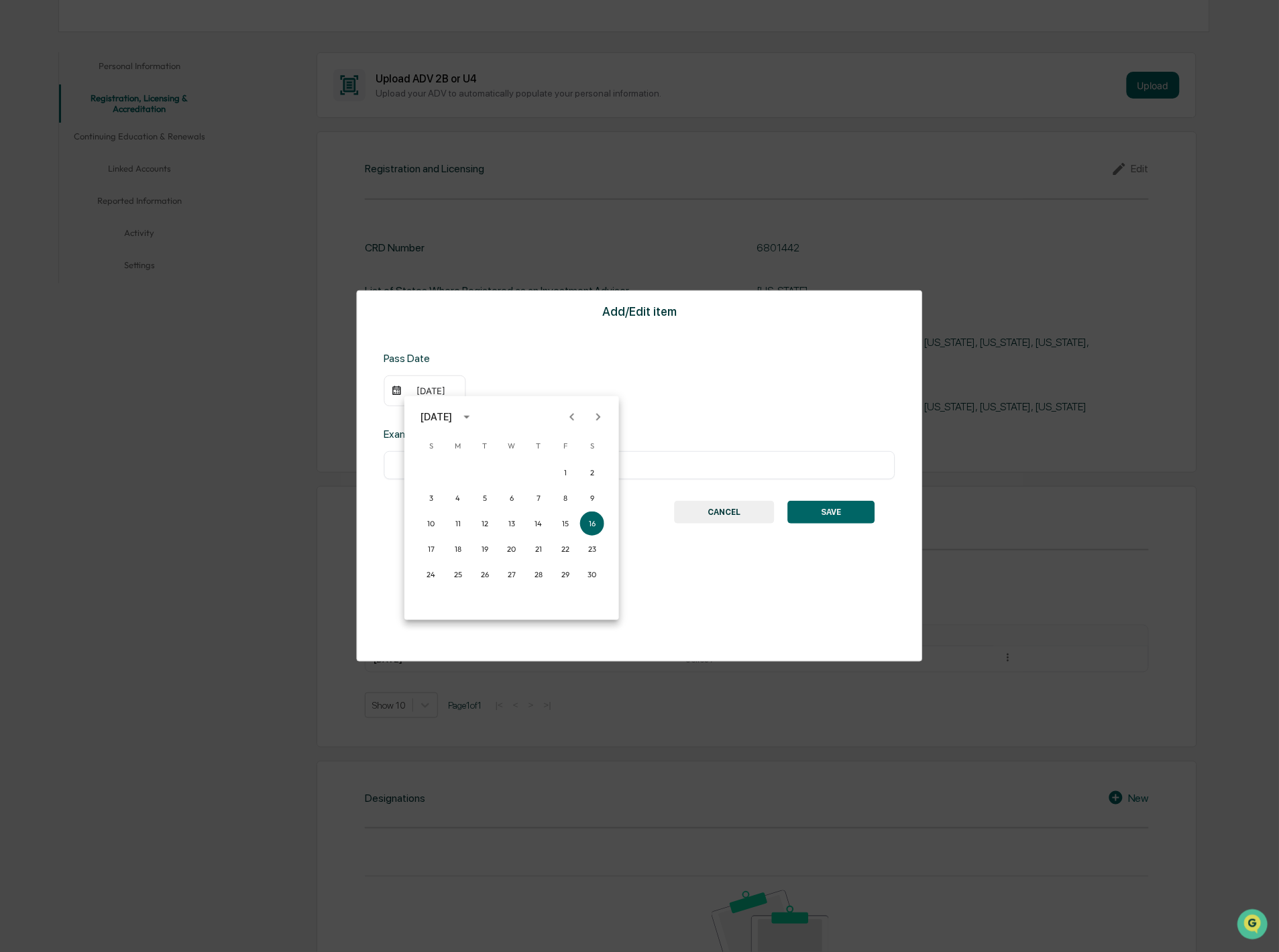
click at [568, 417] on icon "Previous month" at bounding box center [572, 417] width 15 height 15
click at [509, 548] on button "23" at bounding box center [512, 549] width 24 height 24
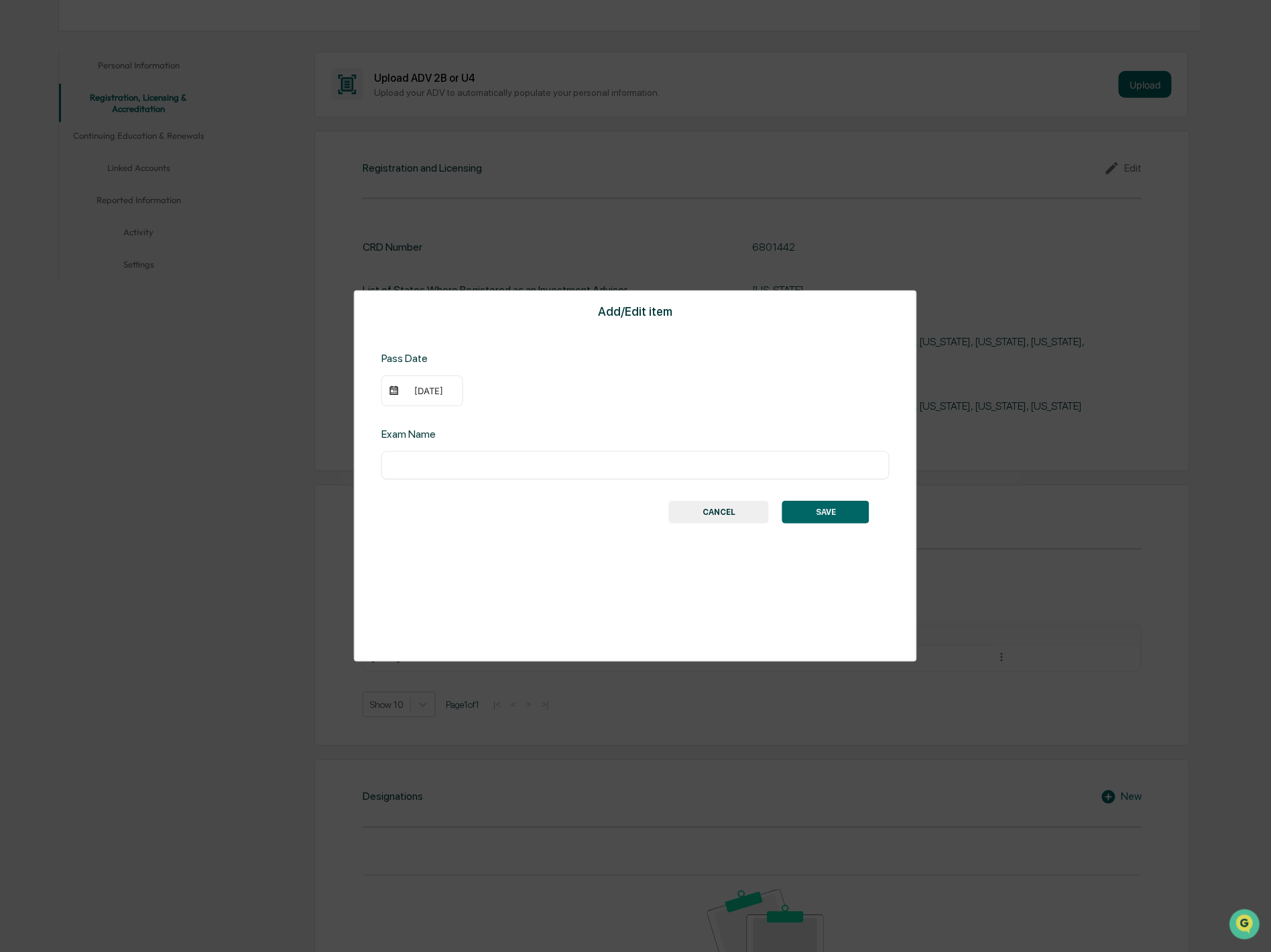
click at [551, 465] on input "text" at bounding box center [636, 465] width 489 height 13
type input "*********"
click at [830, 510] on button "SAVE" at bounding box center [825, 511] width 87 height 23
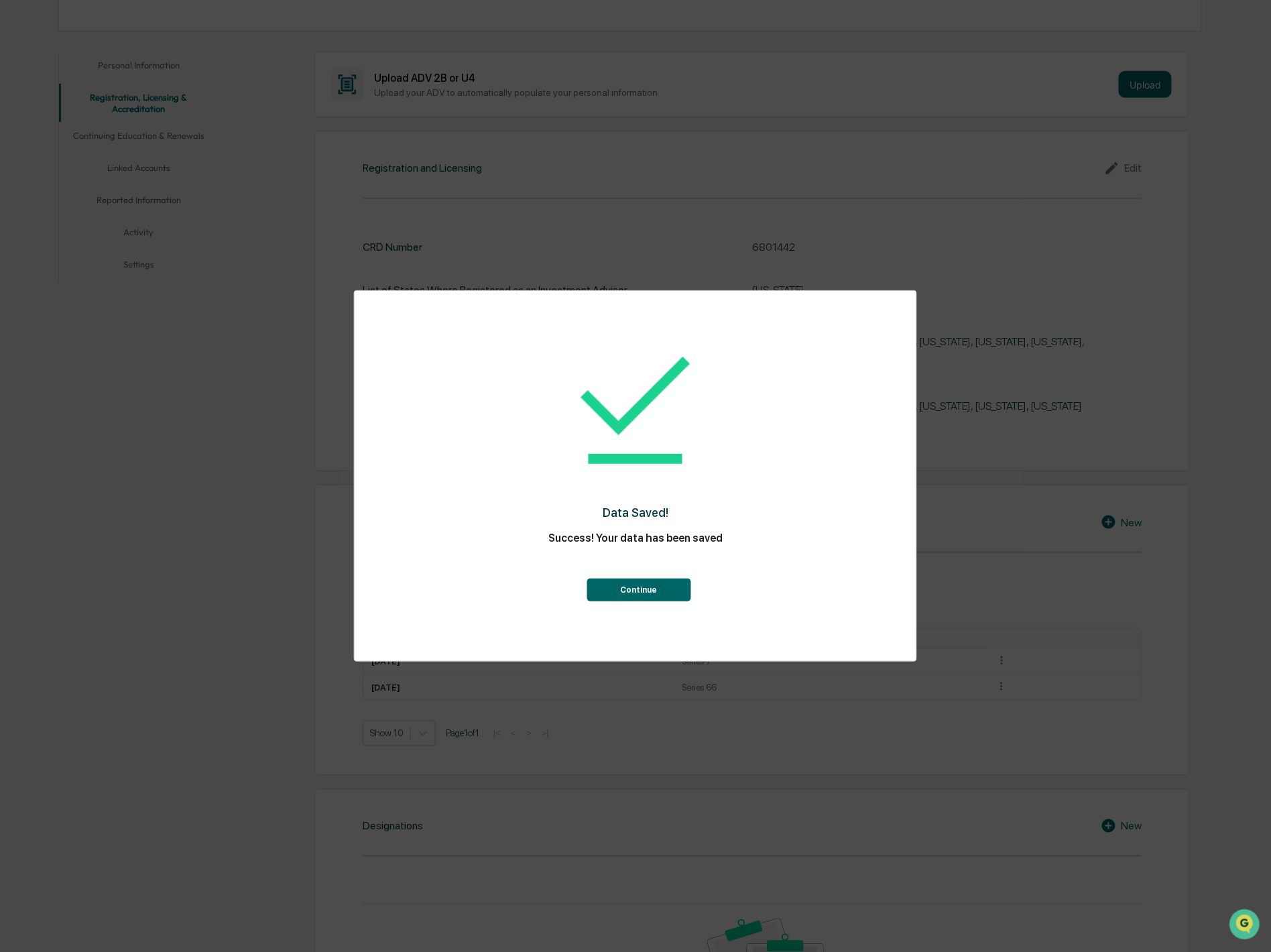
click at [649, 586] on button "Continue" at bounding box center [638, 589] width 104 height 23
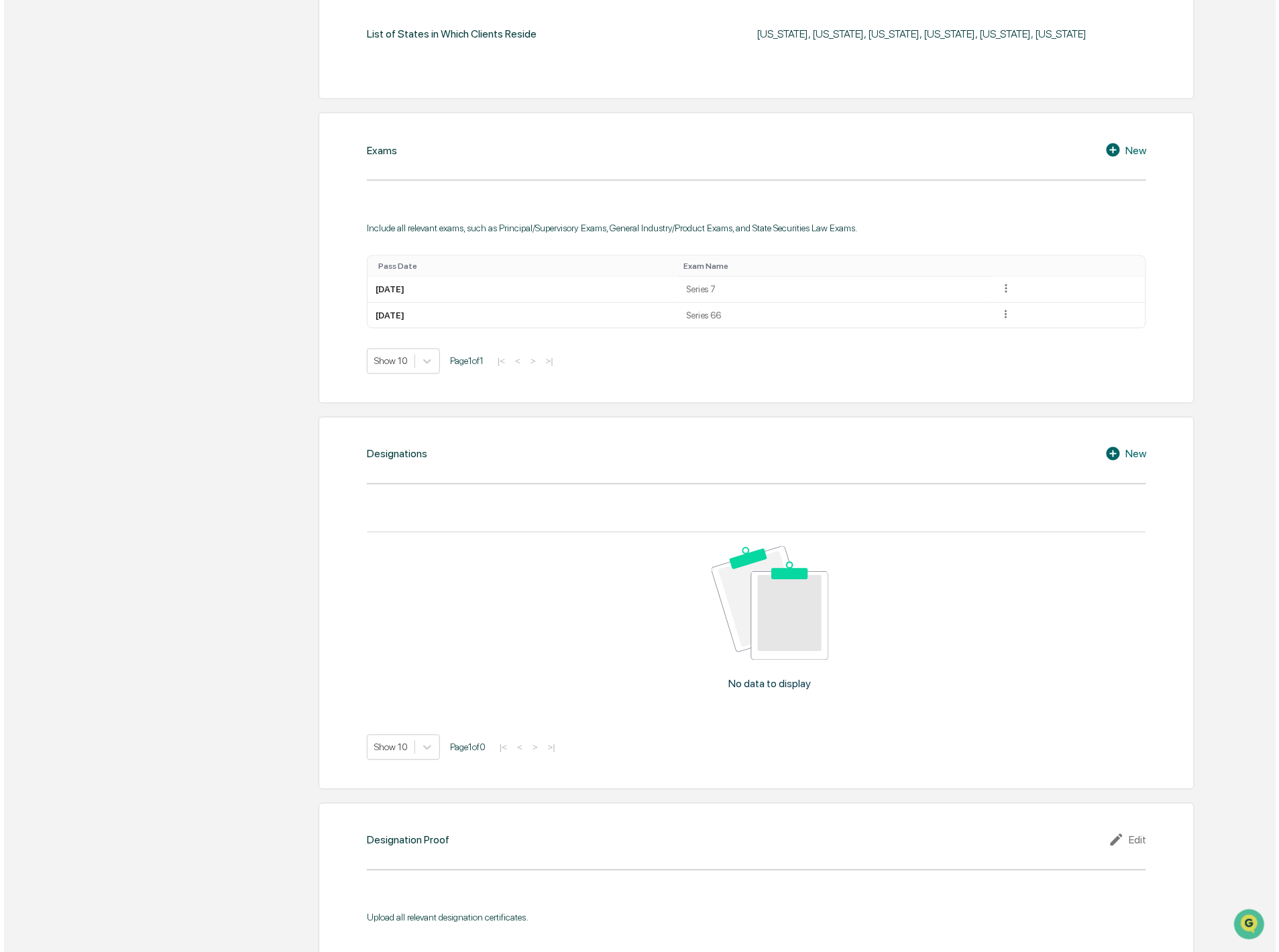
scroll to position [670, 0]
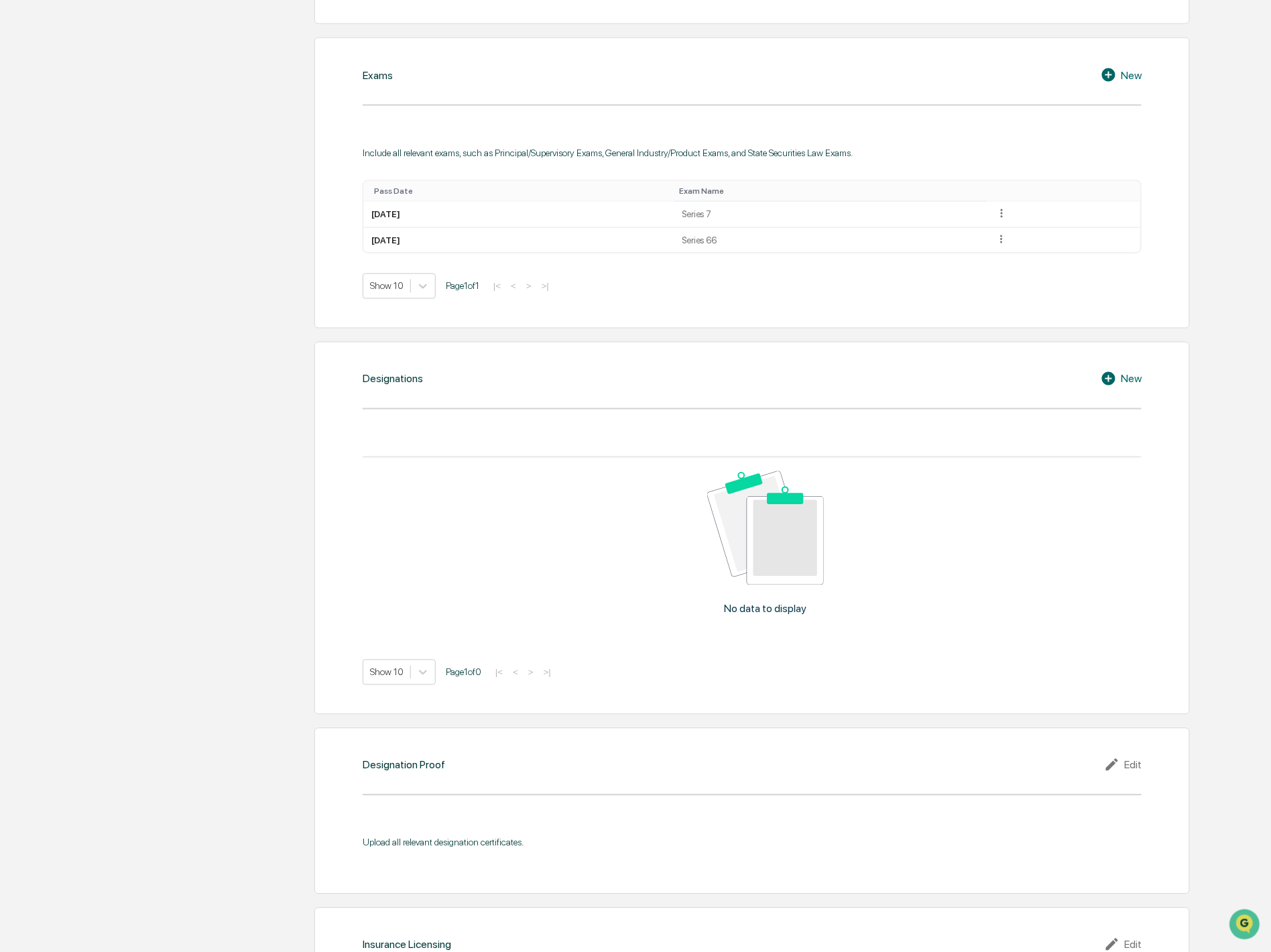
click at [1124, 384] on div "New" at bounding box center [1121, 379] width 41 height 16
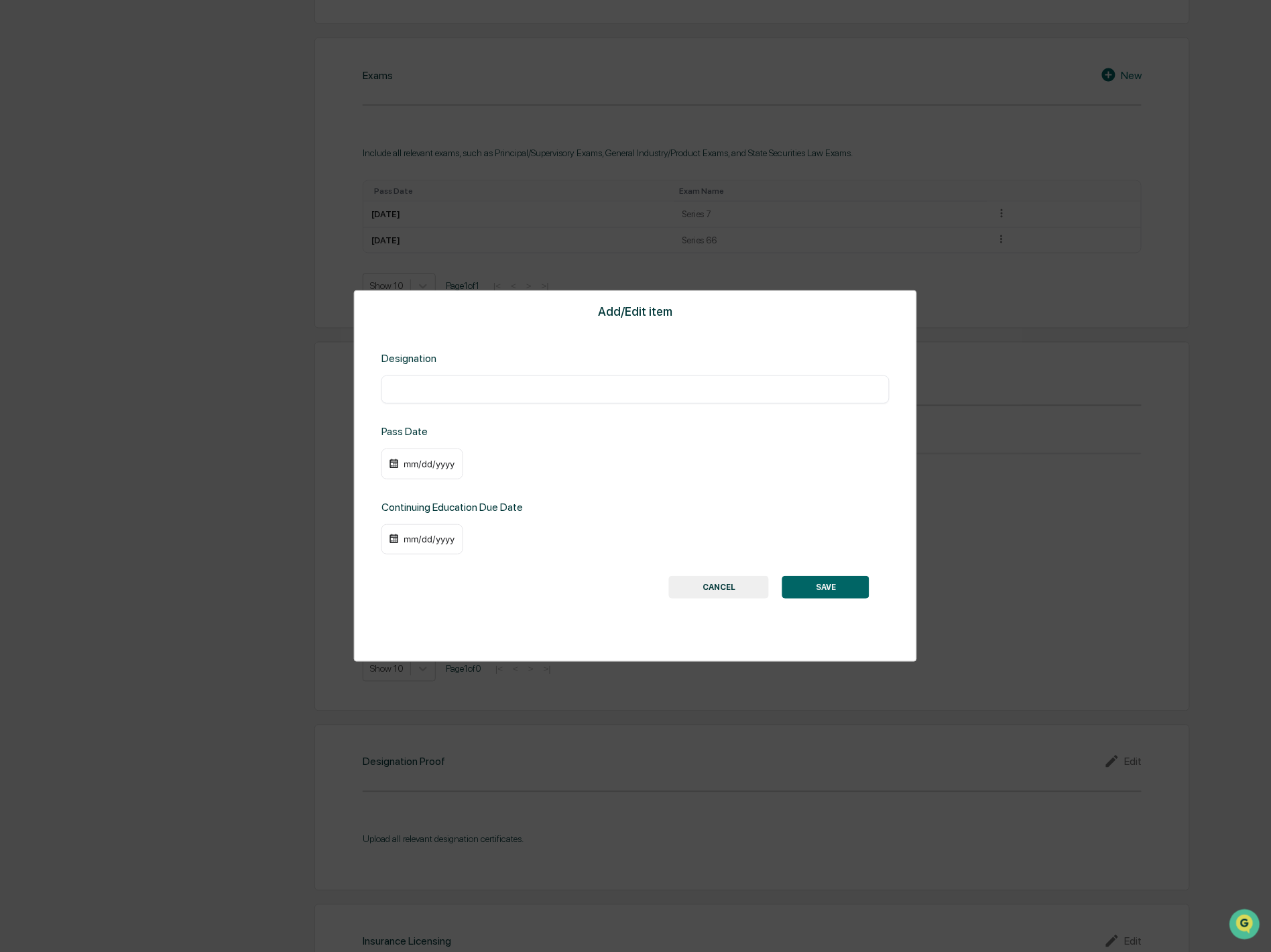
click at [542, 383] on input "text" at bounding box center [636, 389] width 489 height 13
type input "**********"
click at [425, 462] on div "mm/dd/yyyy" at bounding box center [430, 464] width 54 height 11
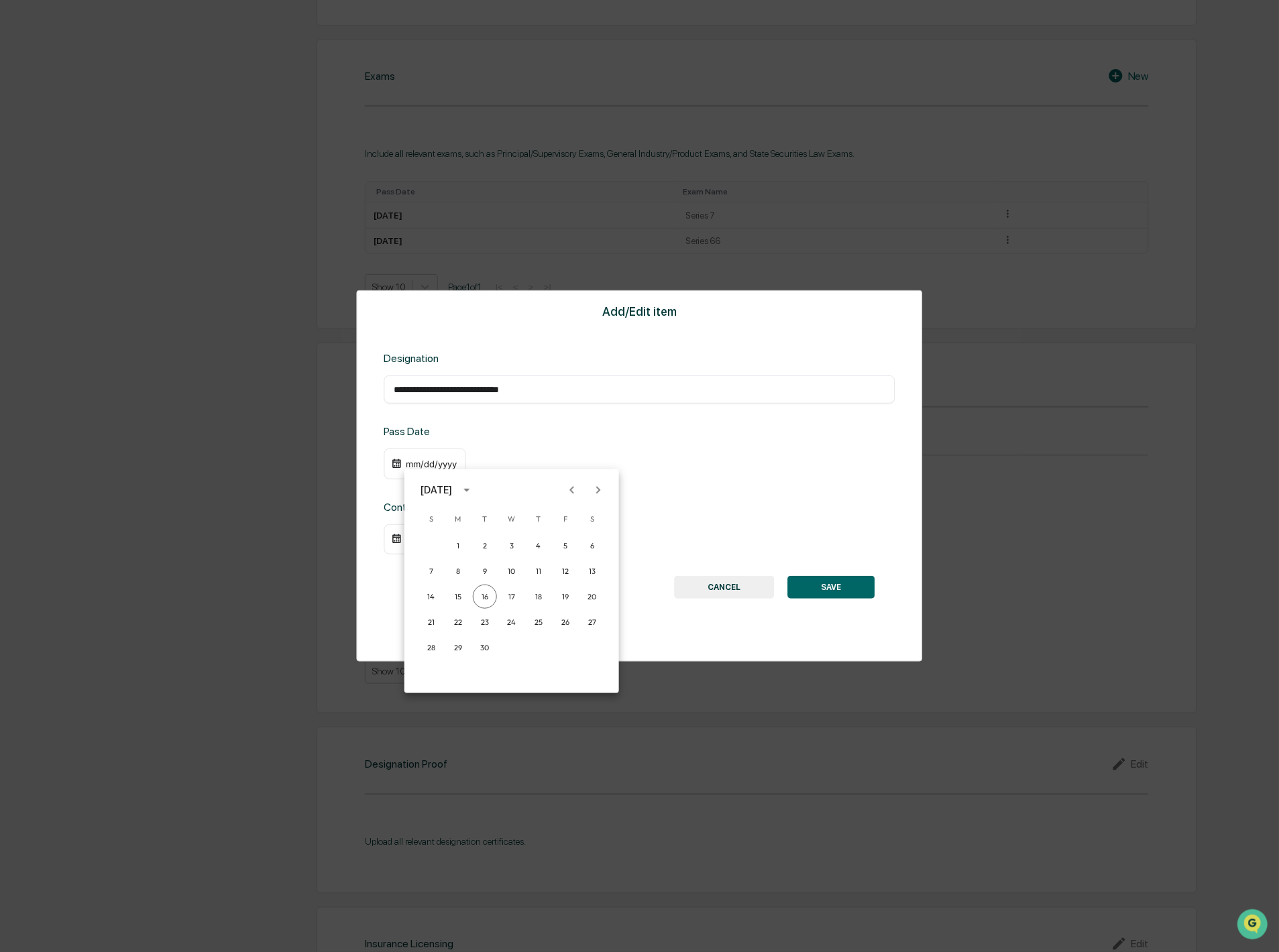
click at [452, 486] on div "September 2025" at bounding box center [437, 489] width 32 height 15
click at [586, 573] on button "2022" at bounding box center [582, 567] width 48 height 24
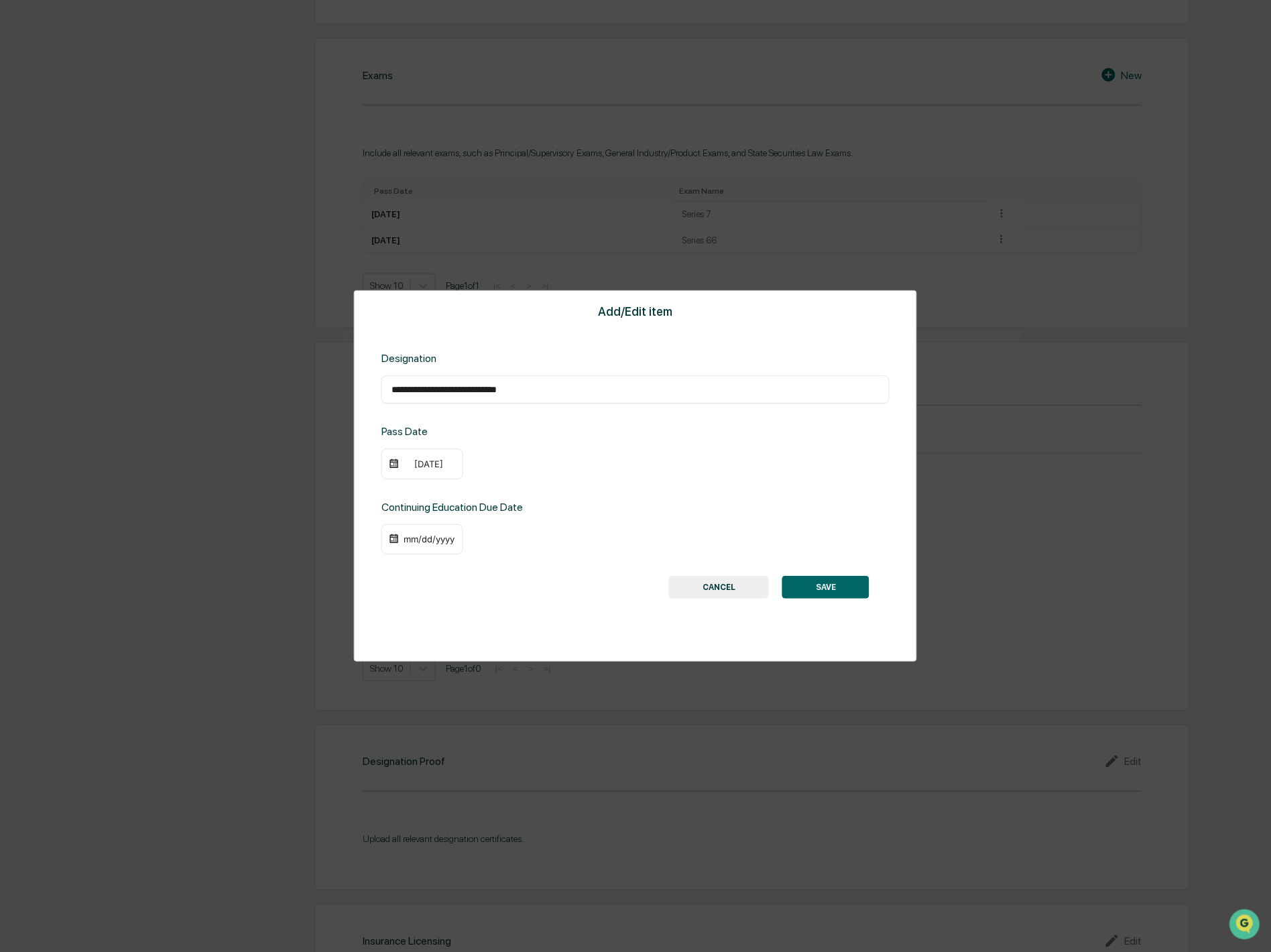
click at [424, 464] on div "09/16/2022" at bounding box center [430, 464] width 54 height 11
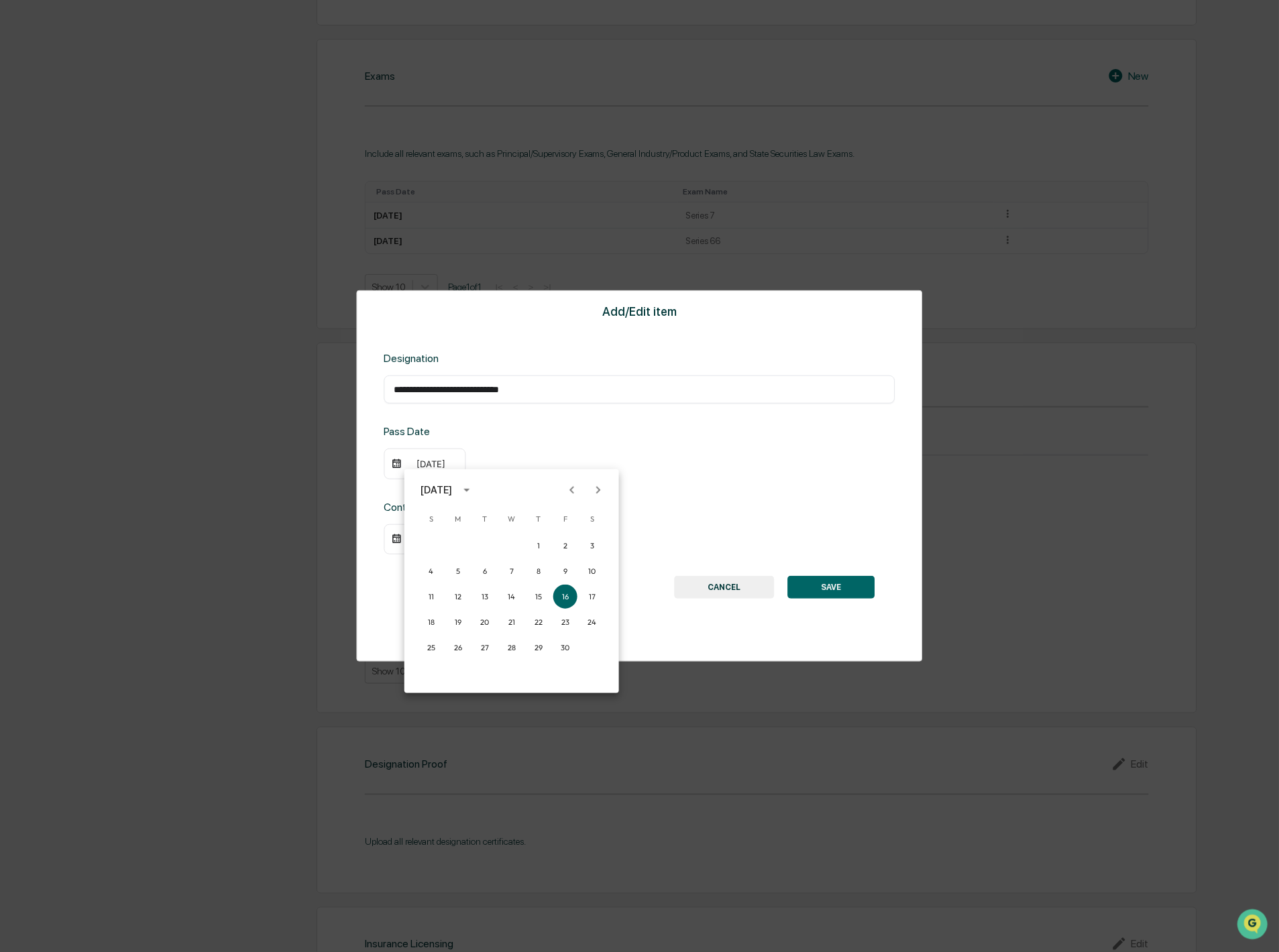
click at [574, 491] on icon "Previous month" at bounding box center [572, 489] width 15 height 15
click at [573, 491] on icon "Previous month" at bounding box center [572, 489] width 5 height 7
click at [513, 547] on button "1" at bounding box center [512, 545] width 24 height 24
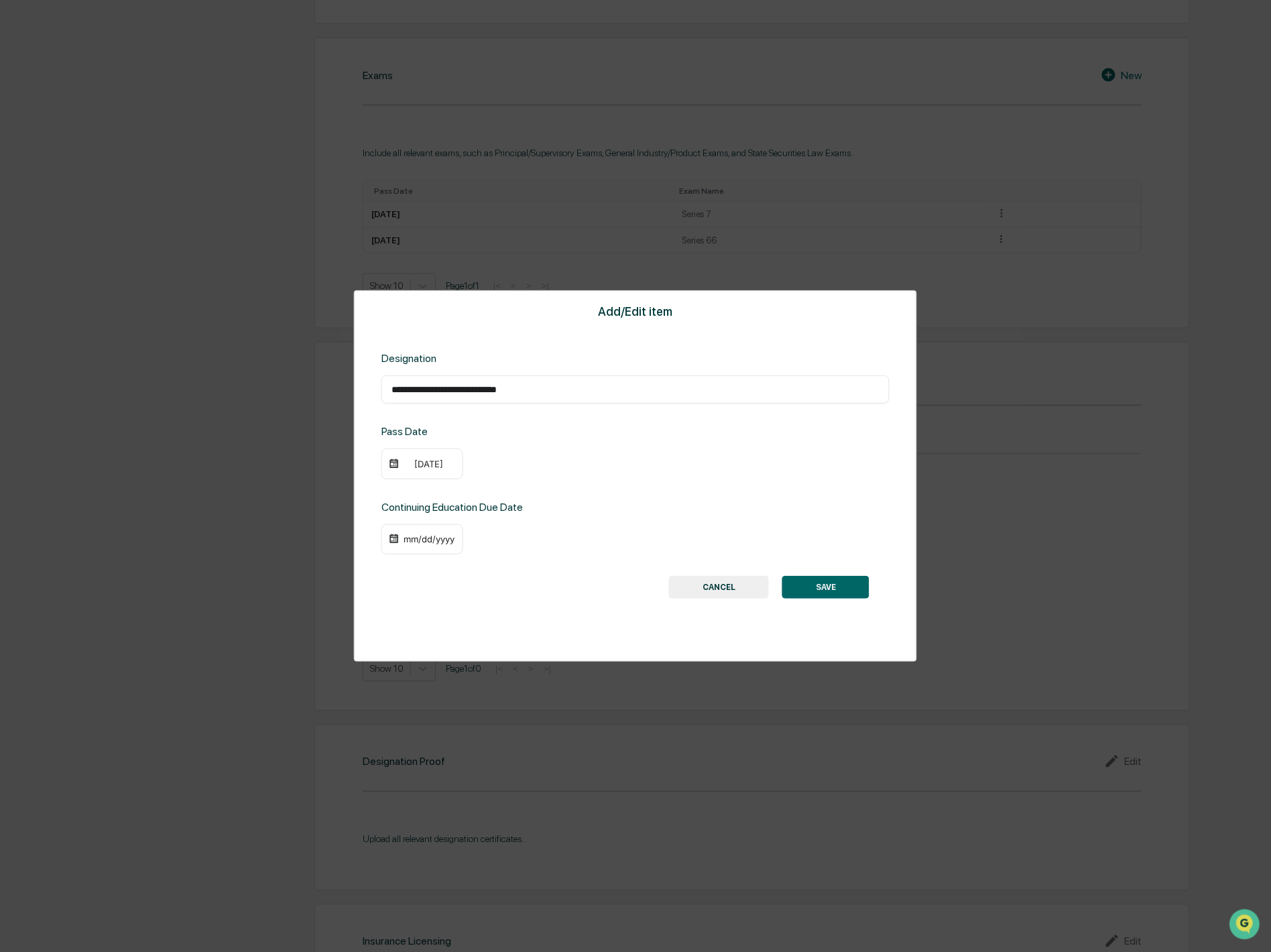
click at [434, 543] on div "mm/dd/yyyy" at bounding box center [430, 538] width 54 height 11
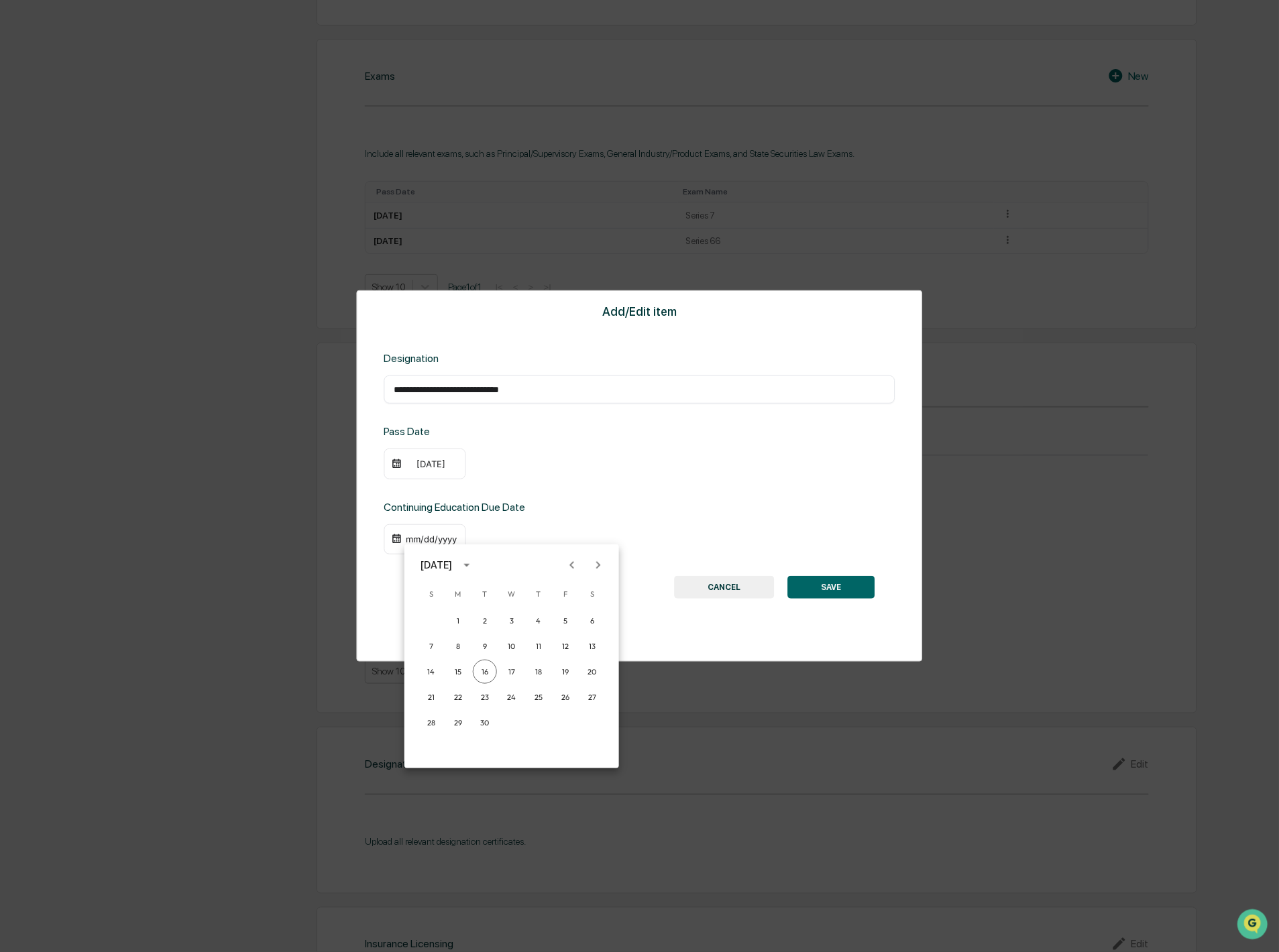
click at [600, 567] on icon "Next month" at bounding box center [598, 564] width 15 height 15
click at [474, 561] on icon "calendar view is open, switch to year view" at bounding box center [467, 564] width 15 height 15
click at [434, 704] on button "2026" at bounding box center [442, 707] width 48 height 24
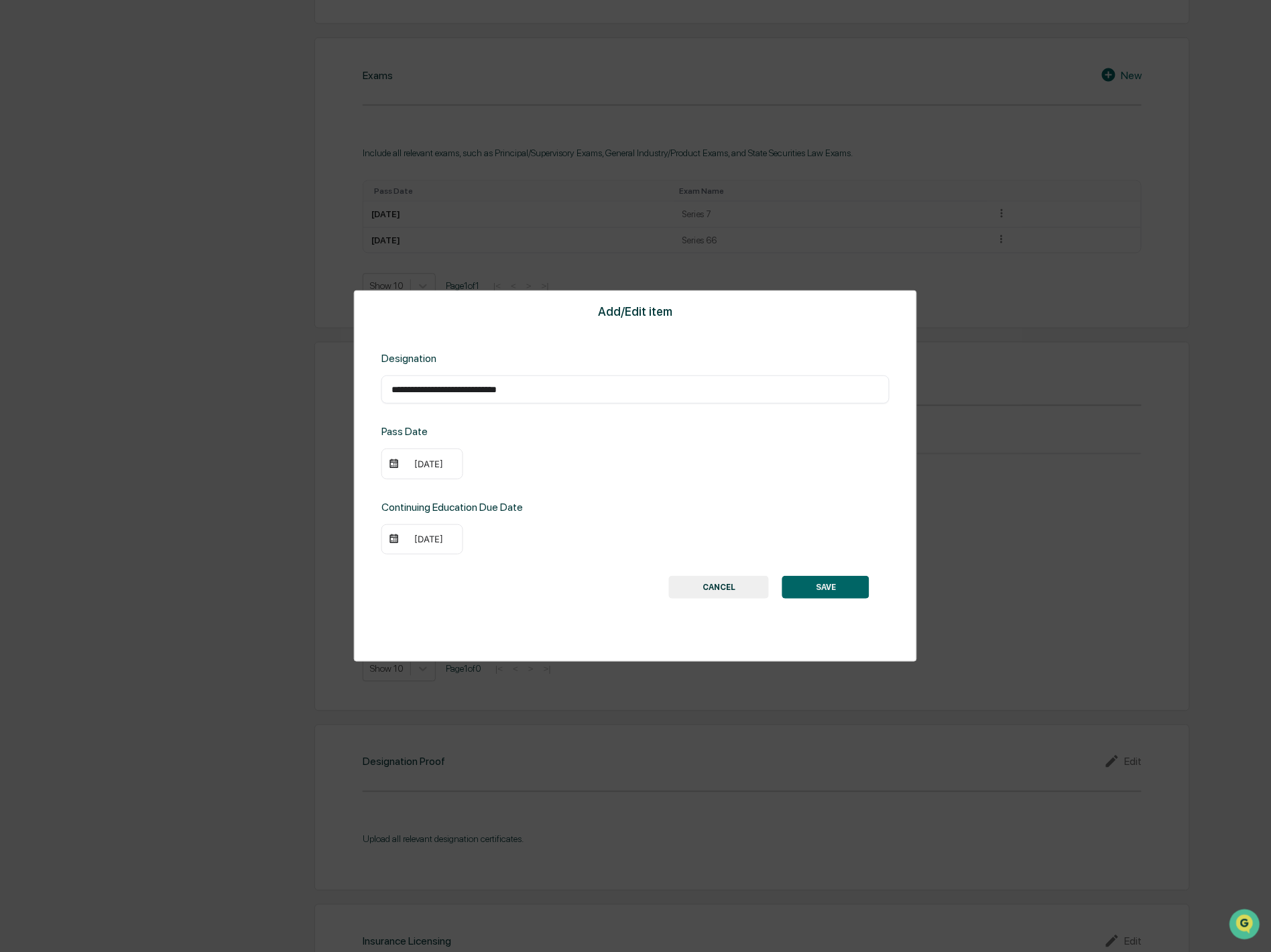
click at [430, 539] on div "09/16/2026" at bounding box center [430, 538] width 54 height 11
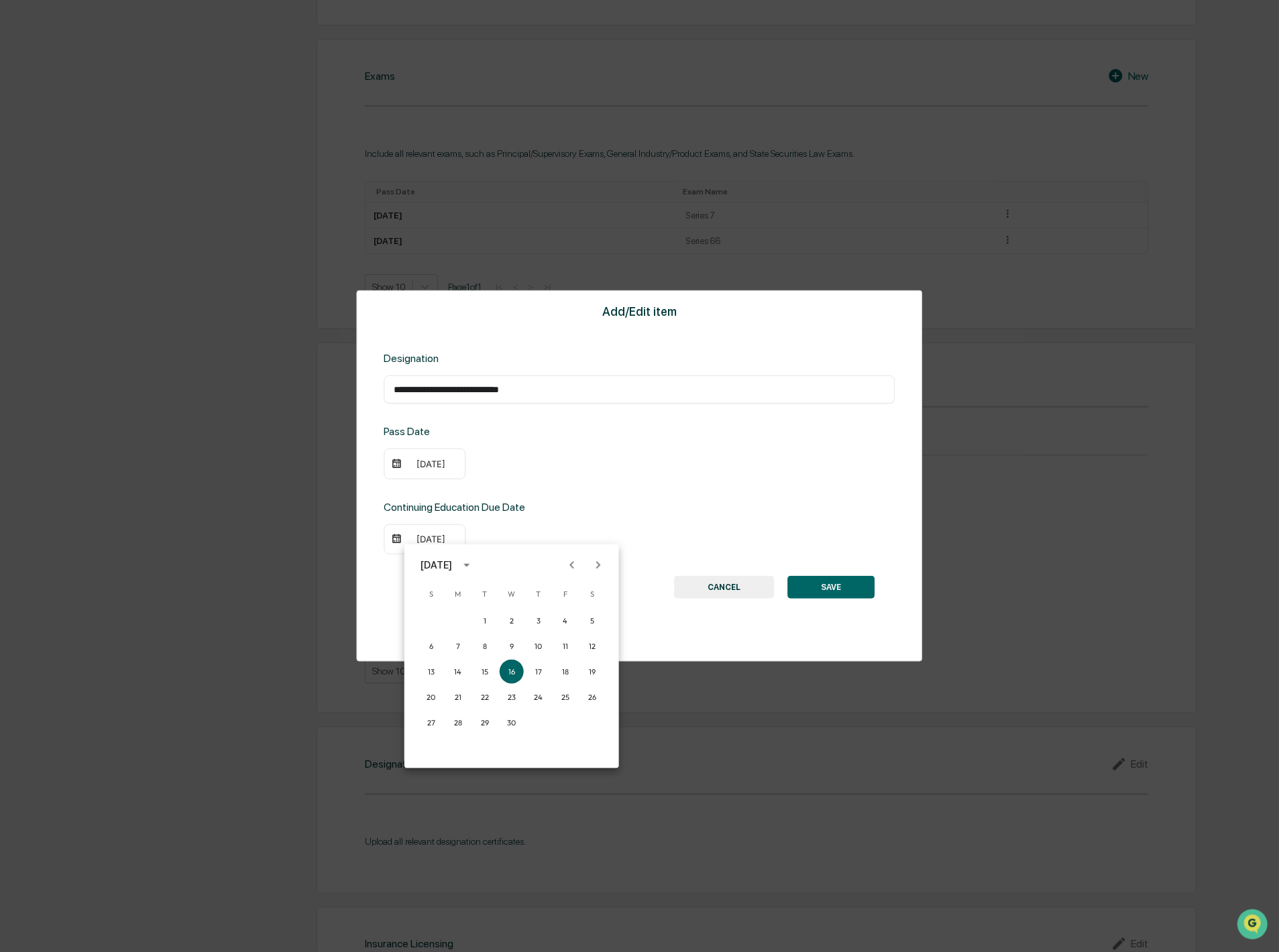
click at [598, 563] on icon "Next month" at bounding box center [599, 564] width 5 height 7
click at [568, 565] on icon "Previous month" at bounding box center [572, 564] width 15 height 15
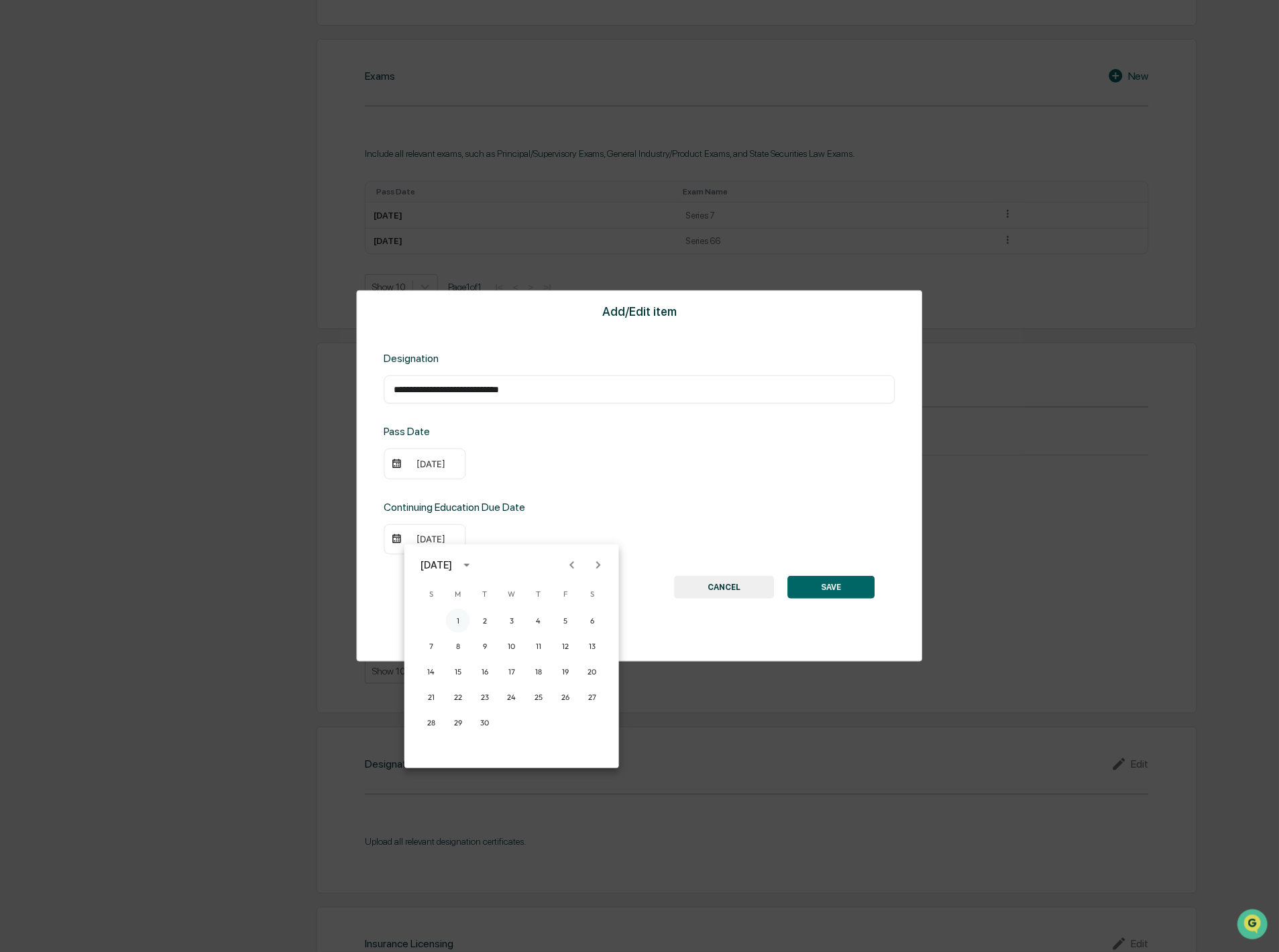
click at [454, 615] on button "1" at bounding box center [458, 620] width 24 height 24
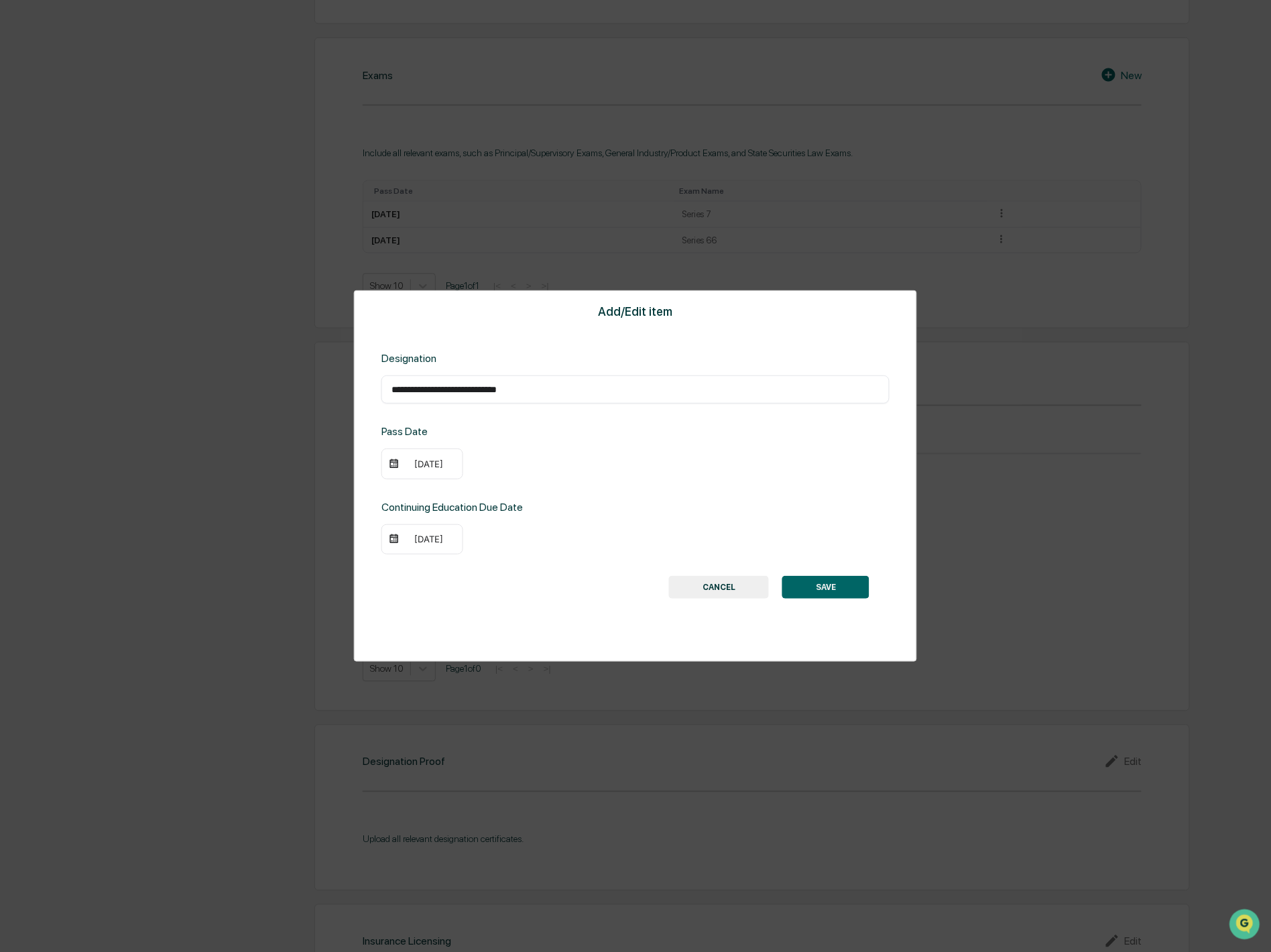
click at [841, 588] on button "SAVE" at bounding box center [825, 586] width 87 height 23
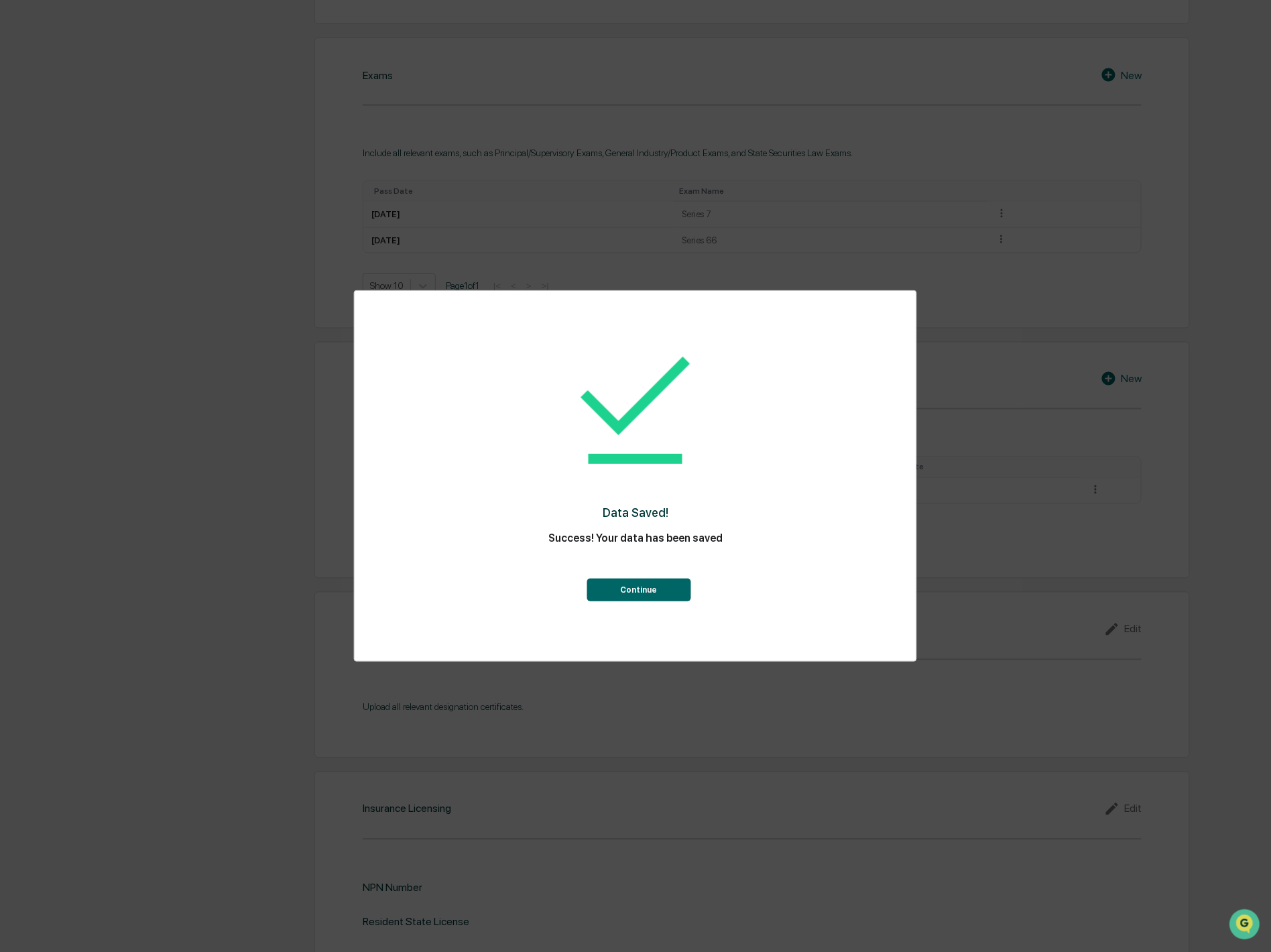
click at [650, 585] on button "Continue" at bounding box center [638, 589] width 104 height 23
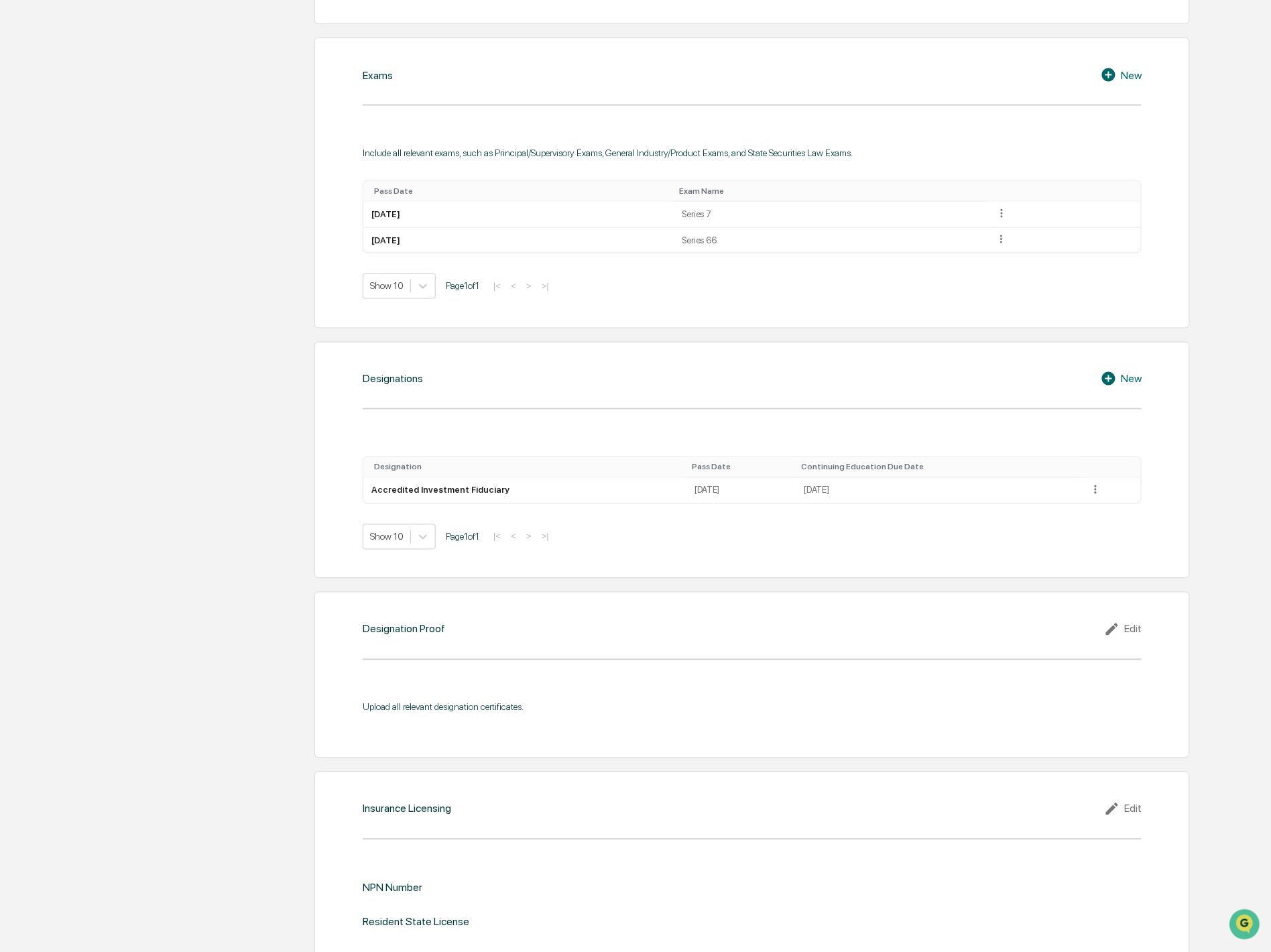
scroll to position [745, 0]
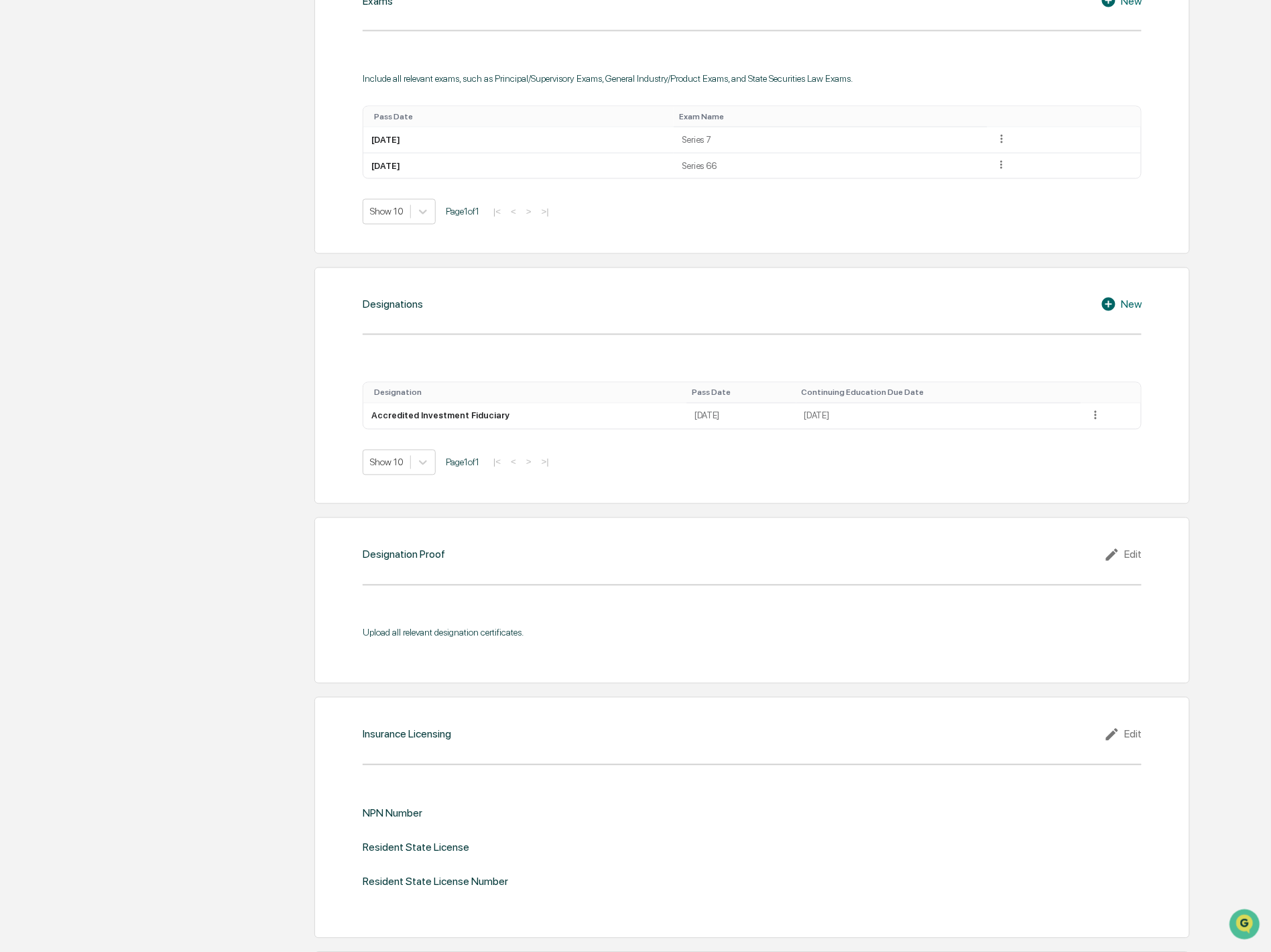
click at [1129, 557] on div "Edit" at bounding box center [1123, 555] width 38 height 16
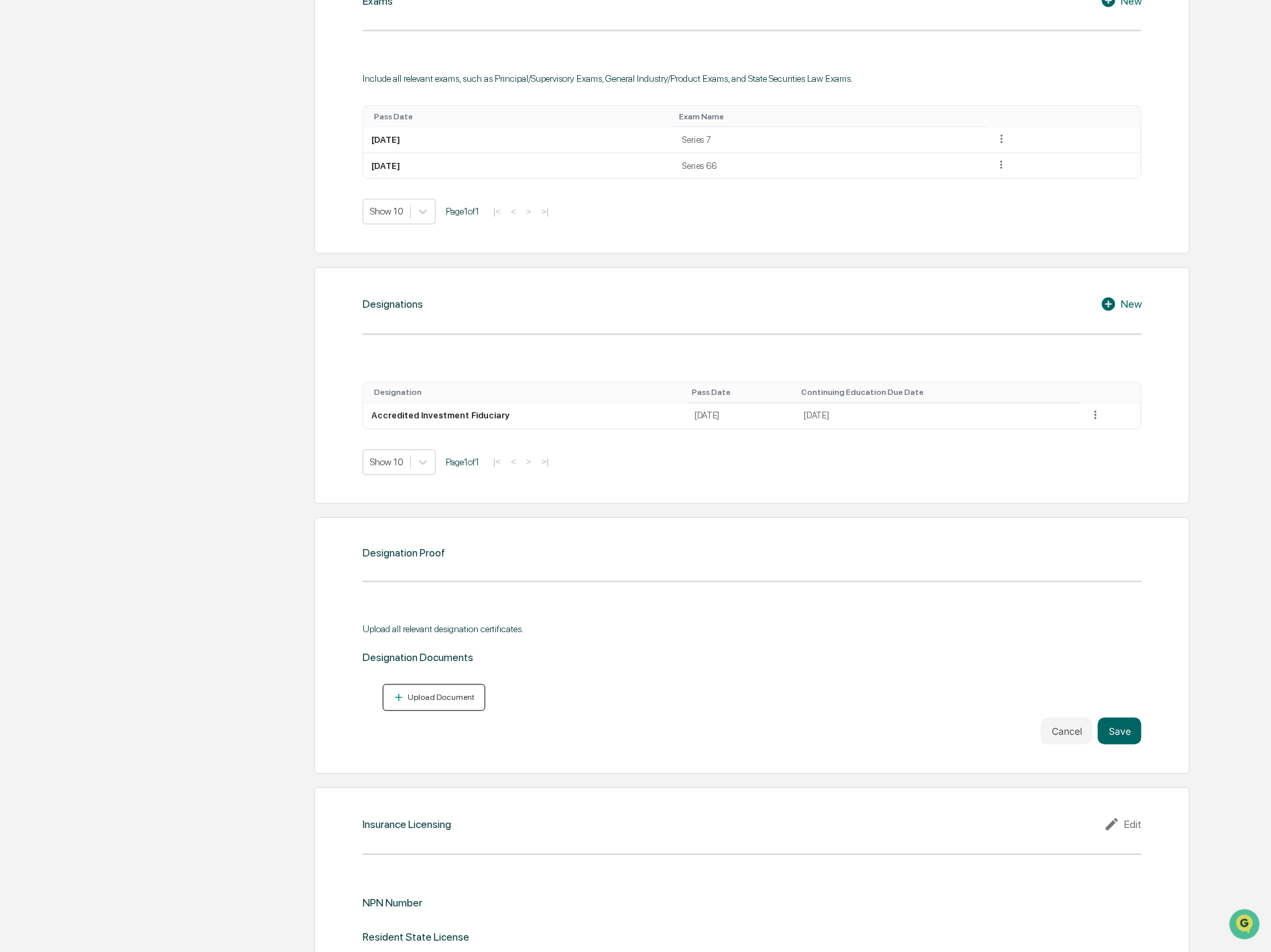
click at [419, 698] on div "Upload Document" at bounding box center [441, 697] width 70 height 9
click at [1131, 776] on button "Save" at bounding box center [1120, 770] width 44 height 27
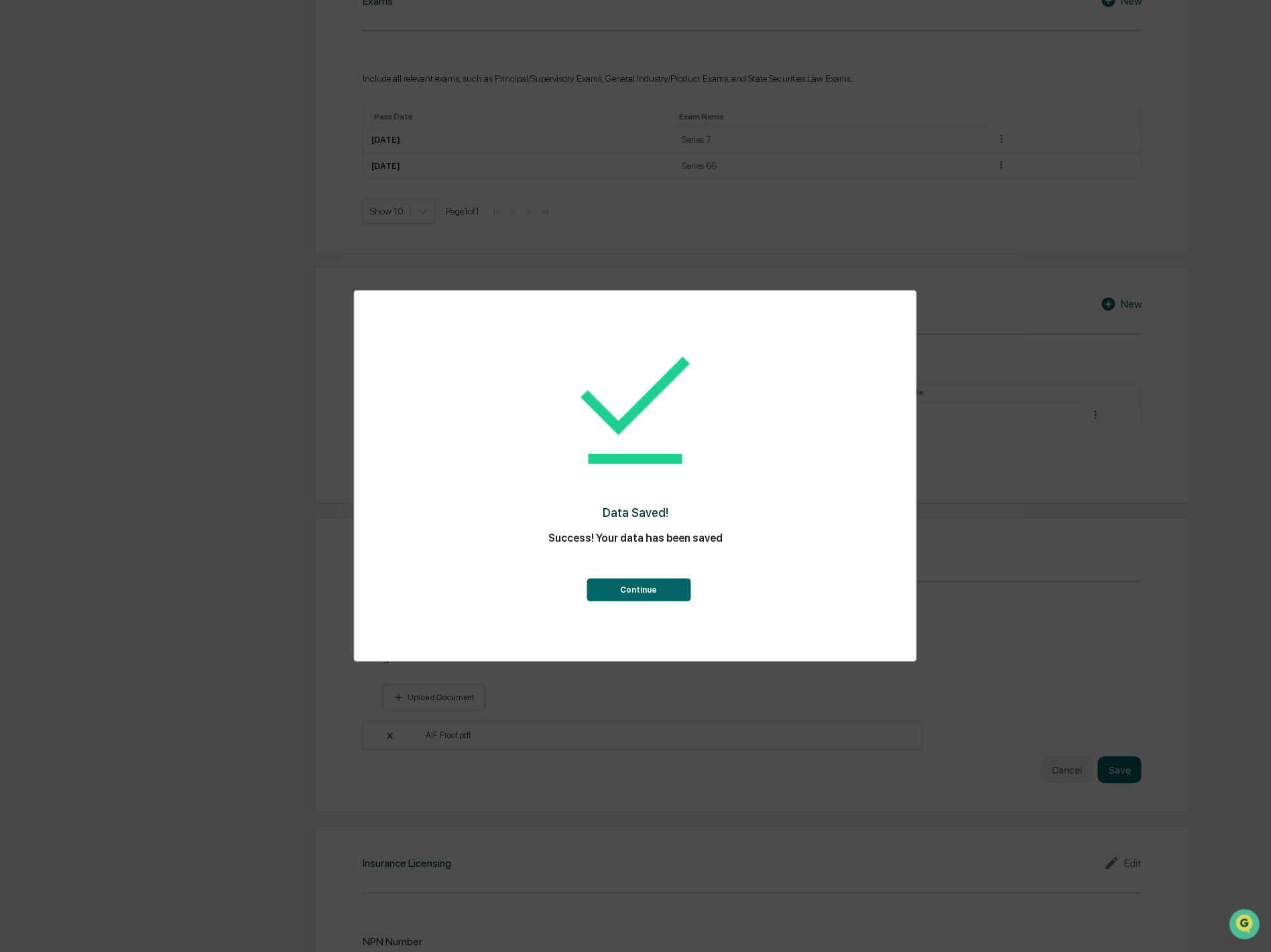
click at [648, 593] on button "Continue" at bounding box center [638, 589] width 104 height 23
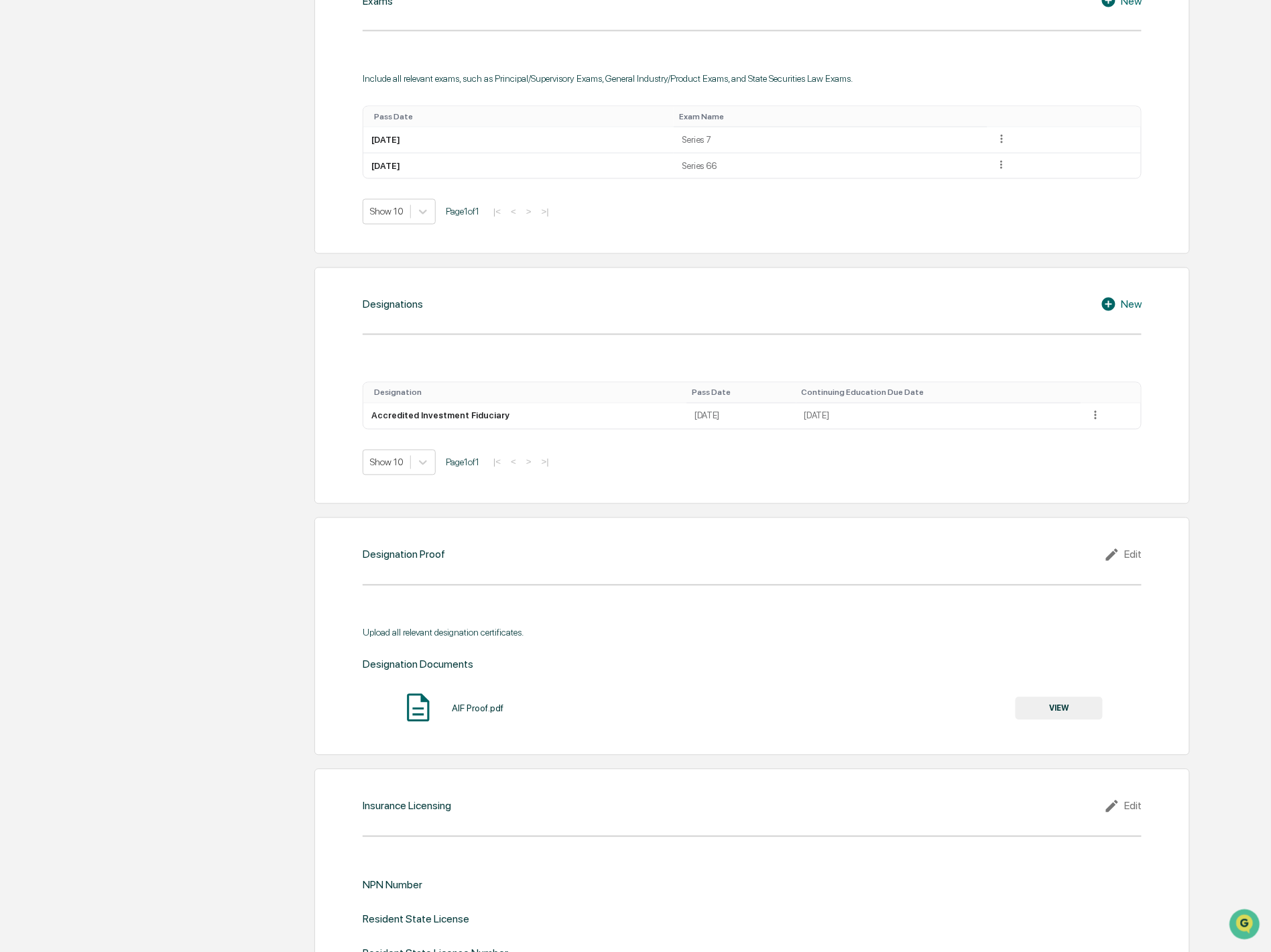
scroll to position [1043, 0]
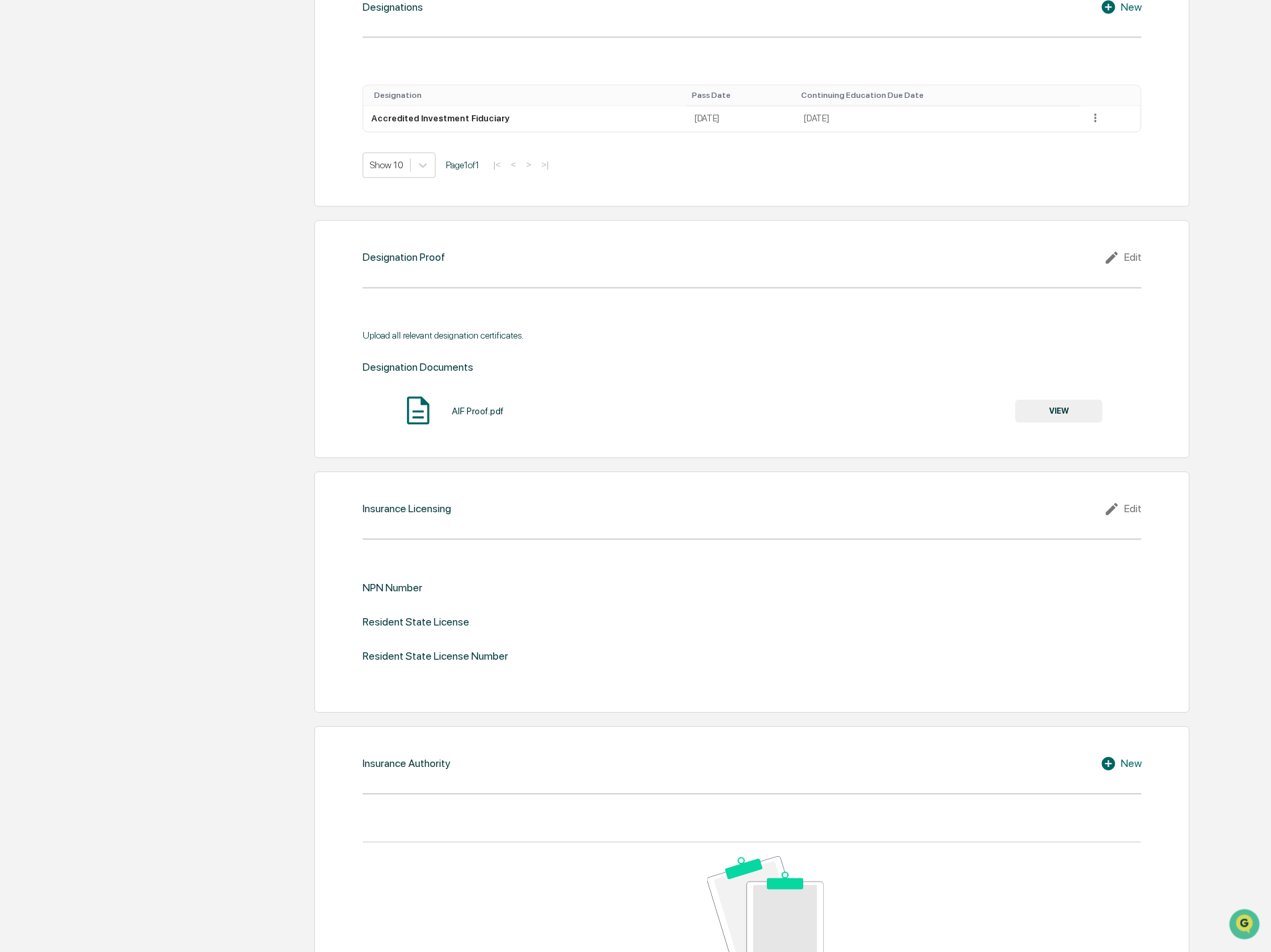
click at [1133, 511] on div "Edit" at bounding box center [1123, 508] width 38 height 16
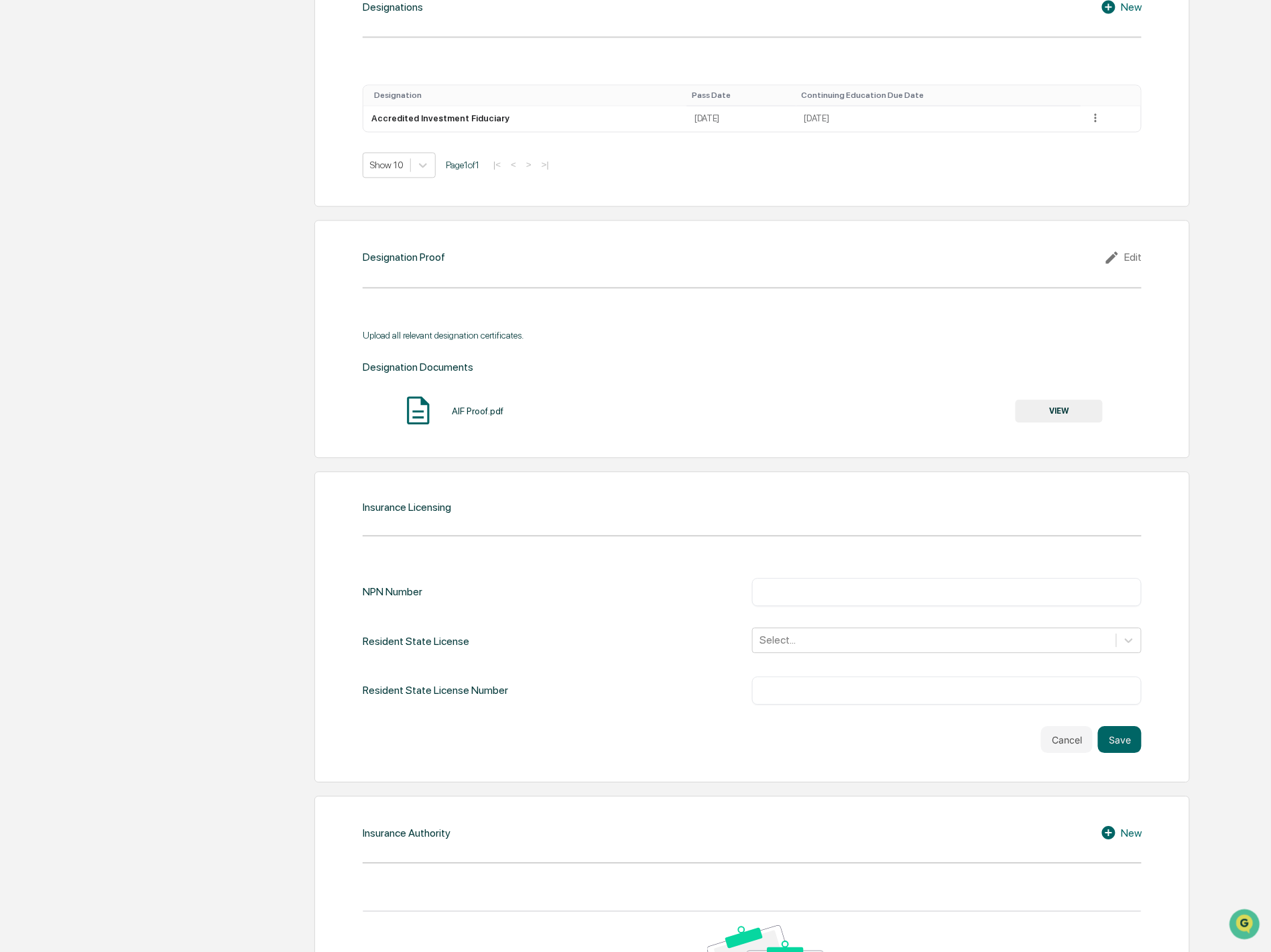
click at [847, 597] on input "text" at bounding box center [947, 591] width 370 height 13
click at [775, 595] on input "********" at bounding box center [947, 591] width 370 height 13
type input "********"
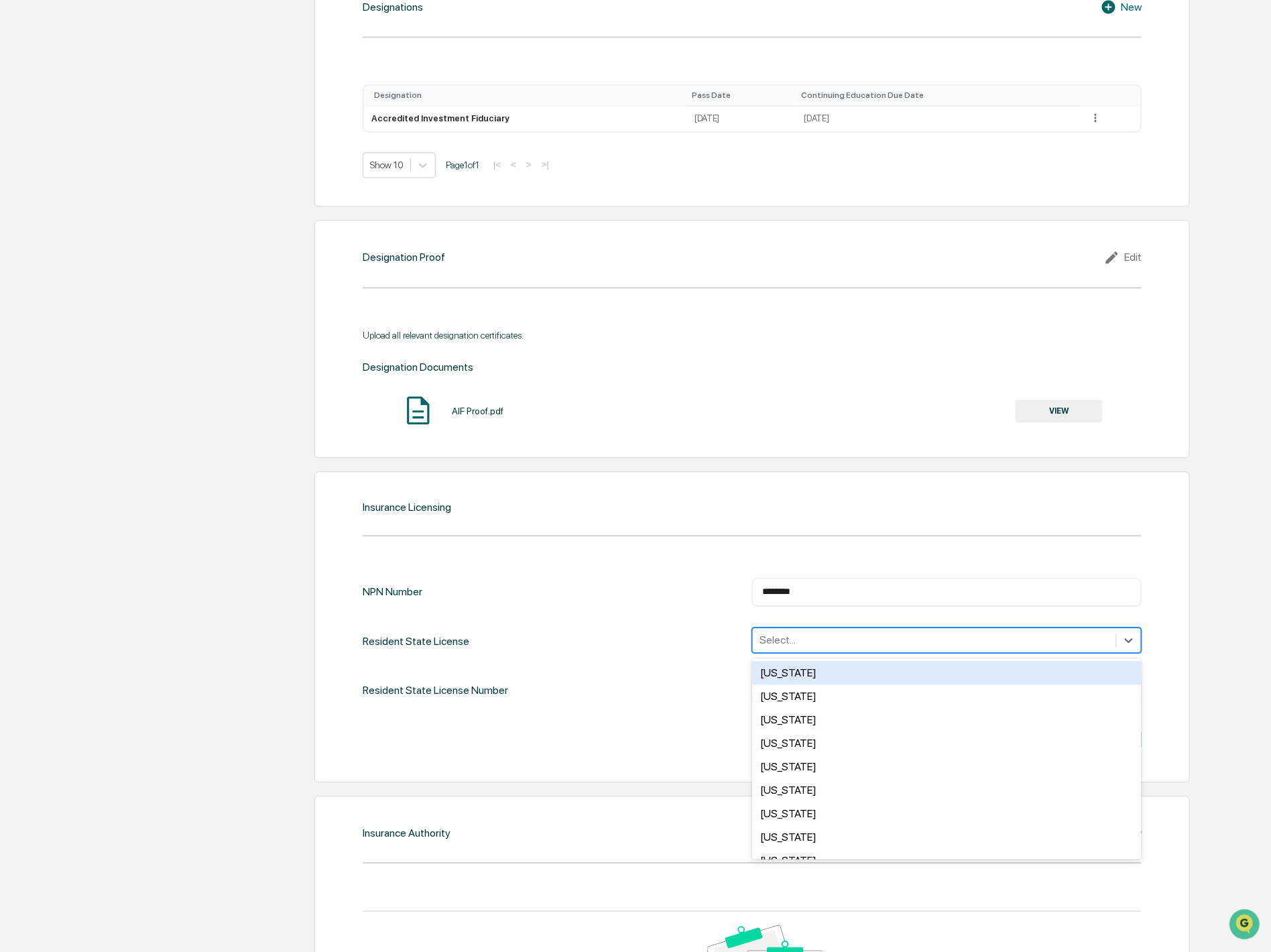
click at [806, 641] on div at bounding box center [934, 639] width 350 height 15
click at [802, 677] on div "Maryland" at bounding box center [947, 671] width 390 height 23
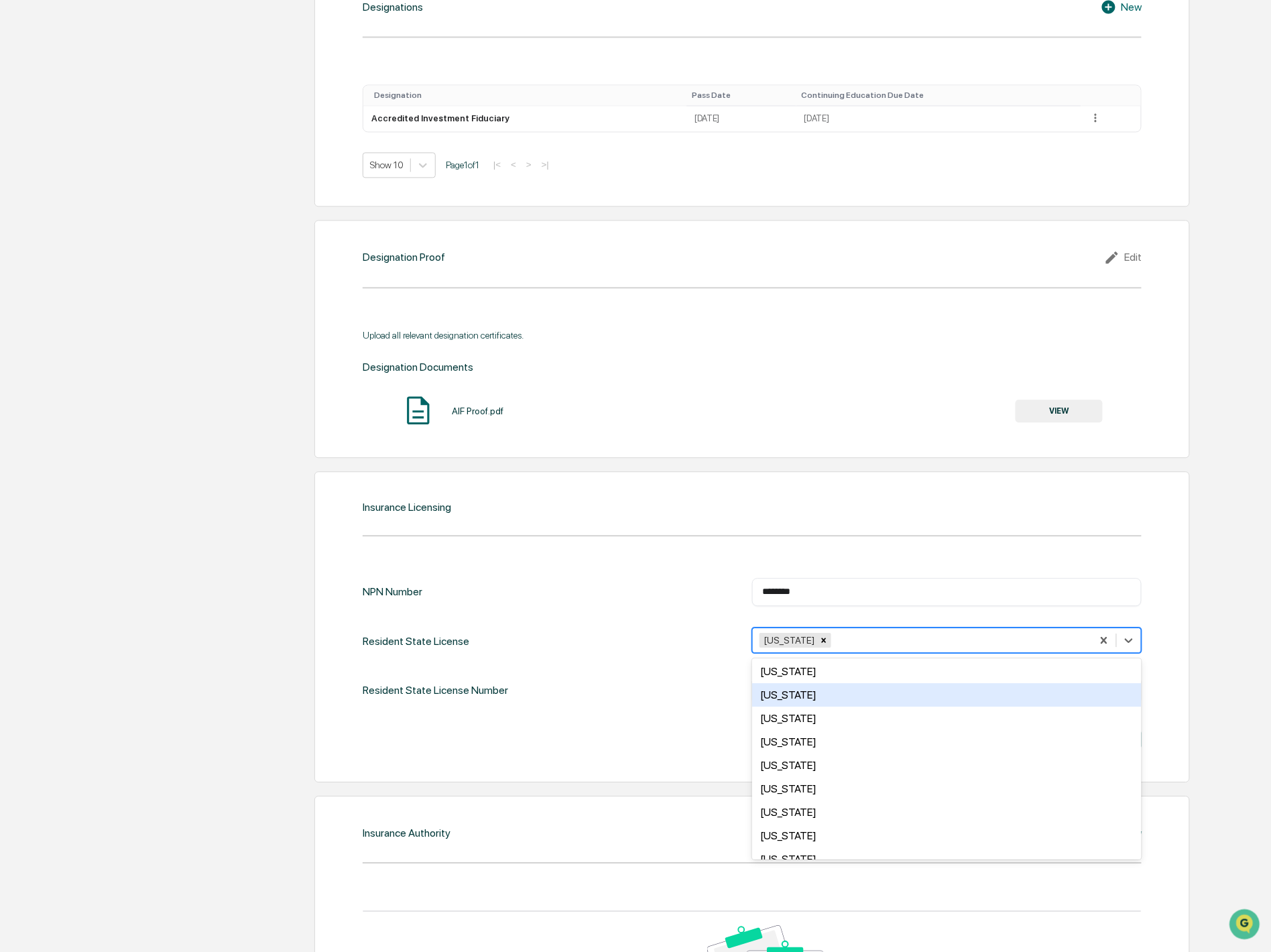
click at [685, 704] on div "Resident State License Number ​" at bounding box center [752, 690] width 779 height 28
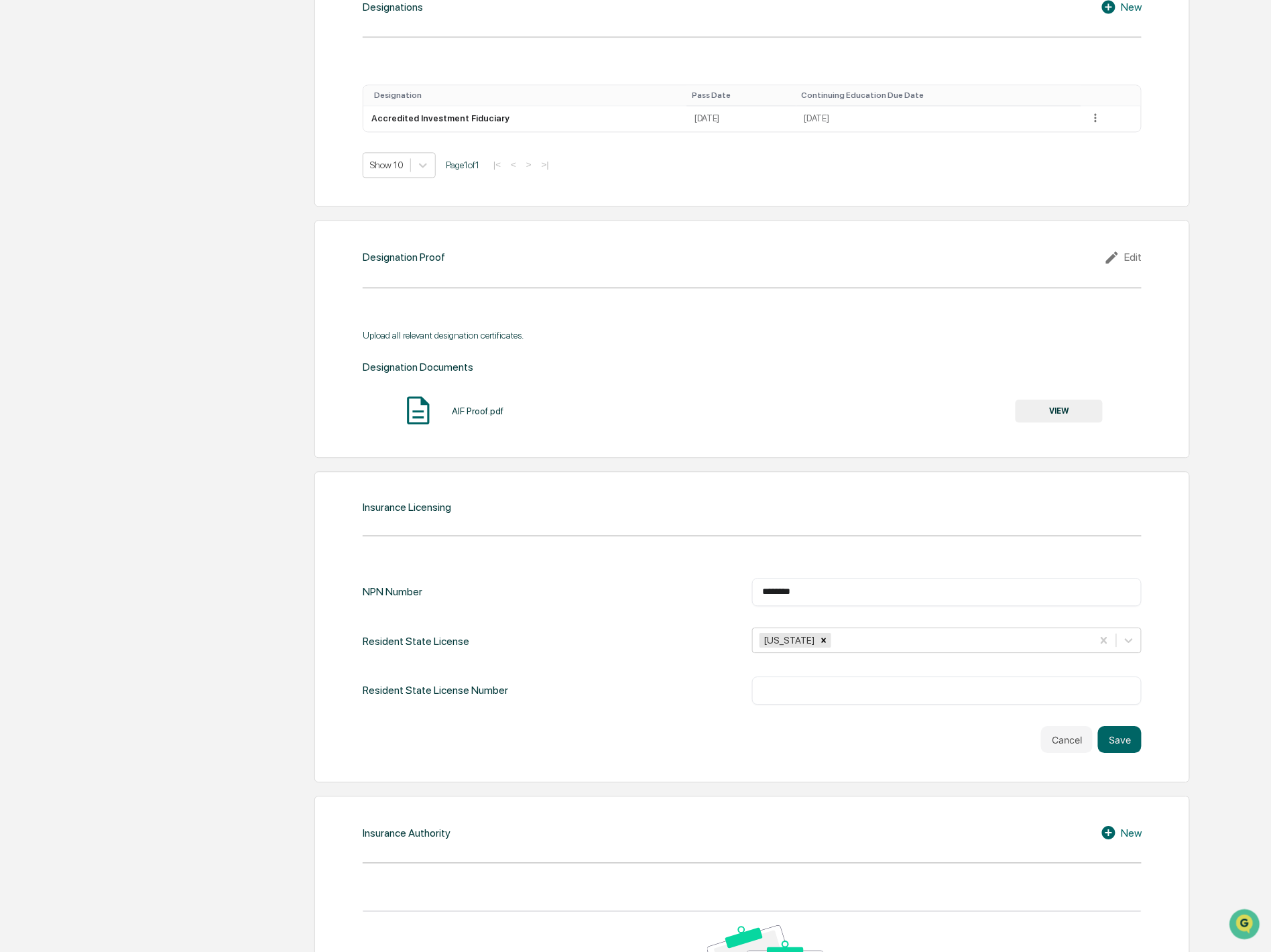
click at [775, 697] on input "text" at bounding box center [947, 690] width 370 height 13
type input "**********"
click at [1126, 739] on button "Save" at bounding box center [1120, 739] width 44 height 27
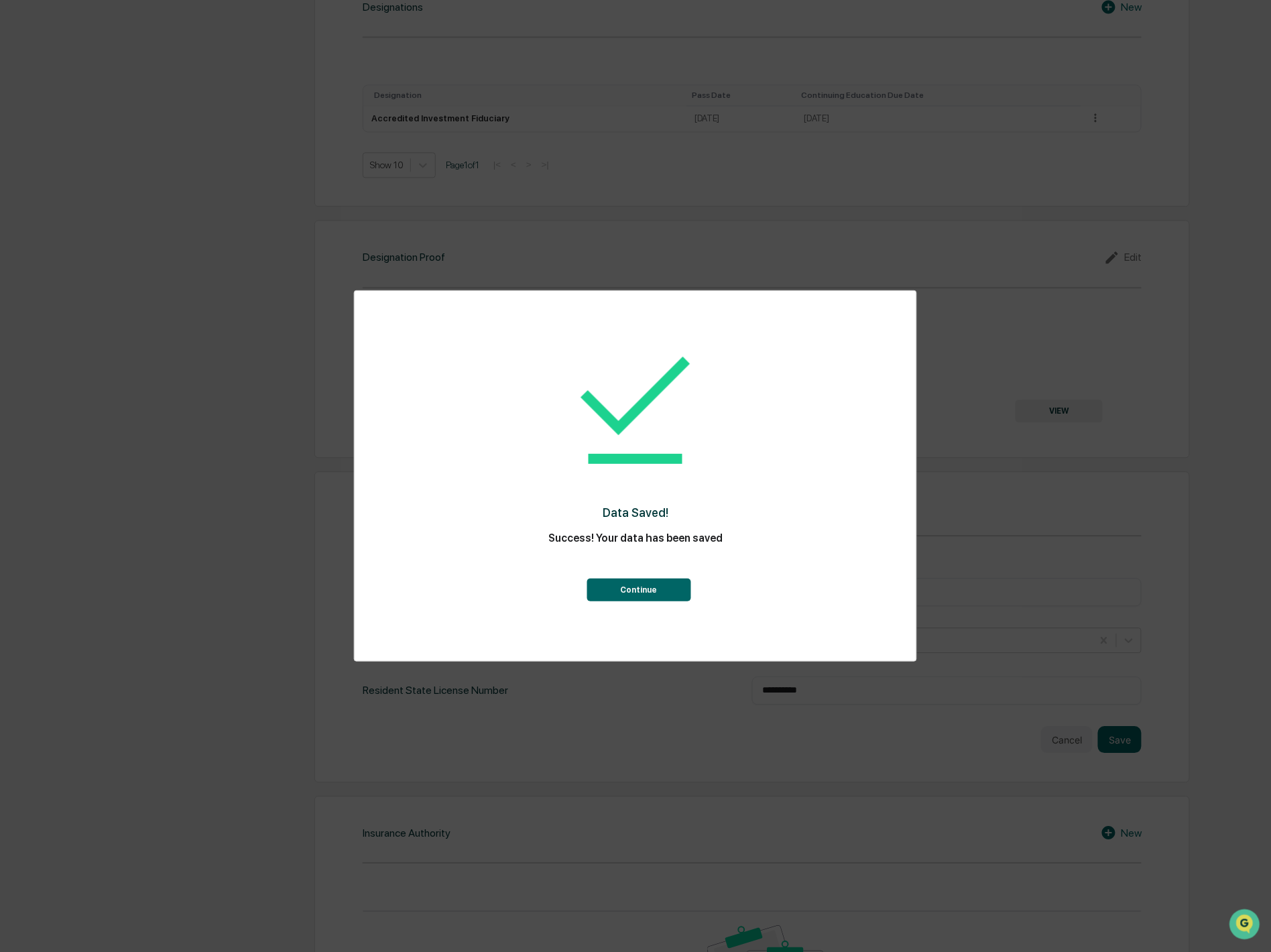
click at [619, 588] on button "Continue" at bounding box center [638, 589] width 104 height 23
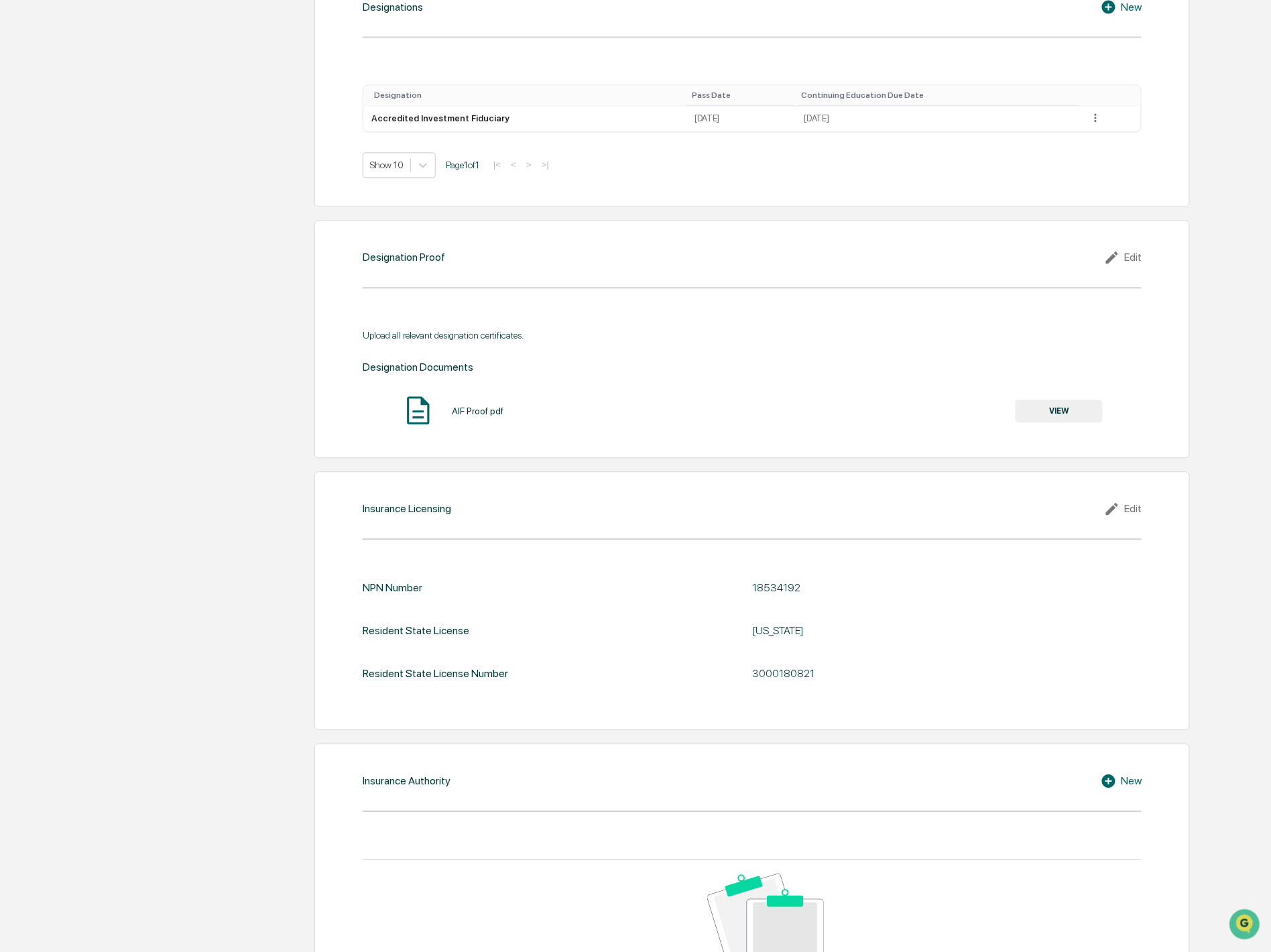
scroll to position [1218, 0]
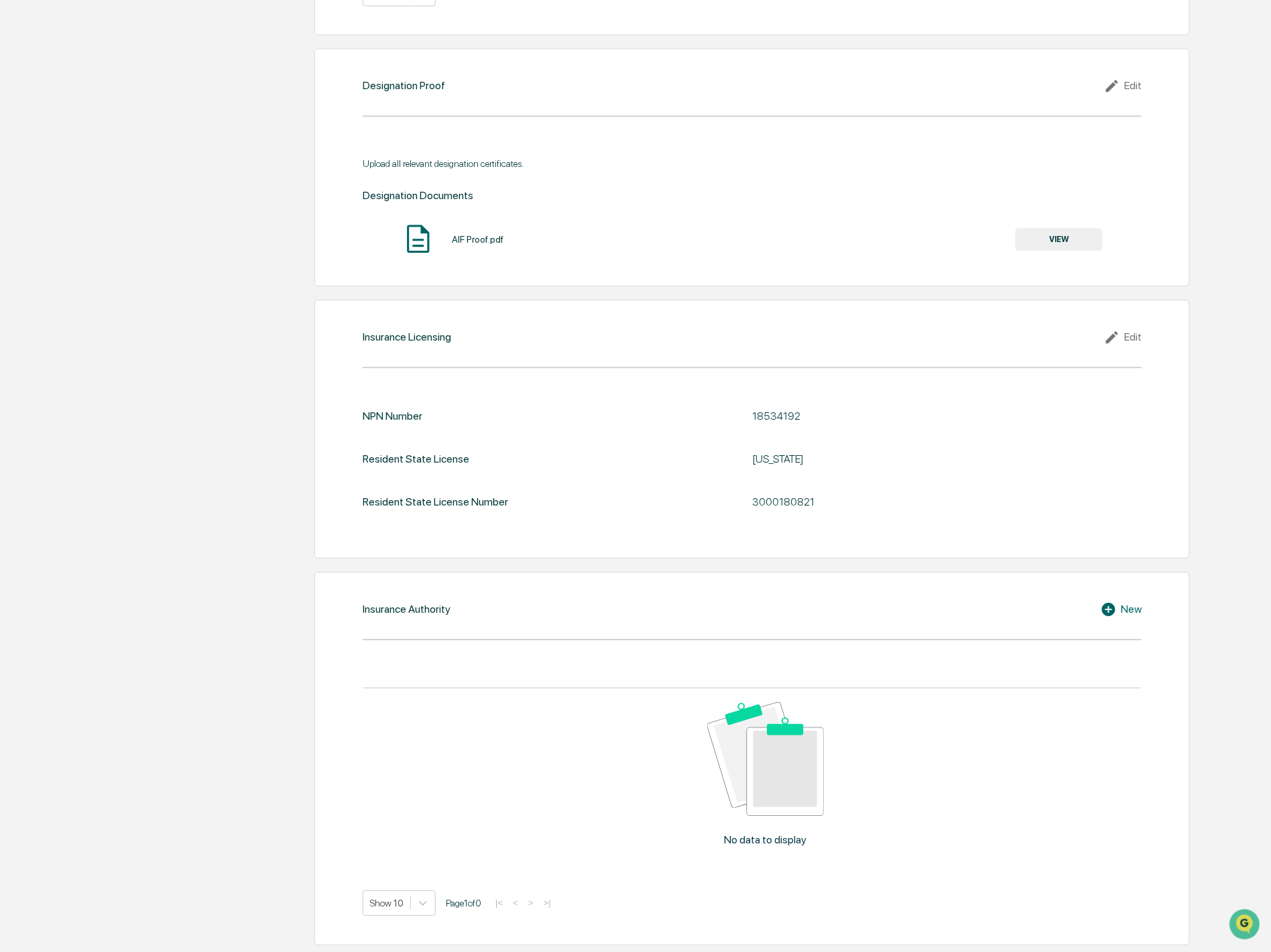
click at [1144, 606] on div "Insurance Authority New No data to display Show 10 Page 1 of 0 |< < > >|" at bounding box center [752, 757] width 875 height 373
click at [1116, 610] on icon at bounding box center [1108, 608] width 13 height 13
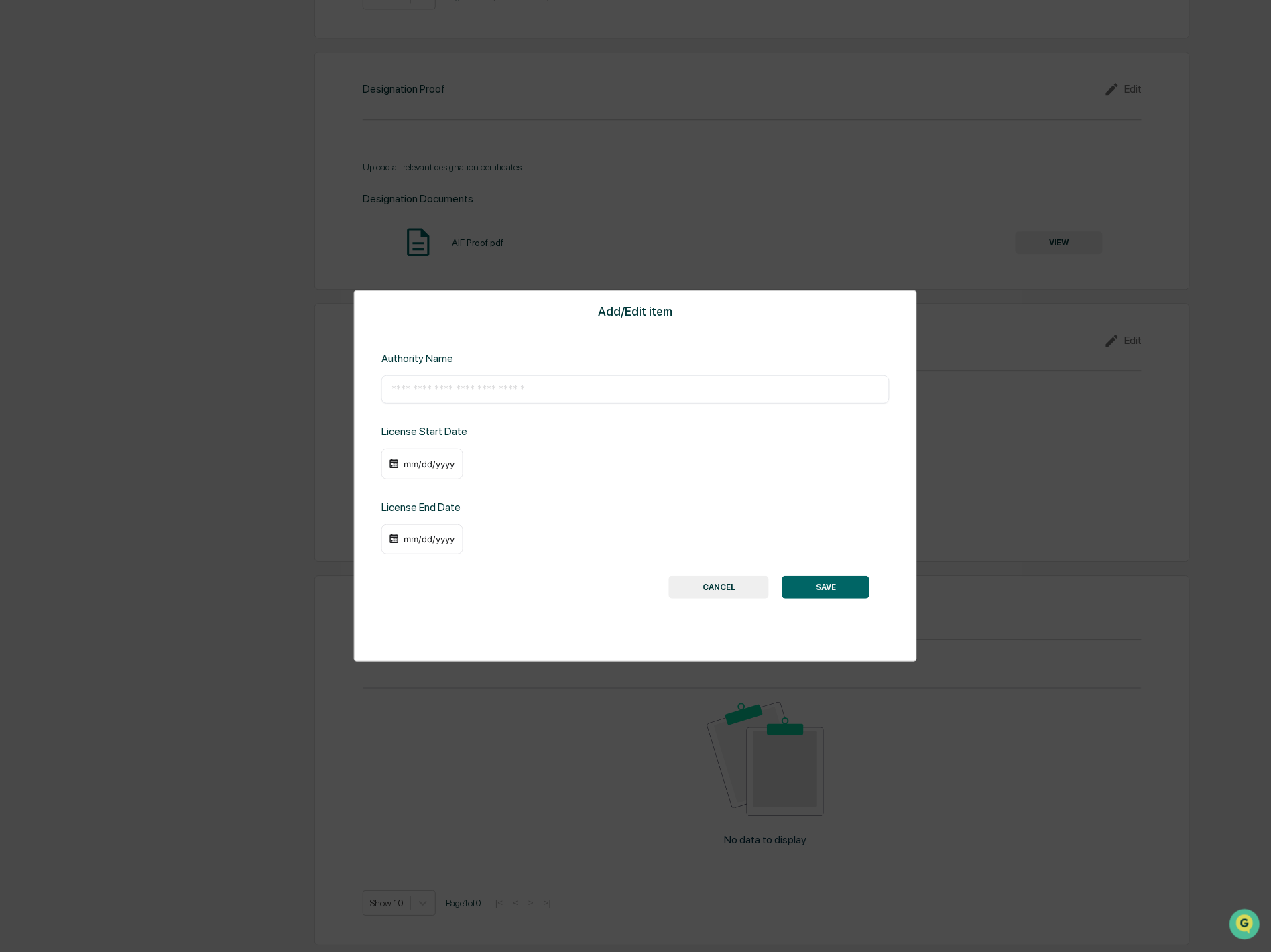
scroll to position [1216, 0]
click at [569, 386] on input "text" at bounding box center [636, 389] width 489 height 13
type input "**********"
click at [442, 464] on div "mm/dd/yyyy" at bounding box center [430, 464] width 54 height 11
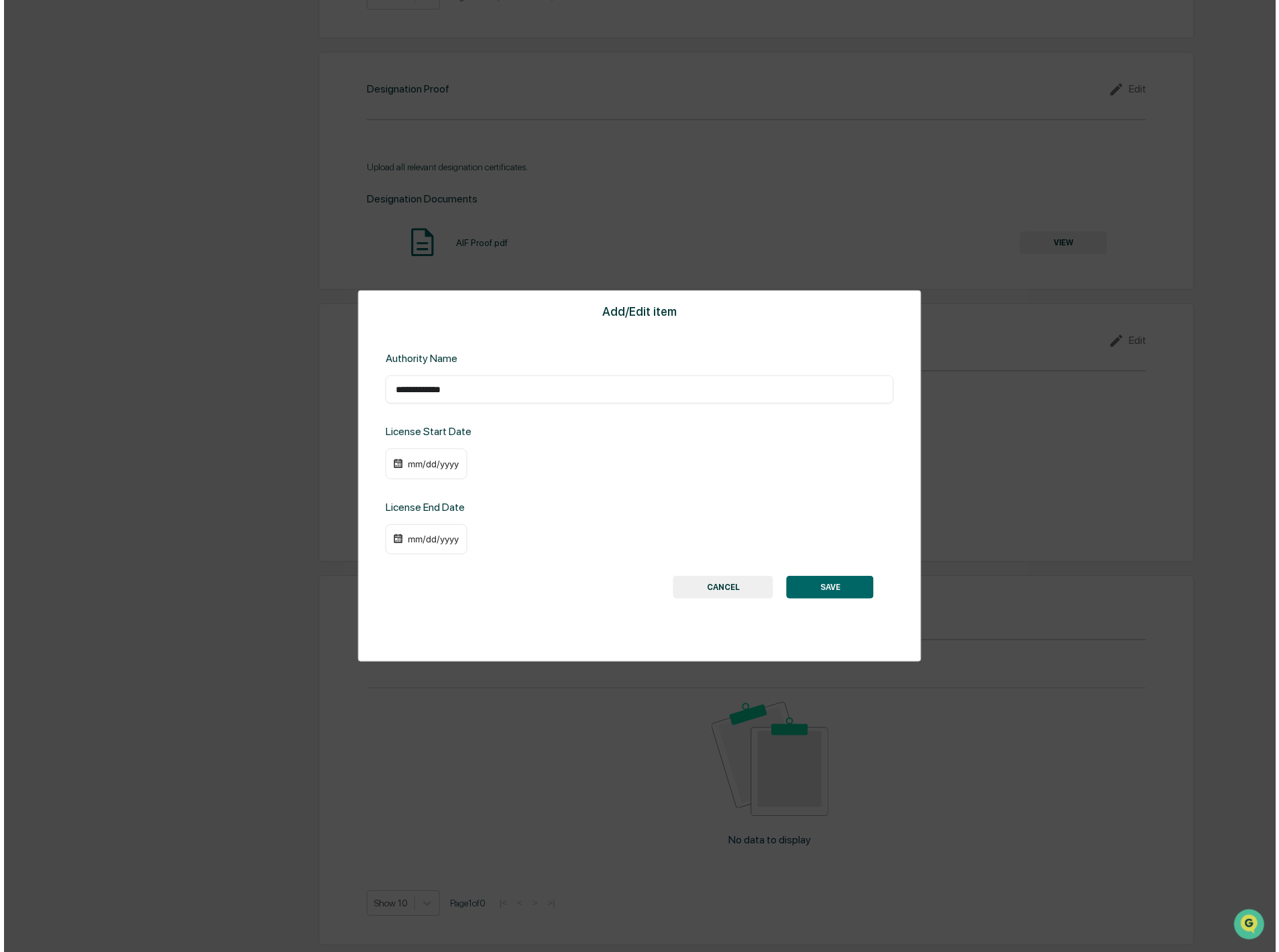
scroll to position [1216, 0]
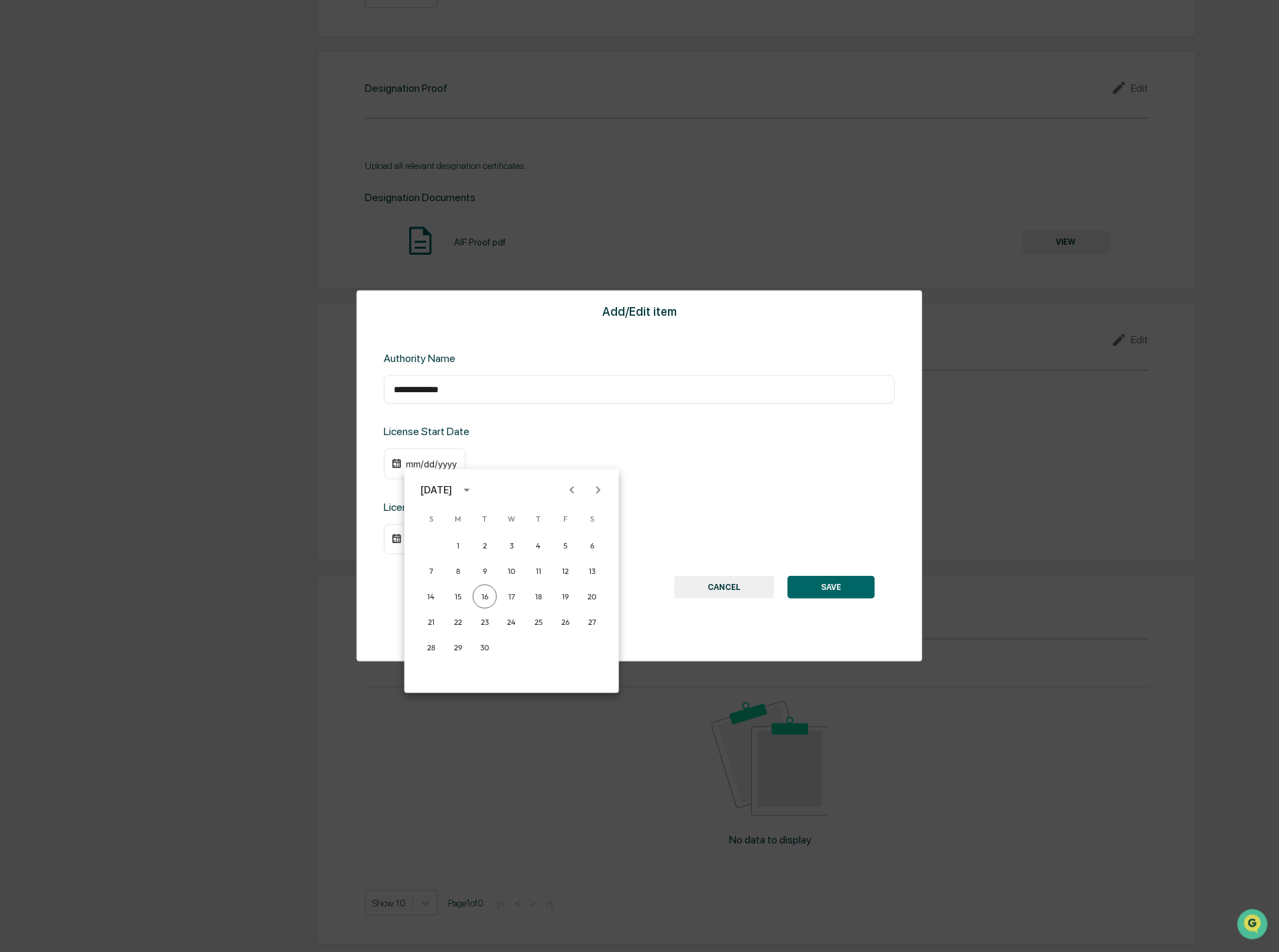
click at [452, 490] on div "September 2025" at bounding box center [437, 489] width 32 height 15
click at [447, 532] on button "2017" at bounding box center [442, 535] width 48 height 24
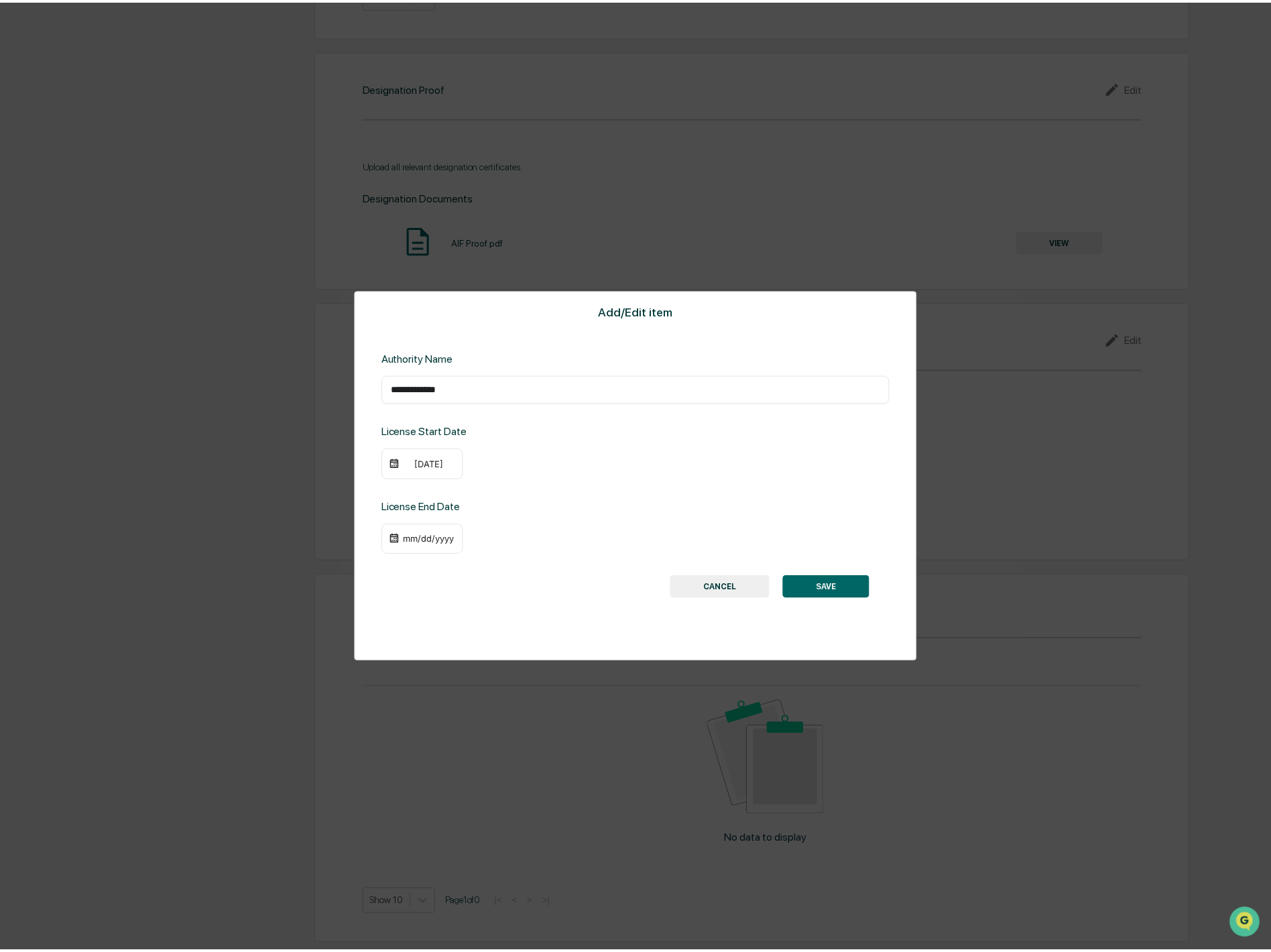
scroll to position [1216, 0]
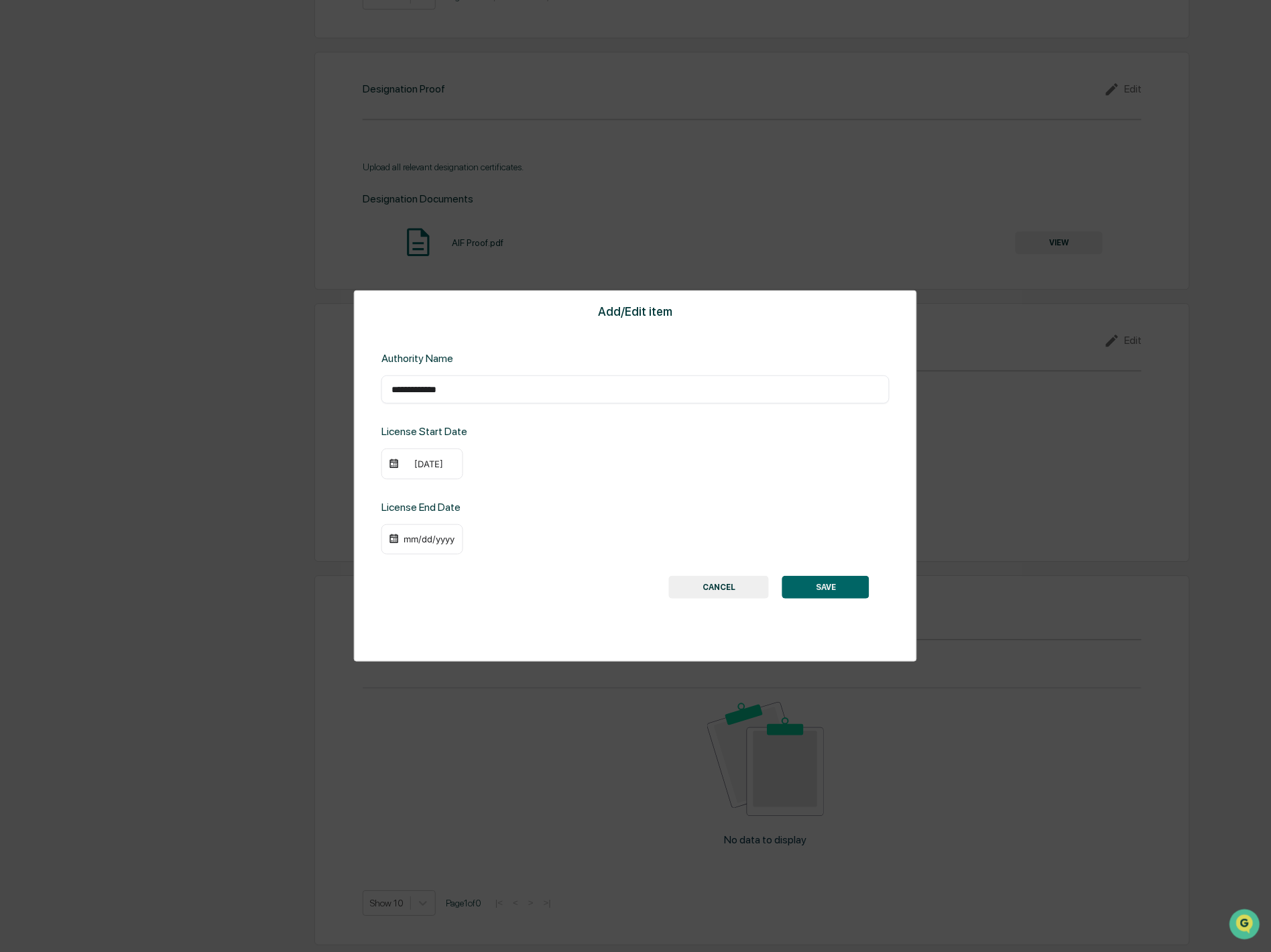
click at [425, 466] on div "09/16/2017" at bounding box center [430, 464] width 54 height 11
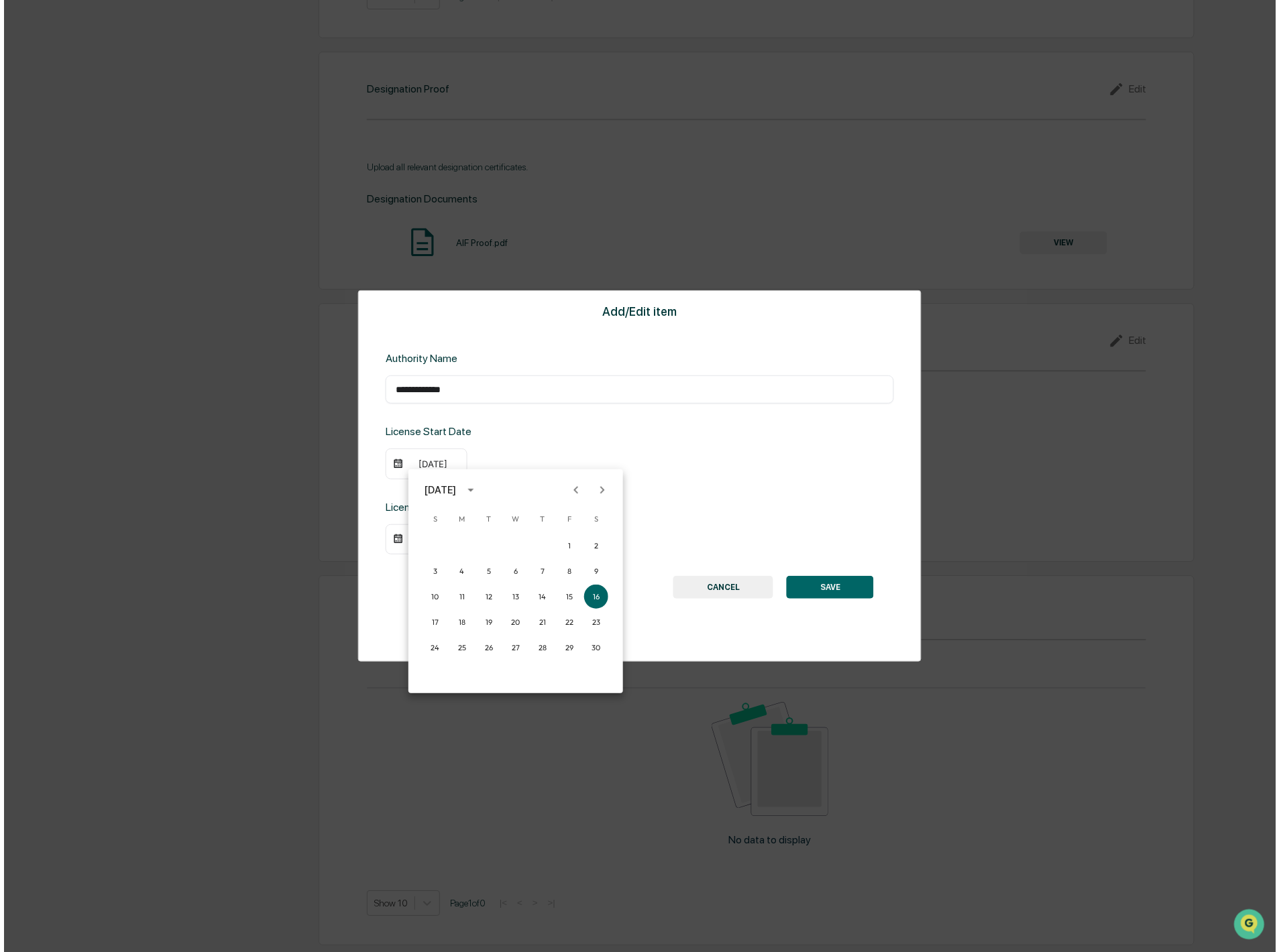
scroll to position [1216, 0]
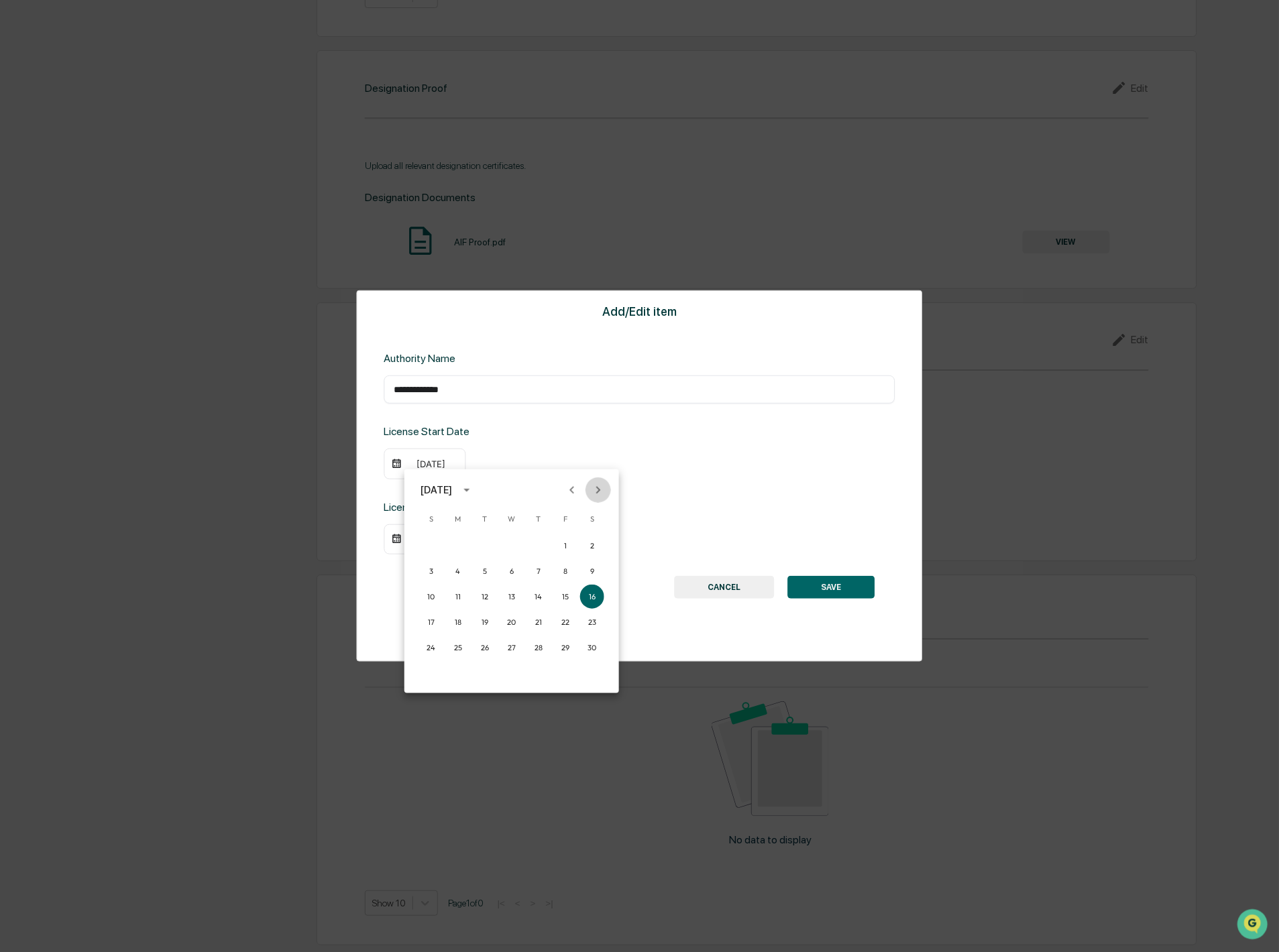
click at [603, 490] on icon "Next month" at bounding box center [598, 489] width 15 height 15
click at [430, 545] on button "1" at bounding box center [431, 545] width 24 height 24
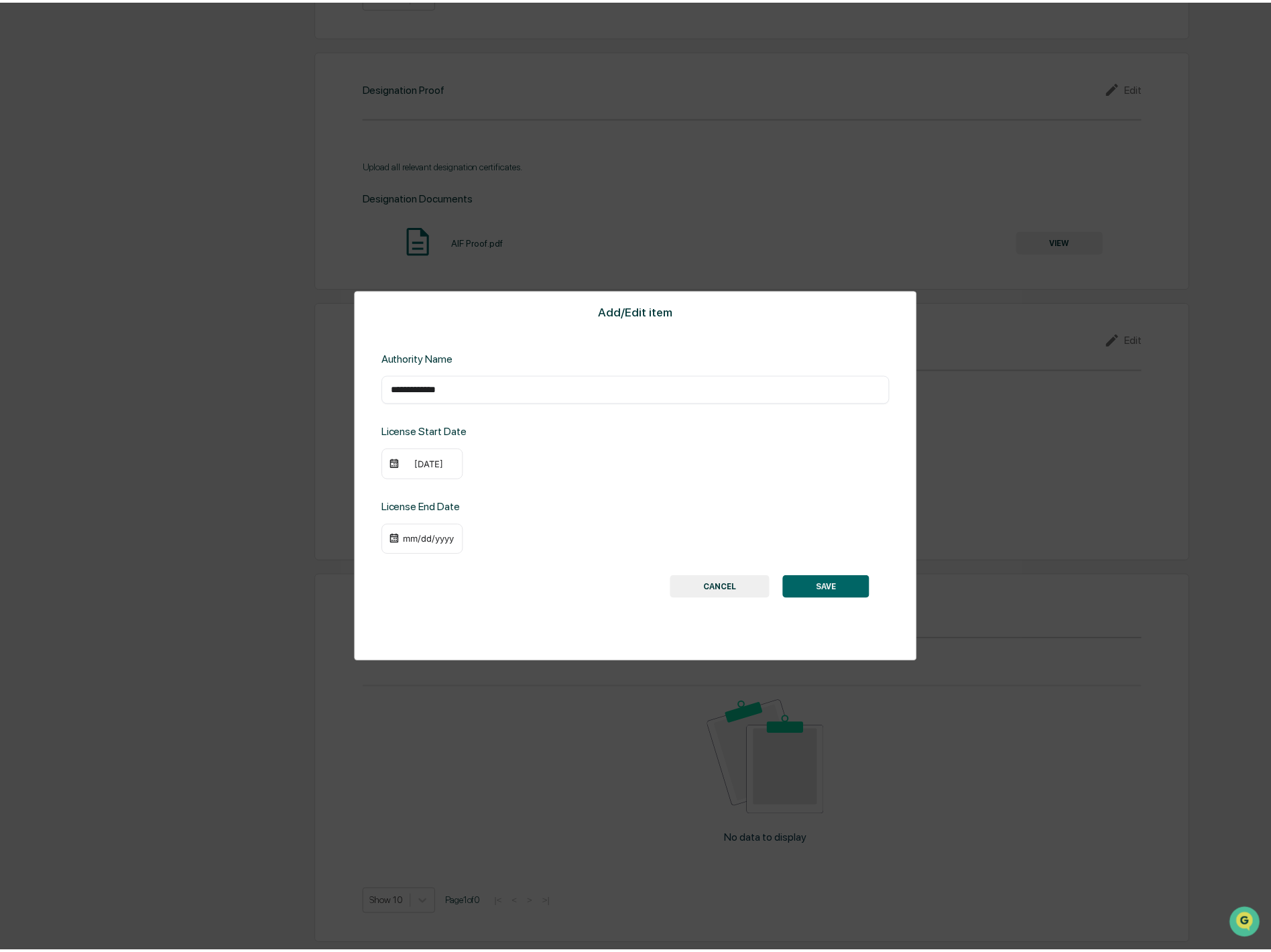
scroll to position [1216, 0]
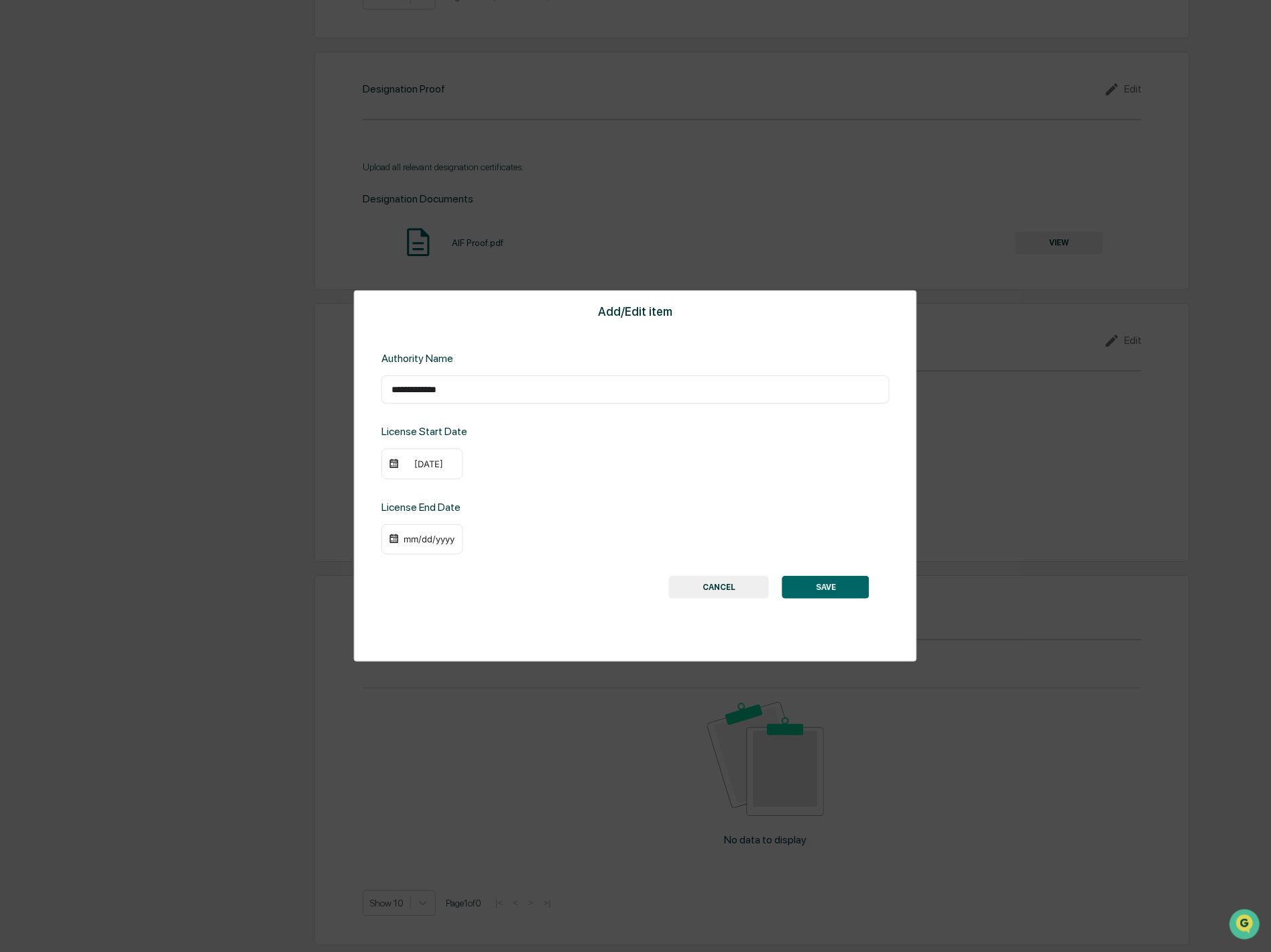
click at [448, 464] on div "10/01/2017" at bounding box center [430, 464] width 54 height 11
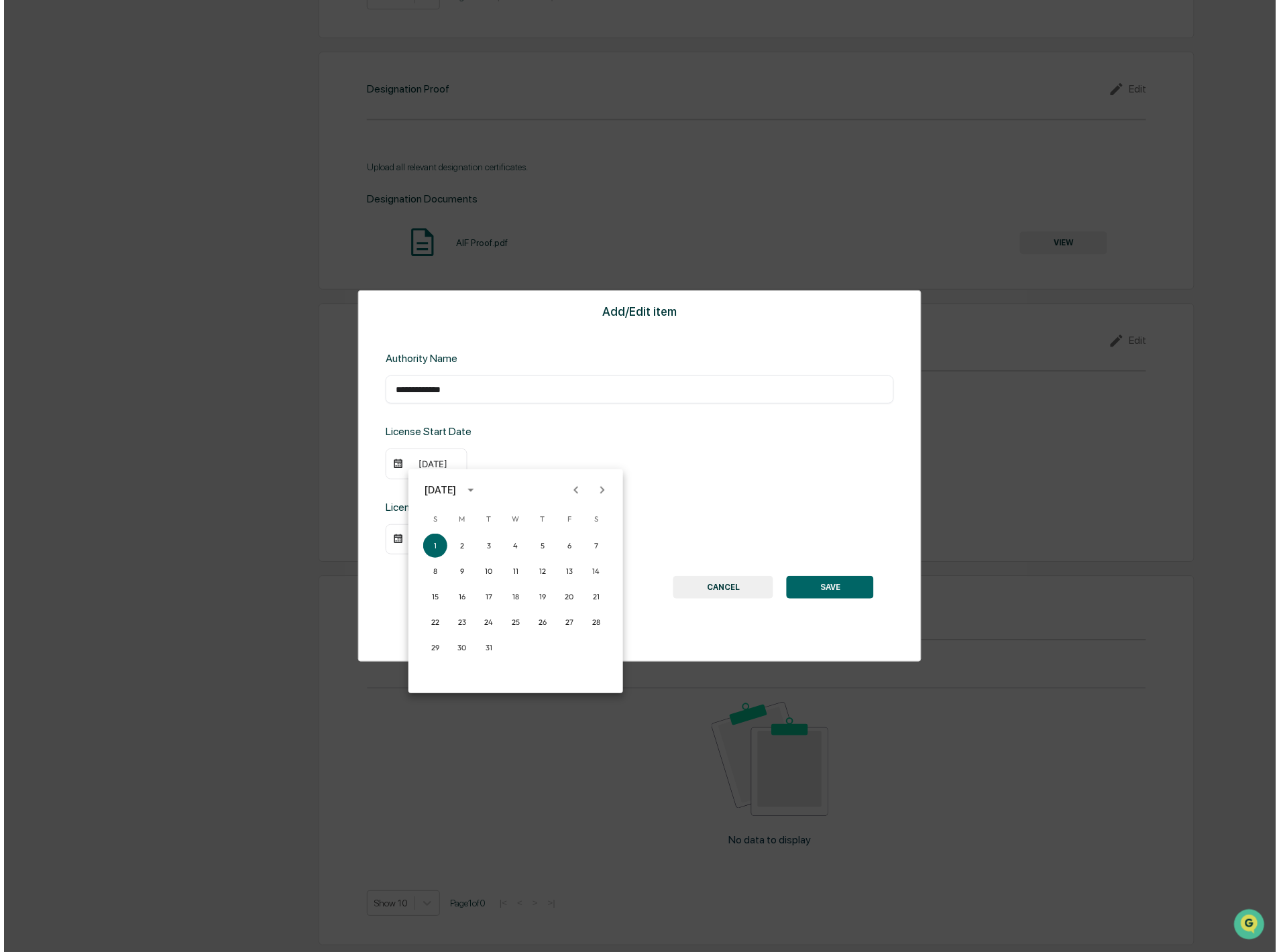
scroll to position [1216, 0]
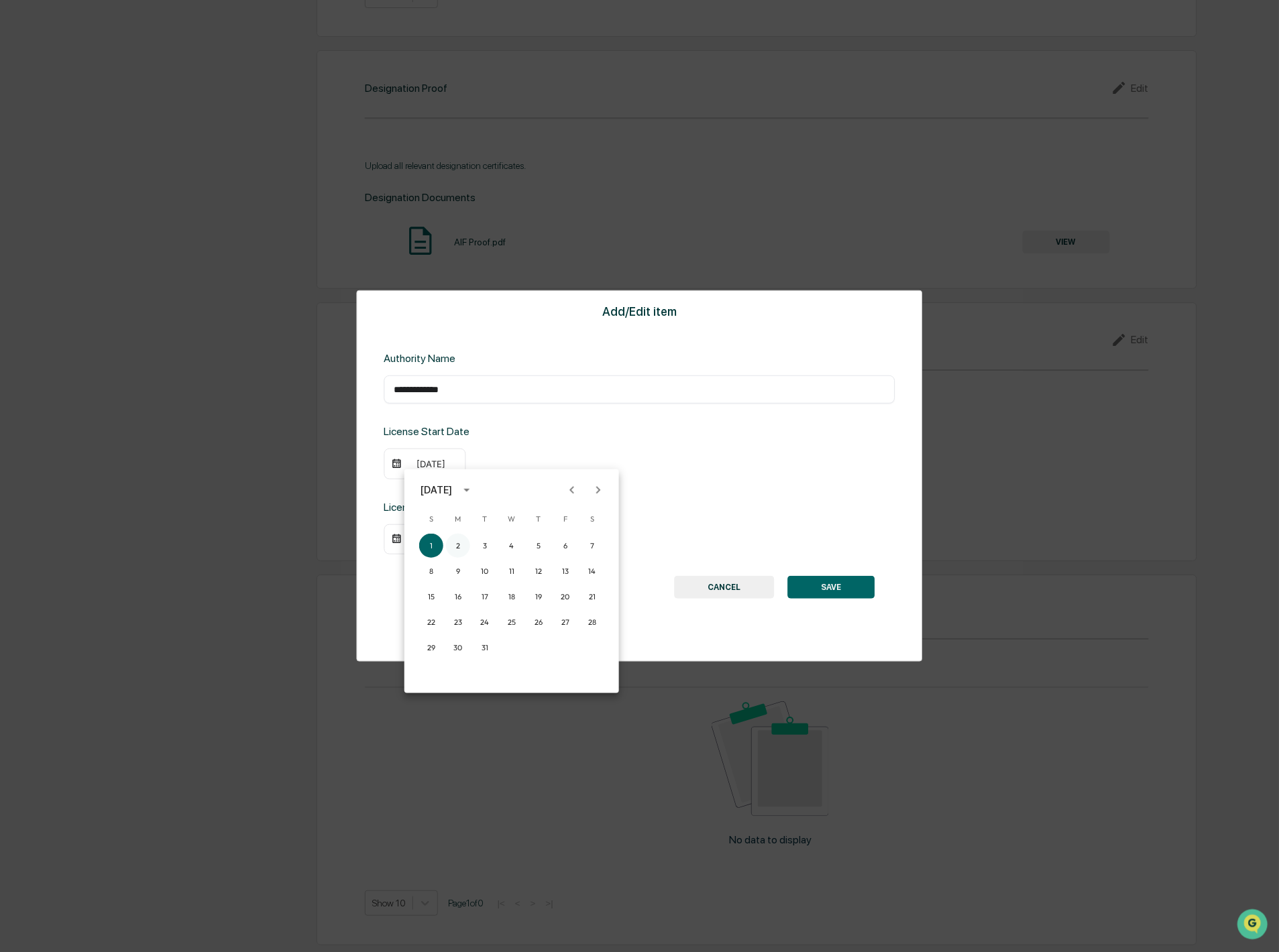
click at [462, 543] on button "2" at bounding box center [458, 545] width 24 height 24
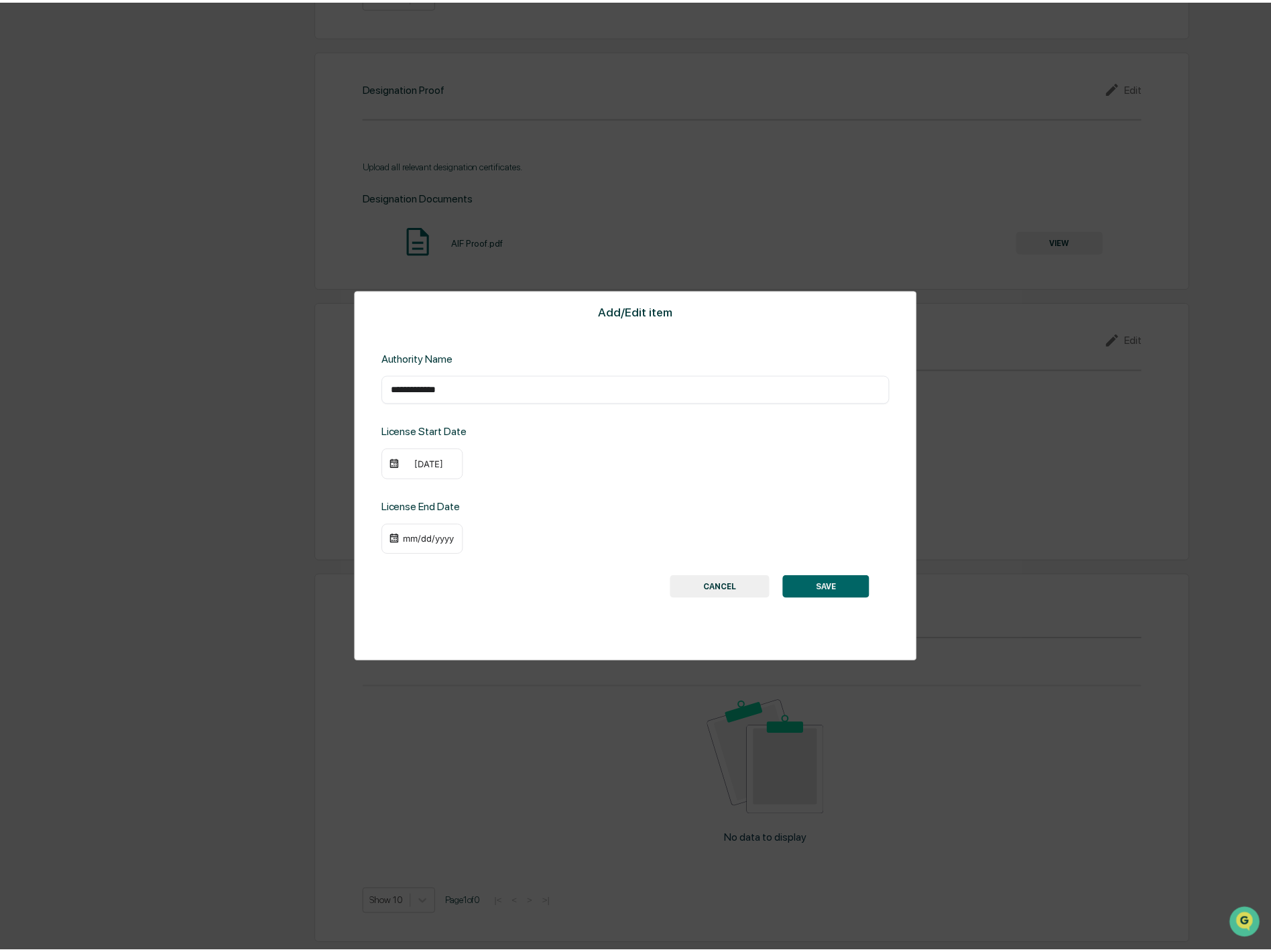
scroll to position [1216, 0]
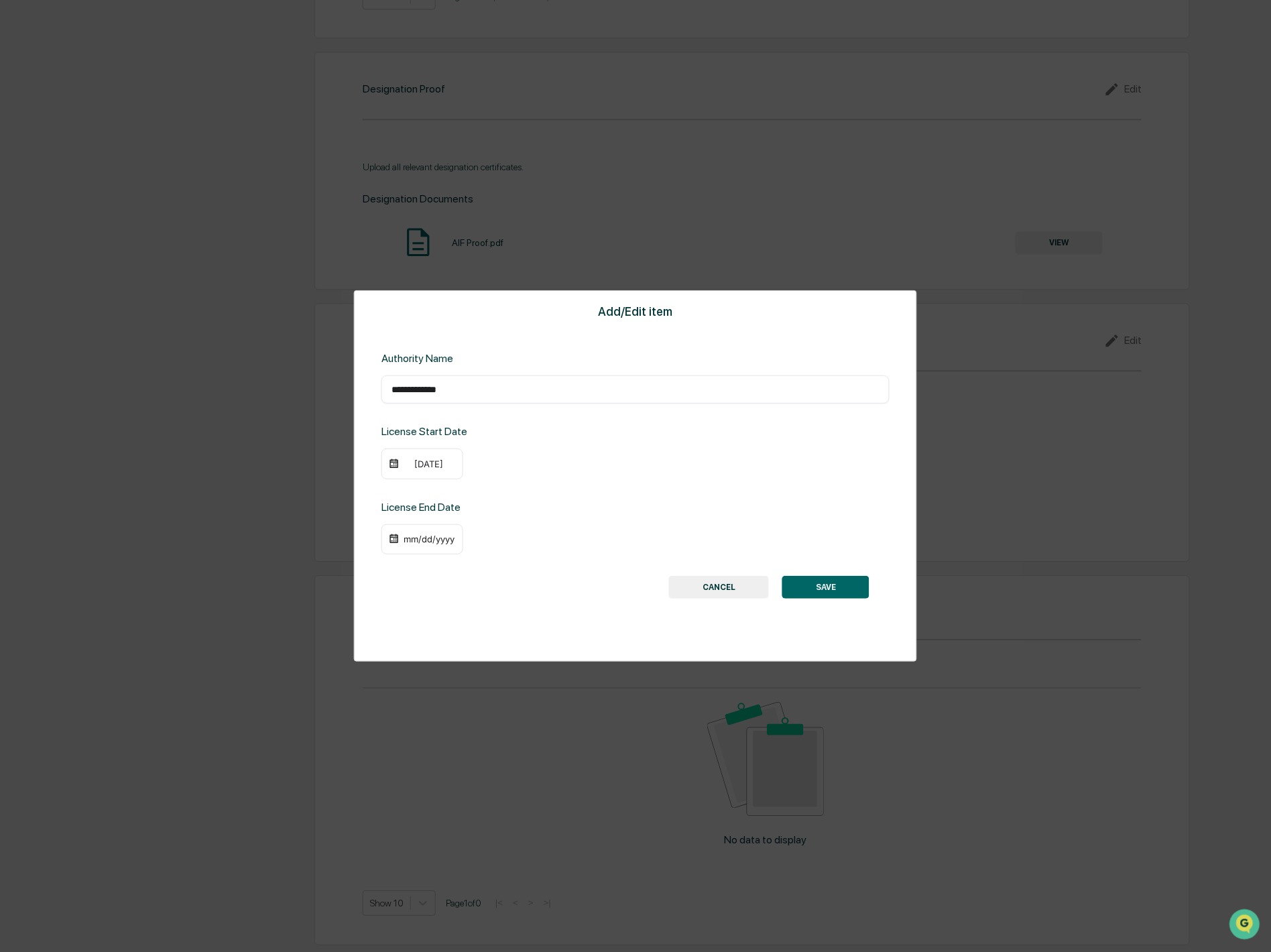
click at [446, 538] on div "mm/dd/yyyy" at bounding box center [430, 538] width 54 height 11
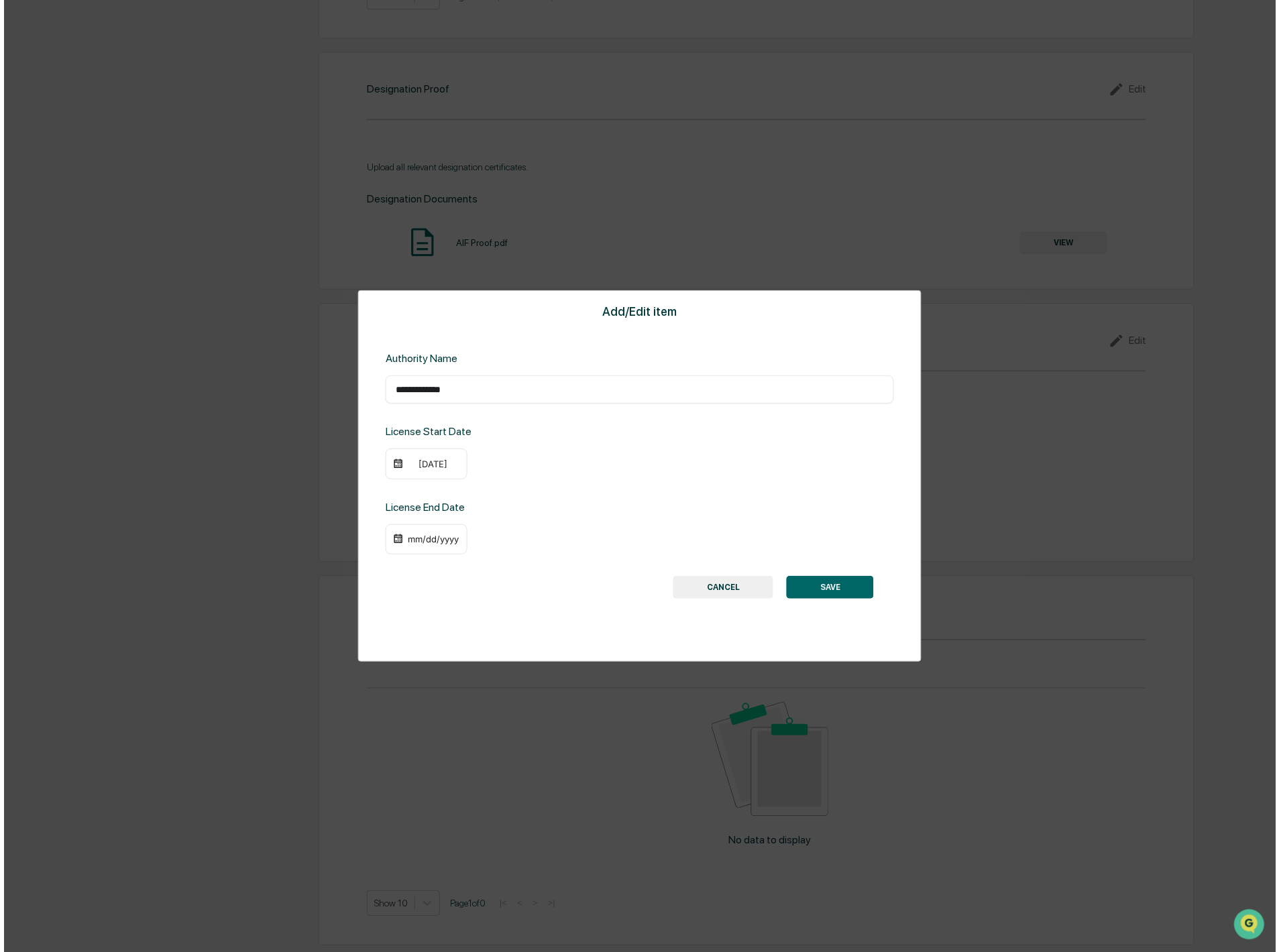
scroll to position [1216, 0]
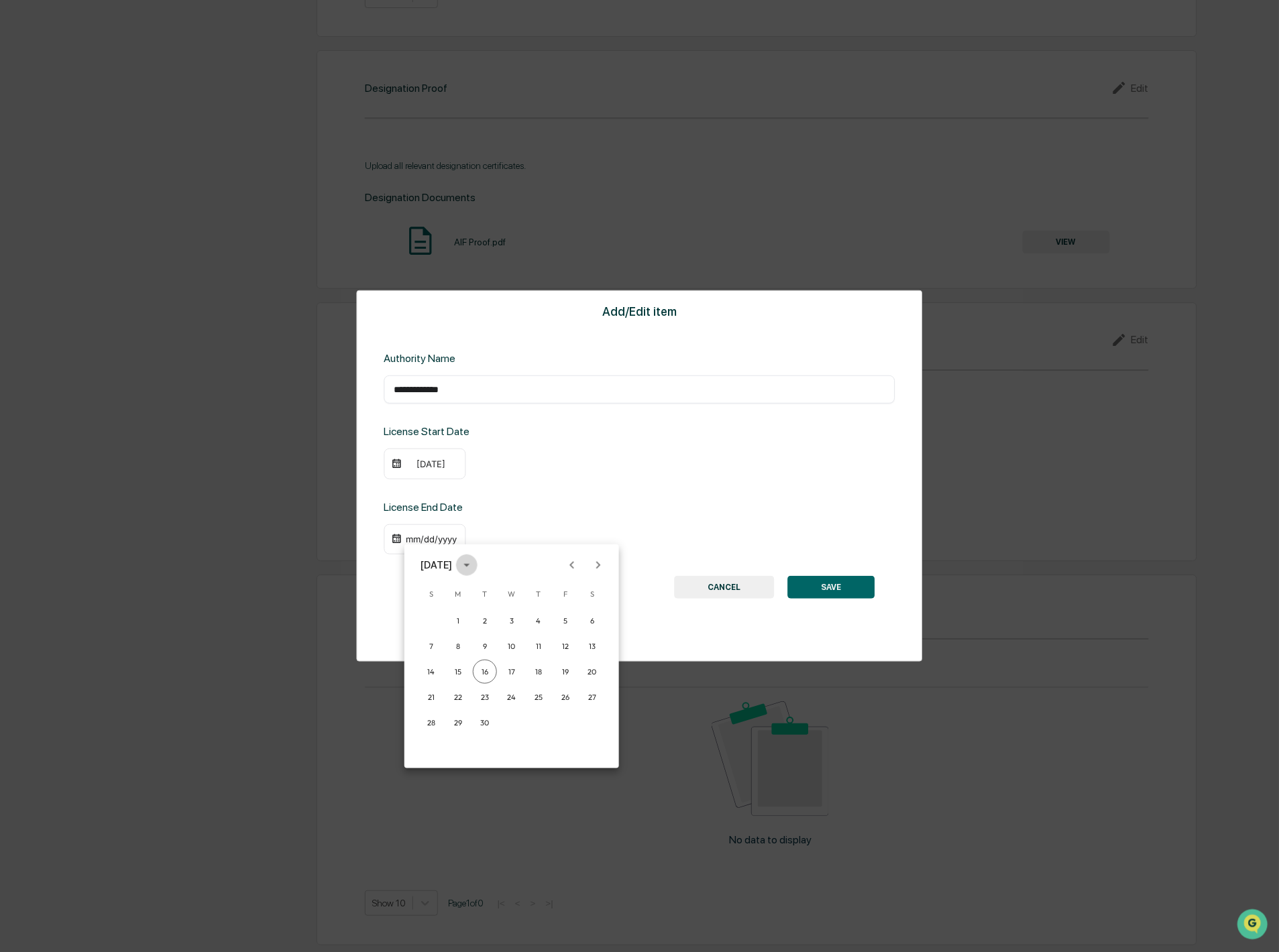
click at [474, 564] on icon "calendar view is open, switch to year view" at bounding box center [467, 564] width 15 height 15
click at [575, 641] on button "2022" at bounding box center [582, 643] width 48 height 24
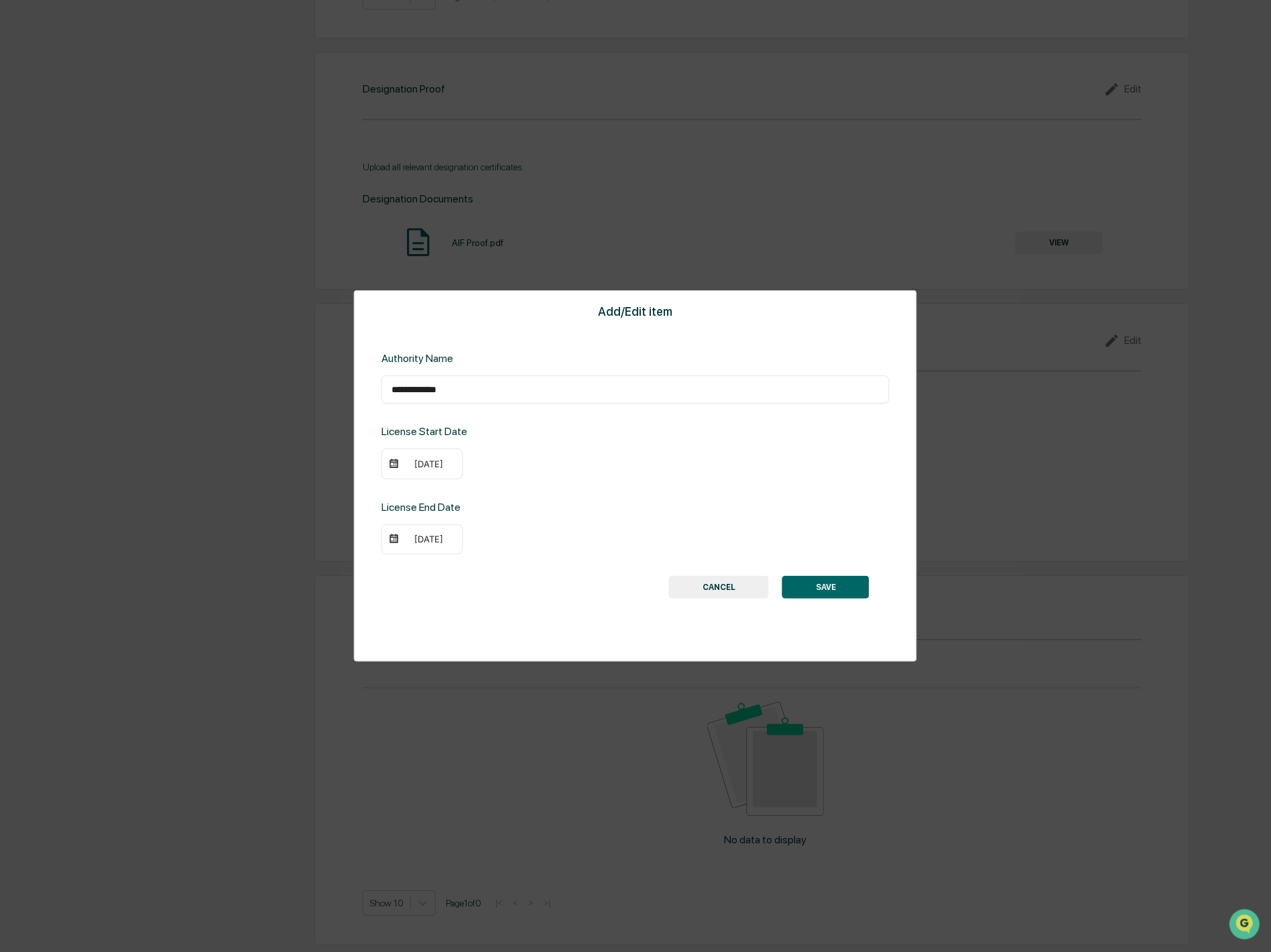
click at [418, 539] on div "09/16/2022" at bounding box center [430, 538] width 54 height 11
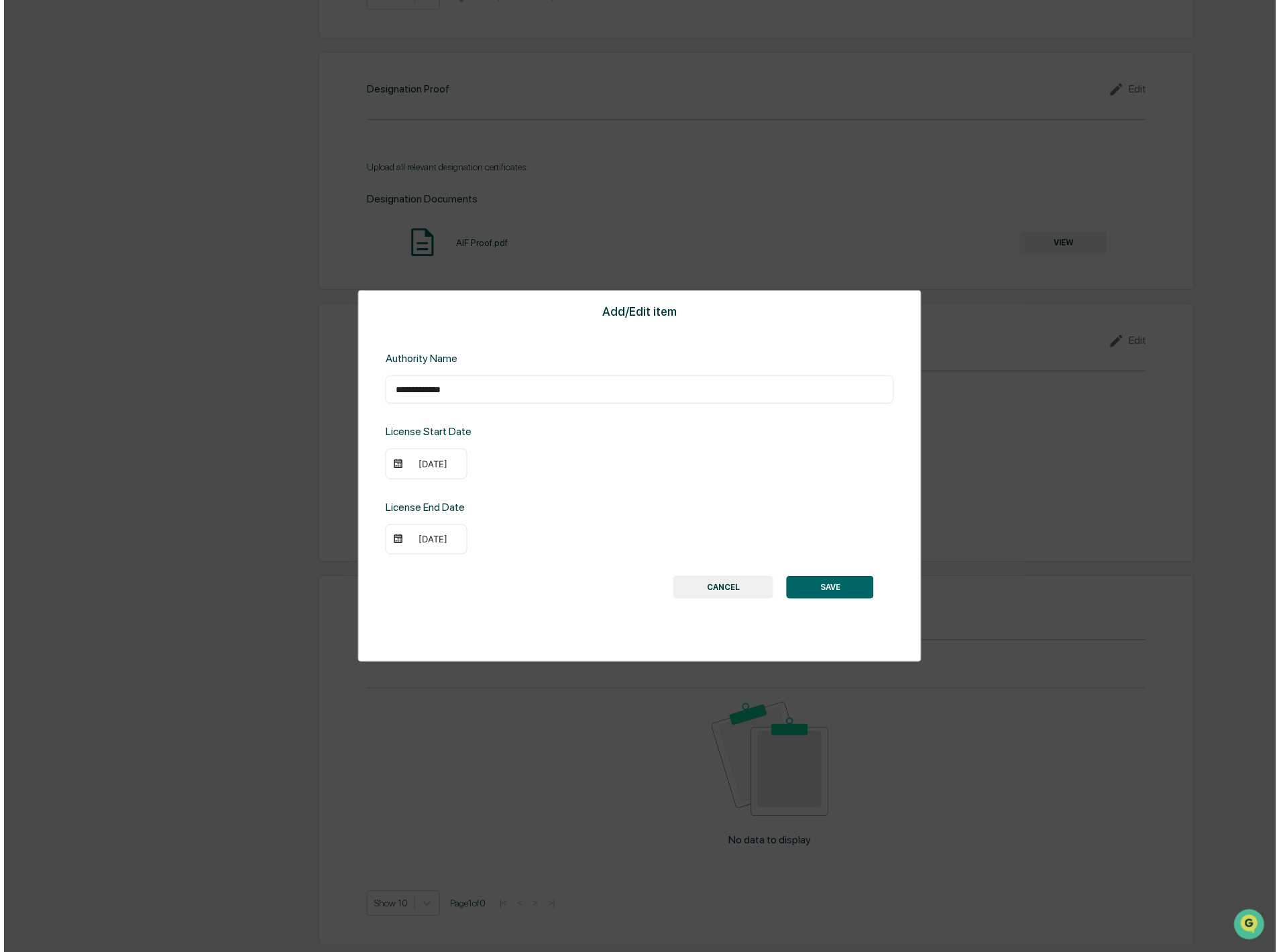
scroll to position [1216, 0]
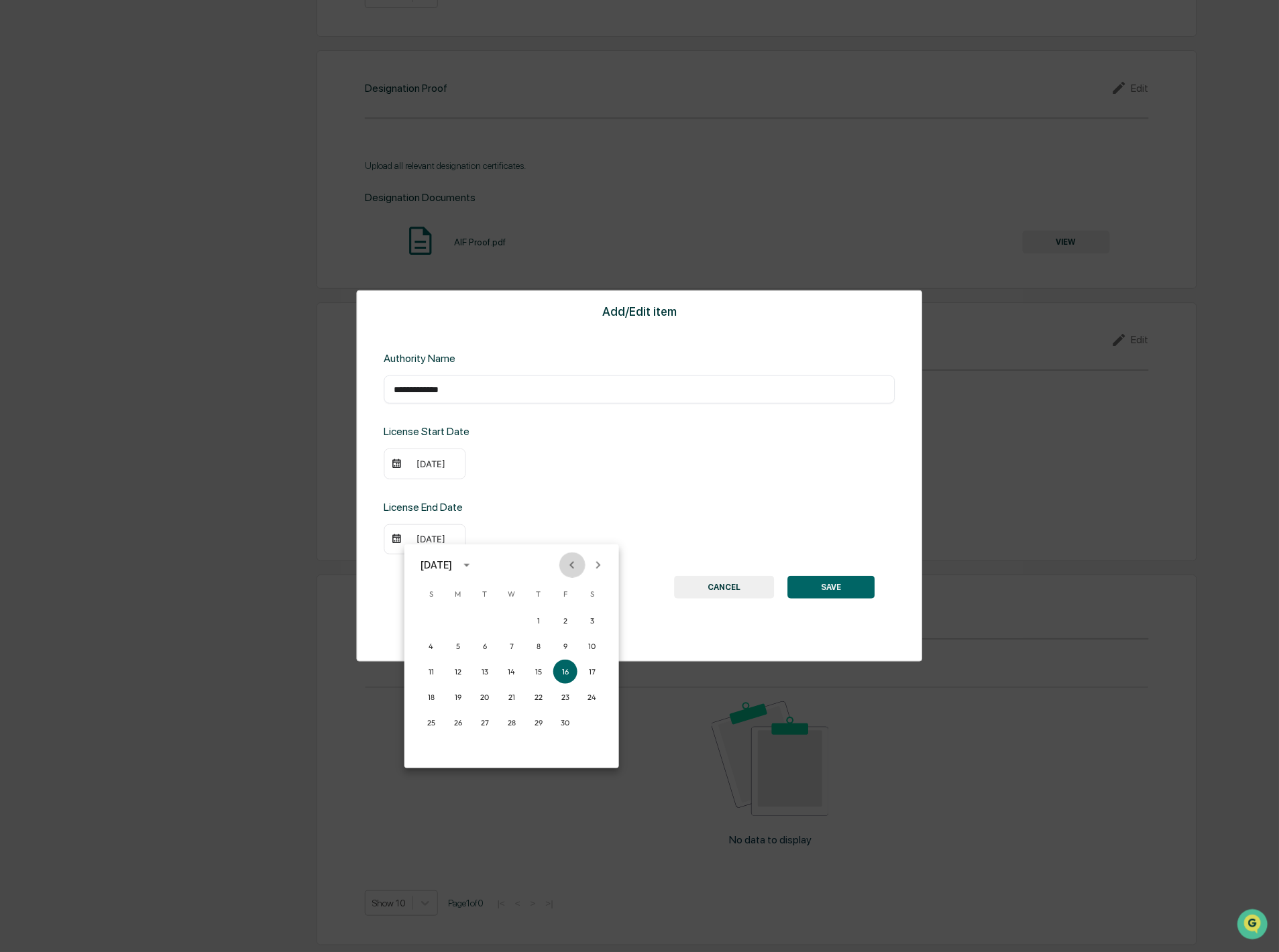
click at [571, 565] on icon "Previous month" at bounding box center [572, 564] width 5 height 7
click at [538, 720] on button "30" at bounding box center [539, 722] width 24 height 24
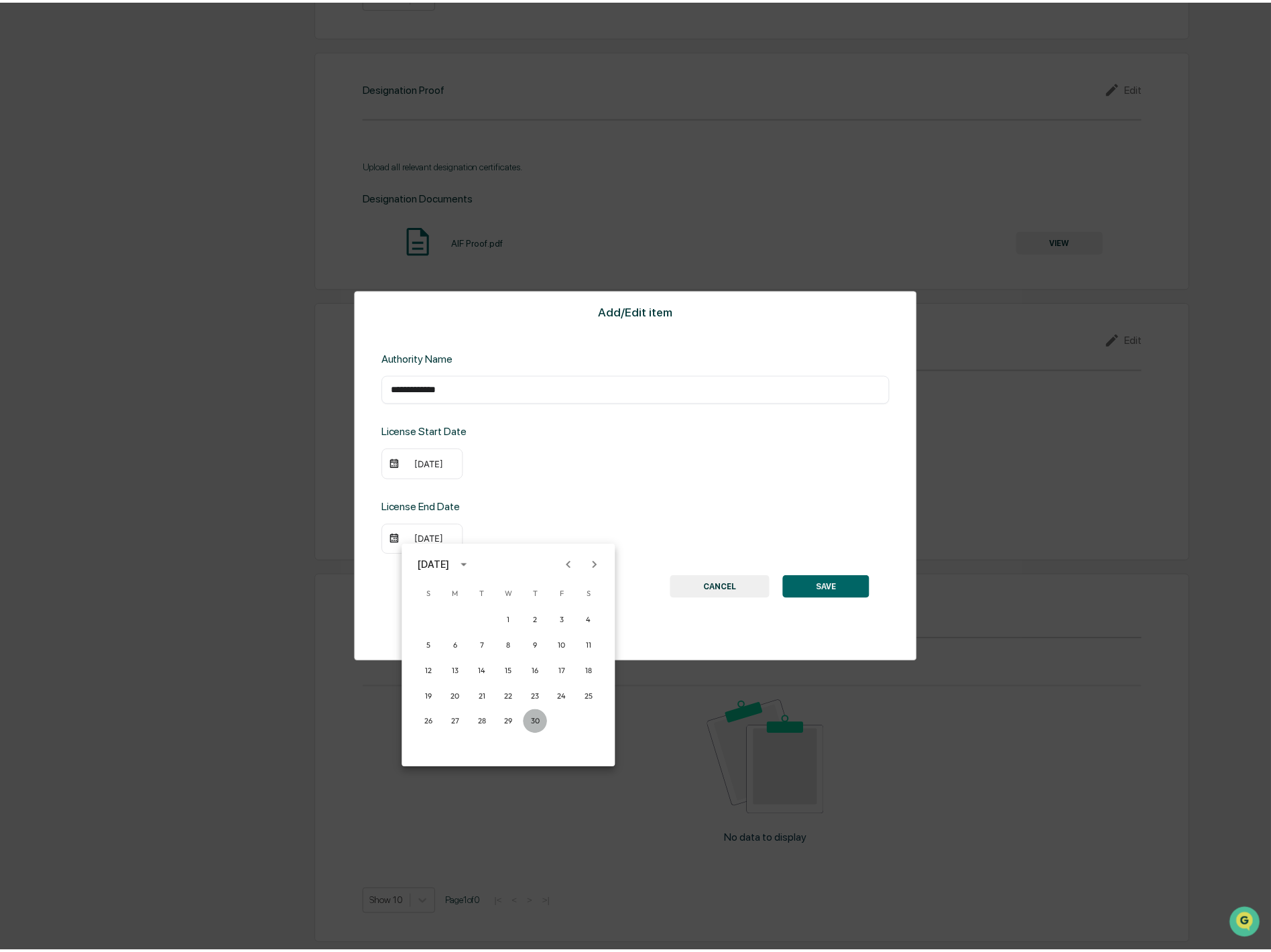
scroll to position [1216, 0]
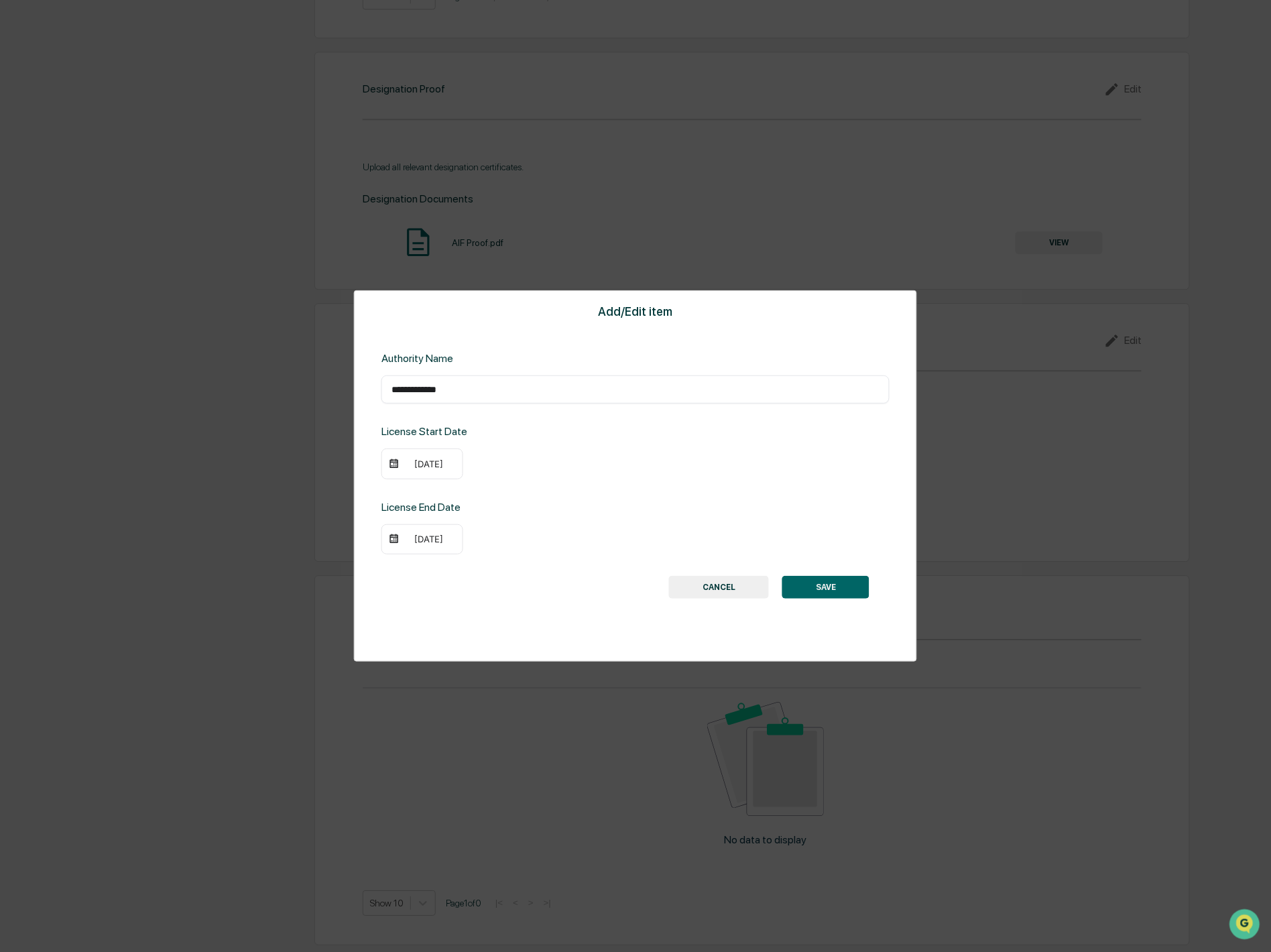
click at [833, 584] on button "SAVE" at bounding box center [825, 586] width 87 height 23
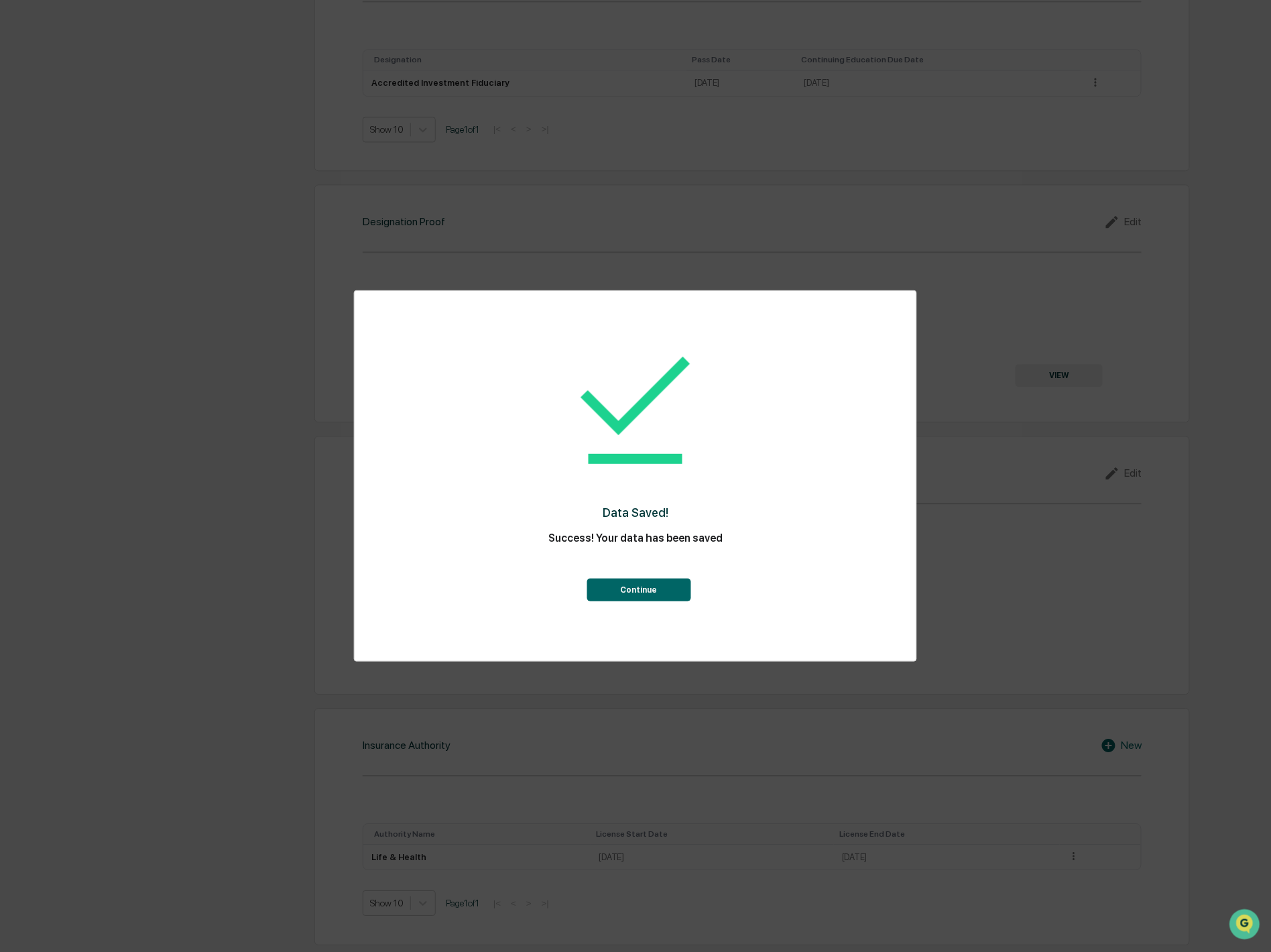
click at [628, 586] on button "Continue" at bounding box center [638, 589] width 104 height 23
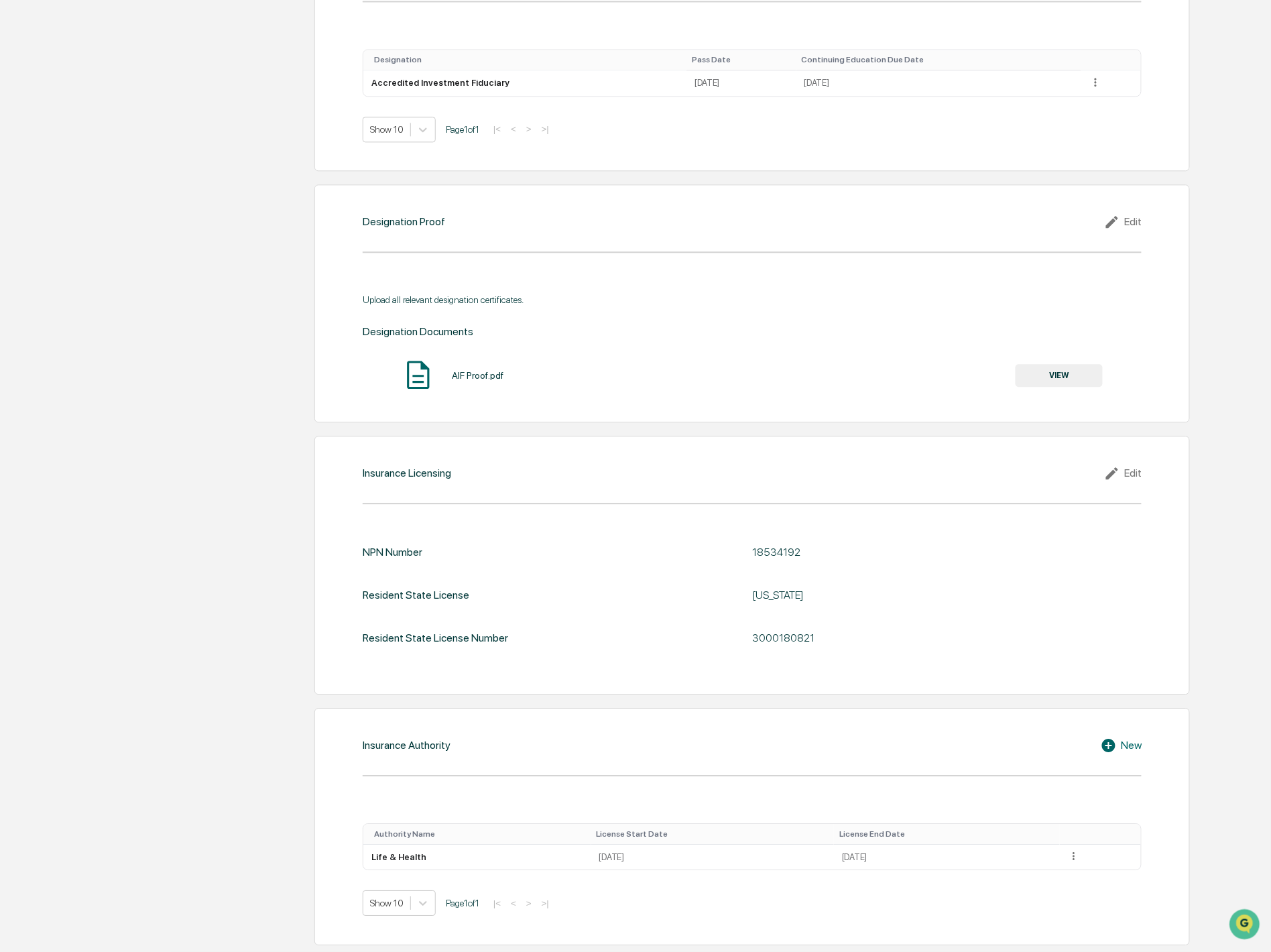
click at [1137, 743] on div "New" at bounding box center [1121, 745] width 41 height 16
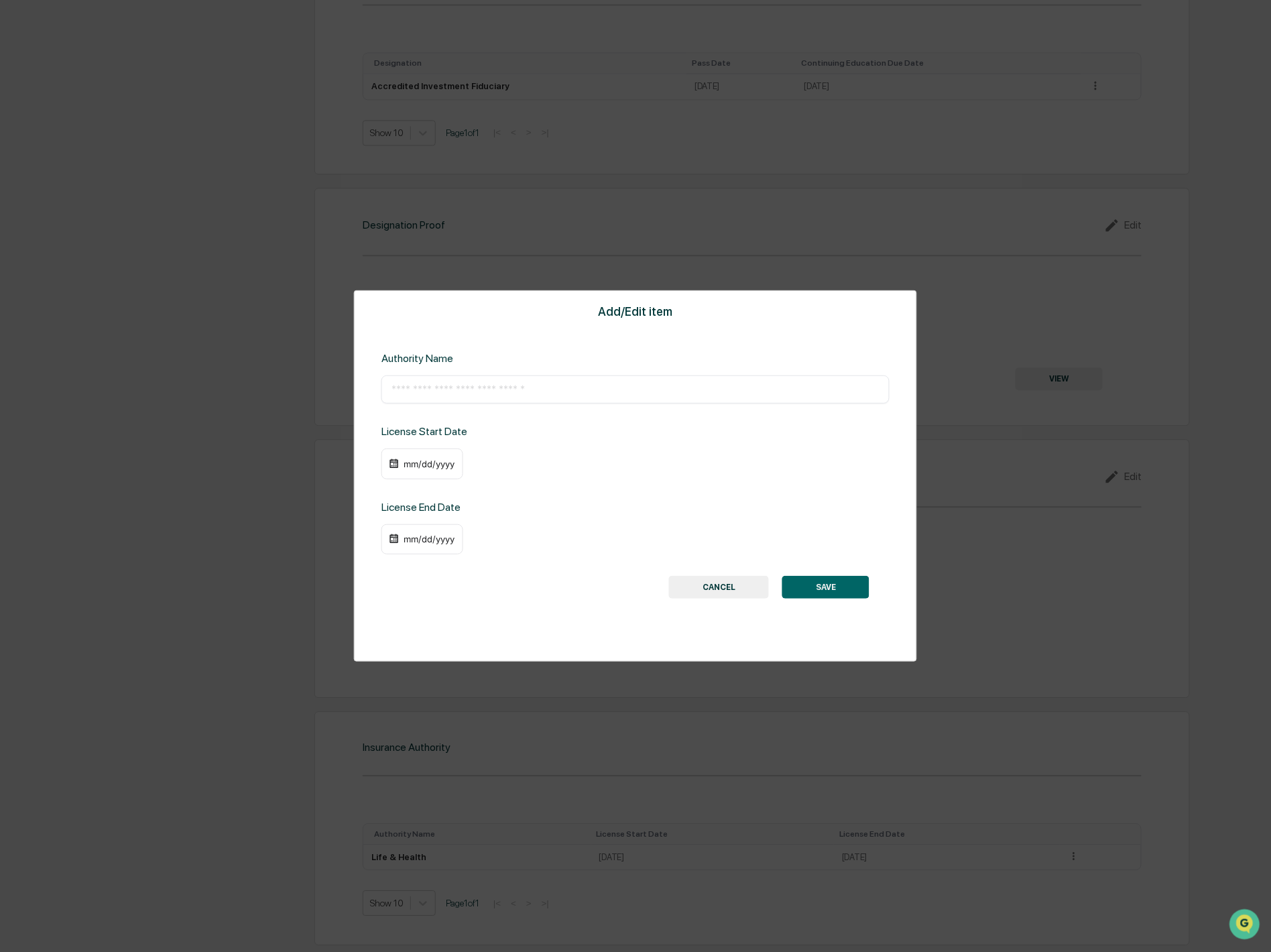
click at [518, 397] on input "text" at bounding box center [636, 389] width 489 height 13
type input "**********"
click at [432, 465] on div "mm/dd/yyyy" at bounding box center [430, 464] width 54 height 11
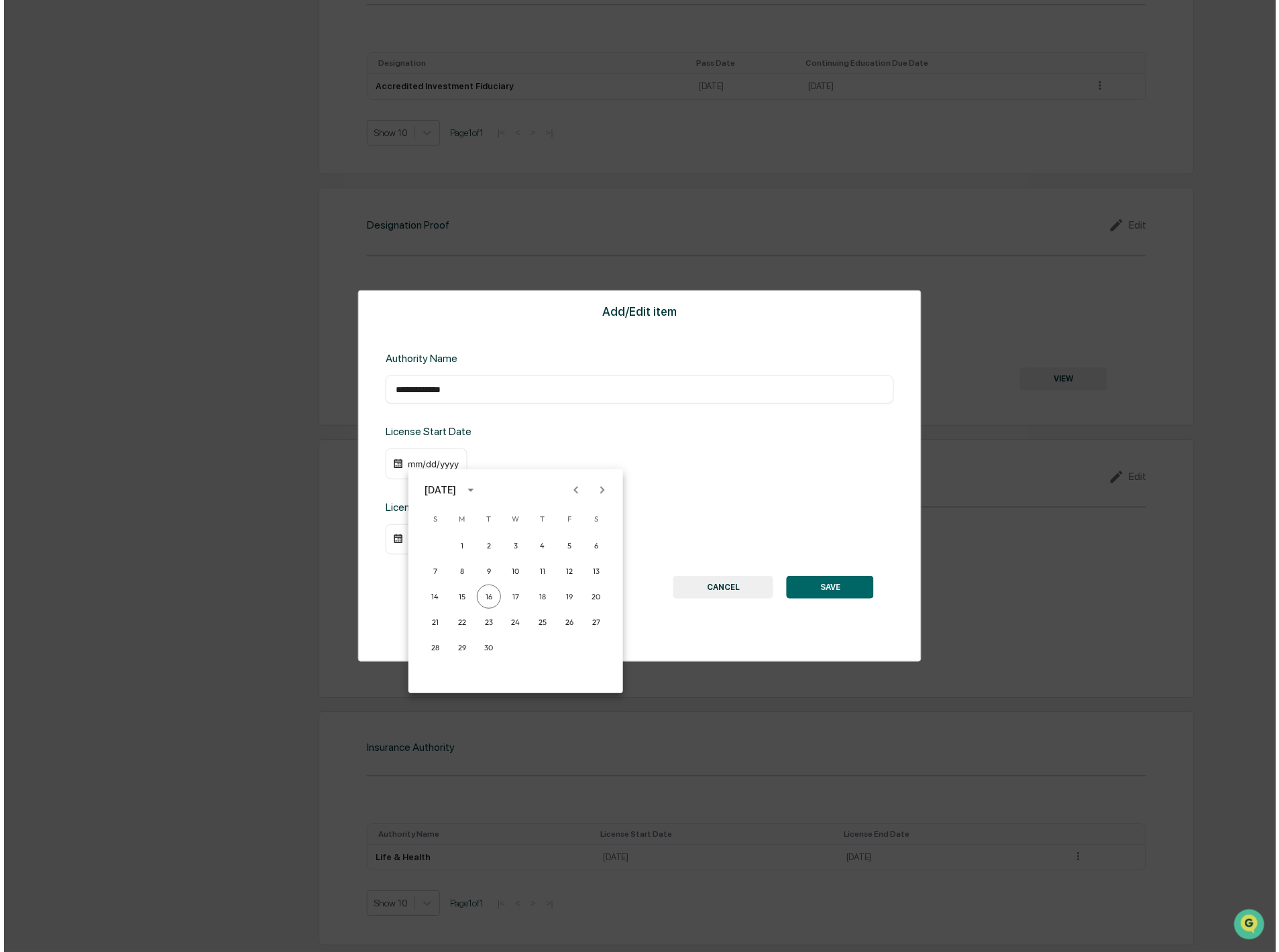
scroll to position [1081, 0]
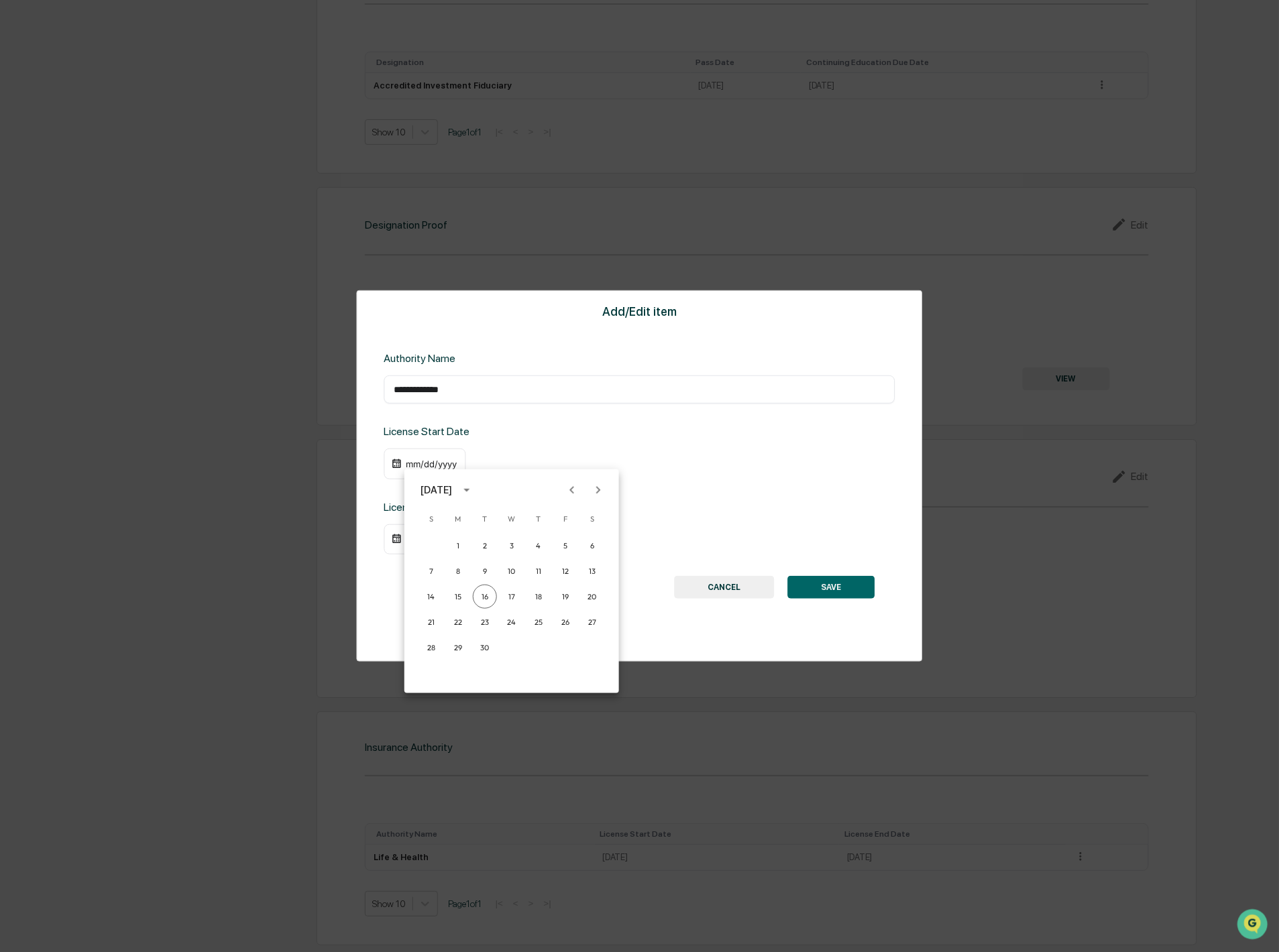
click at [570, 490] on icon "Previous month" at bounding box center [572, 489] width 15 height 15
click at [572, 490] on icon "Previous month" at bounding box center [572, 489] width 5 height 7
click at [562, 595] on button "20" at bounding box center [566, 596] width 24 height 24
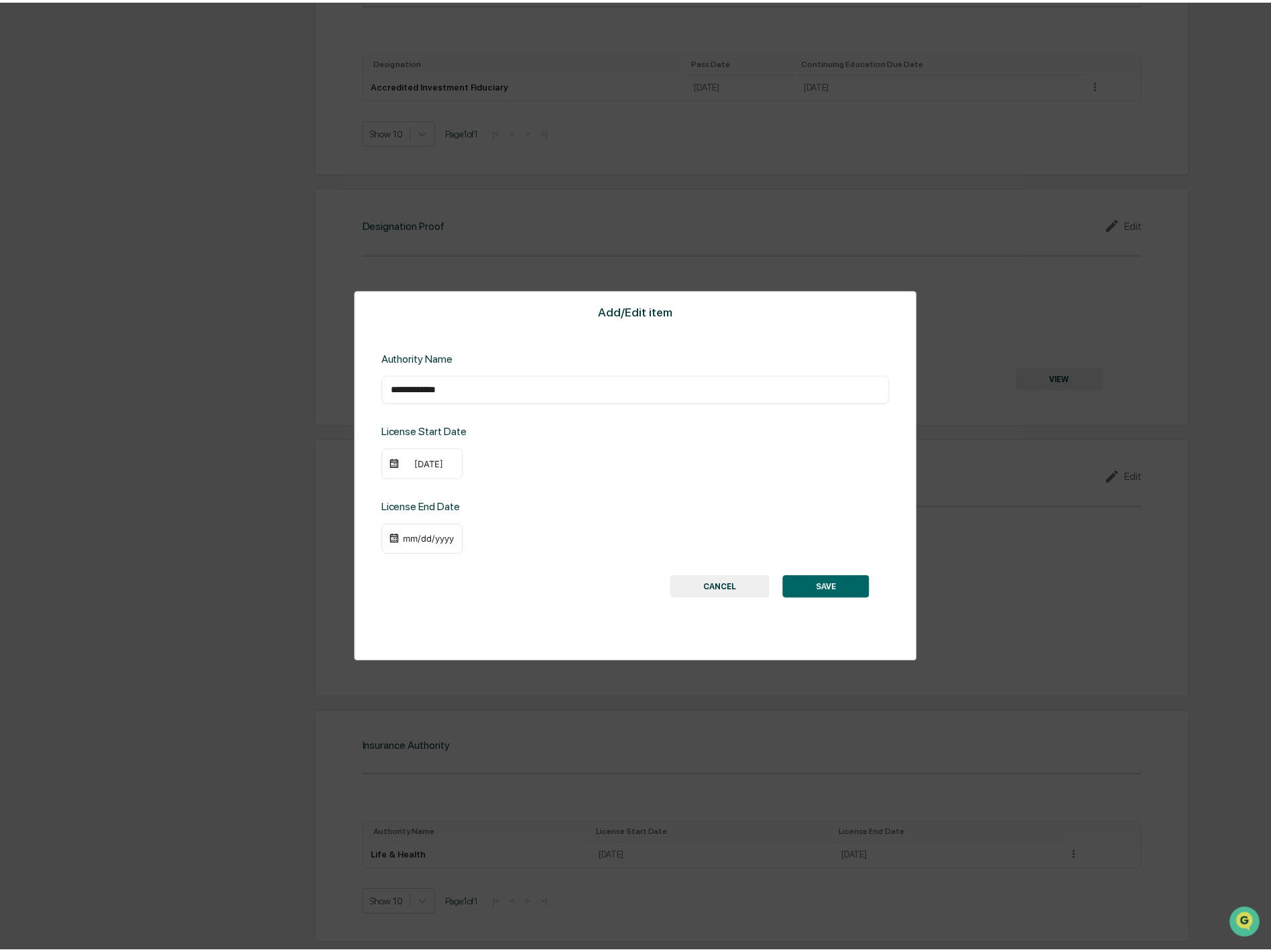
scroll to position [1080, 0]
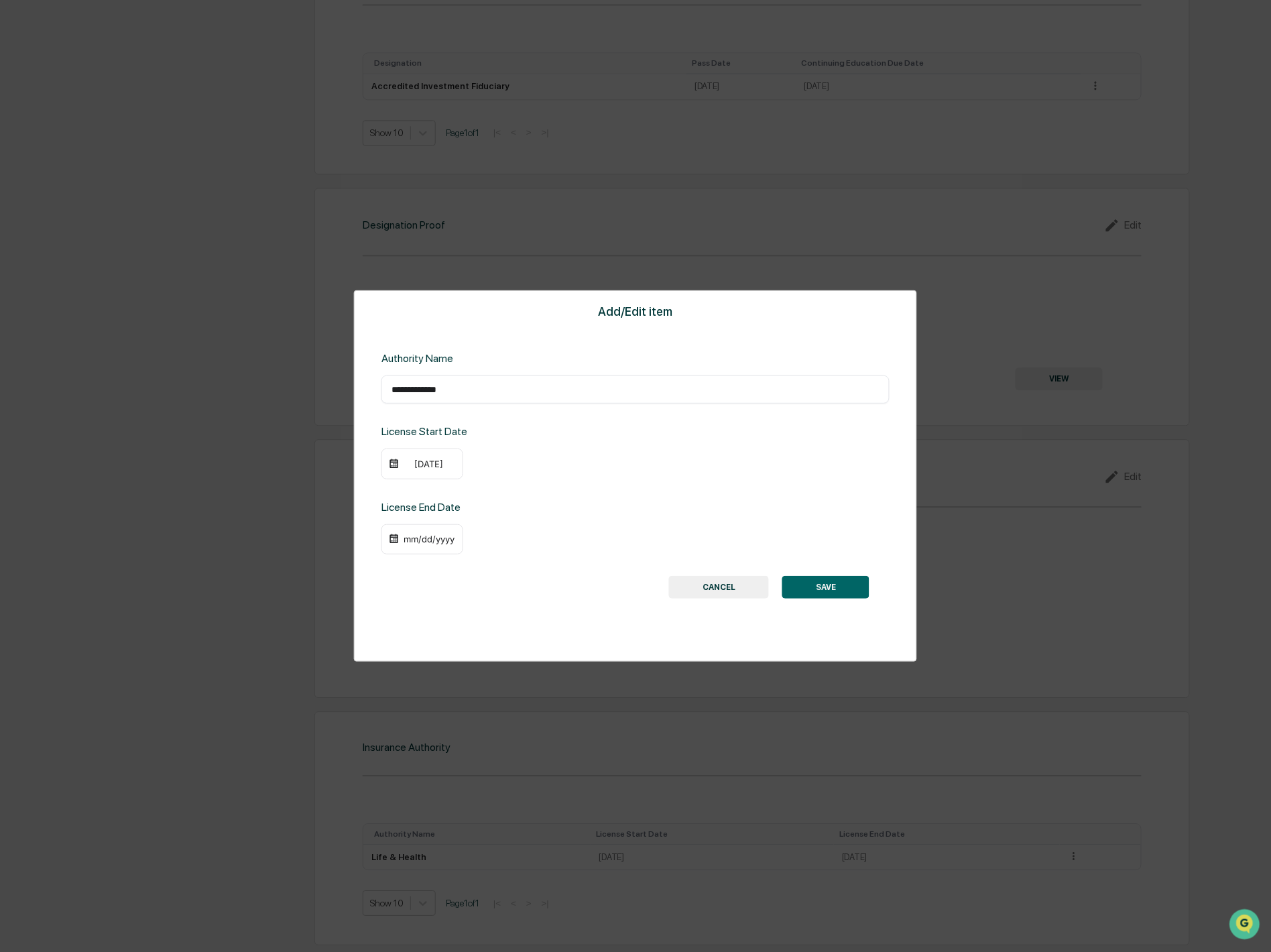
click at [441, 537] on div "mm/dd/yyyy" at bounding box center [430, 538] width 54 height 11
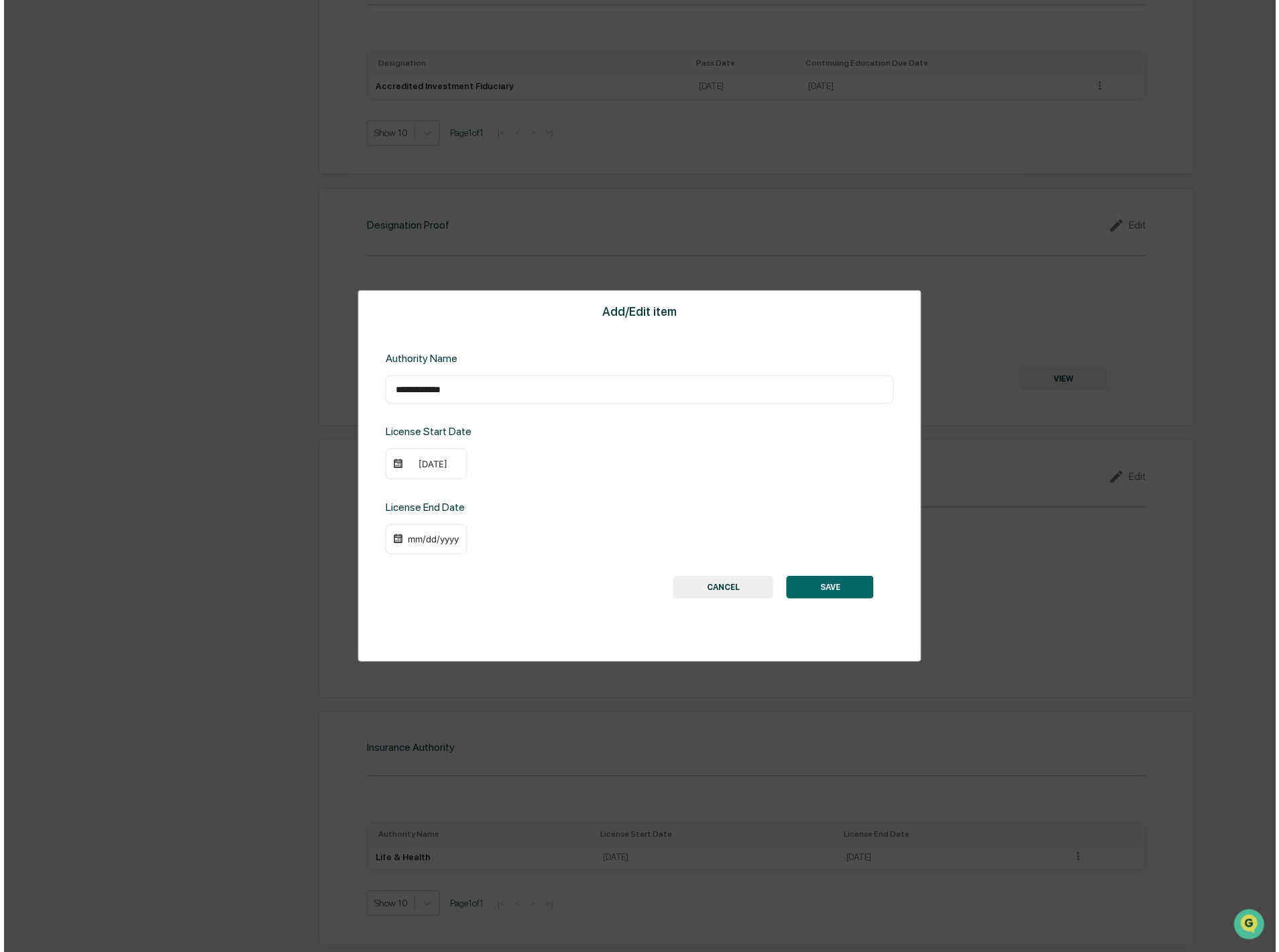
scroll to position [1081, 0]
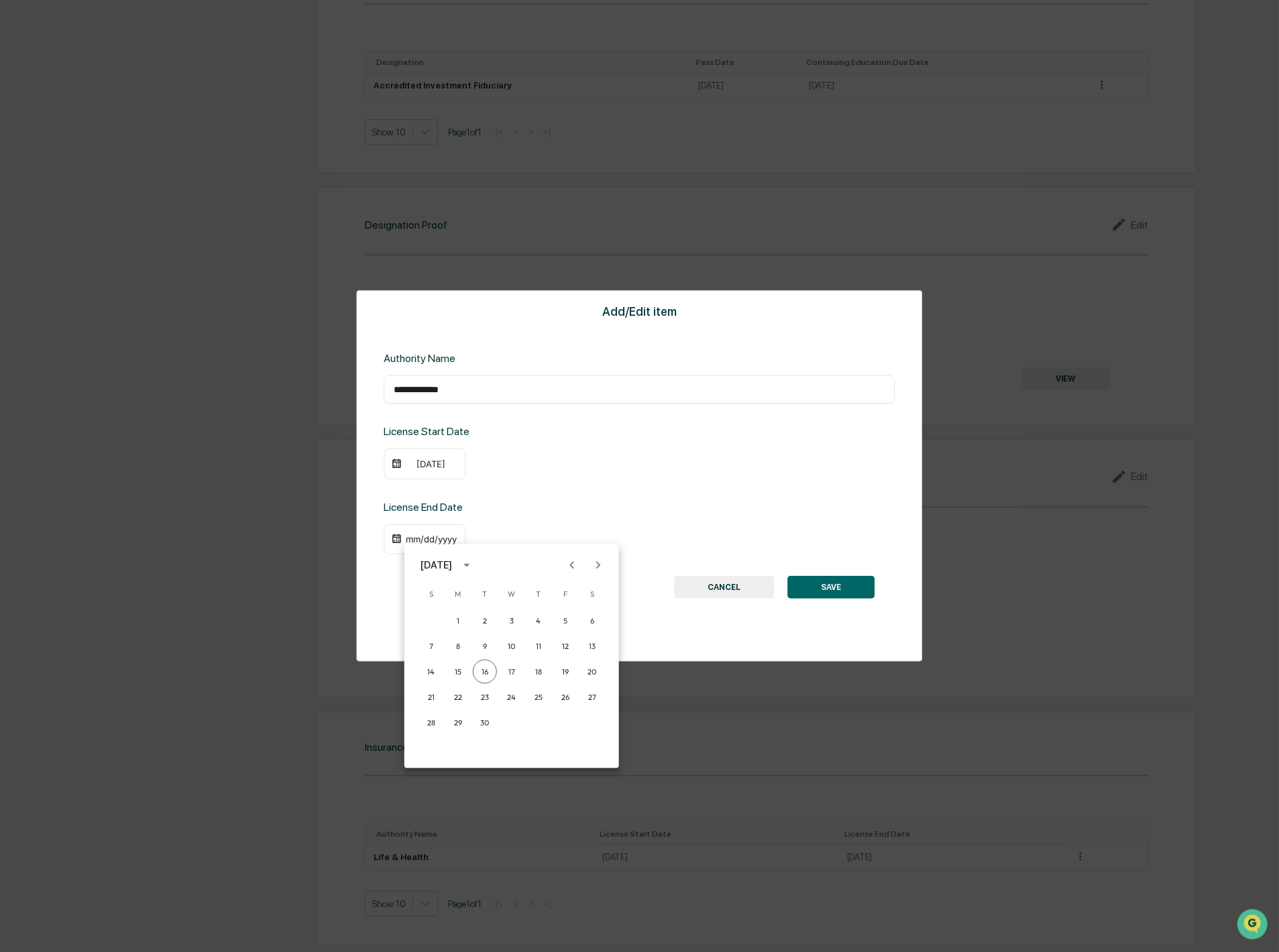
click at [593, 496] on div at bounding box center [640, 476] width 1279 height 952
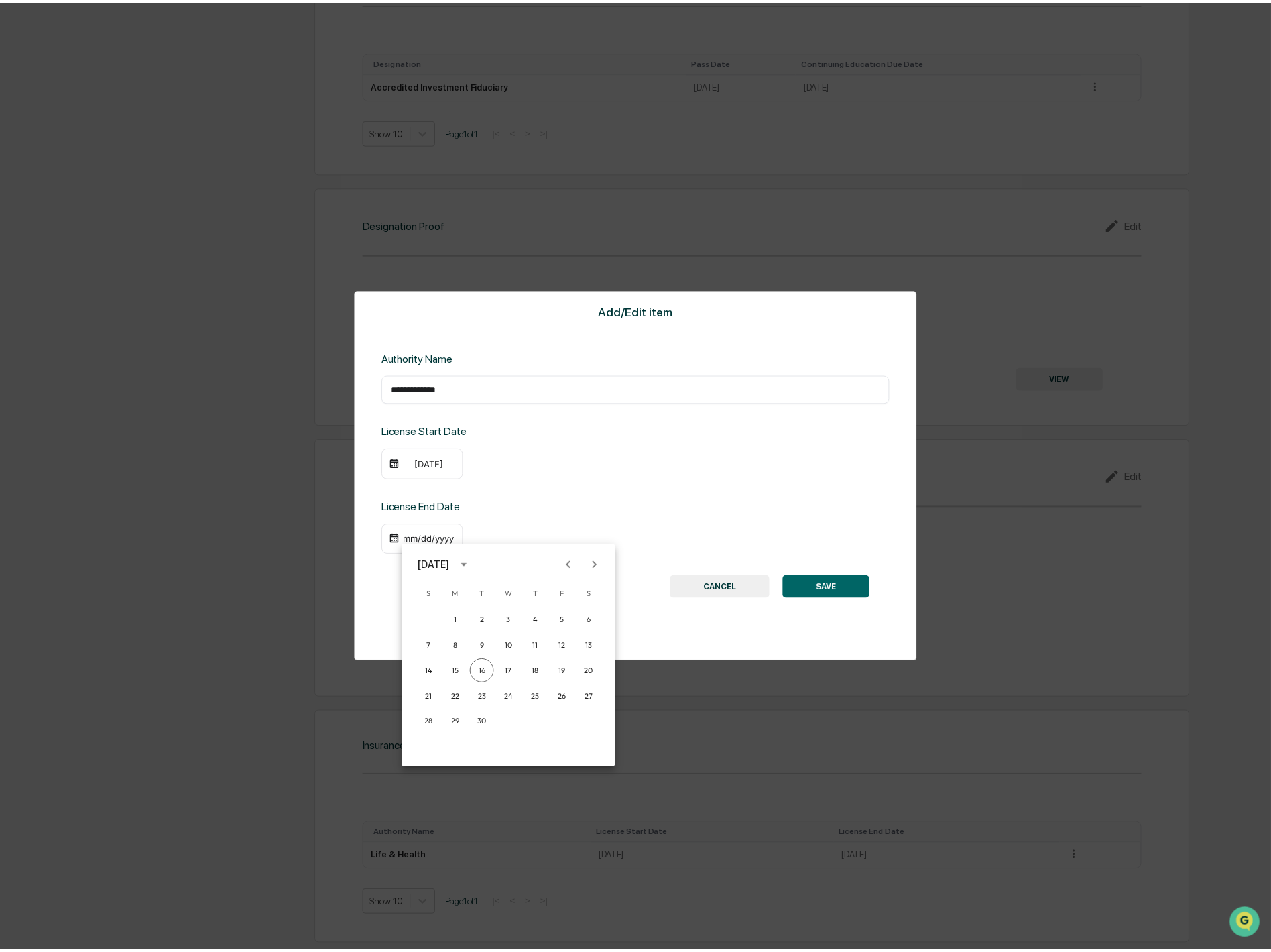
scroll to position [1080, 0]
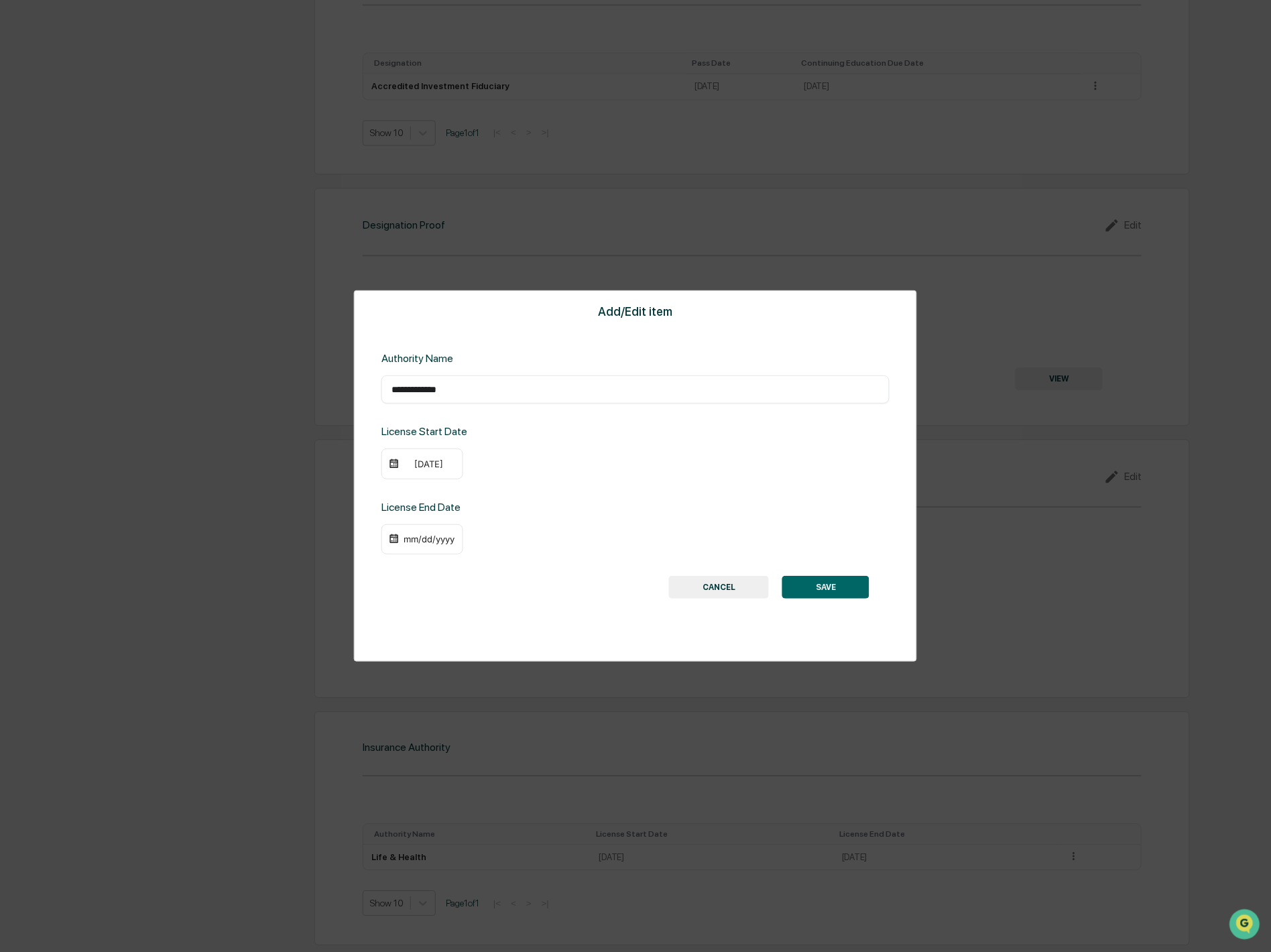
click at [822, 588] on button "SAVE" at bounding box center [825, 586] width 87 height 23
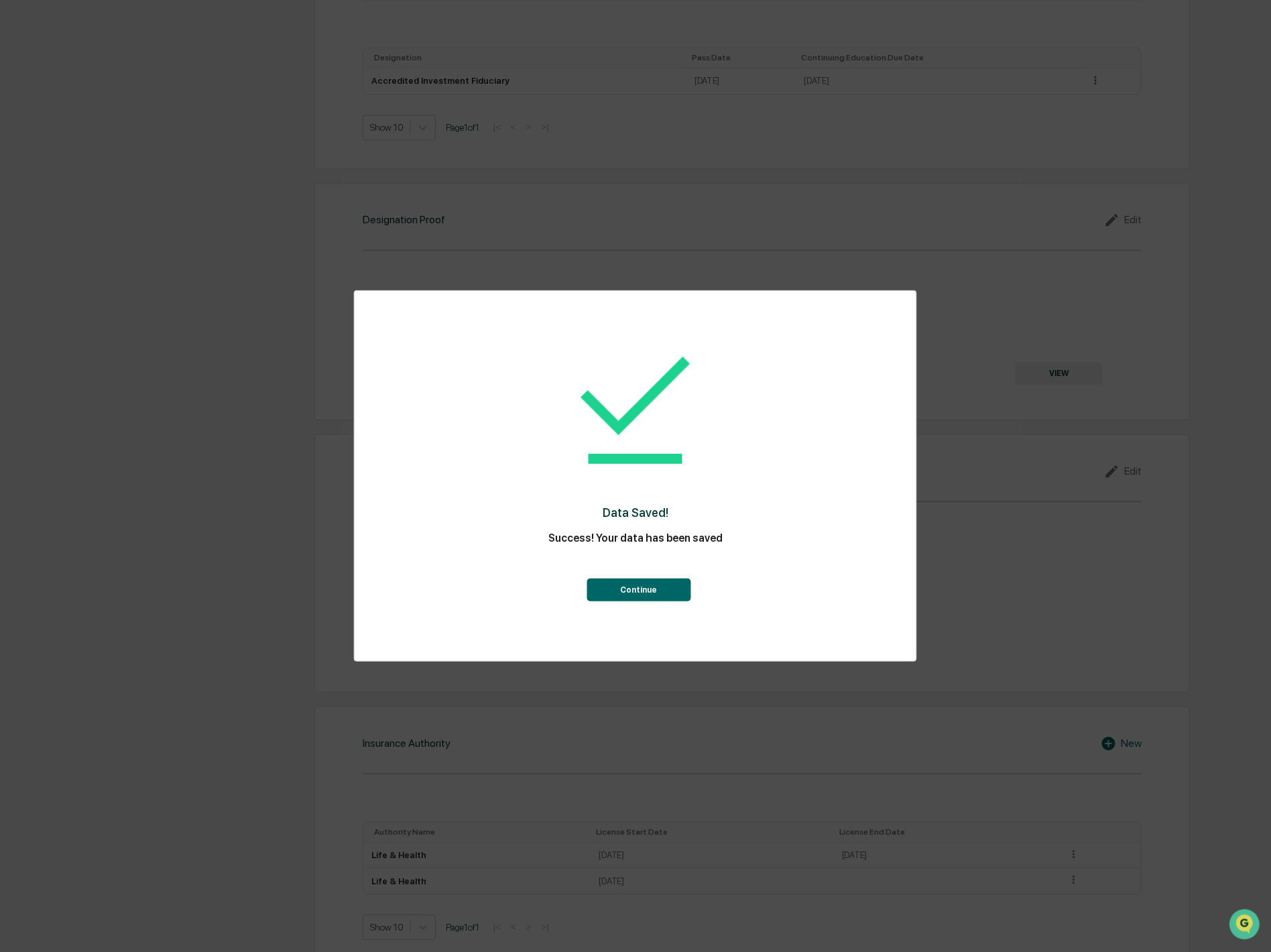
click at [657, 594] on button "Continue" at bounding box center [638, 589] width 104 height 23
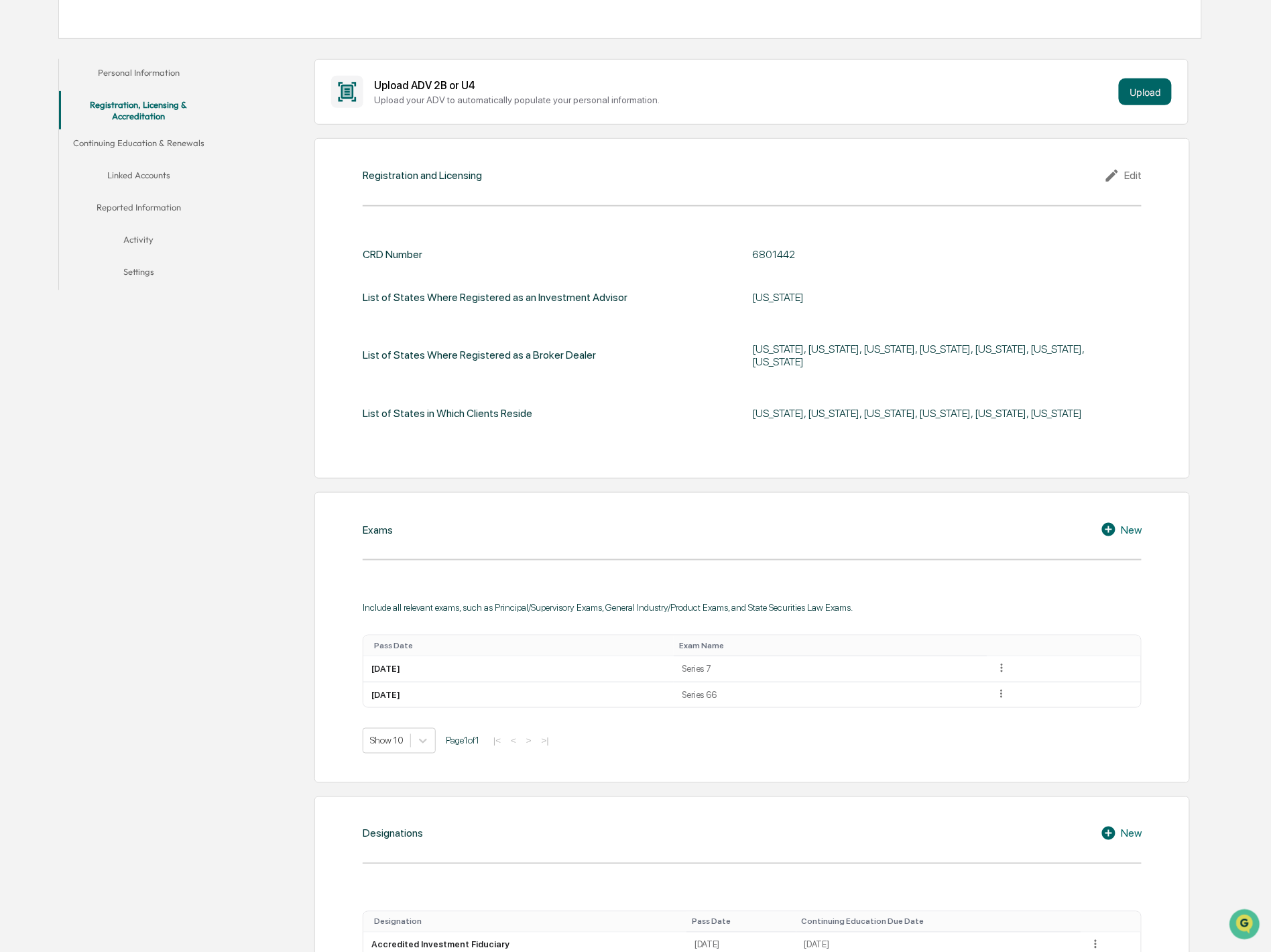
scroll to position [0, 0]
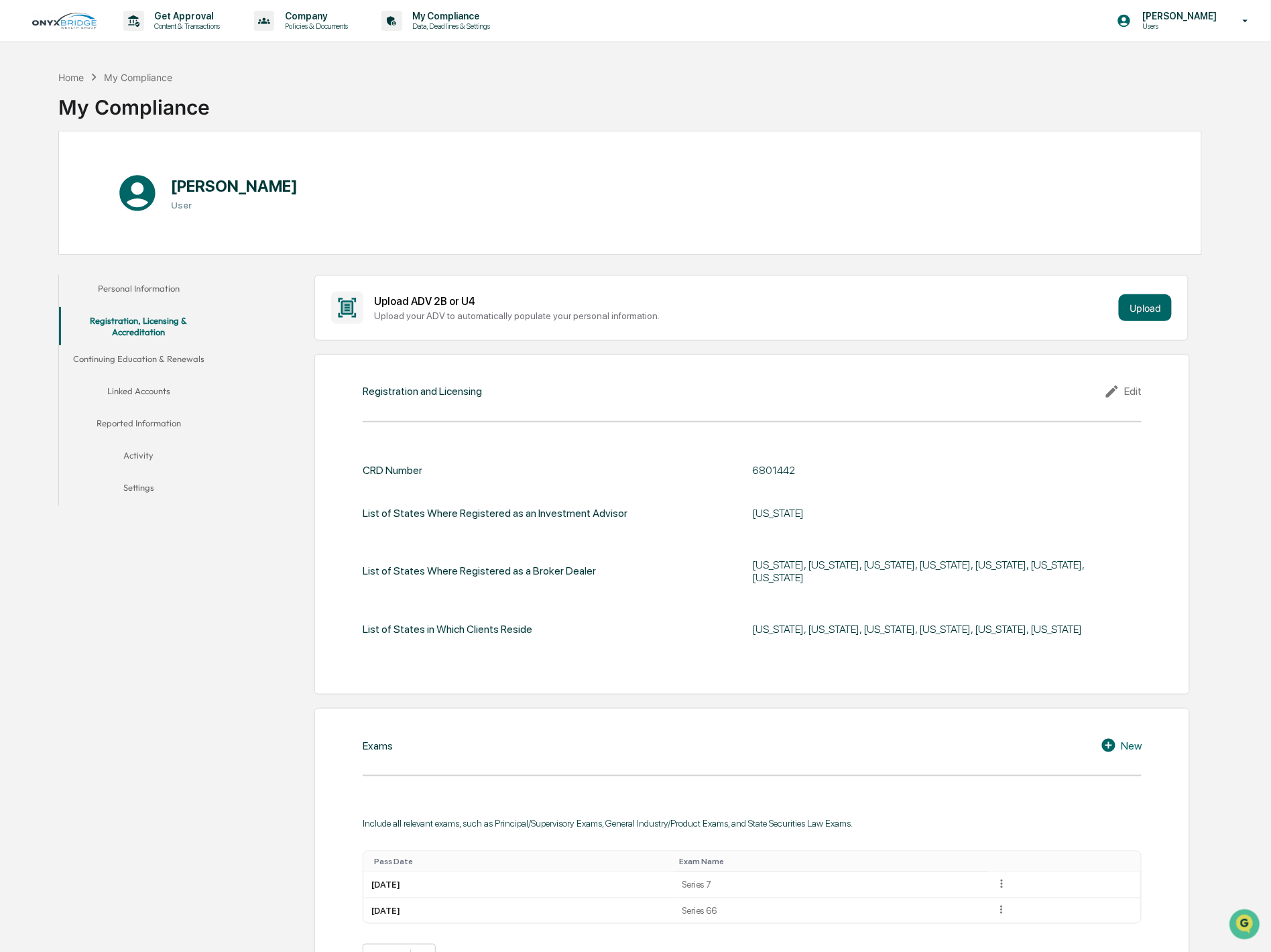
click at [152, 361] on button "Continuing Education & Renewals" at bounding box center [139, 362] width 160 height 32
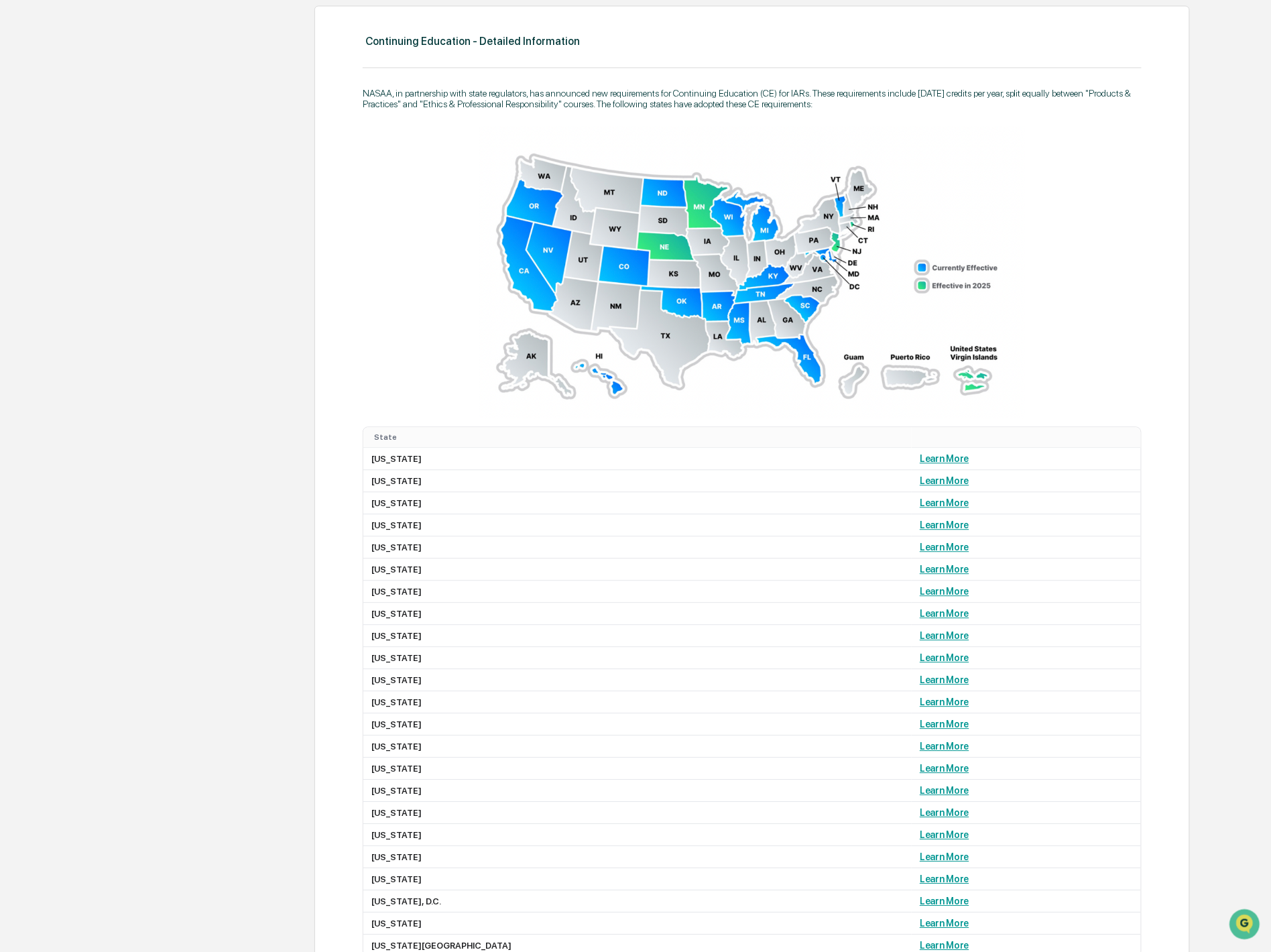
scroll to position [975, 0]
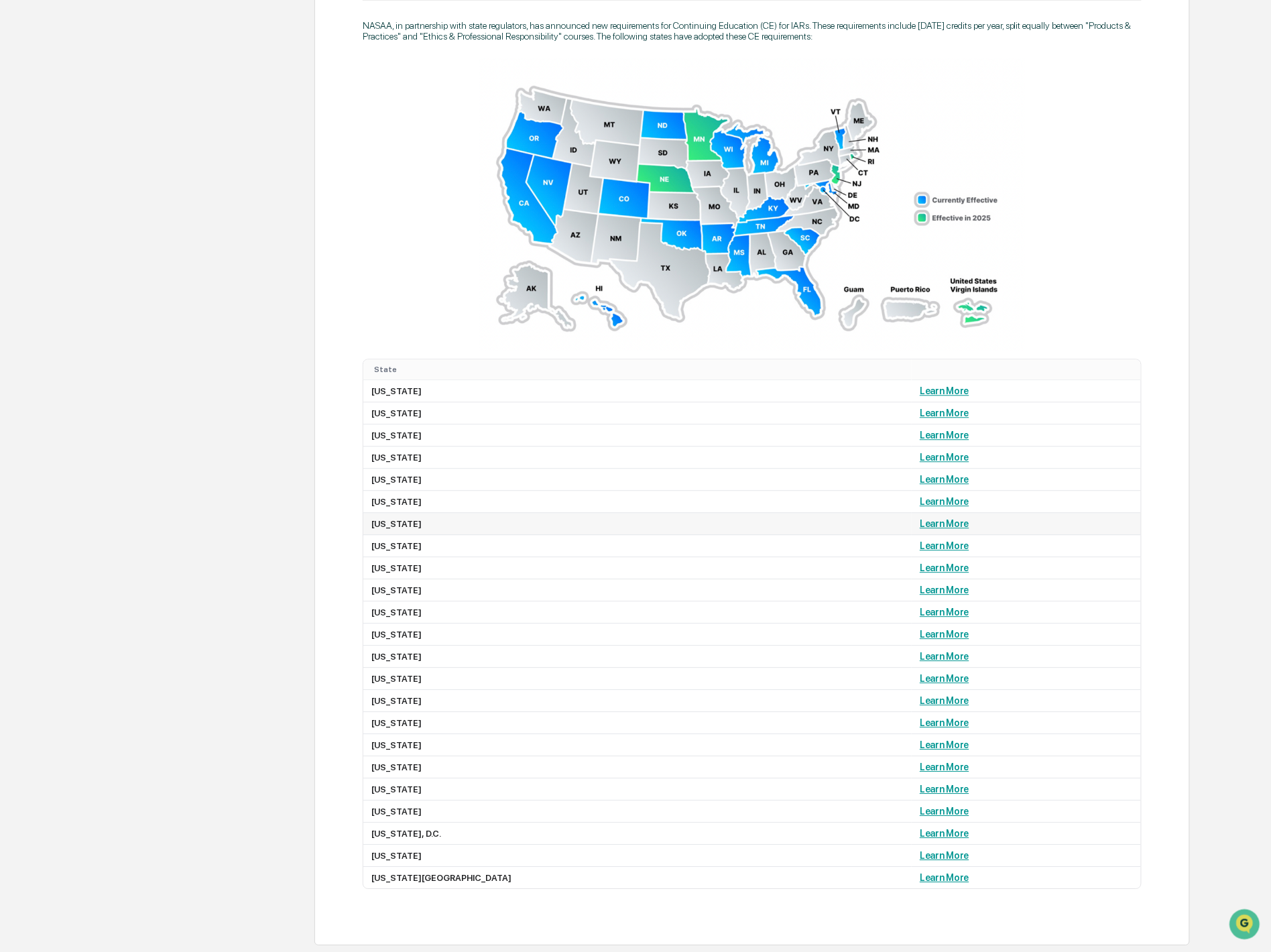
click at [920, 519] on link "Learn More" at bounding box center [944, 523] width 49 height 11
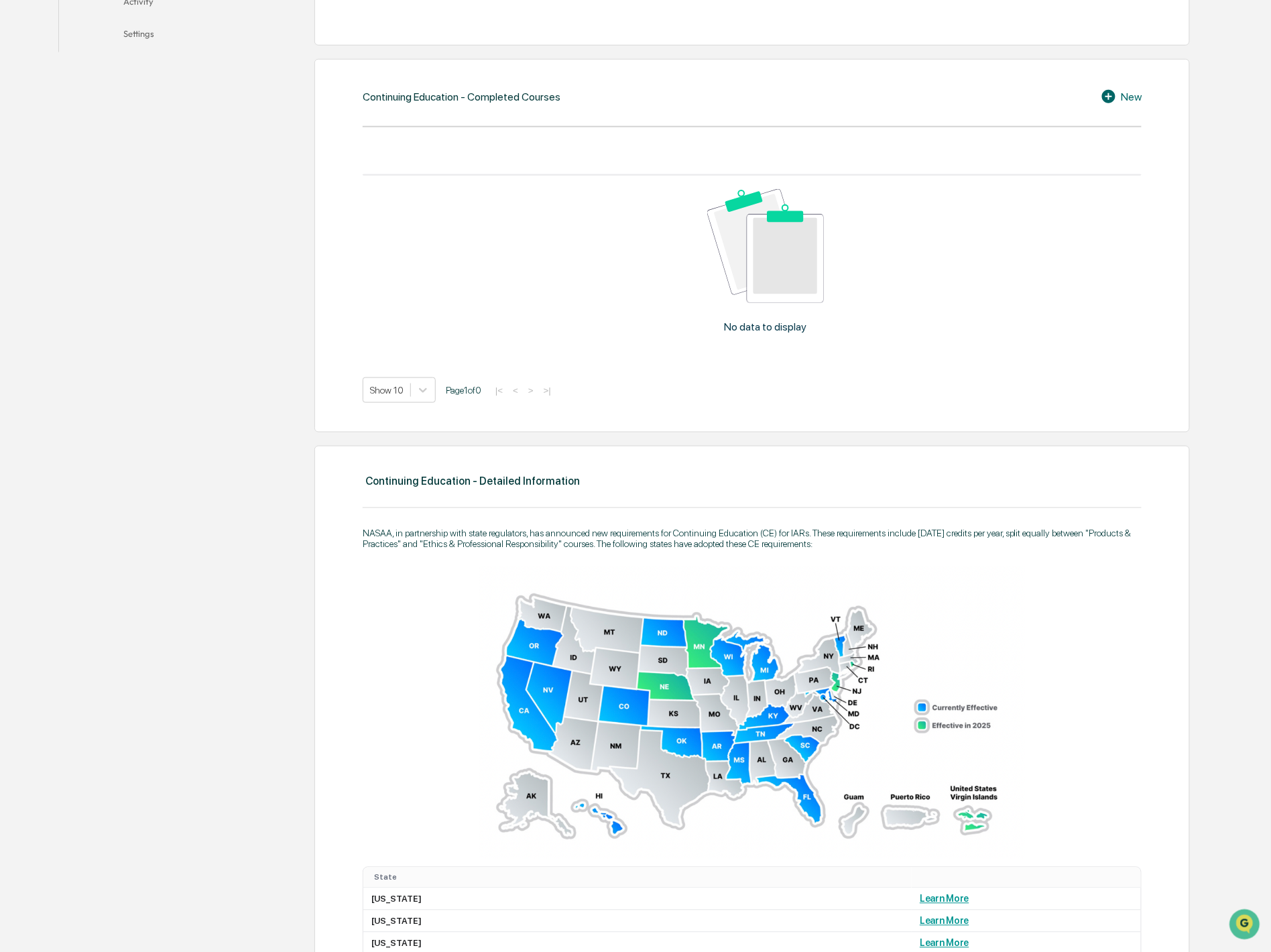
scroll to position [0, 0]
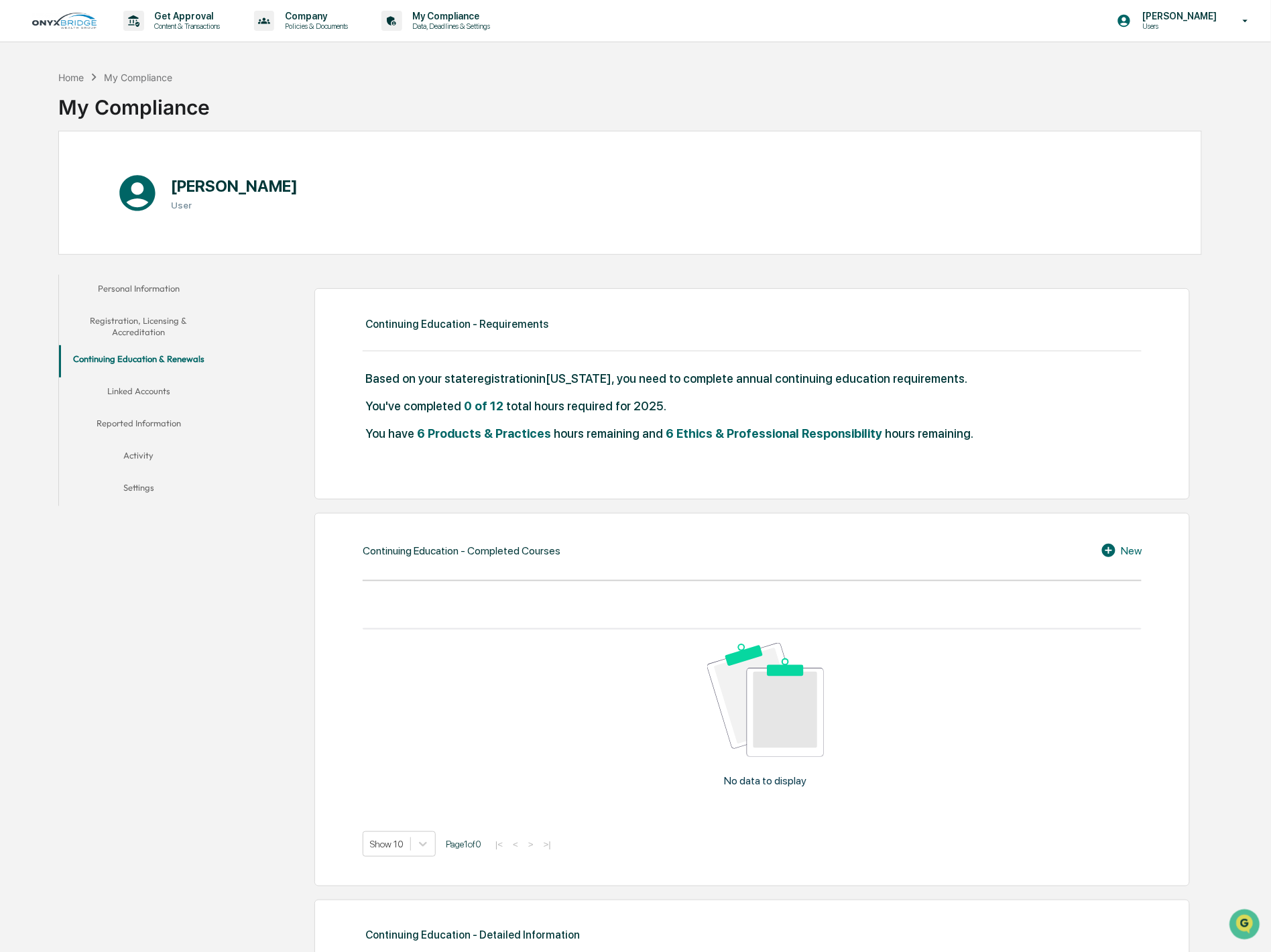
click at [128, 394] on button "Linked Accounts" at bounding box center [139, 394] width 160 height 32
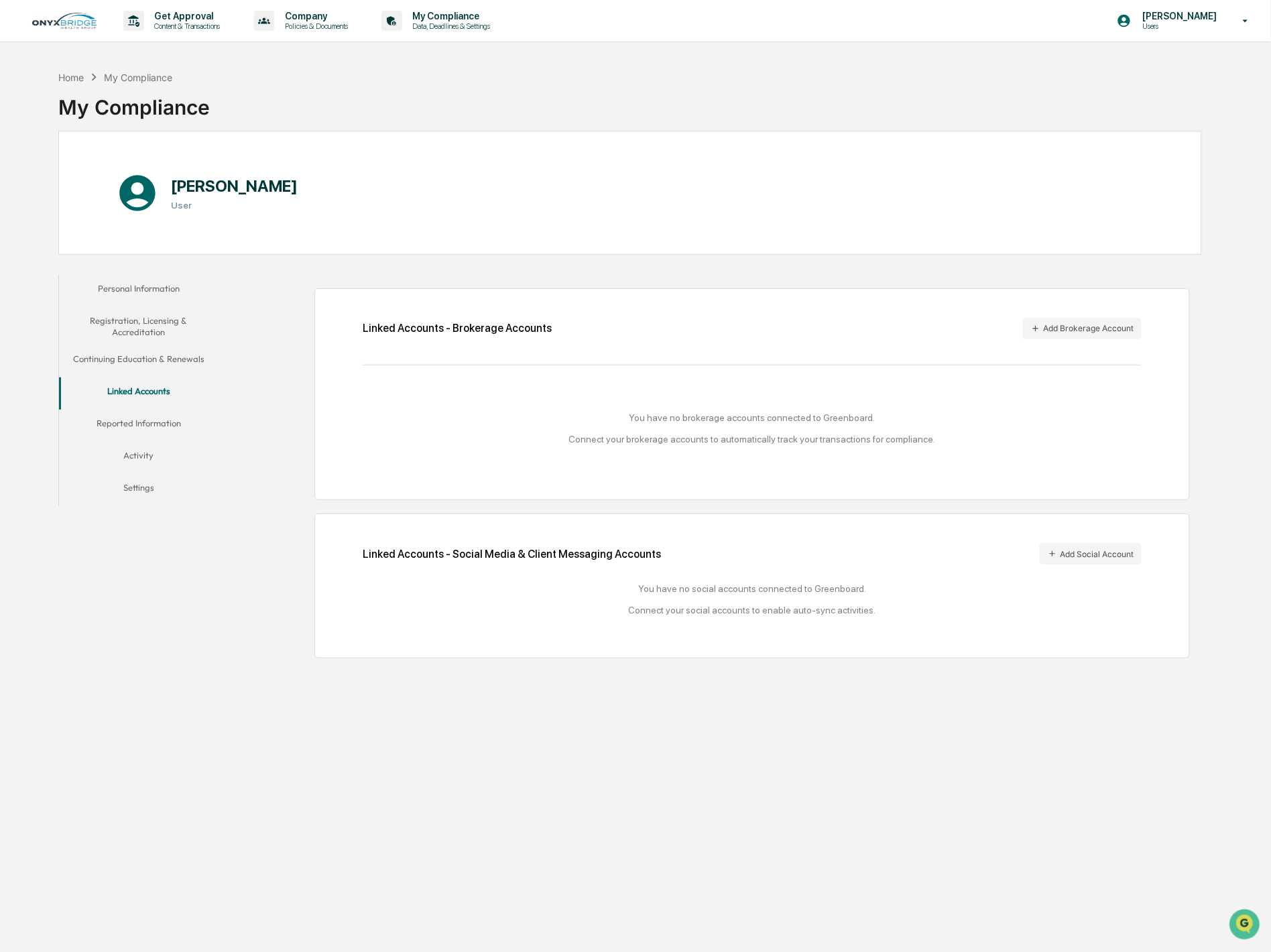
click at [125, 425] on button "Reported Information" at bounding box center [139, 426] width 160 height 32
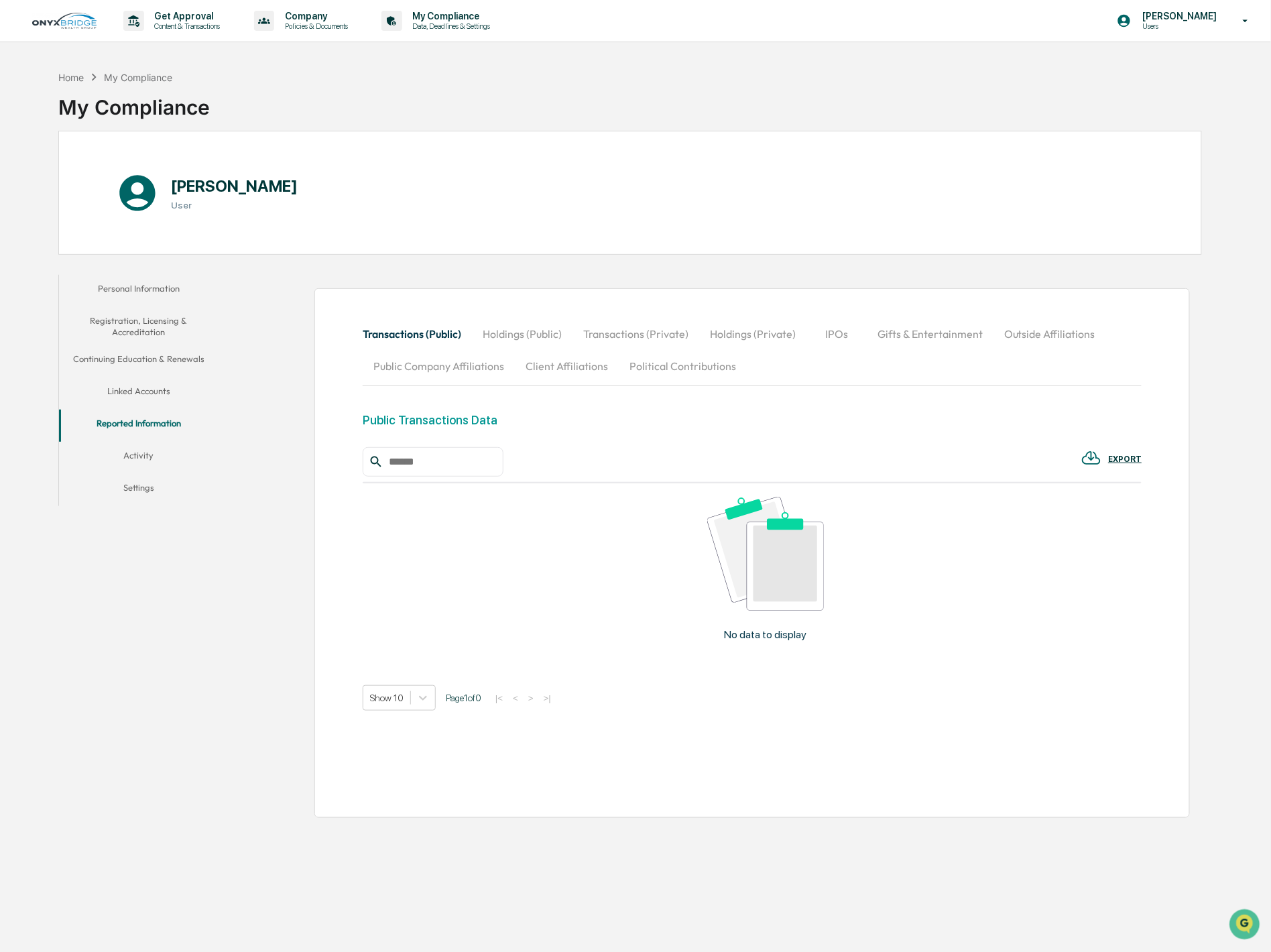
click at [156, 454] on button "Activity" at bounding box center [139, 458] width 160 height 32
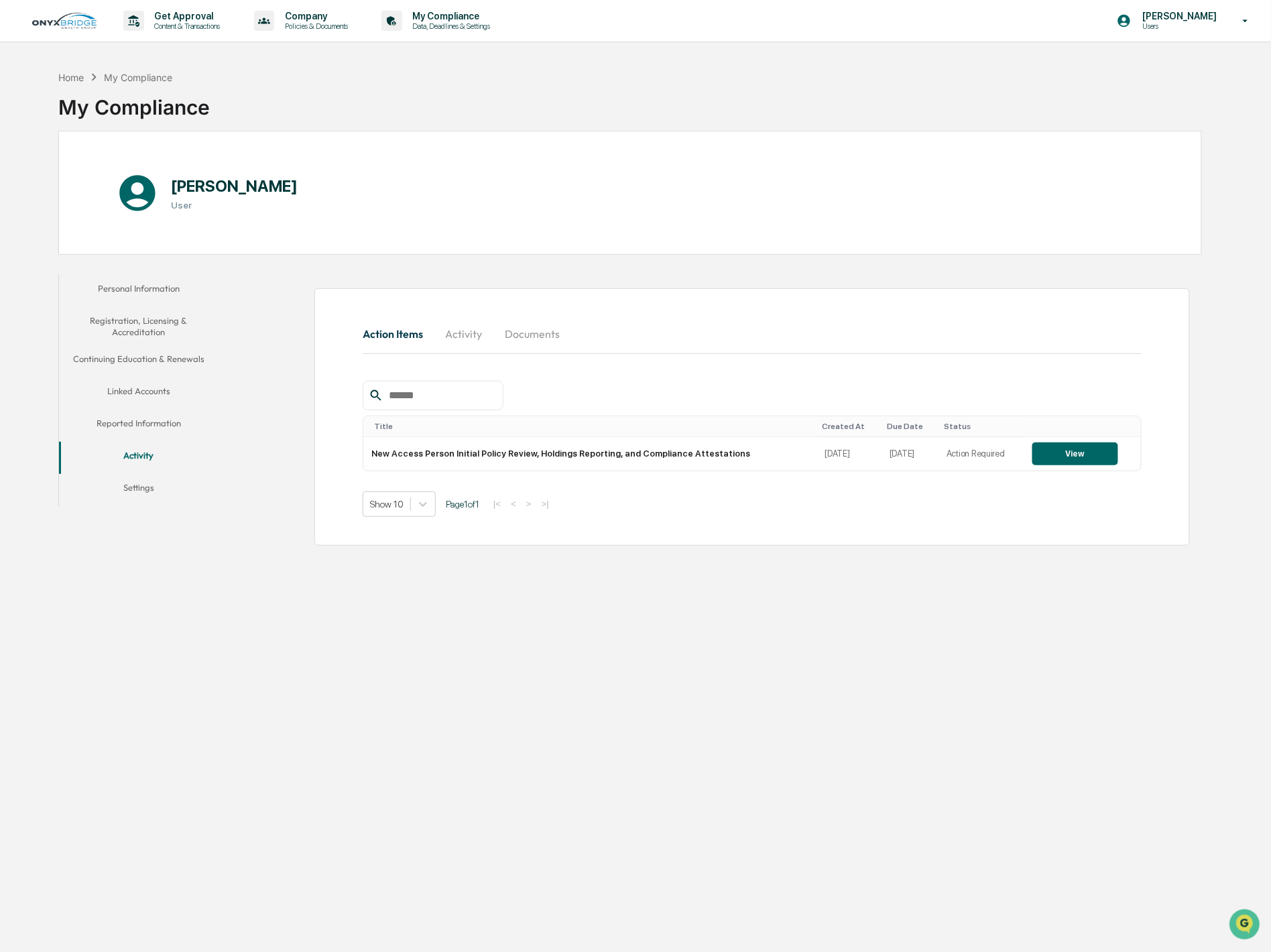
click at [136, 484] on button "Settings" at bounding box center [139, 489] width 160 height 32
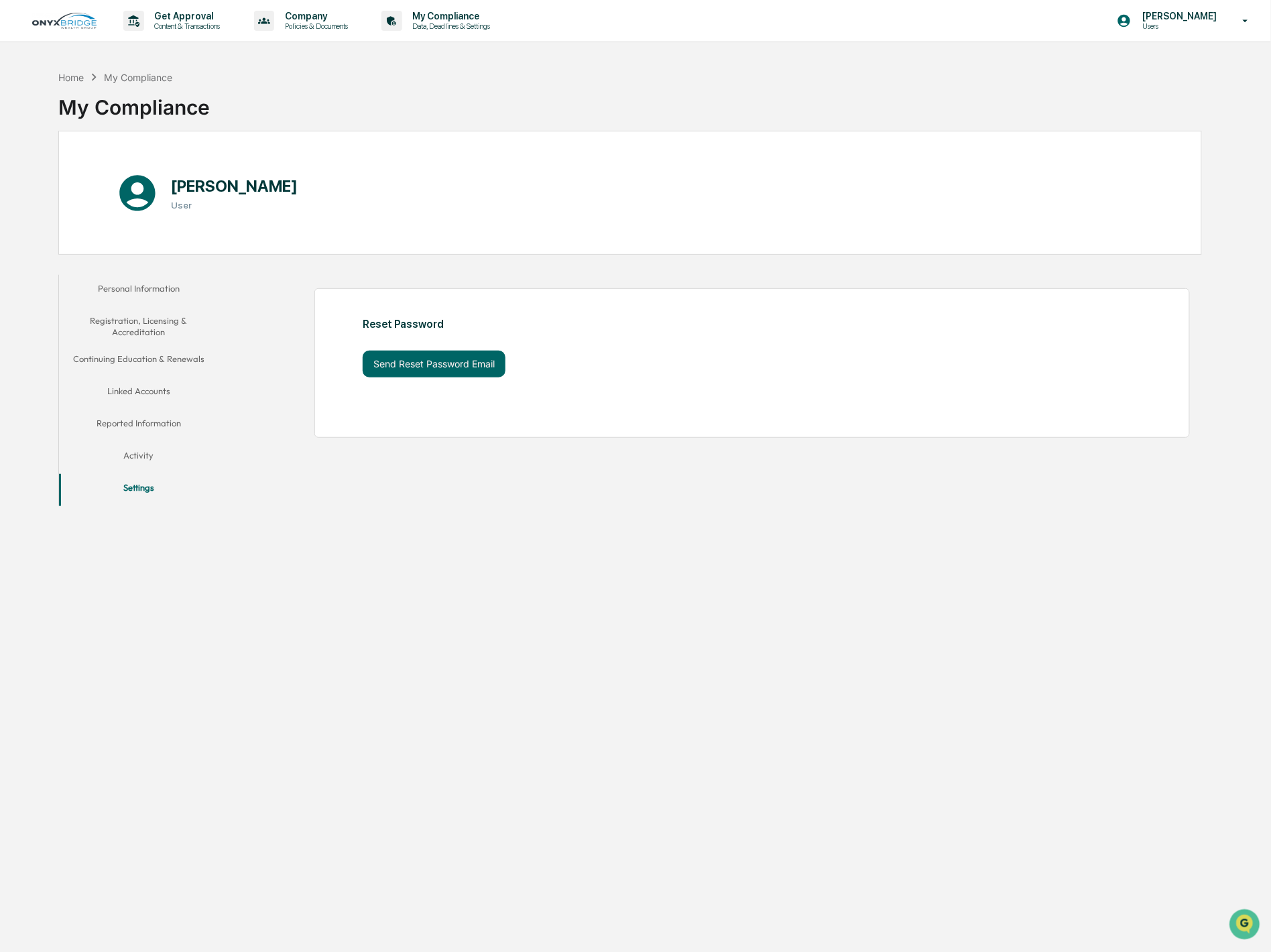
click at [168, 360] on button "Continuing Education & Renewals" at bounding box center [139, 362] width 160 height 32
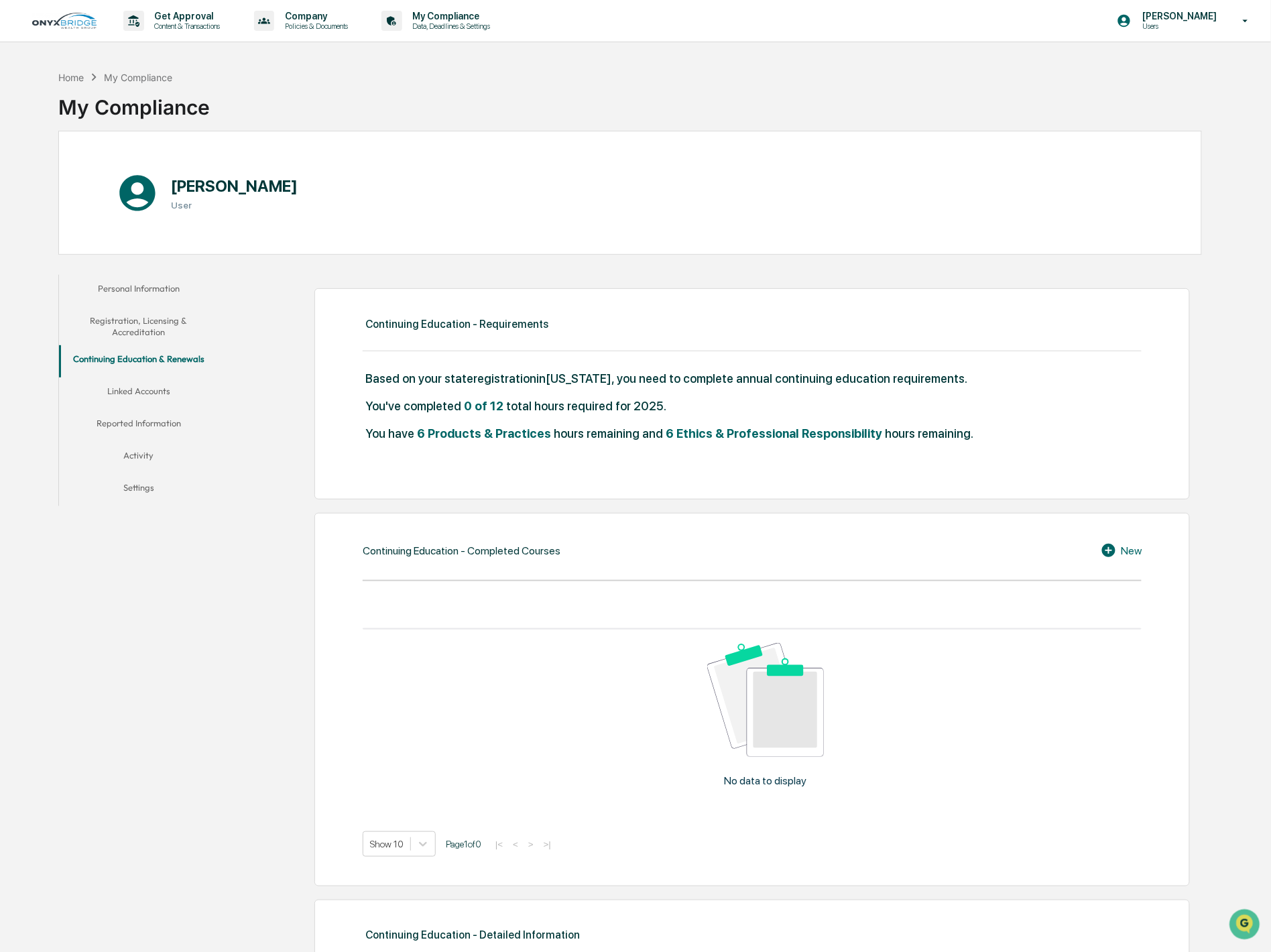
click at [1135, 553] on div "New" at bounding box center [1121, 550] width 41 height 16
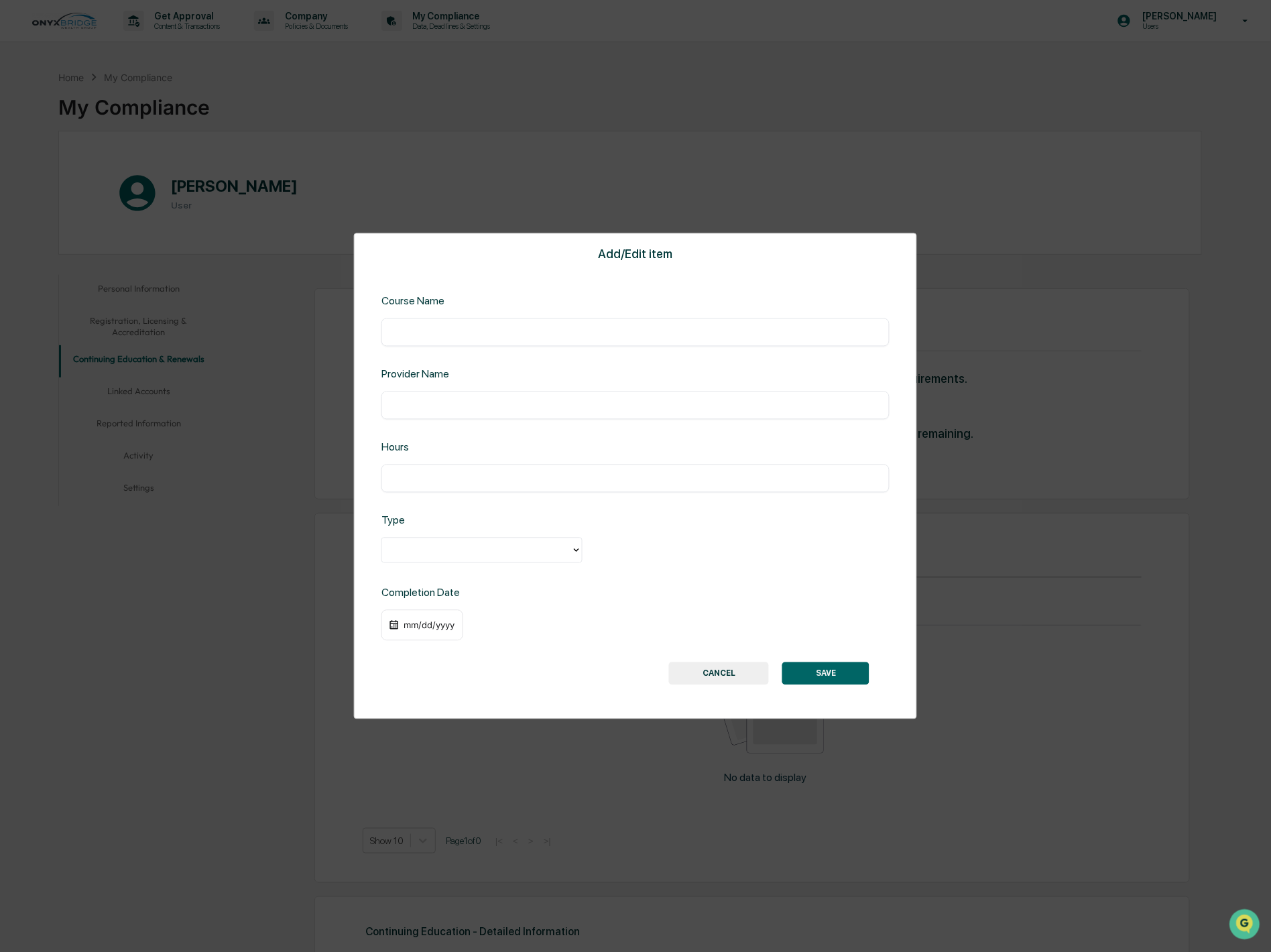
click at [712, 670] on button "CANCEL" at bounding box center [719, 672] width 100 height 23
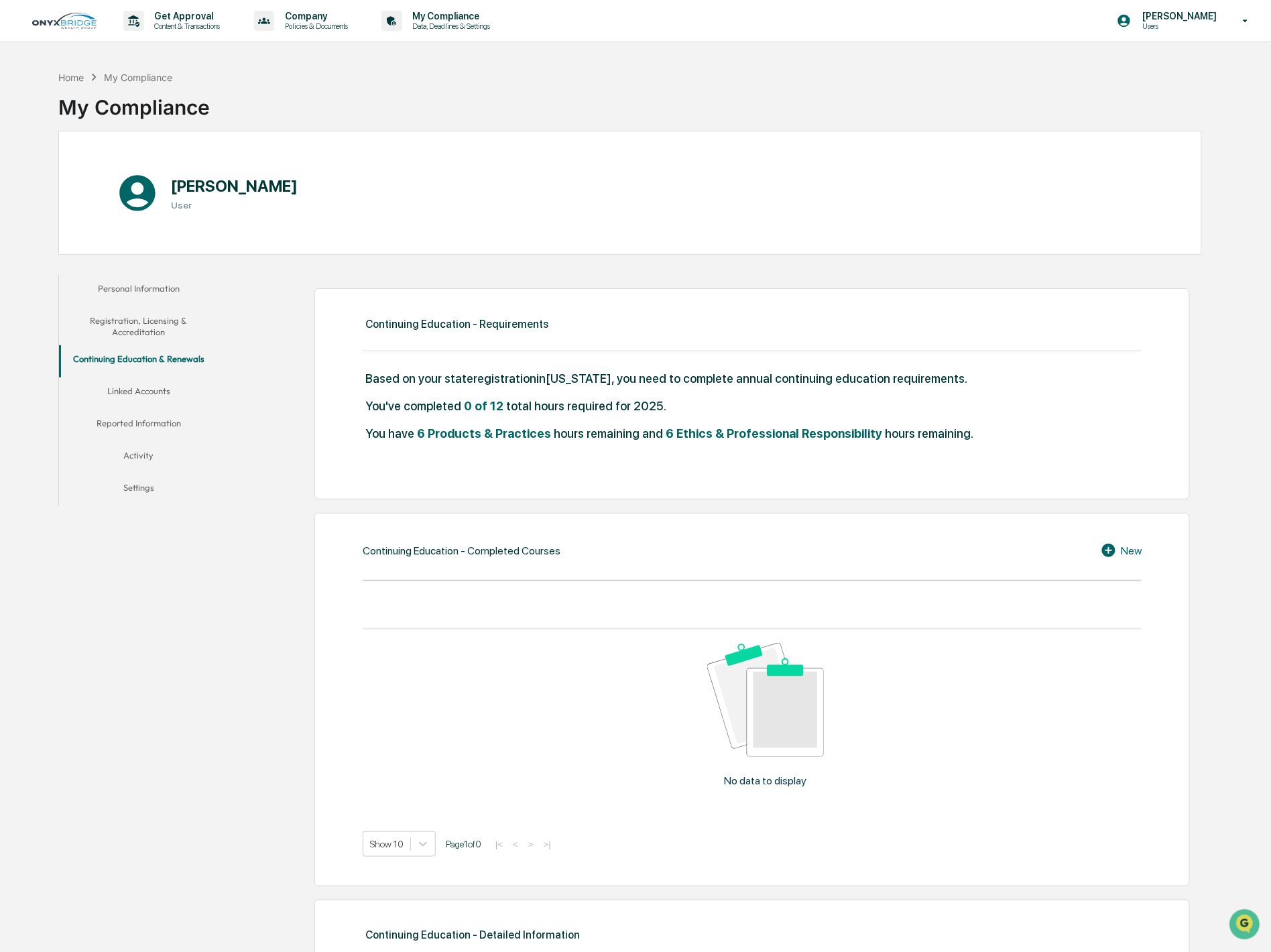
click at [125, 388] on button "Linked Accounts" at bounding box center [139, 394] width 160 height 32
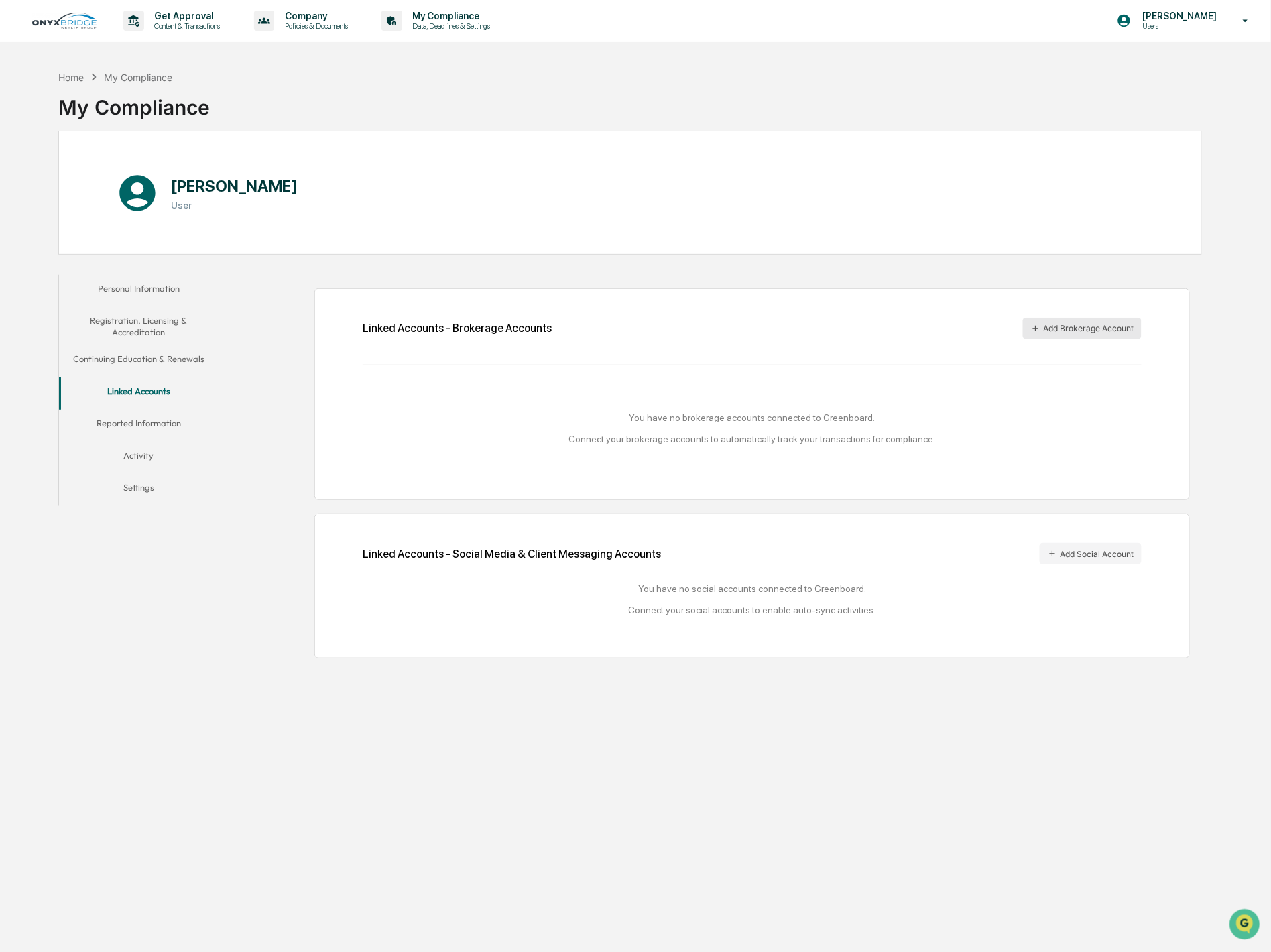
click at [1070, 326] on button "Add Brokerage Account" at bounding box center [1082, 328] width 119 height 21
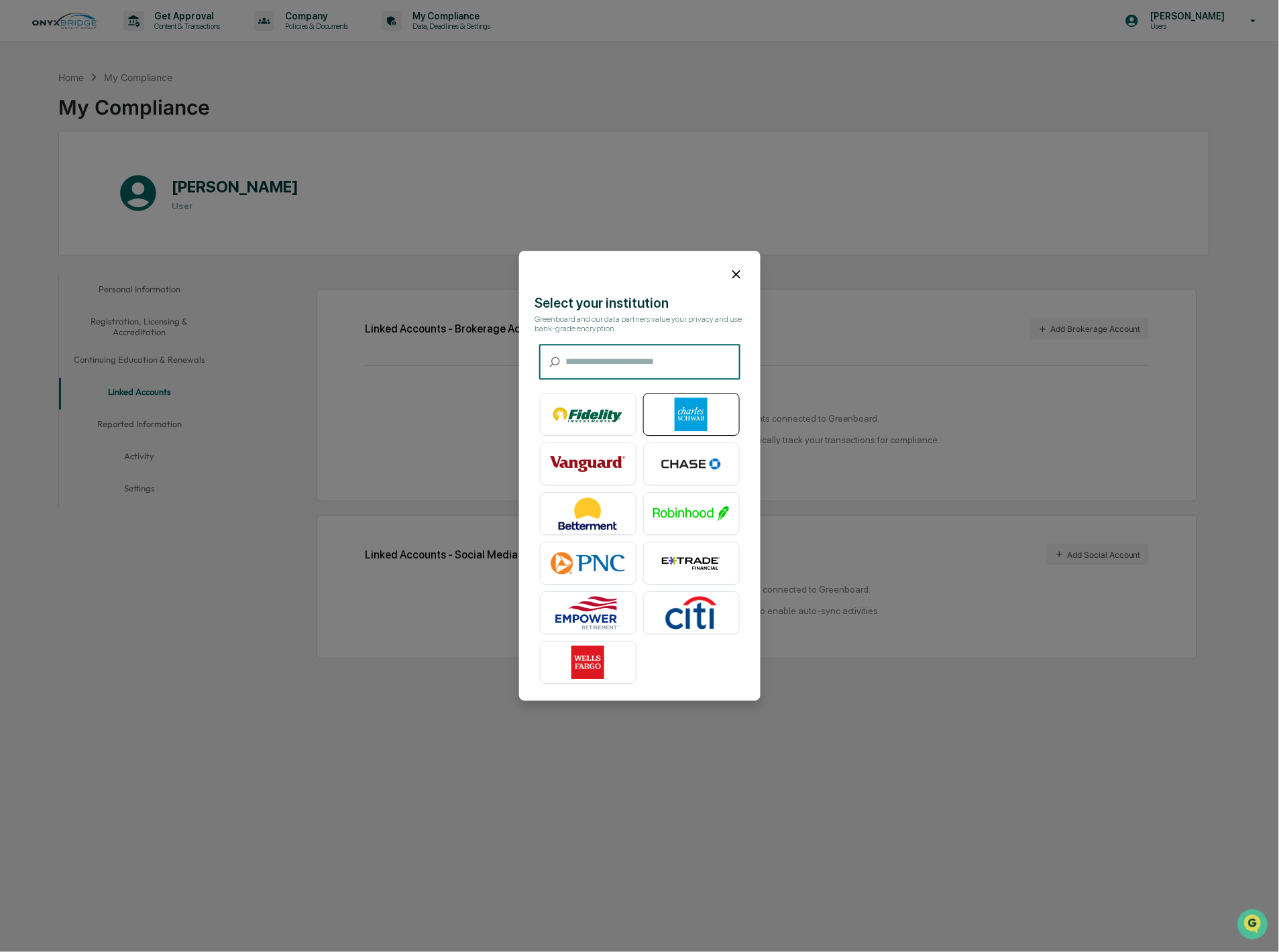
click at [687, 420] on img at bounding box center [691, 416] width 77 height 34
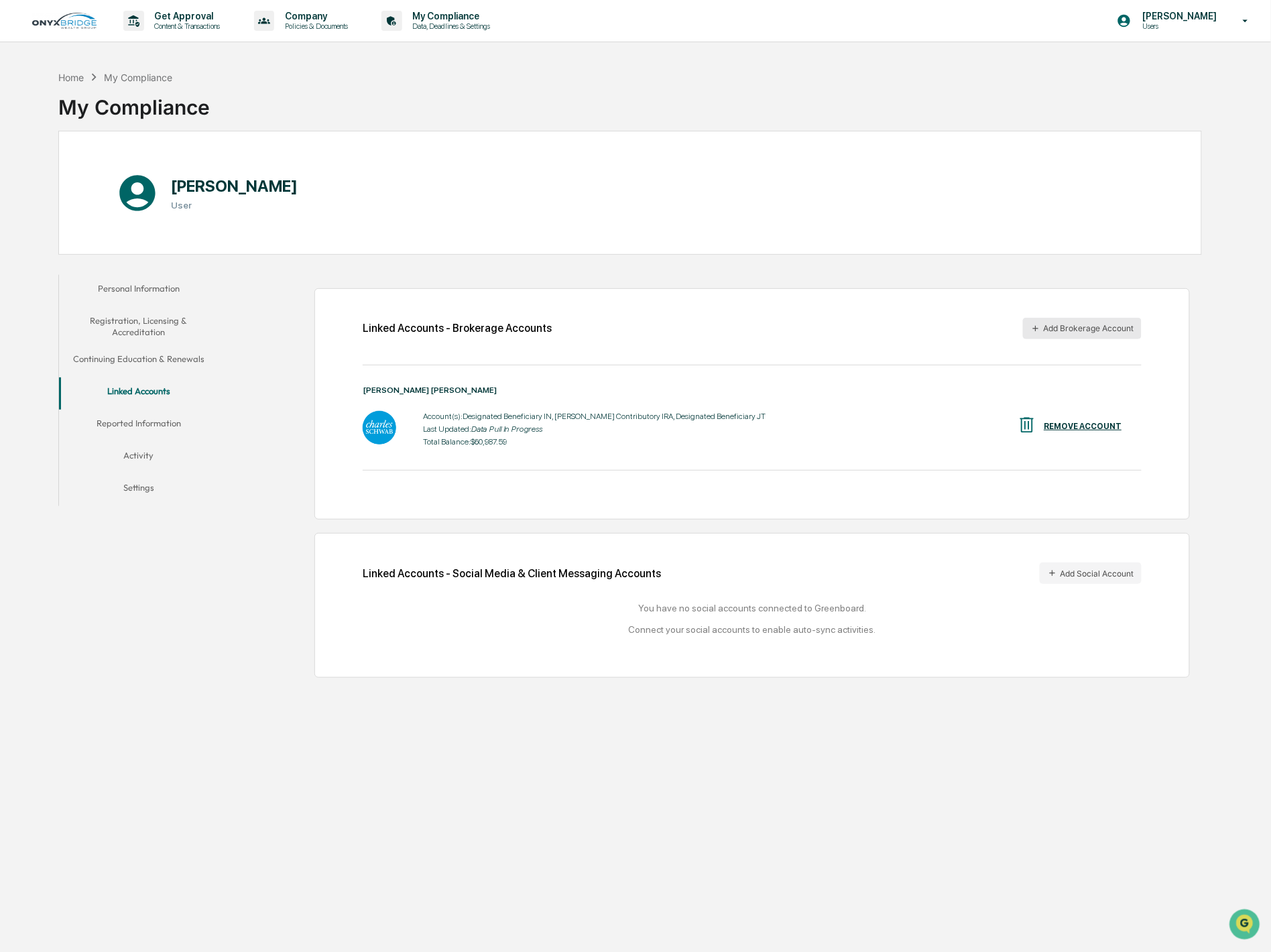
click at [1075, 329] on button "Add Brokerage Account" at bounding box center [1082, 328] width 119 height 21
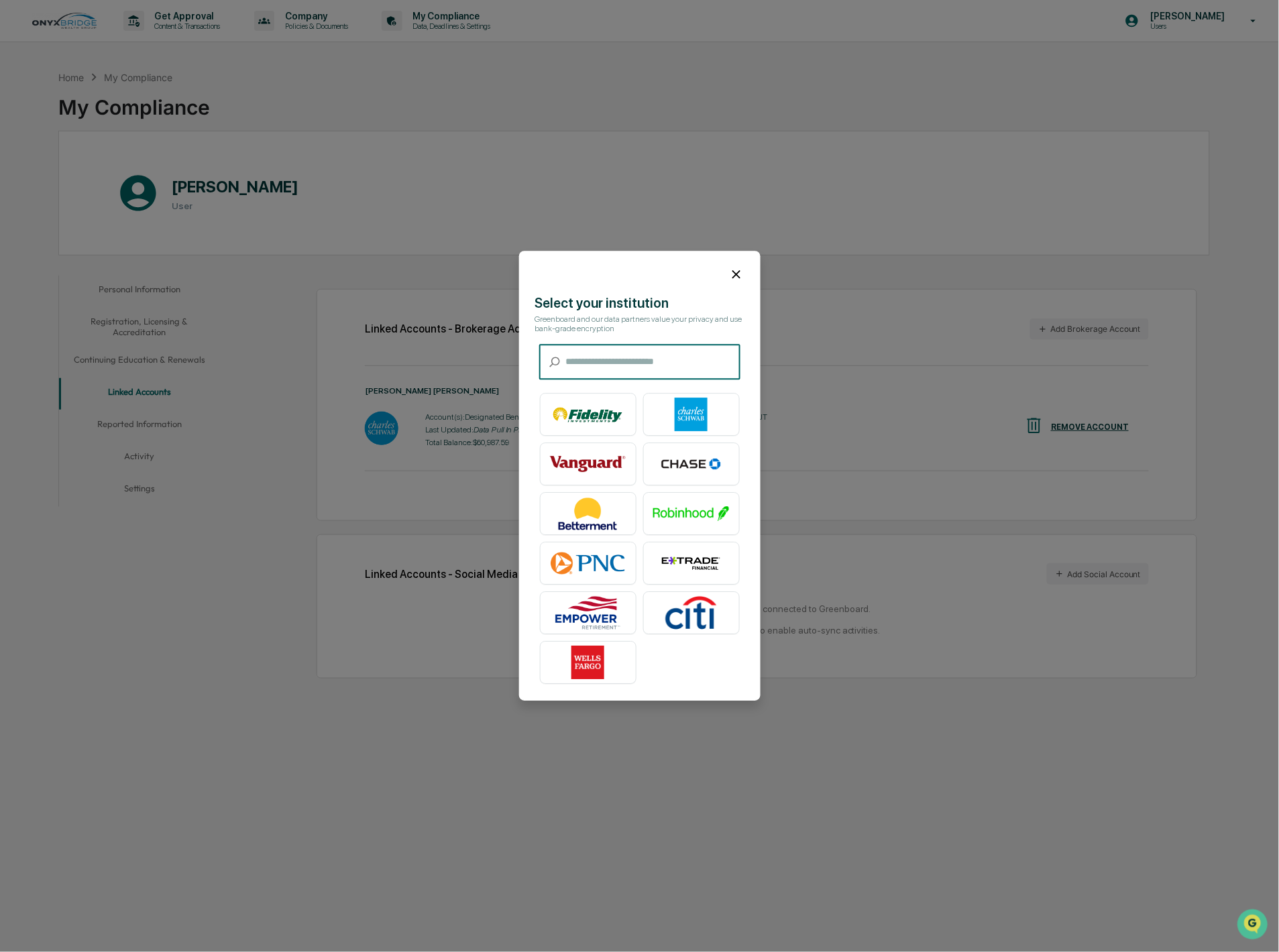
click at [633, 359] on input "text" at bounding box center [652, 363] width 174 height 36
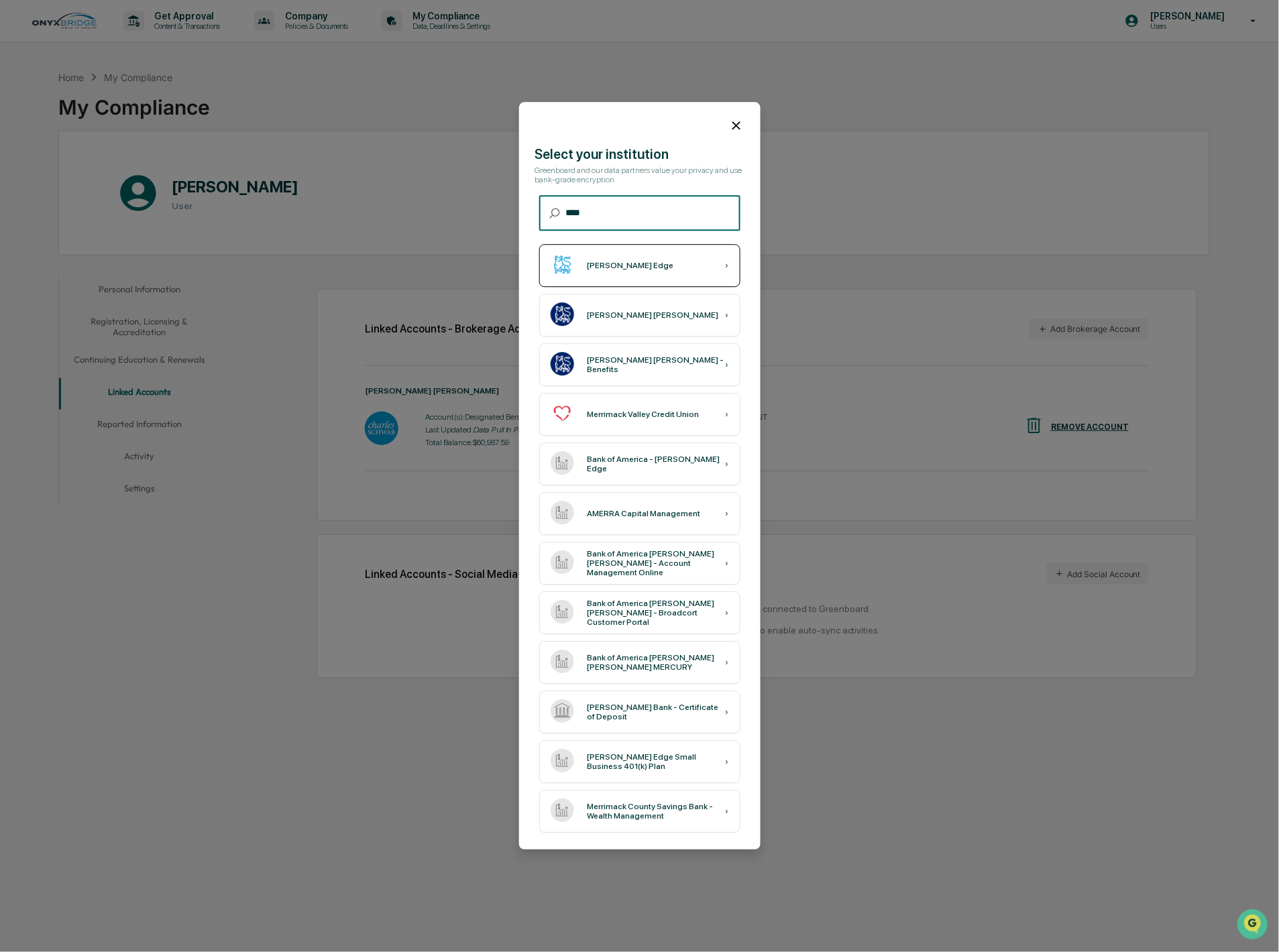
type input "****"
click at [640, 272] on div "Merrill Edge ›" at bounding box center [640, 266] width 201 height 43
